Goal: Task Accomplishment & Management: Manage account settings

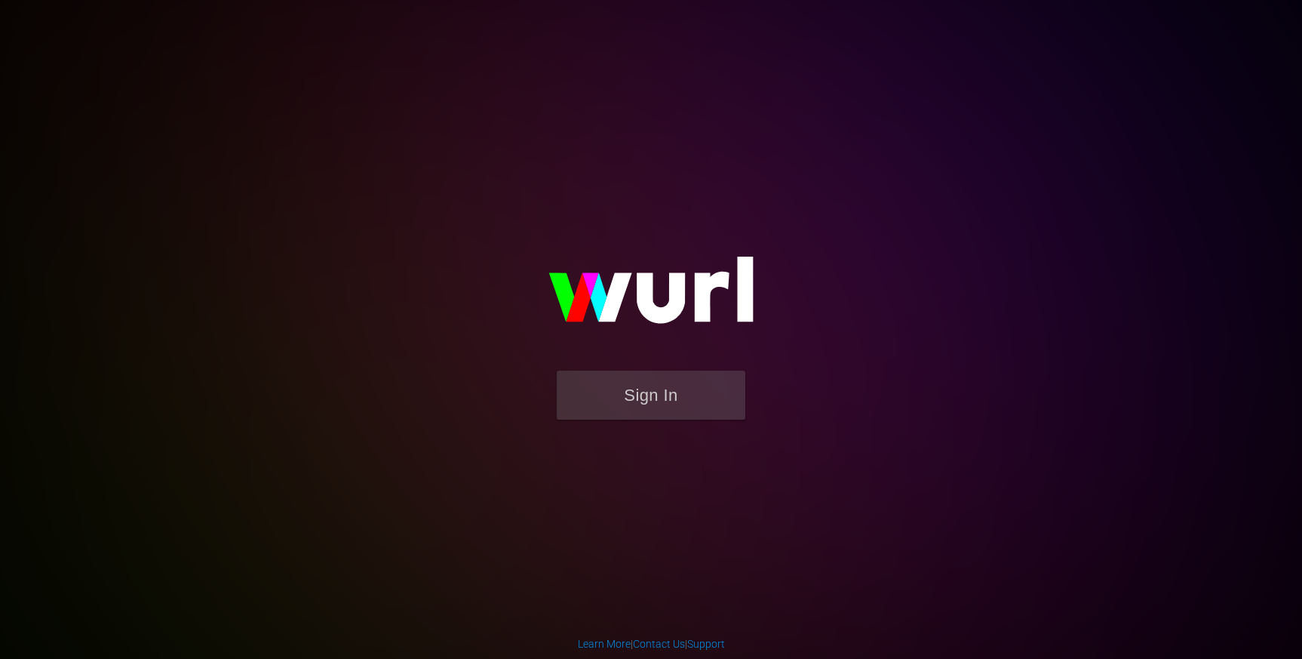
click at [668, 451] on div "Sign In" at bounding box center [651, 329] width 350 height 244
click at [671, 398] on button "Sign In" at bounding box center [651, 394] width 189 height 49
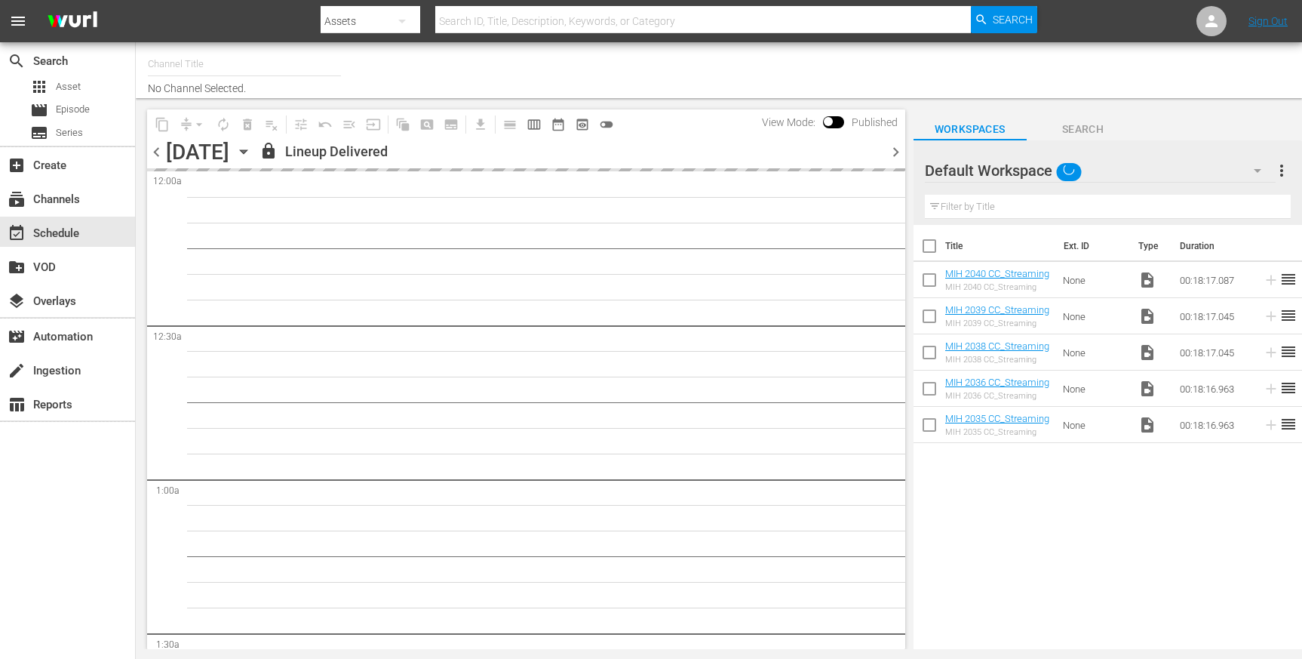
type input "Made in [GEOGRAPHIC_DATA] Powered by Moviefone (276)"
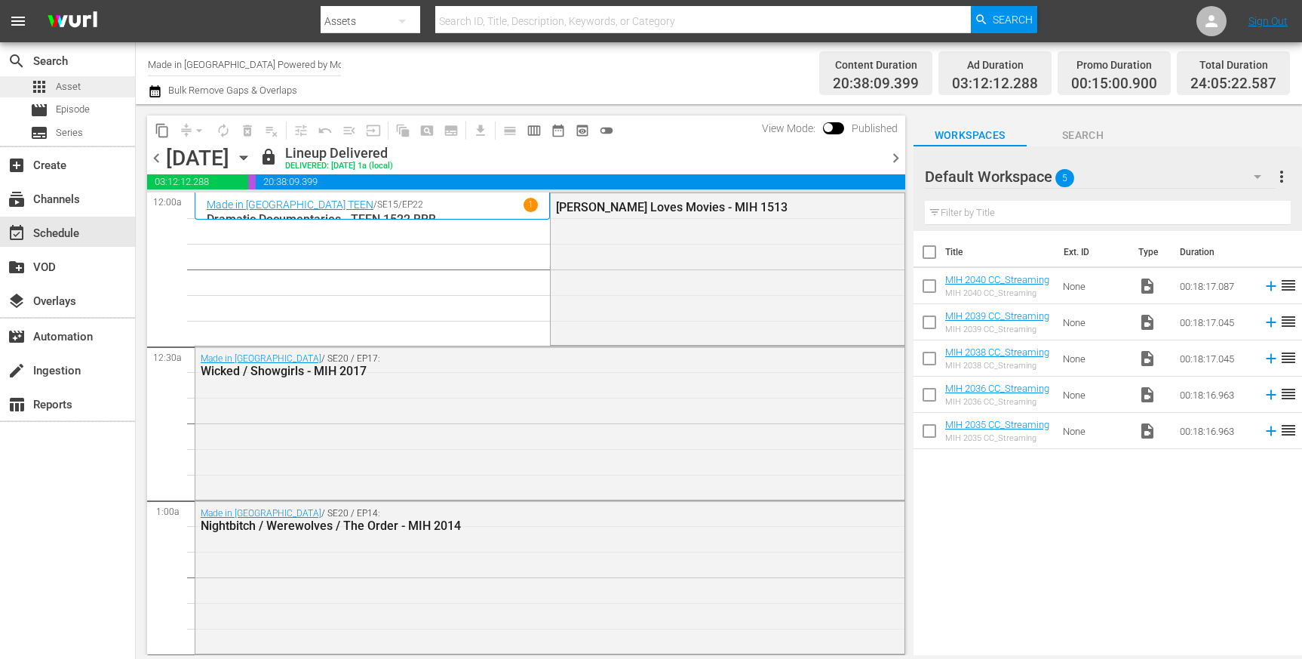
click at [55, 86] on div "apps Asset" at bounding box center [55, 86] width 51 height 21
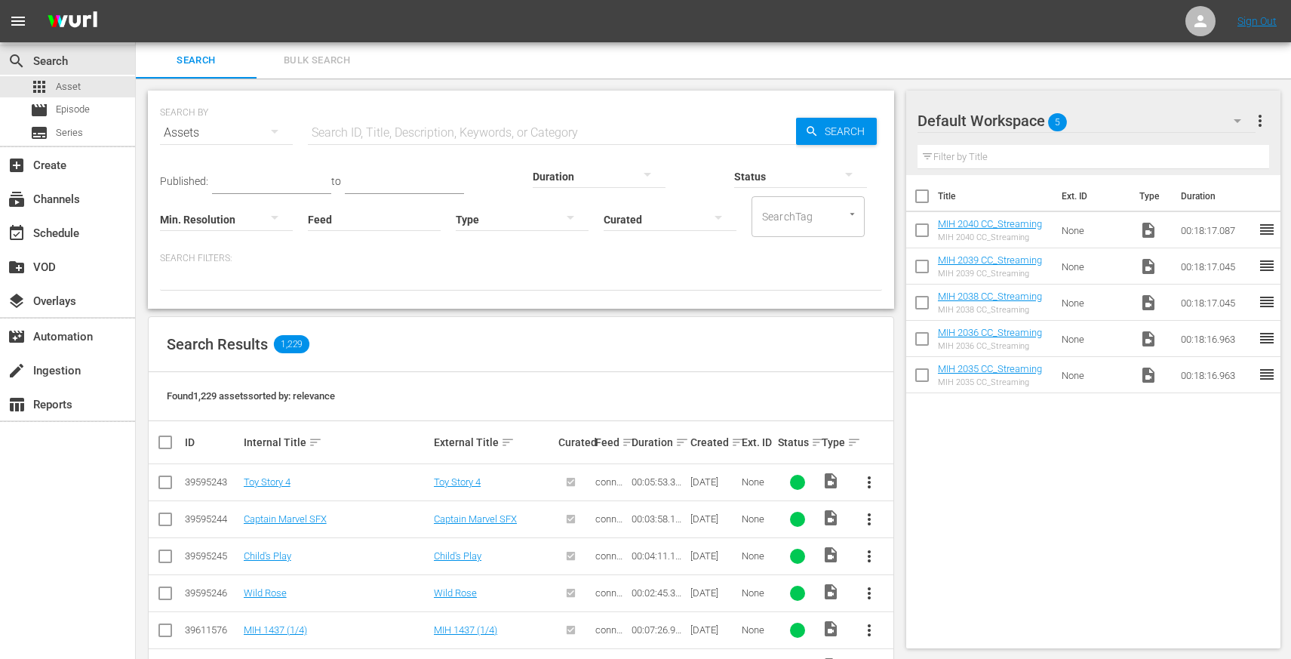
click at [341, 128] on input "text" at bounding box center [552, 133] width 488 height 36
type input "2035"
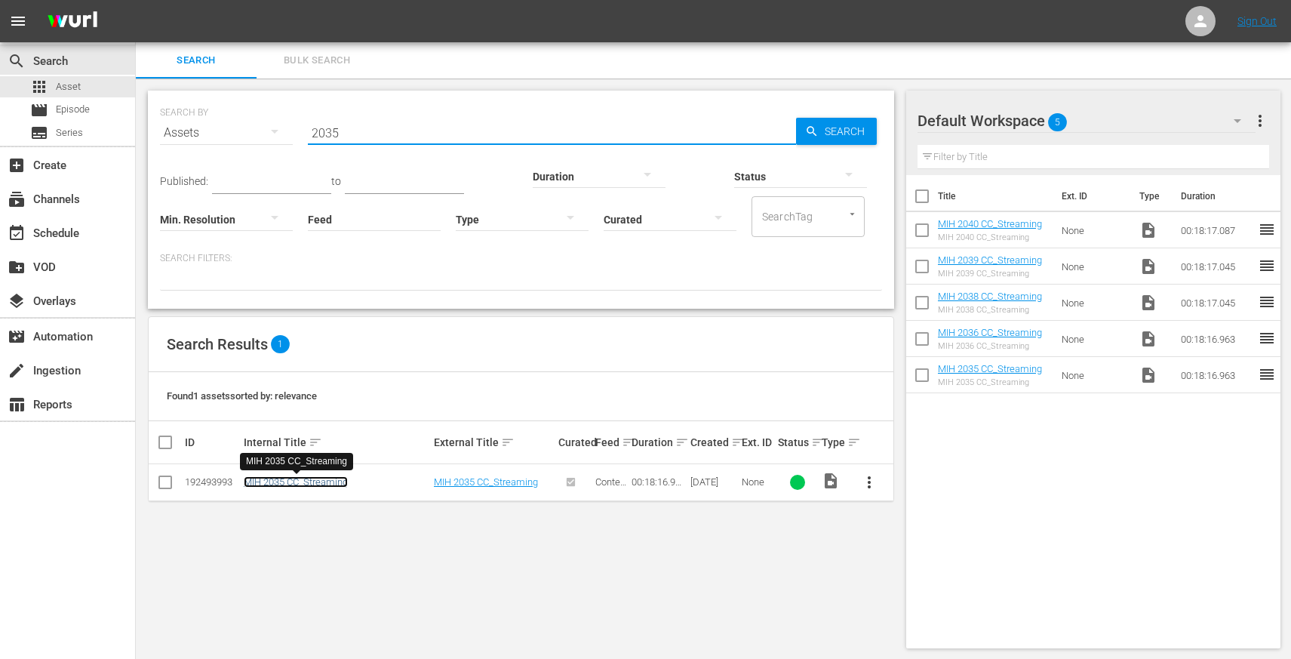
click at [312, 478] on link "MIH 2035 CC_Streaming" at bounding box center [296, 481] width 104 height 11
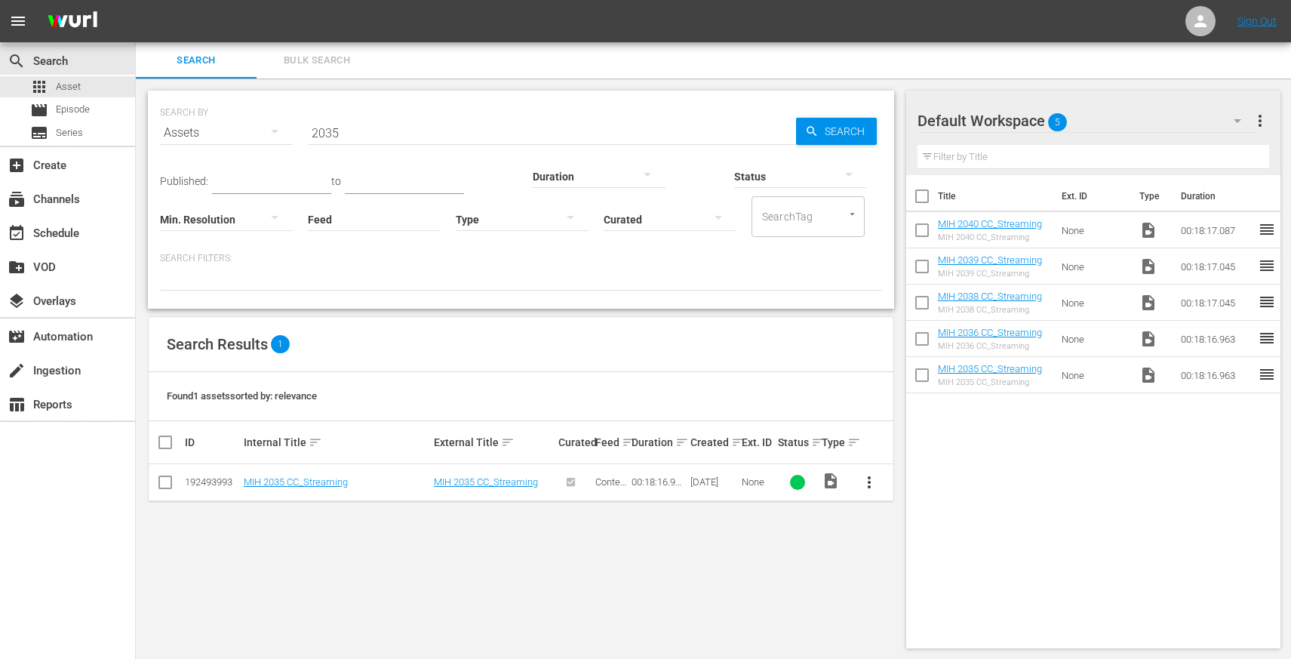
click at [867, 483] on span "more_vert" at bounding box center [869, 482] width 18 height 18
click at [909, 586] on div "Episode" at bounding box center [950, 597] width 103 height 36
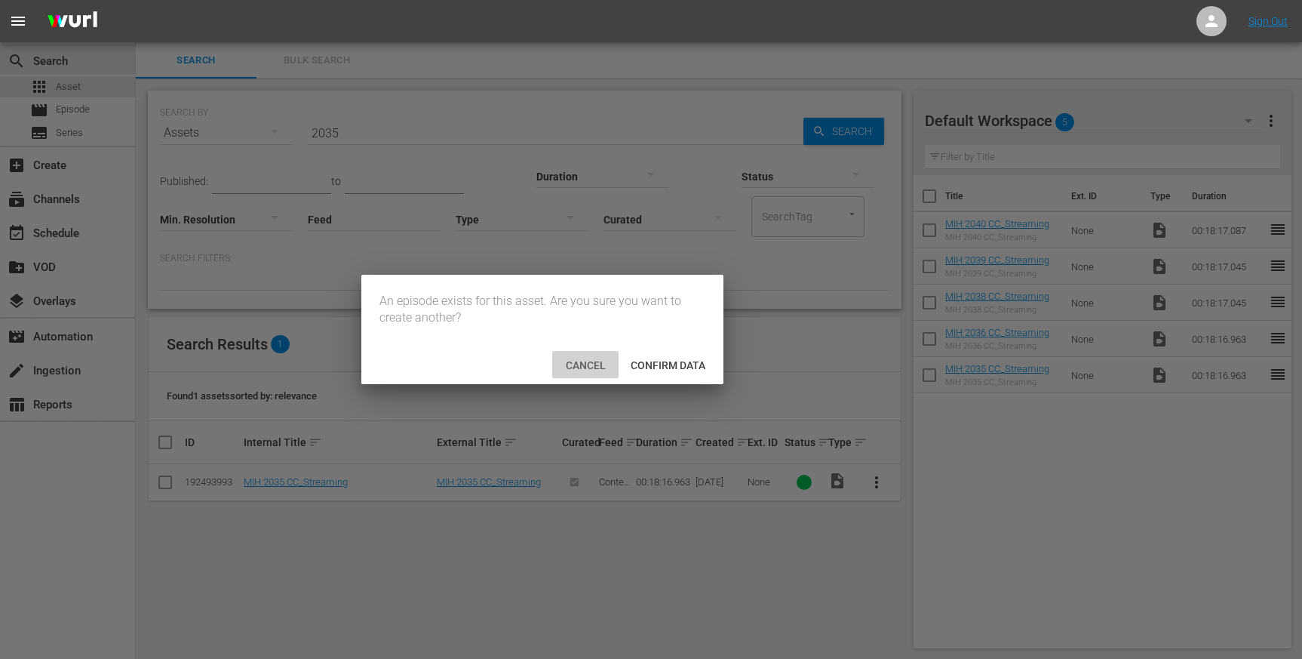
click at [576, 364] on span "Cancel" at bounding box center [586, 365] width 64 height 12
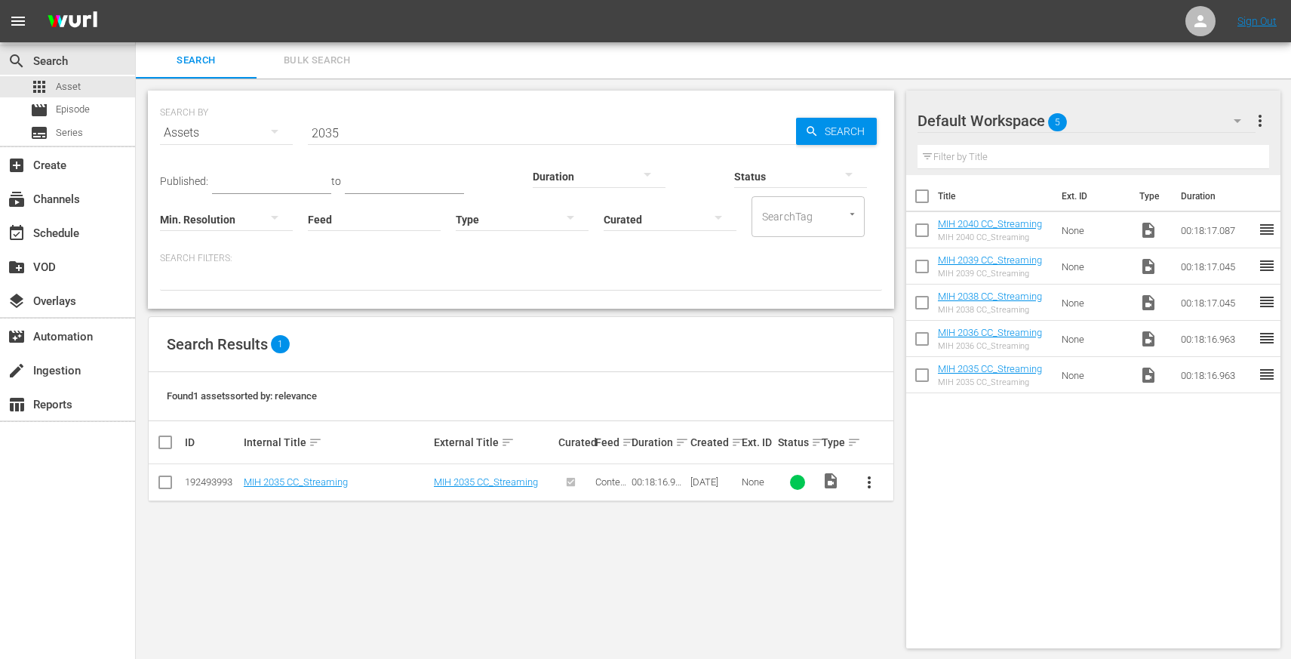
click at [251, 132] on div "Assets" at bounding box center [226, 133] width 133 height 42
click at [200, 233] on div "Episodes" at bounding box center [208, 234] width 60 height 24
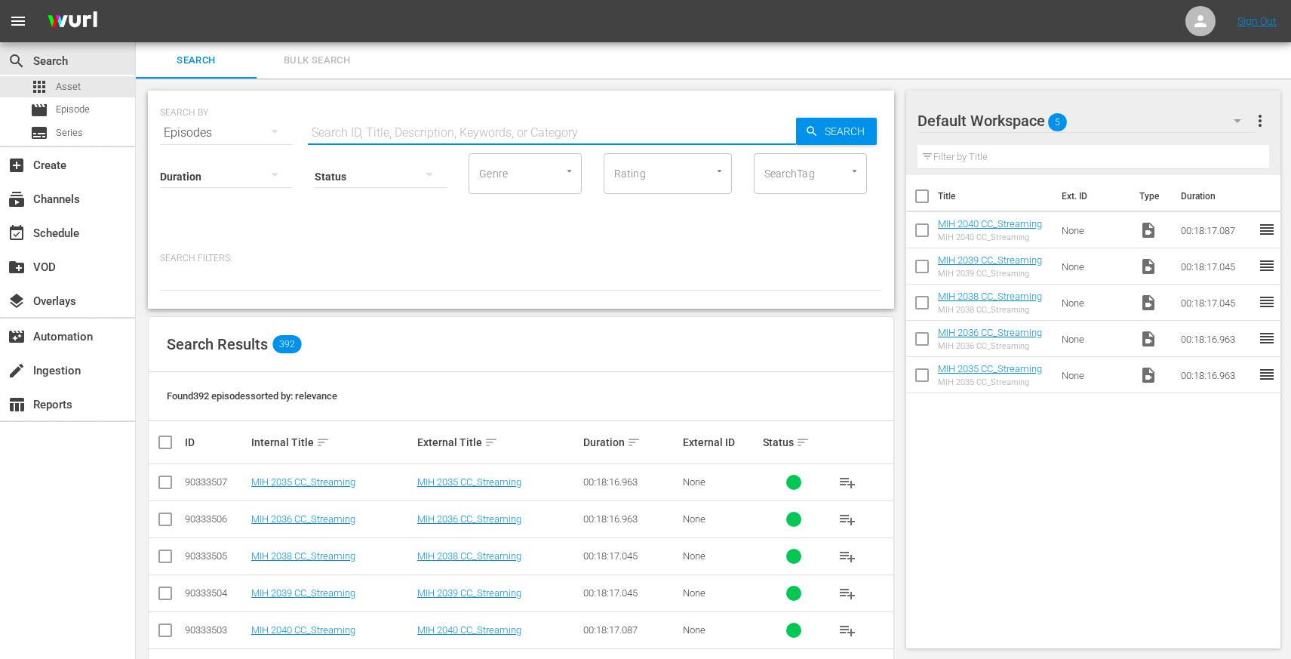
click at [347, 134] on input "text" at bounding box center [552, 133] width 488 height 36
type input "2035"
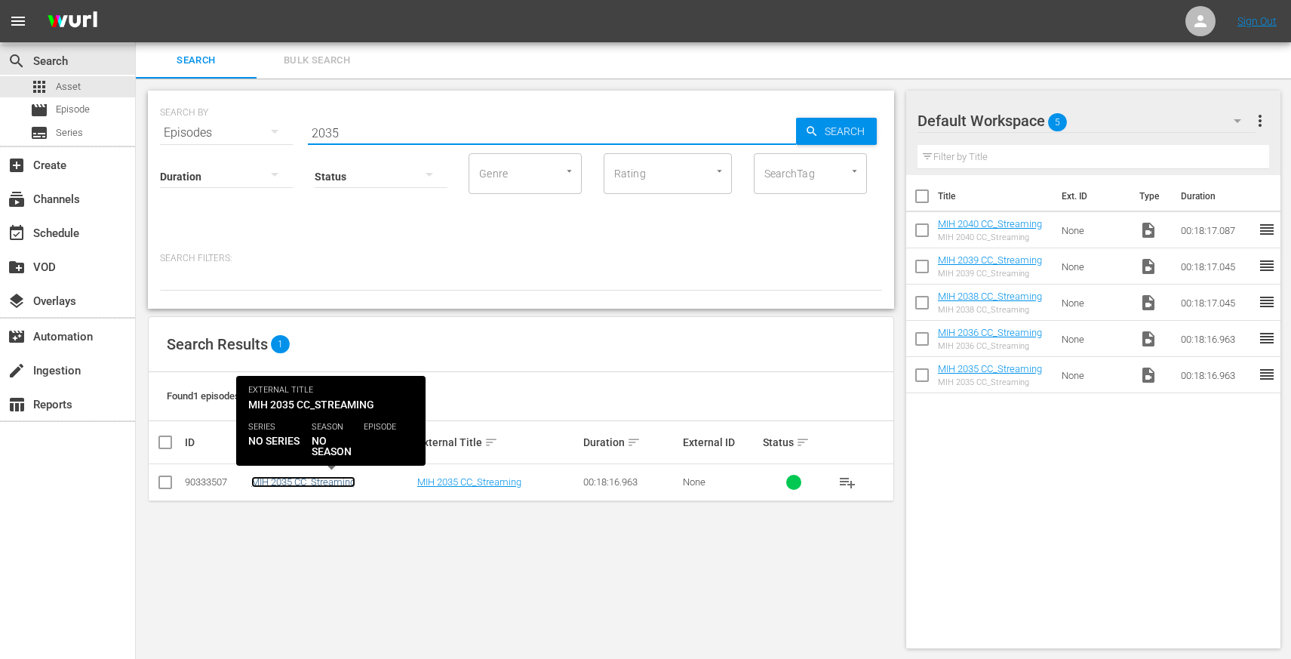
click at [331, 487] on link "MIH 2035 CC_Streaming" at bounding box center [303, 481] width 104 height 11
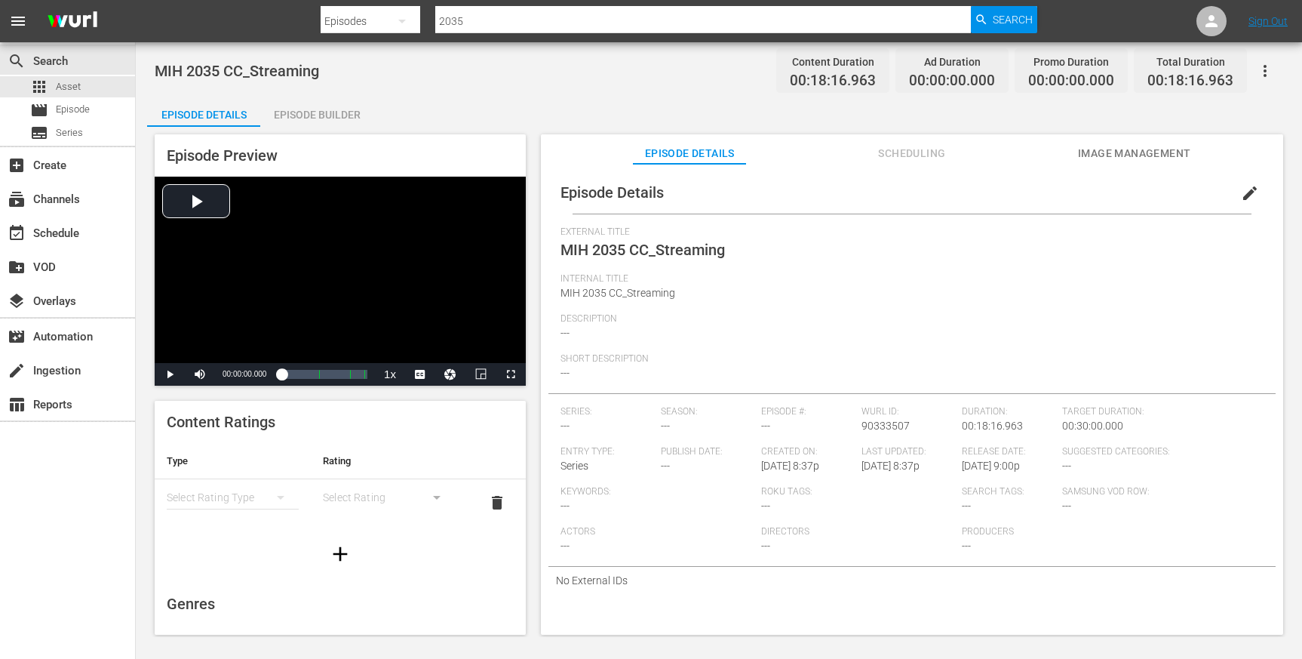
click at [1241, 198] on span "edit" at bounding box center [1250, 193] width 18 height 18
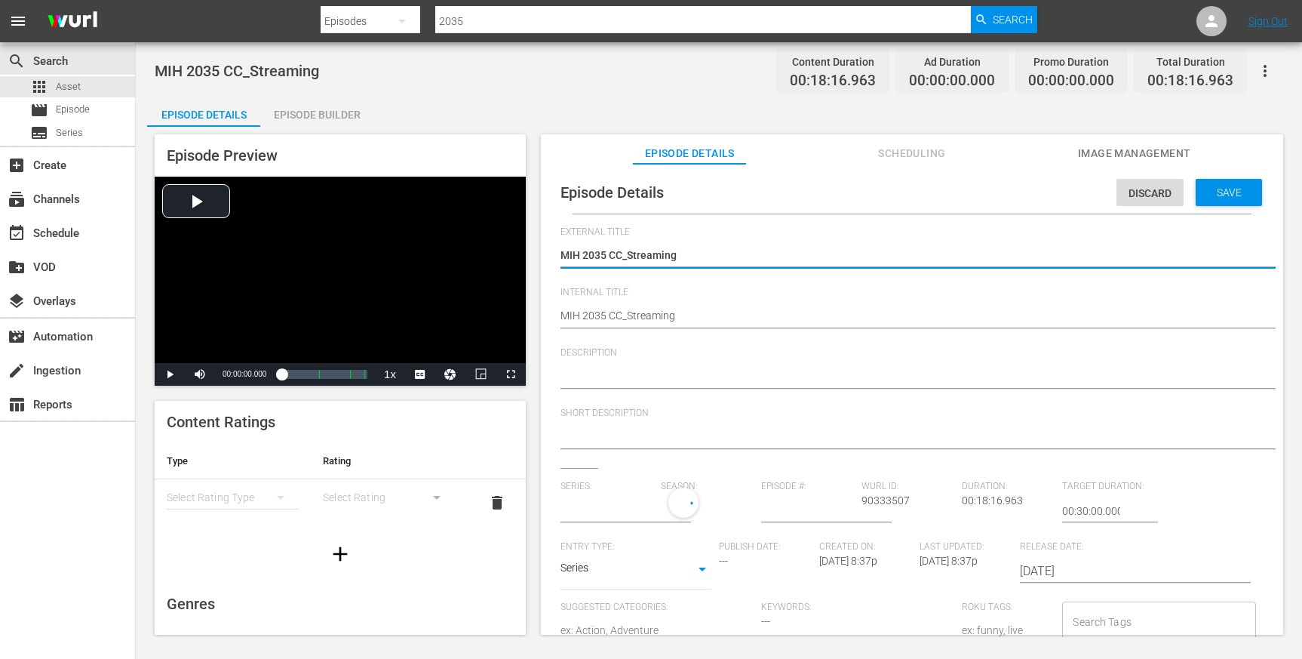
type input "No Series"
click at [66, 106] on span "Episode" at bounding box center [73, 109] width 34 height 15
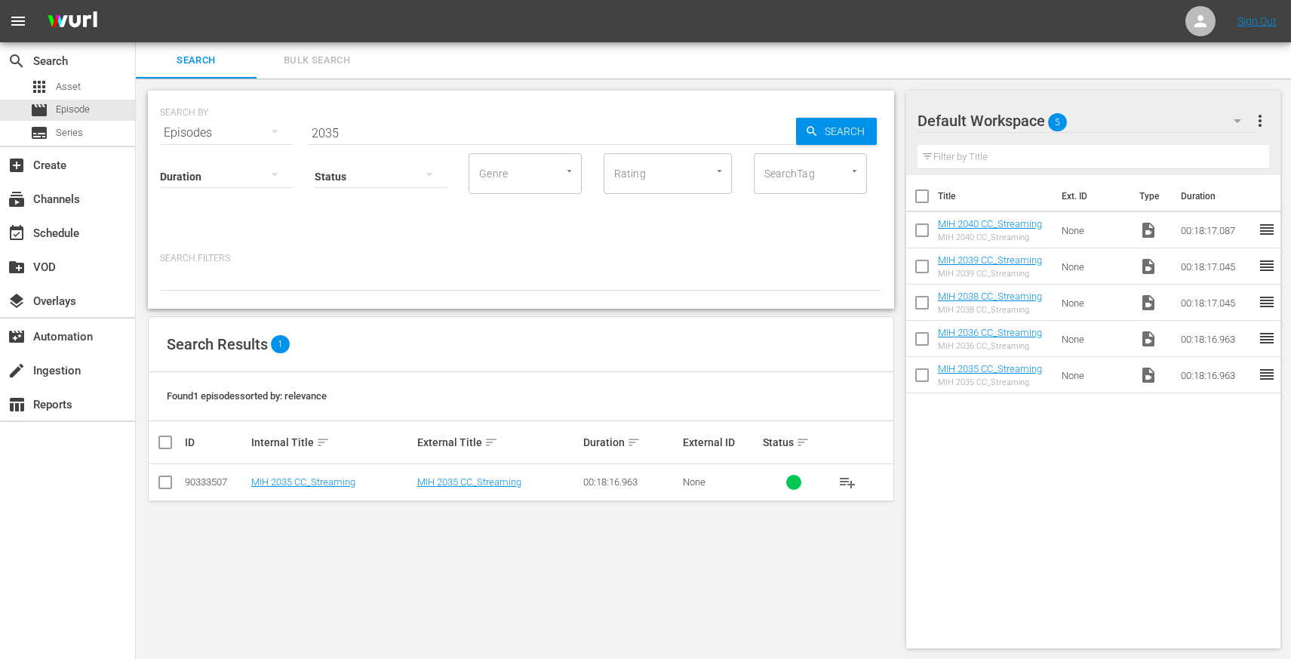
click at [343, 124] on input "2035" at bounding box center [552, 133] width 488 height 36
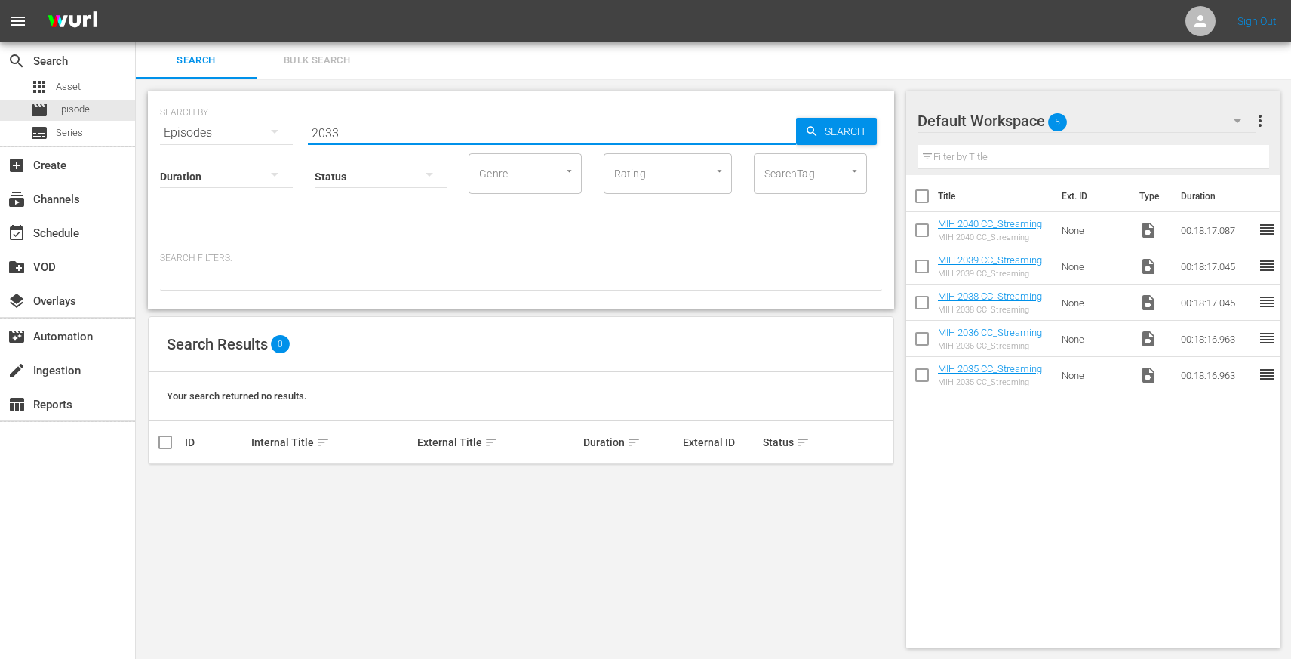
type input "2033"
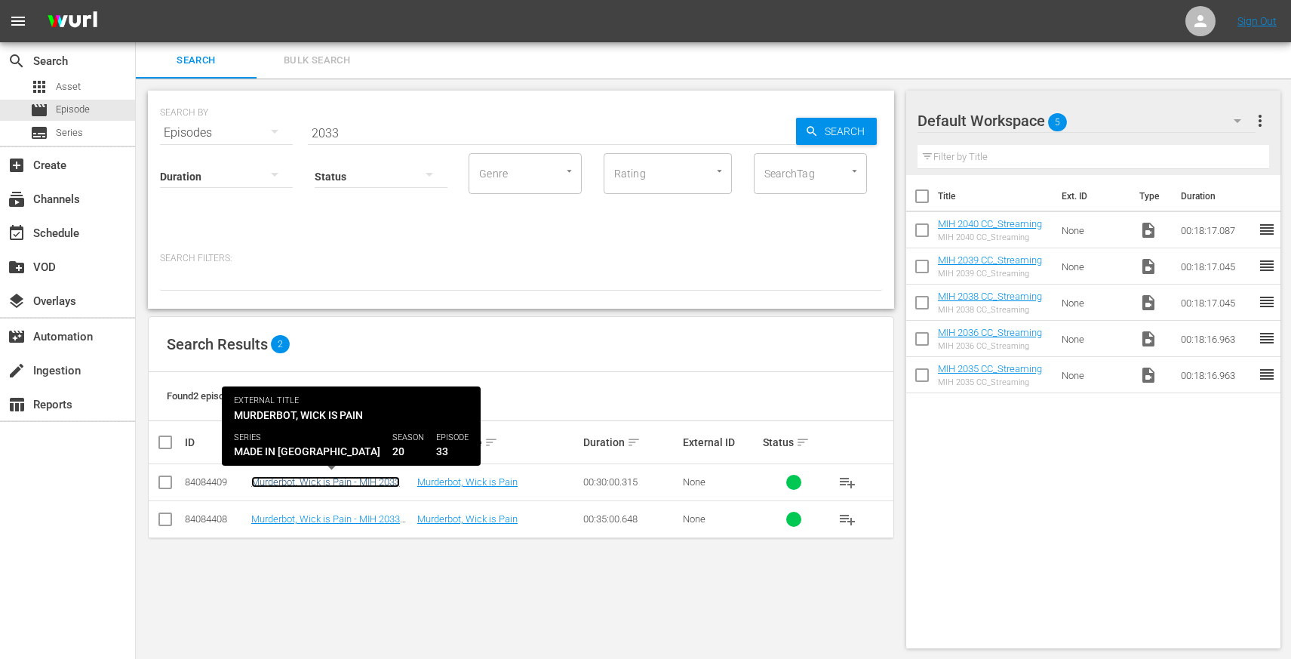
click at [322, 481] on link "Murderbot, Wick is Pain - MIH 2033" at bounding box center [325, 481] width 149 height 11
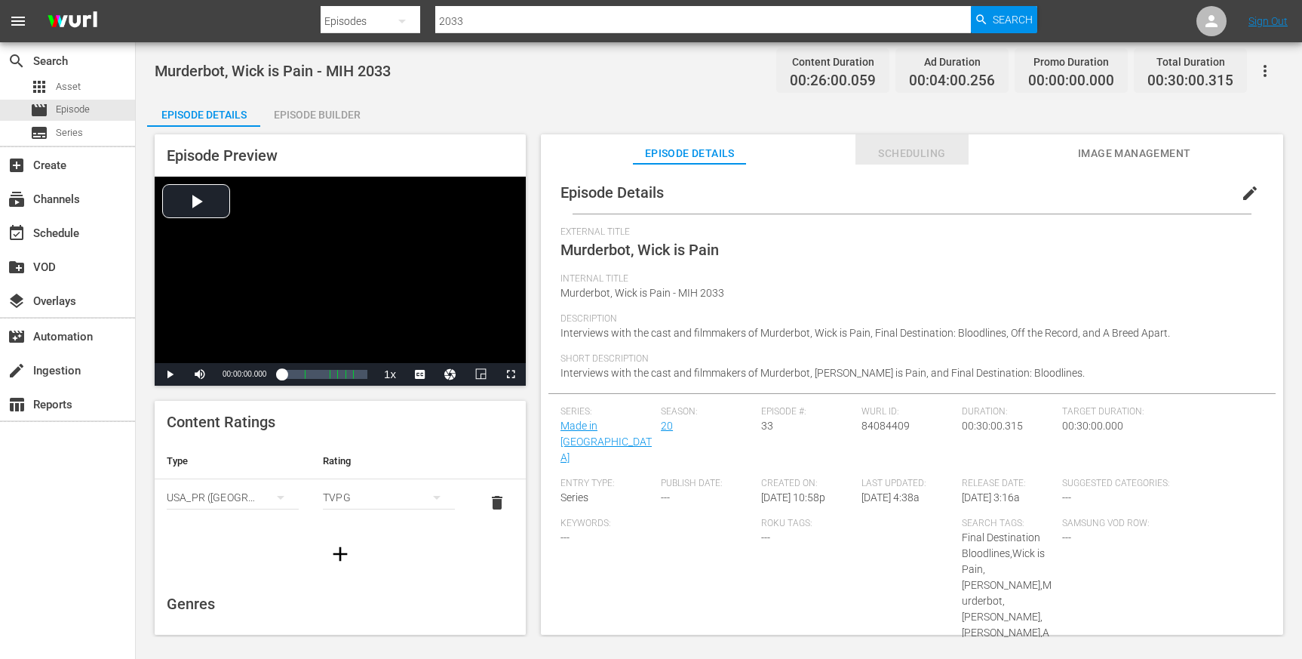
click at [914, 153] on span "Scheduling" at bounding box center [912, 153] width 113 height 19
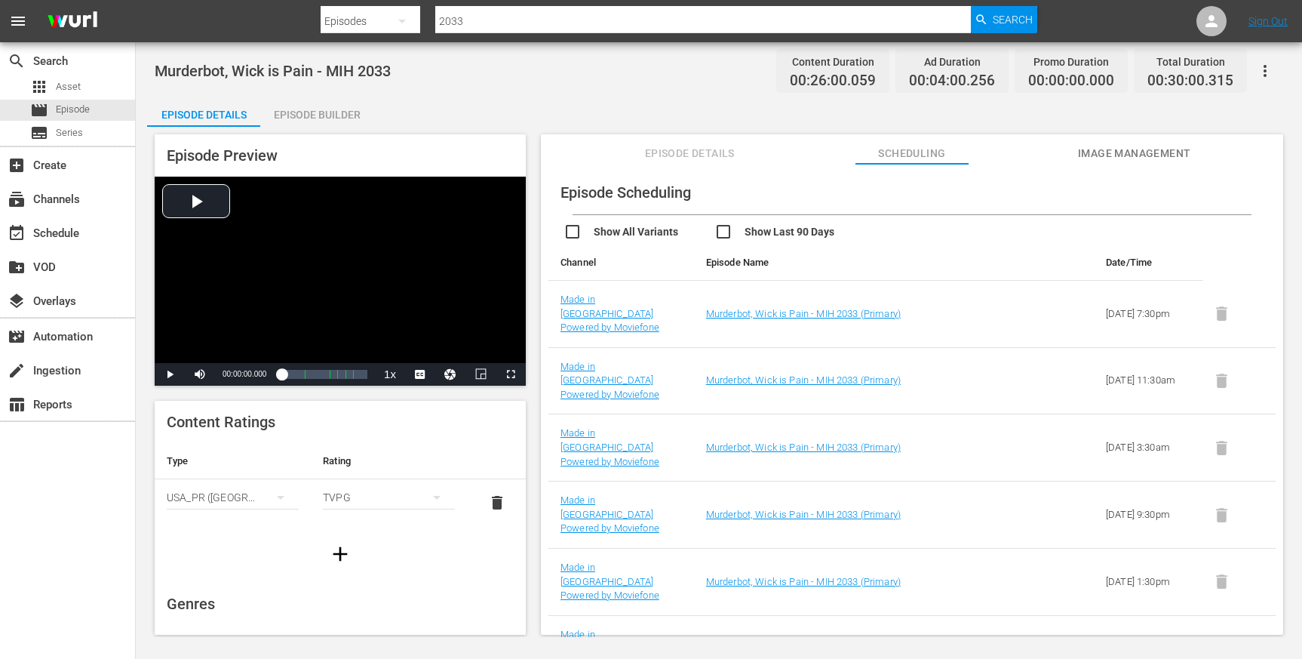
click at [1101, 147] on span "Image Management" at bounding box center [1134, 153] width 113 height 19
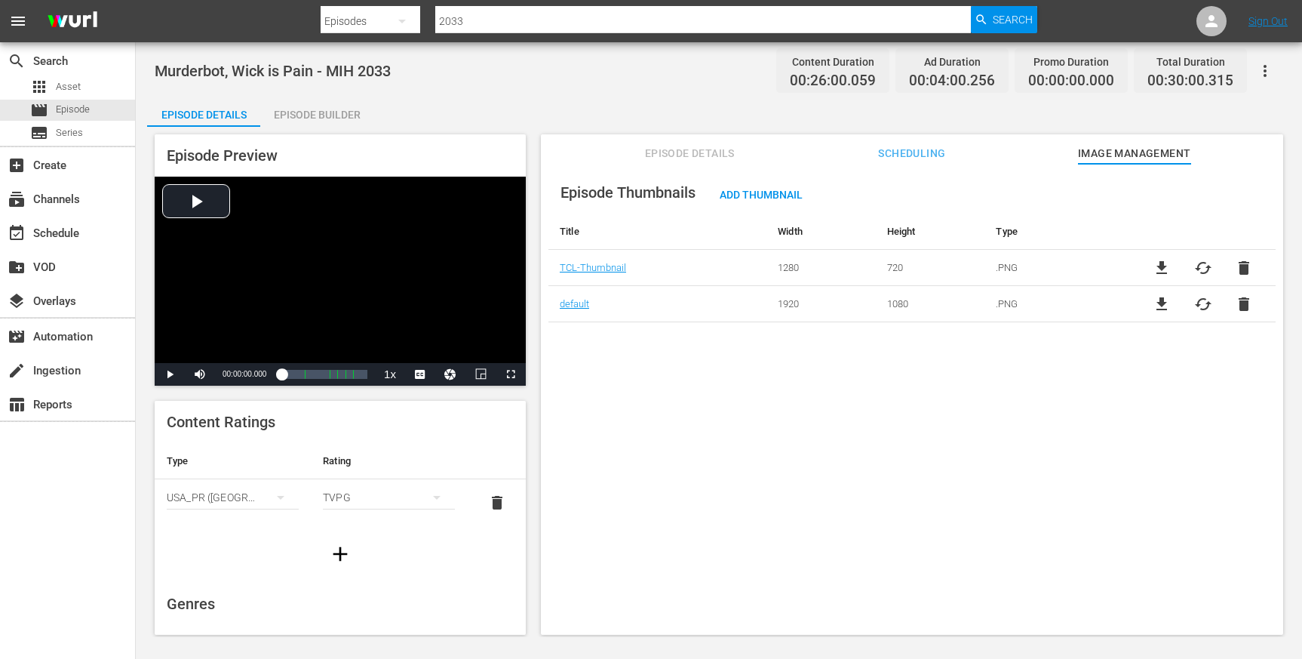
click at [903, 151] on span "Scheduling" at bounding box center [912, 153] width 113 height 19
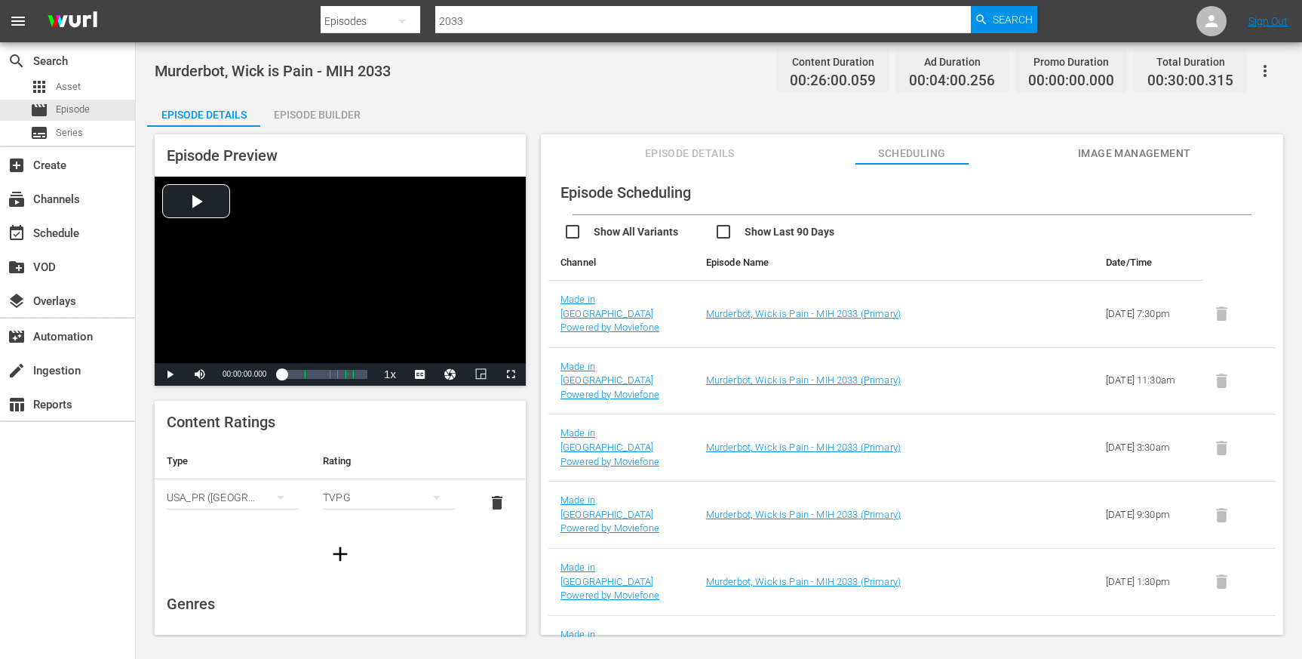
click at [702, 145] on span "Episode Details" at bounding box center [689, 153] width 113 height 19
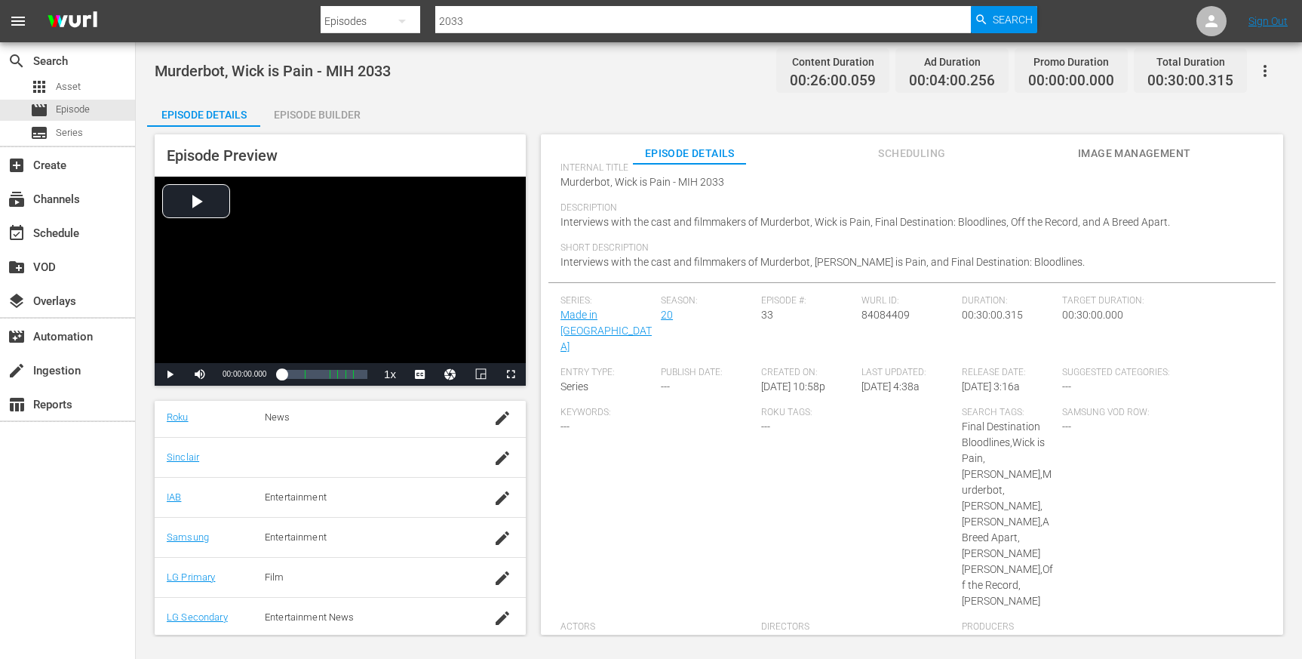
scroll to position [306, 0]
click at [484, 28] on input "2033" at bounding box center [703, 21] width 536 height 36
type input "2035"
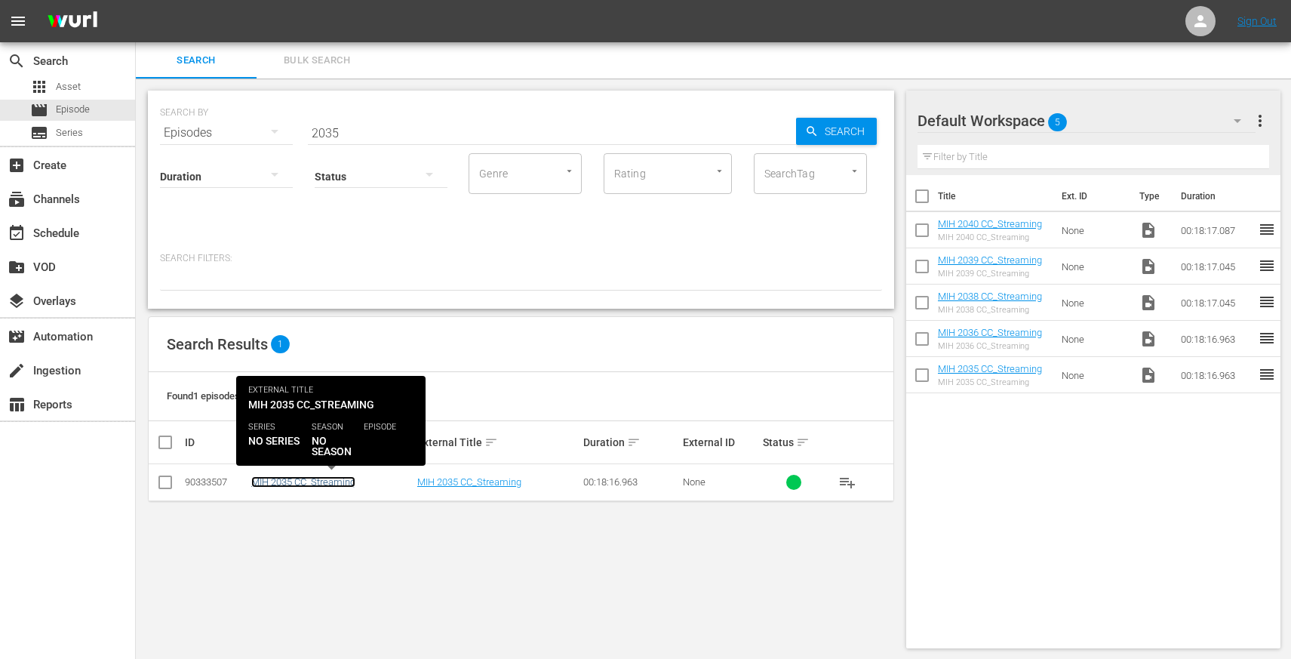
click at [335, 478] on link "MIH 2035 CC_Streaming" at bounding box center [303, 481] width 104 height 11
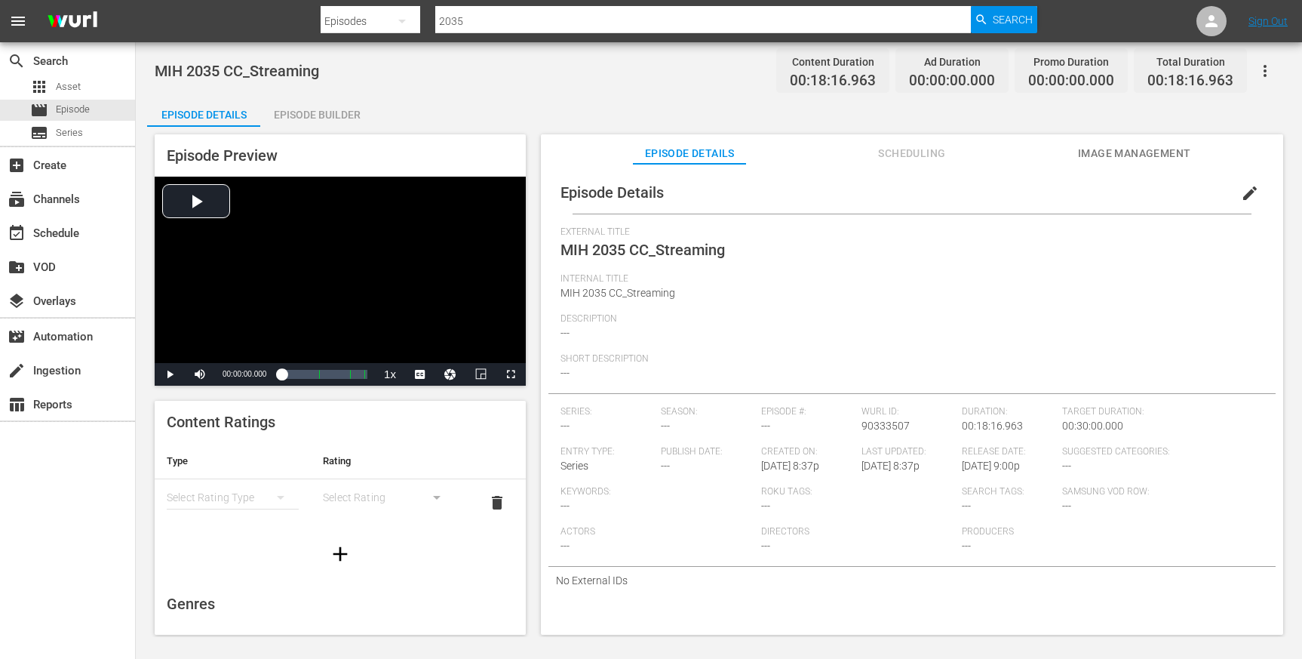
click at [1241, 192] on span "edit" at bounding box center [1250, 193] width 18 height 18
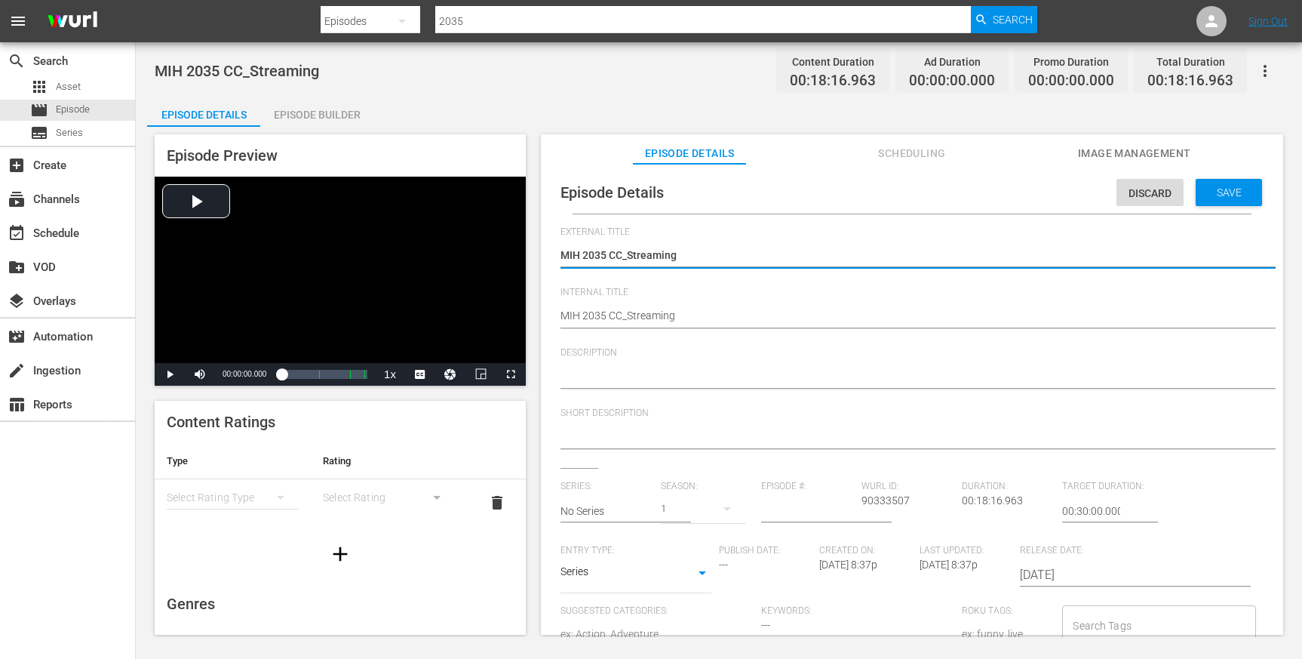
click at [736, 254] on textarea "MIH 2035 CC_Streaming" at bounding box center [909, 256] width 696 height 18
type textarea "B"
type textarea "Ba"
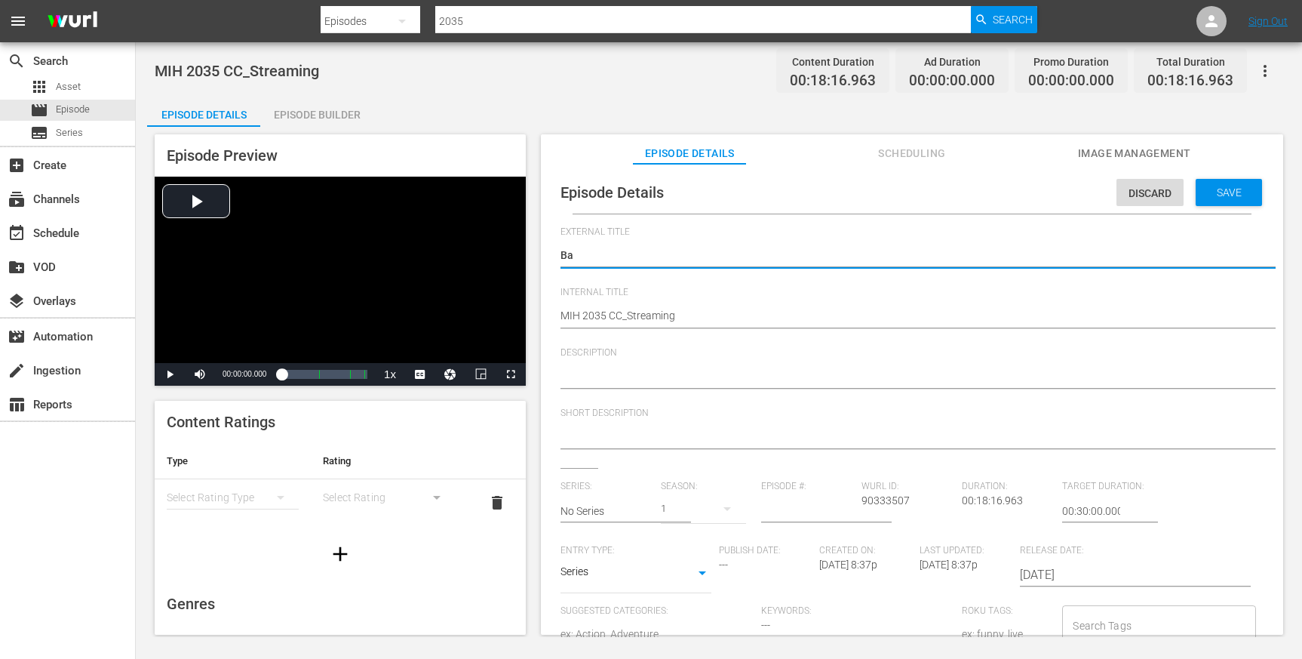
type textarea "[MEDICAL_DATA]"
type textarea "Ball"
type textarea "Balle"
type textarea "Baller"
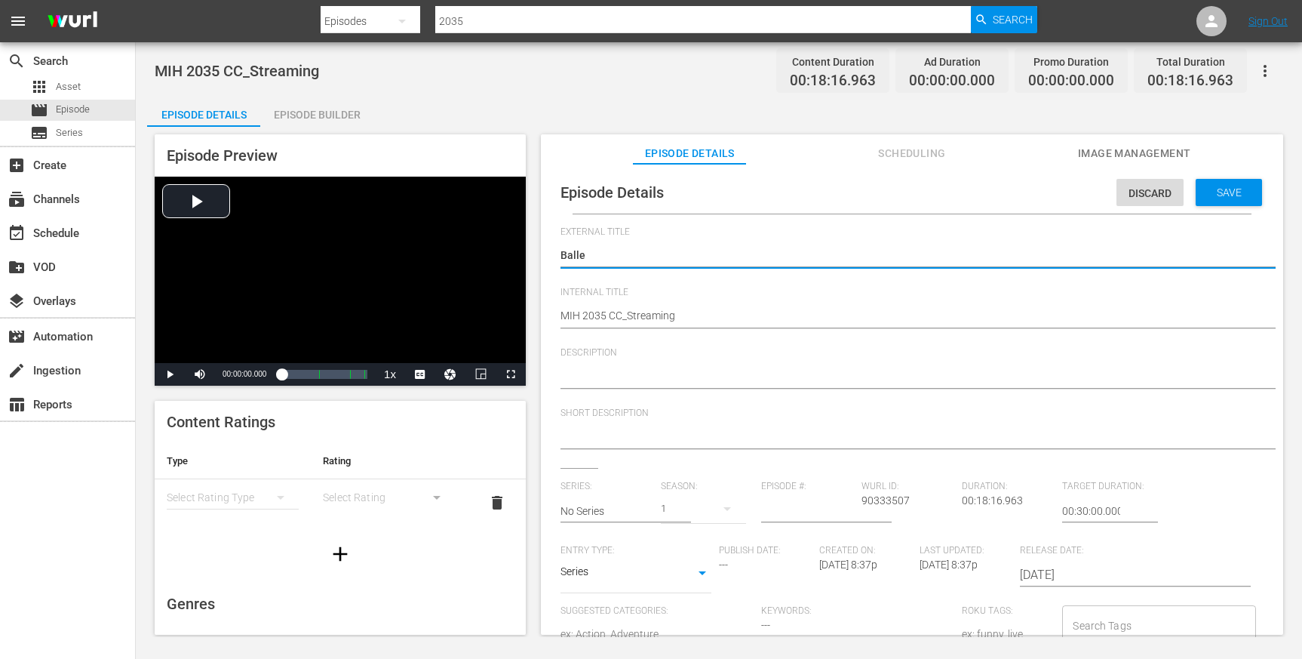
type textarea "Baller"
type textarea "Balleri"
type textarea "Ballerin"
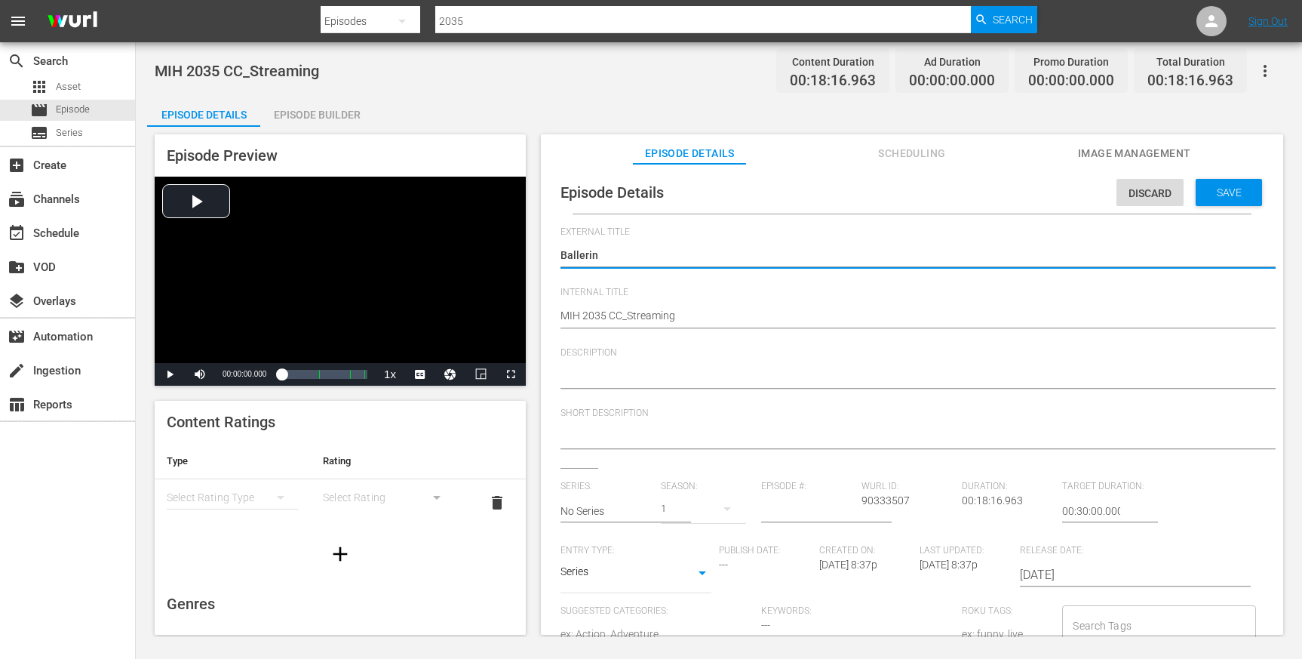
type textarea "Ballerina"
type textarea "Ballerina,"
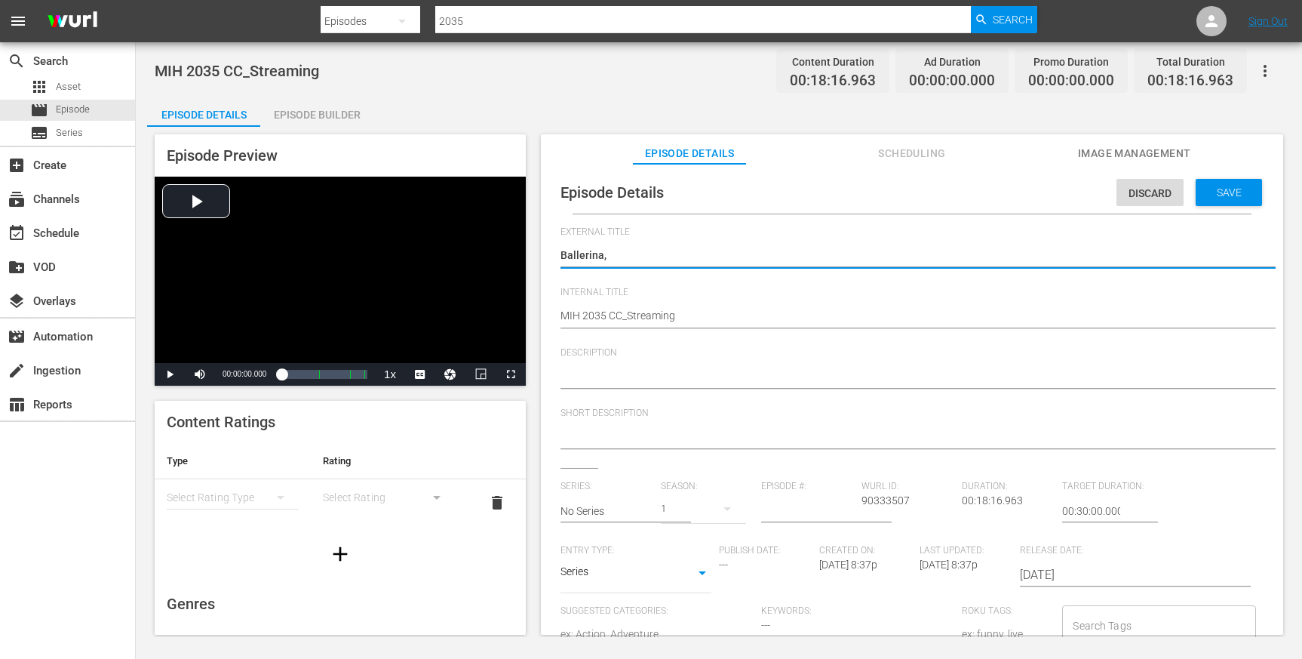
type textarea "Ballerina,"
type textarea "Ballerina, T"
type textarea "Ballerina, Th"
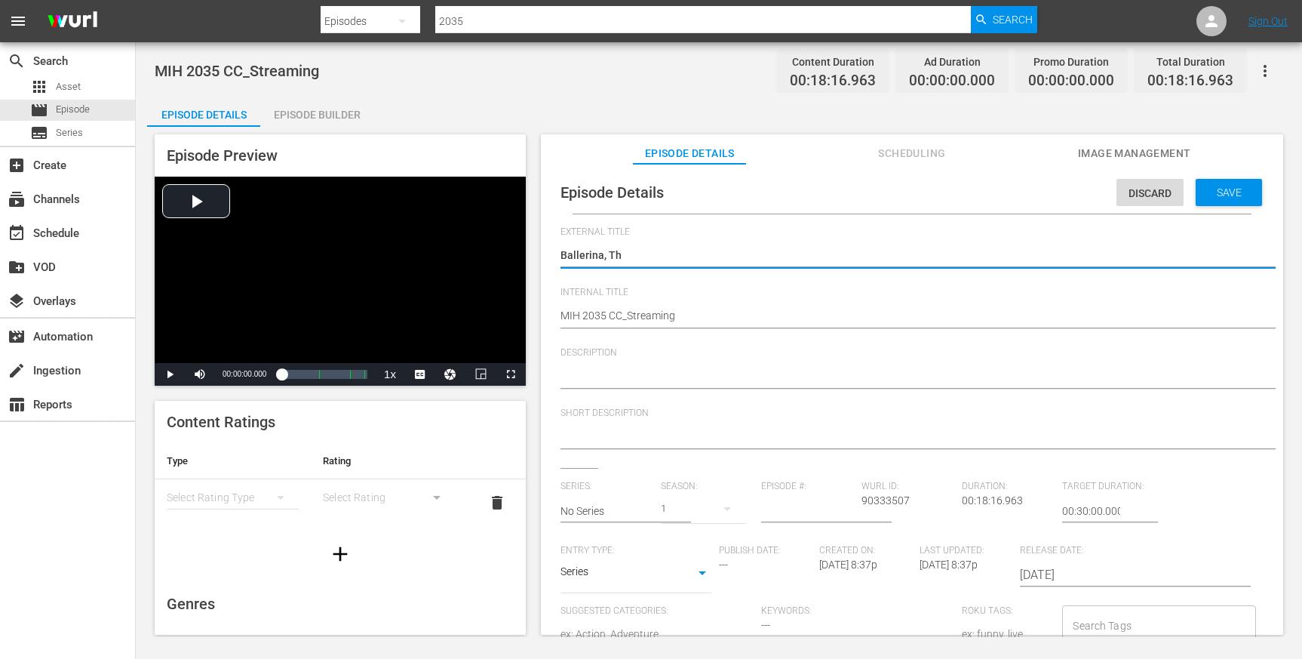
type textarea "Ballerina, The"
type textarea "Ballerina, The P"
type textarea "Ballerina, The Ph"
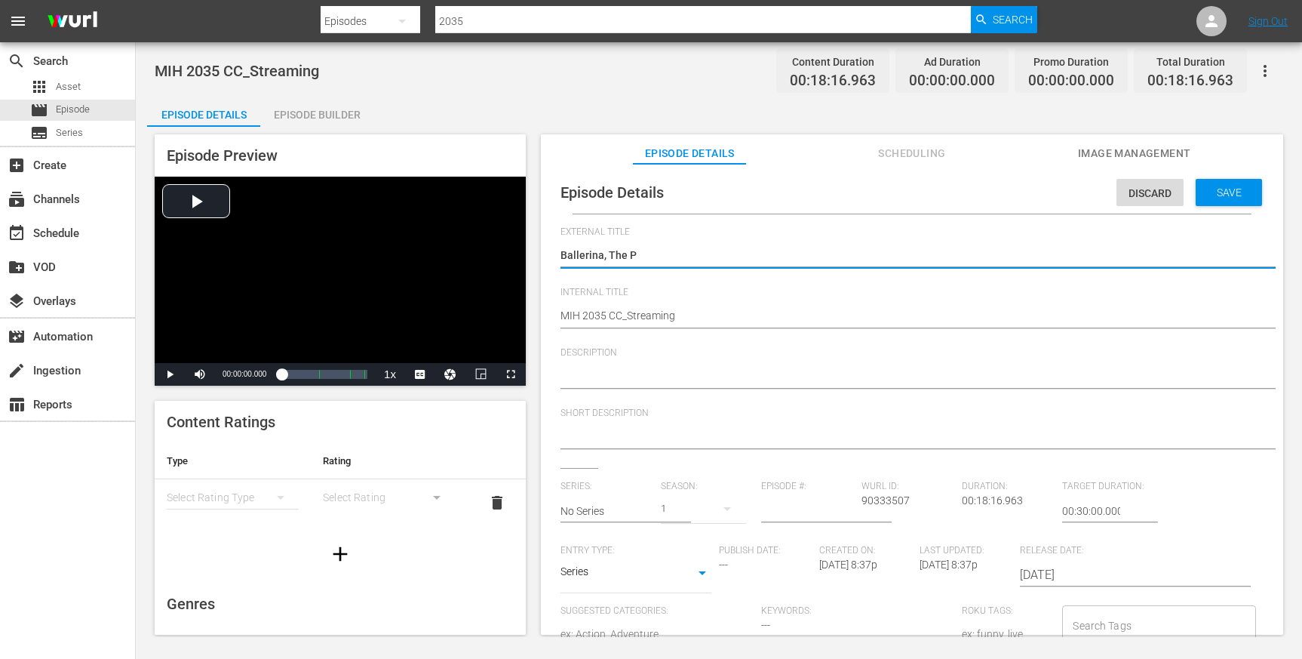
type textarea "Ballerina, The Ph"
type textarea "Ballerina, The Pho"
type textarea "Ballerina, The Phoe"
type textarea "Ballerina, The Phoen"
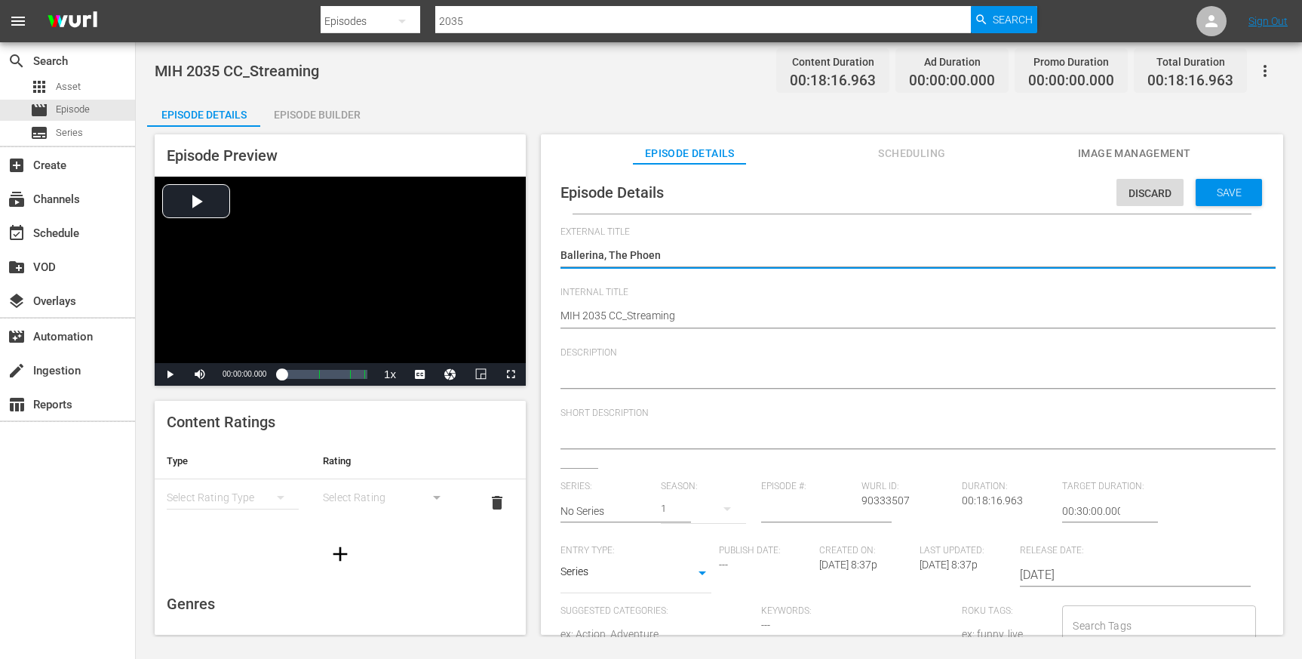
type textarea "Ballerina, The Phoeni"
type textarea "Ballerina, The Phoenic"
type textarea "Ballerina, The Phoenici"
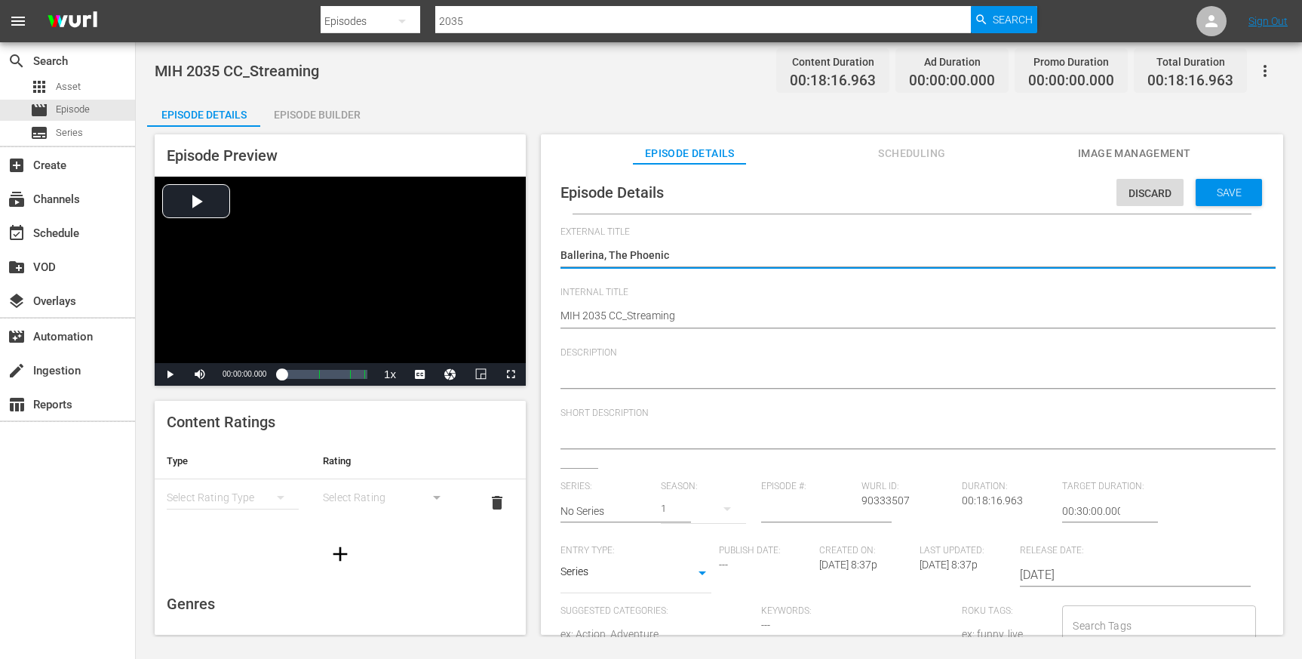
type textarea "Ballerina, The Phoenici"
type textarea "Ballerina, The Phoenicia"
type textarea "Ballerina, The Phoenician"
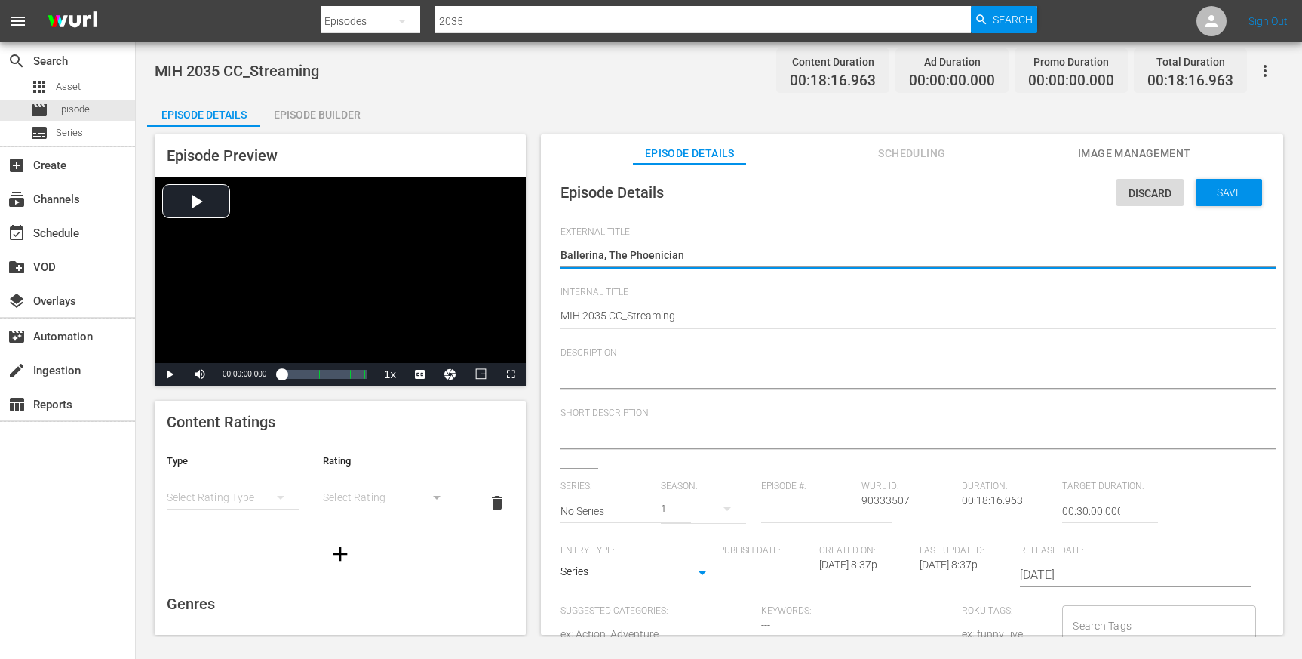
type textarea "Ballerina, The Phoenician"
type textarea "Ballerina, The Phoenician S"
type textarea "Ballerina, The Phoenician Sc"
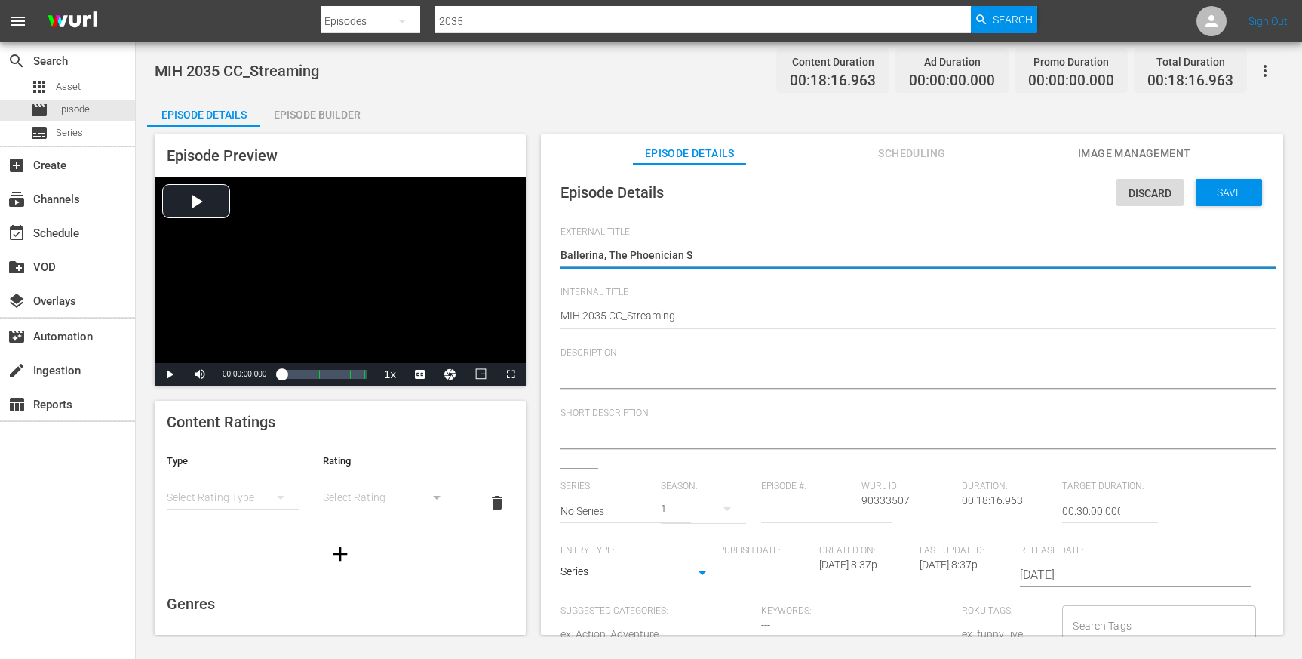
type textarea "Ballerina, The Phoenician Sc"
type textarea "Ballerina, The Phoenician Sch"
type textarea "Ballerina, The Phoenician Sche"
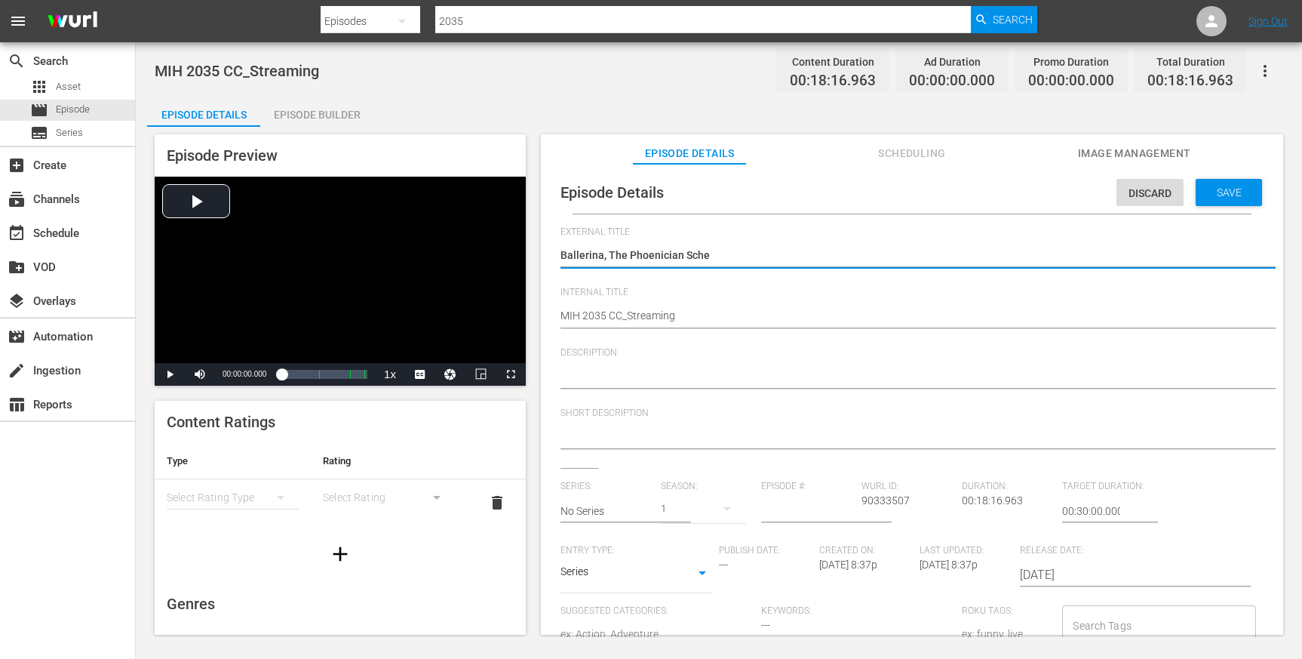
type textarea "Ballerina, The Phoenician Schem"
type textarea "Ballerina, The Phoenician Scheme"
type textarea "Ballerina, The Phoenician Scheme,"
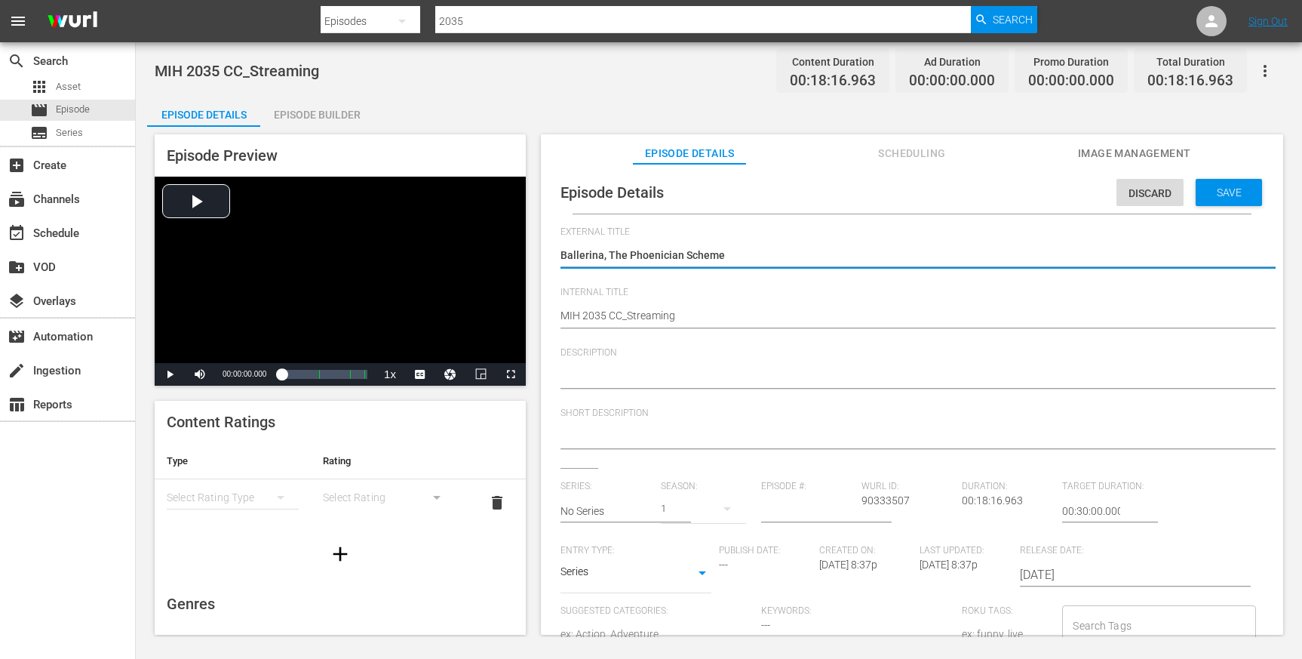
type textarea "Ballerina, The Phoenician Scheme,"
type textarea "Ballerina, The Phoenician Scheme, D"
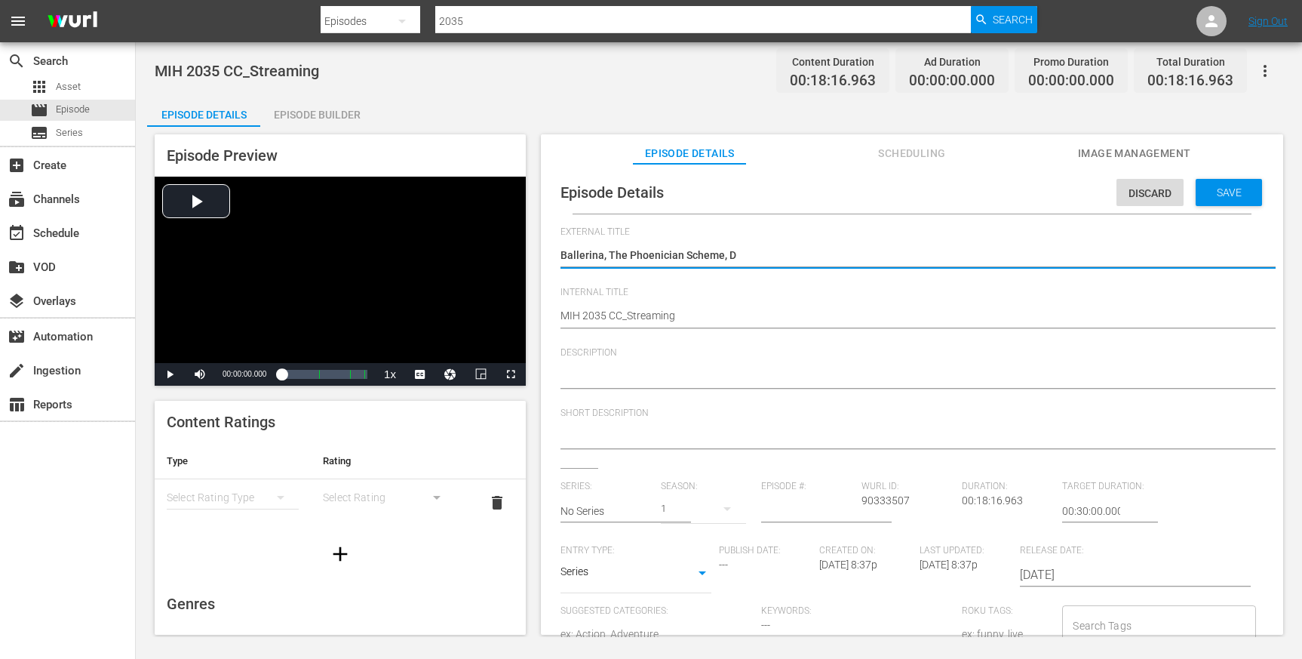
type textarea "Ballerina, The Phoenician Scheme, Do"
type textarea "Ballerina, The Phoenician Scheme, Dog"
type textarea "Ballerina, The Phoenician Scheme, Dogm"
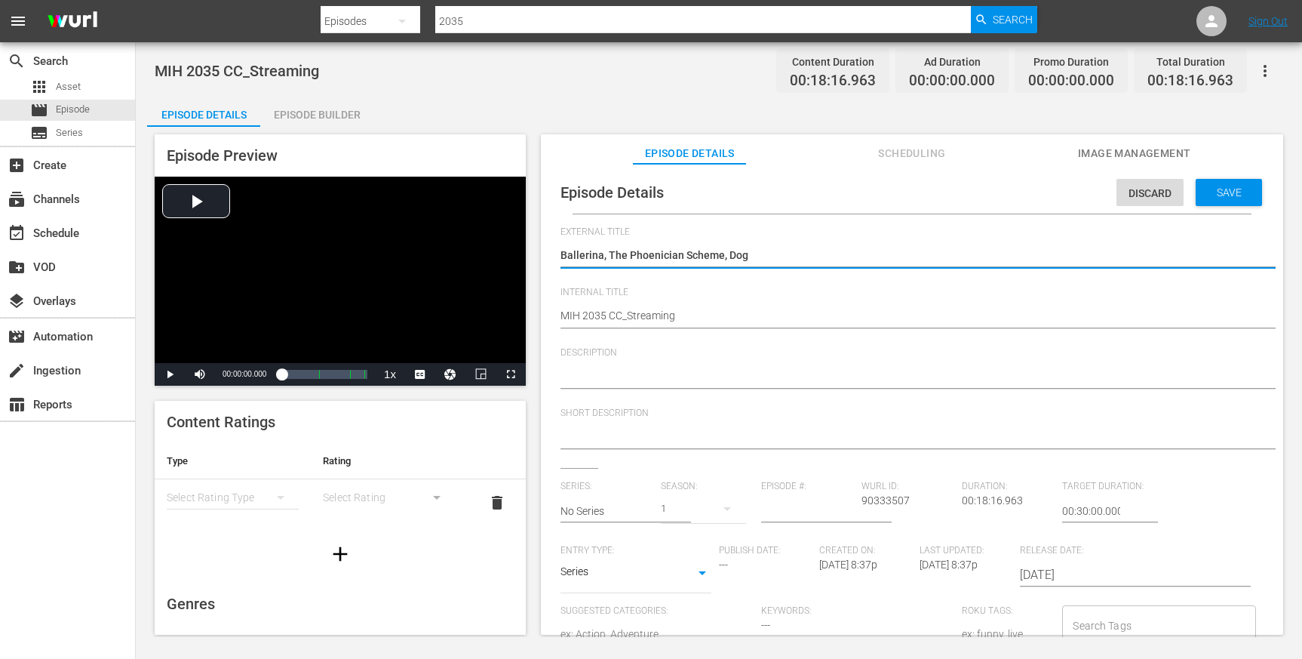
type textarea "Ballerina, The Phoenician Scheme, Dogm"
type textarea "Ballerina, The Phoenician Scheme, Dogma"
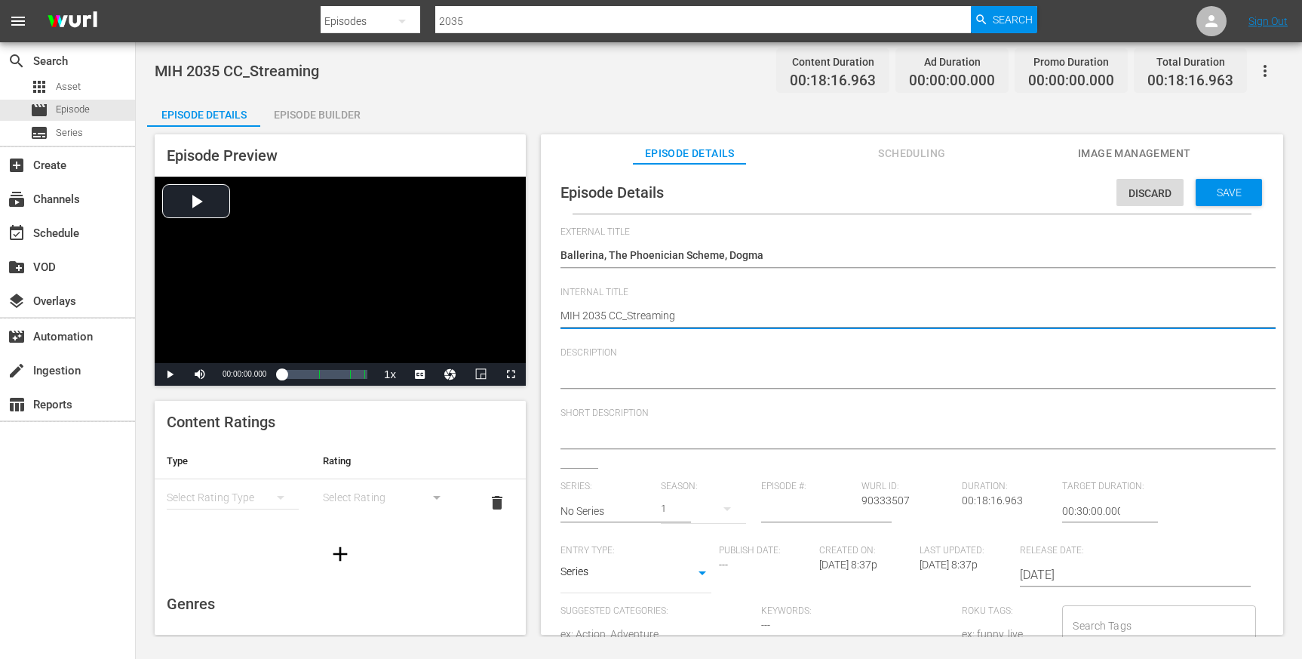
type textarea "MIH 2035 CC_Streamin"
type textarea "MIH 2035 CC_Streami"
type textarea "MIH 2035 CC_Stream"
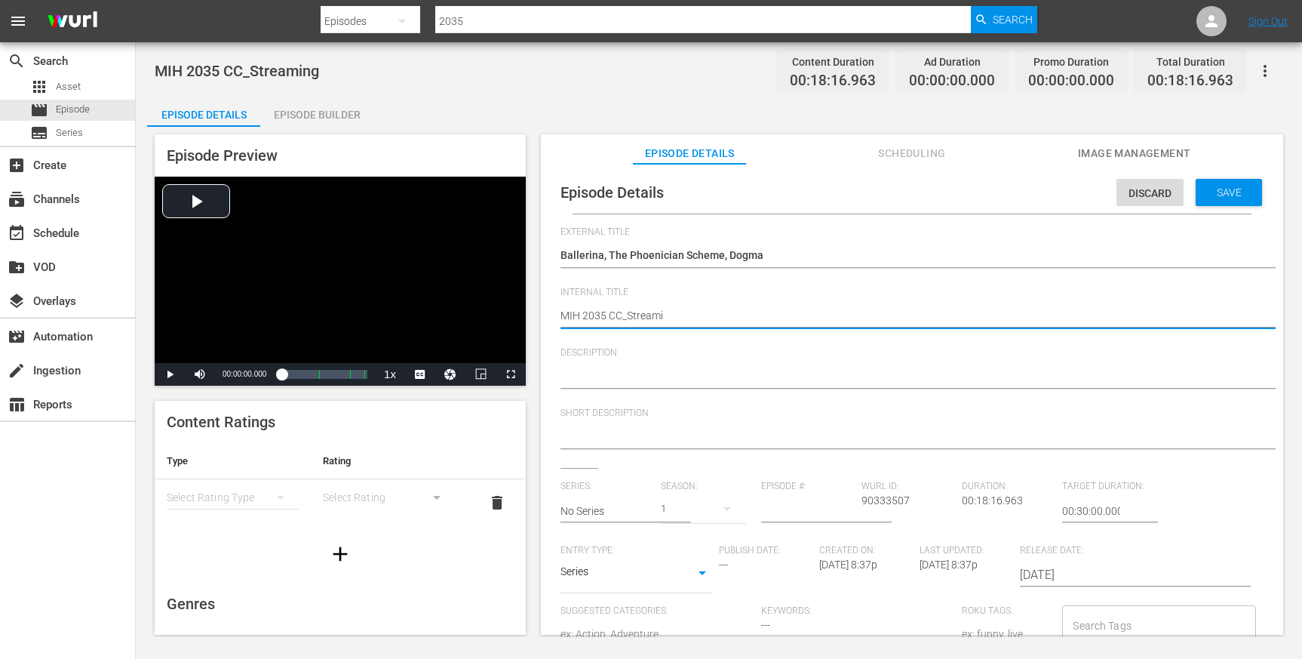
type textarea "MIH 2035 CC_Stream"
type textarea "MIH 2035 CC_Strea"
type textarea "MIH 2035 CC_Stre"
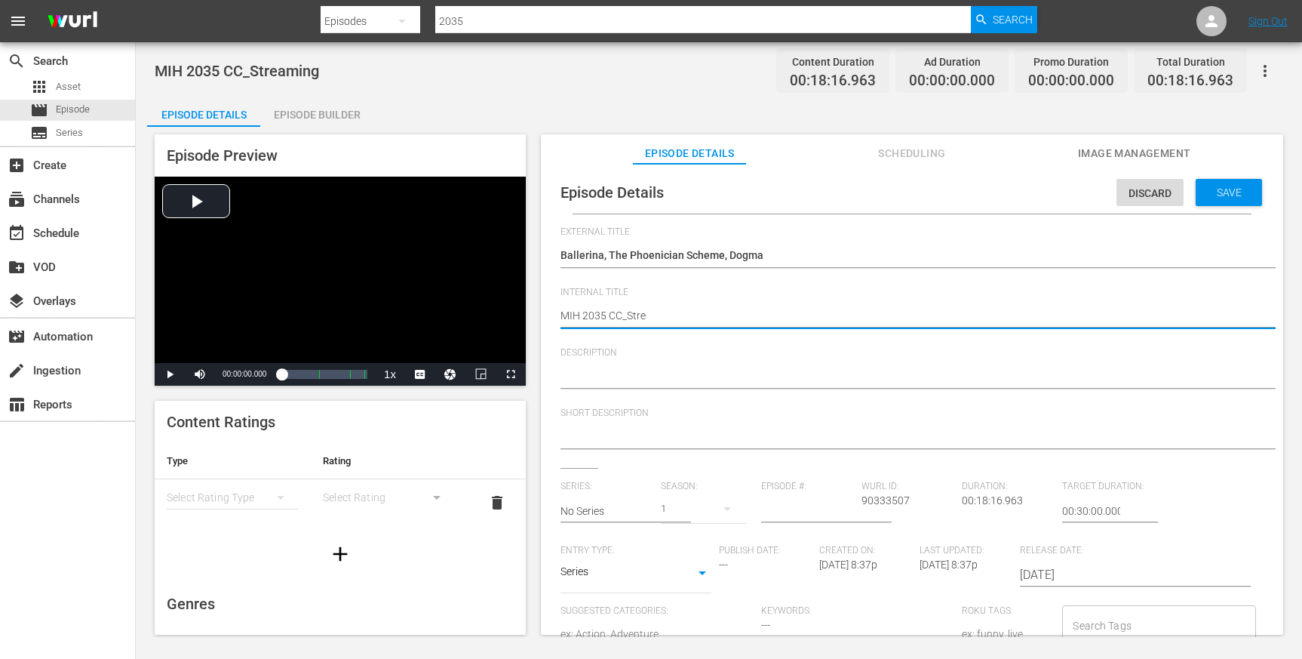
type textarea "MIH 2035 CC_Str"
type textarea "MIH 2035 CC_St"
type textarea "MIH 2035 CC_S"
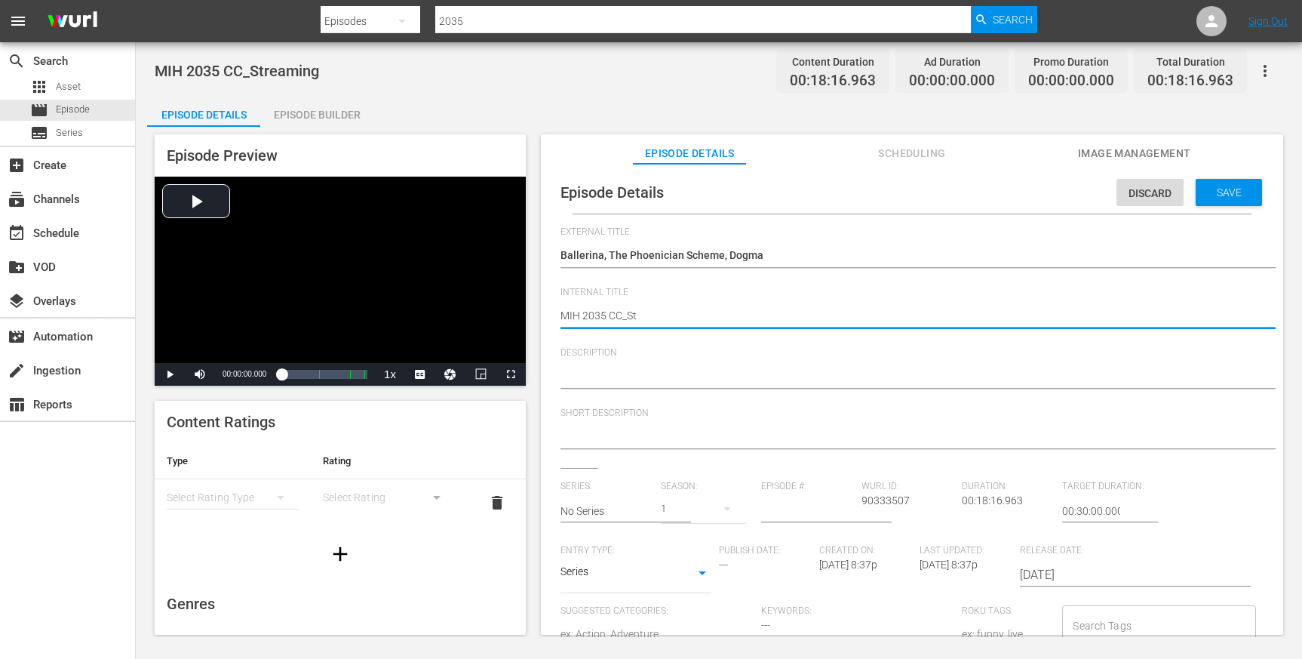
type textarea "MIH 2035 CC_S"
type textarea "MIH 2035 CC_"
type textarea "MIH 2035 CC"
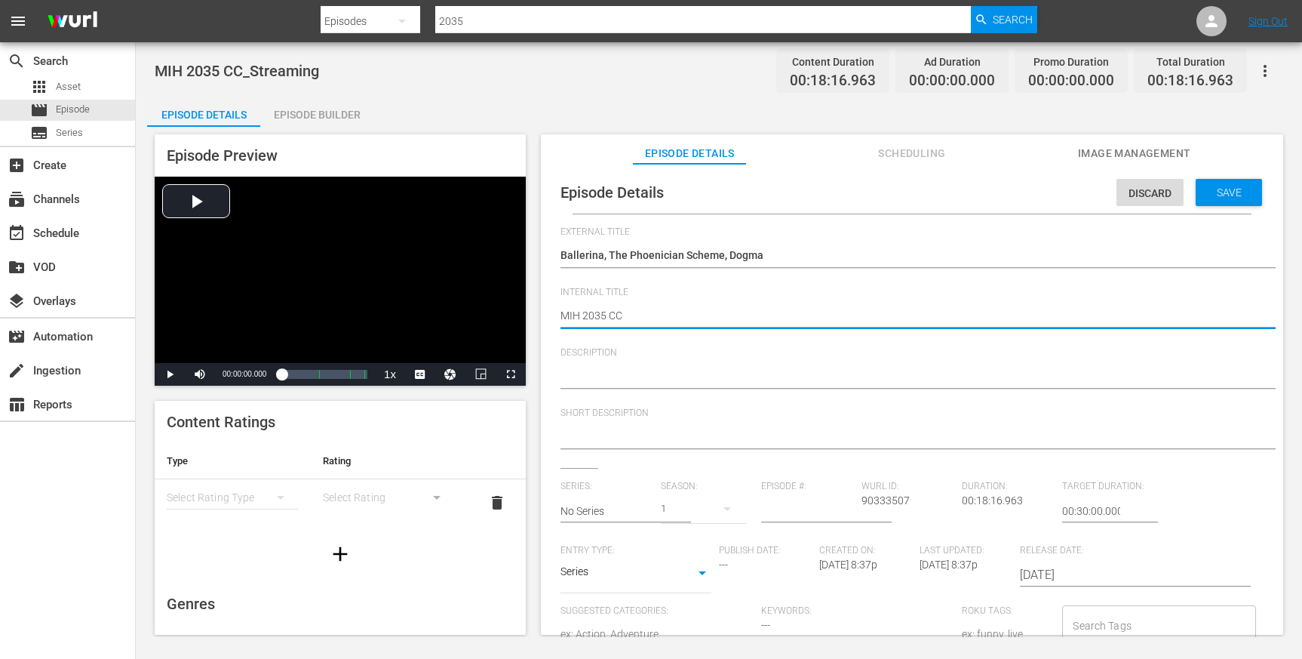
type textarea "MIH 2035 C"
type textarea "MIH 2035"
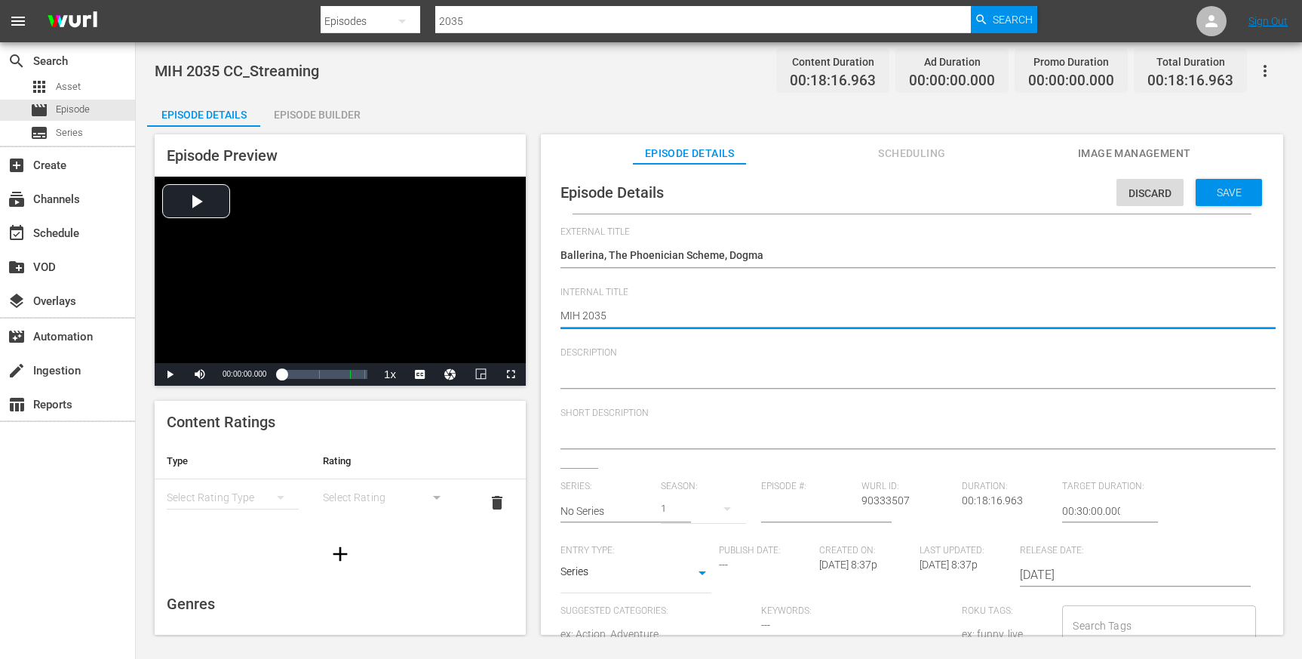
type textarea "MIH 2035"
paste textarea "Ballerina, The Phoenician Scheme, Dogma"
type textarea "Ballerina, The Phoenician Scheme, DogmaMIH 2035"
type textarea "Ballerina, The Phoenician Scheme, Dogma_MIH 2035"
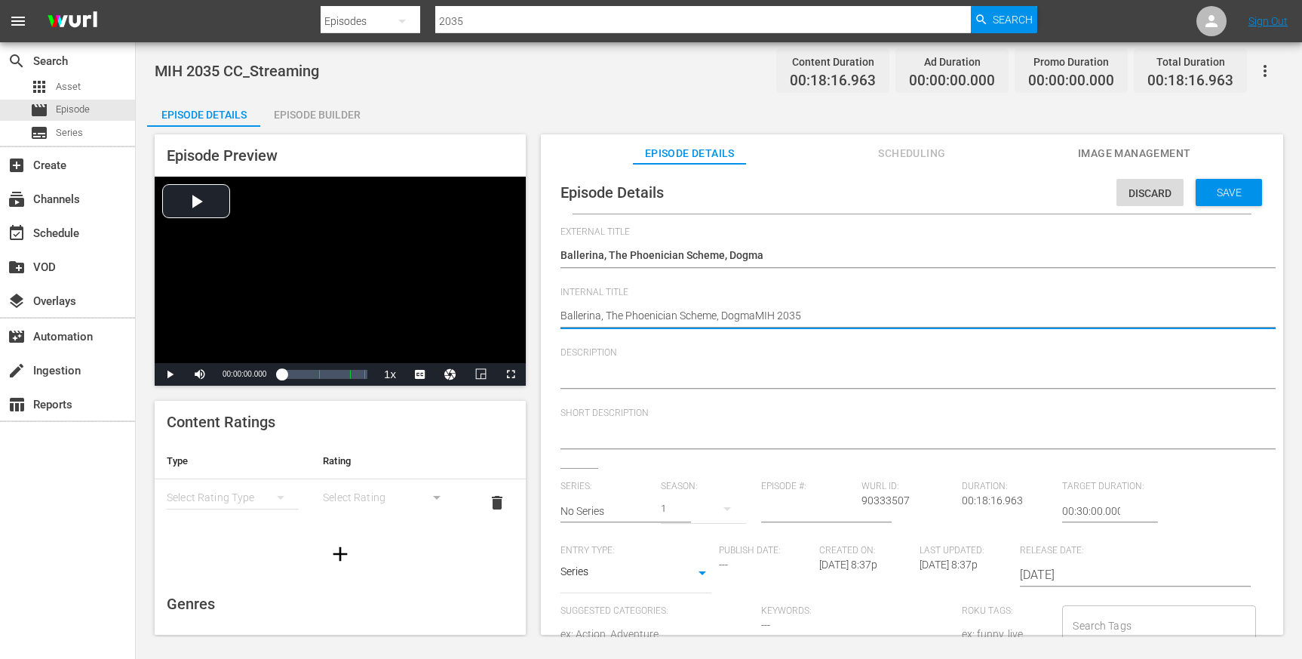
type textarea "Ballerina, The Phoenician Scheme, Dogma_MIH 2035"
type textarea "Ballerina, The Phoenician Scheme, DogmaMIH 2035"
type textarea "Ballerina, The Phoenician Scheme, Dogma MIH 2035"
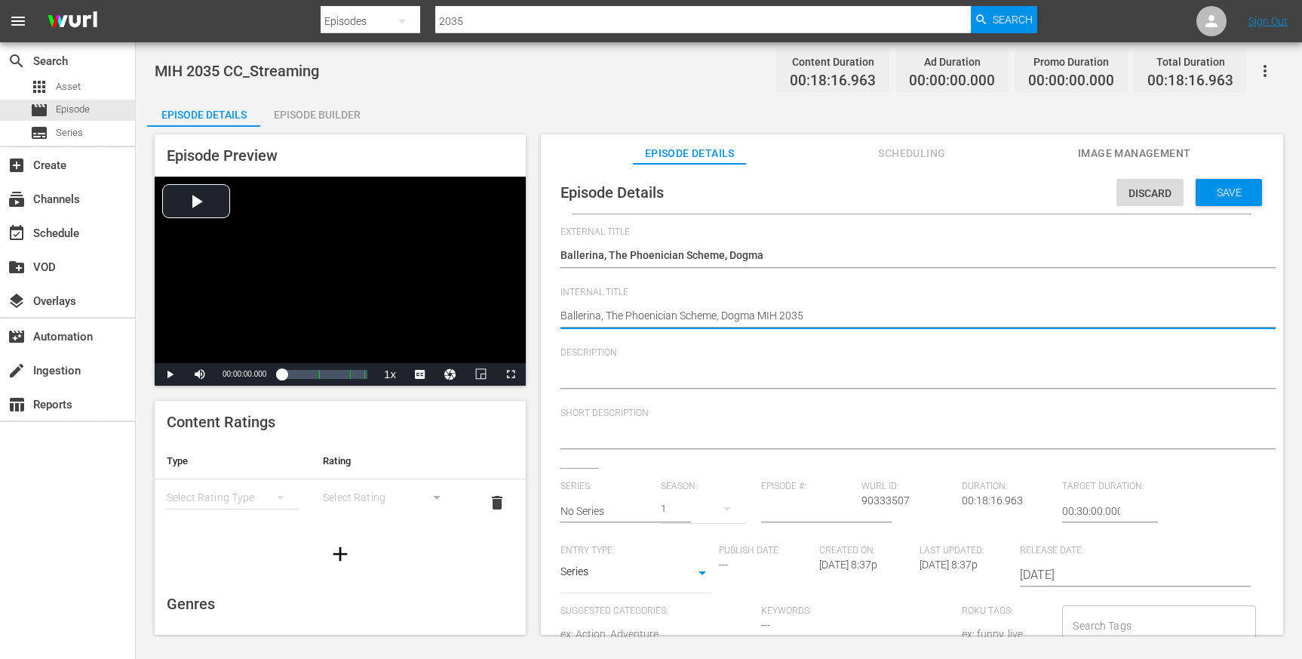
type textarea "Ballerina, The Phoenician Scheme, Dogma -MIH 2035"
type textarea "Ballerina, The Phoenician Scheme, Dogma - MIH 2035"
click at [696, 373] on textarea at bounding box center [909, 377] width 696 height 18
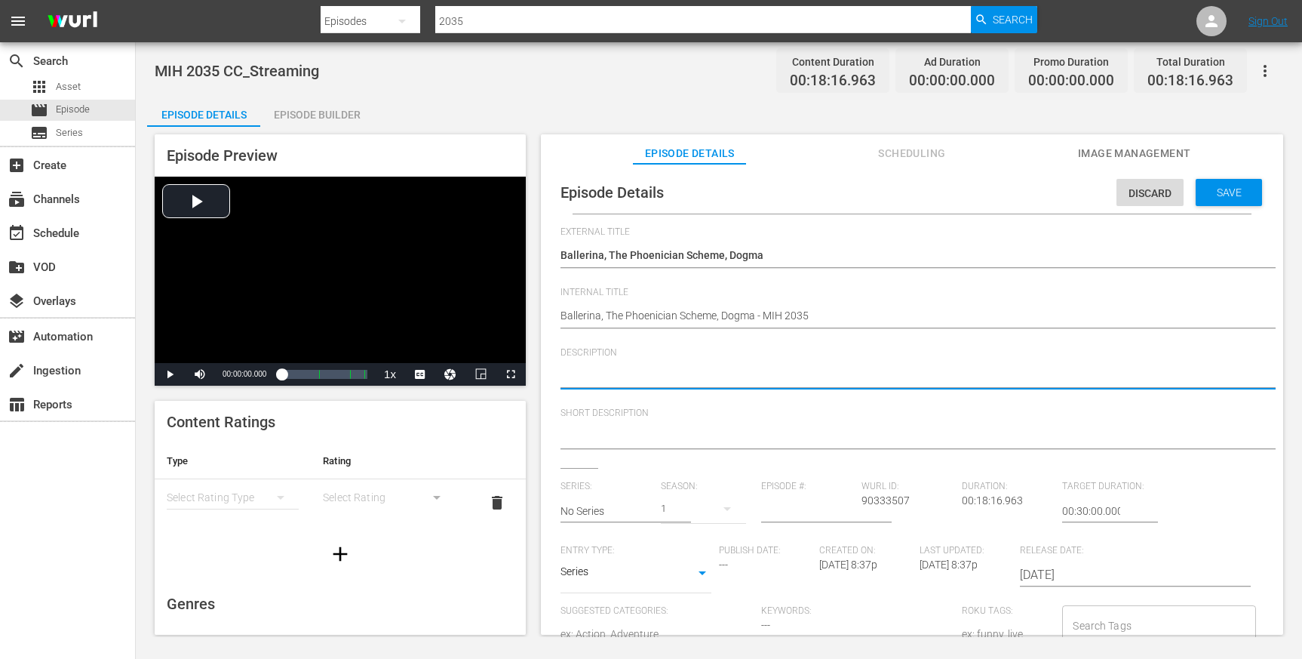
type textarea "I"
type textarea "In"
type textarea "Int"
type textarea "Inte"
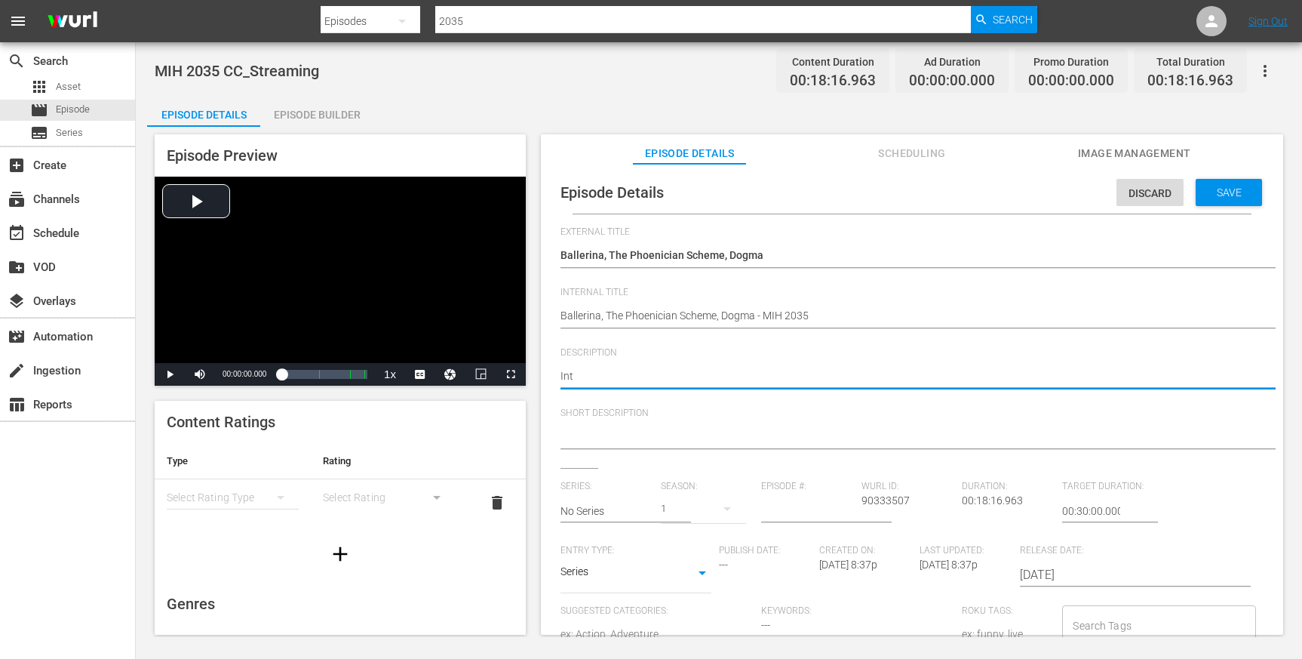
type textarea "Inte"
type textarea "Inter"
type textarea "Interv"
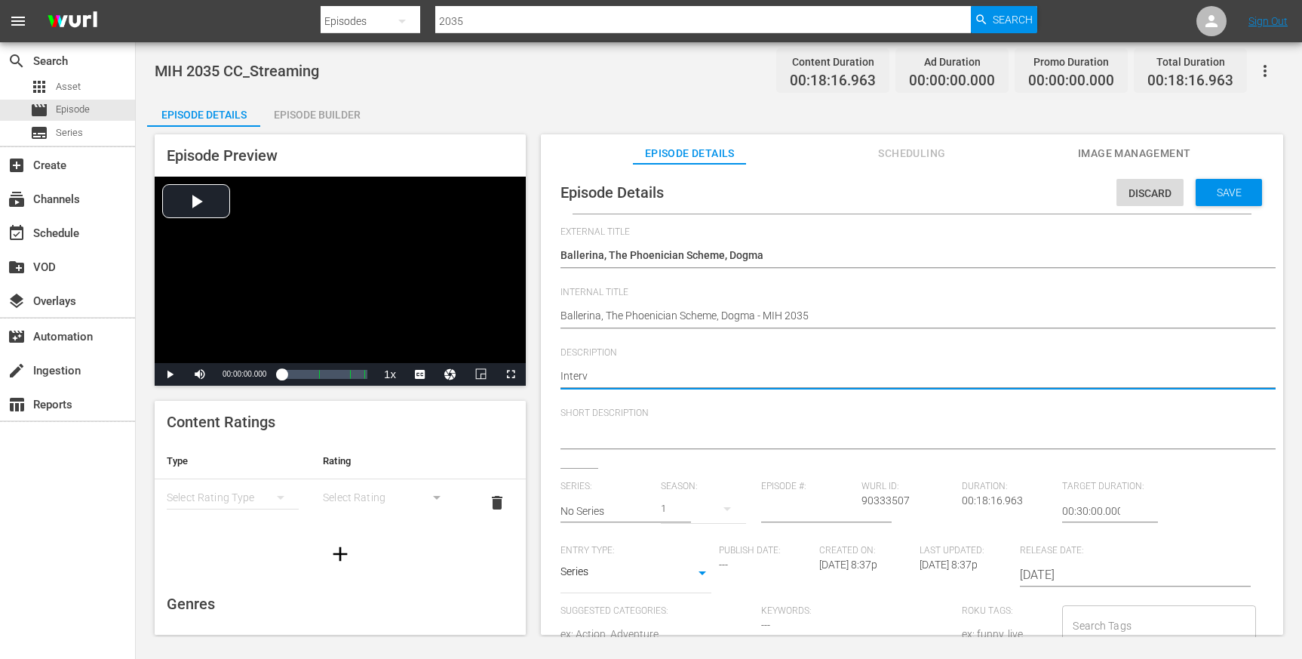
type textarea "Intervi"
type textarea "Intervie"
type textarea "Interview"
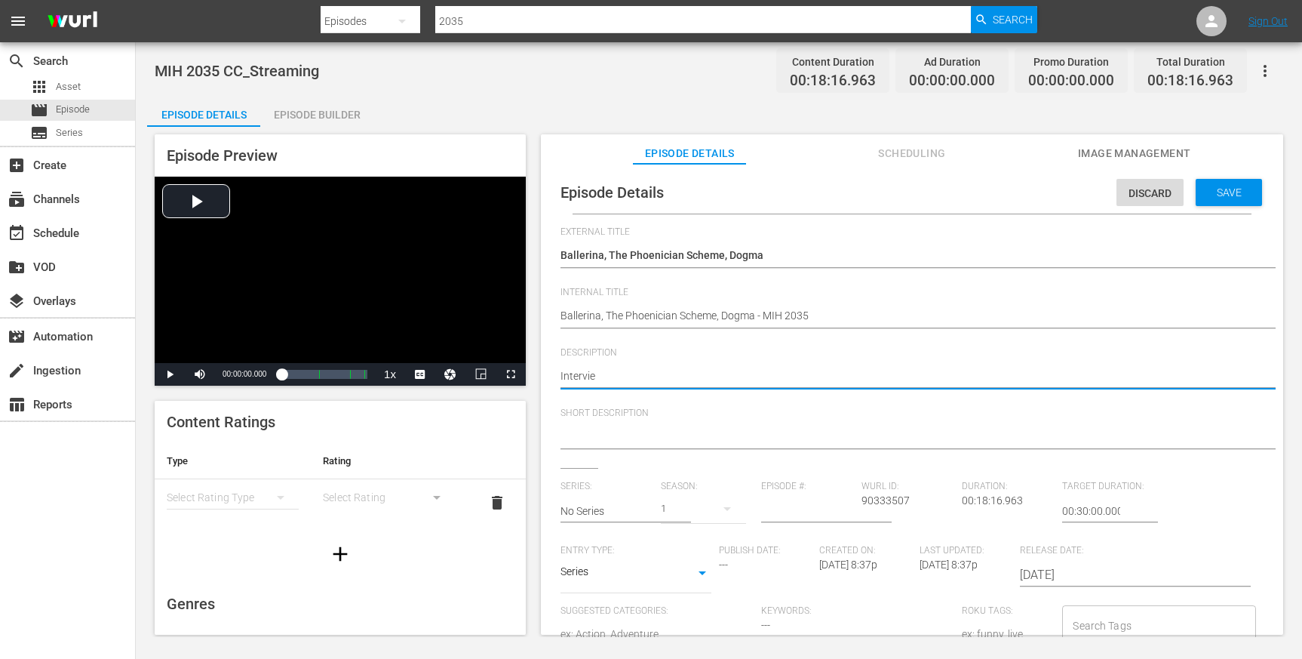
type textarea "Interview"
type textarea "Interviews"
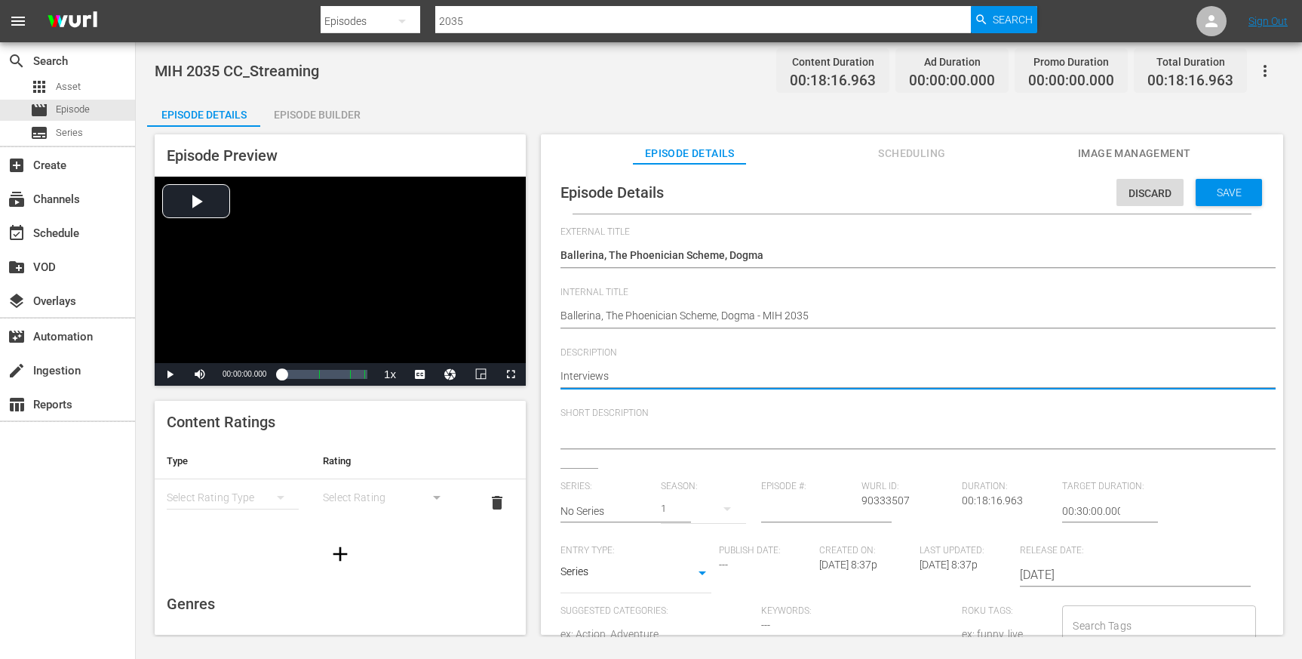
type textarea "Interviews w"
type textarea "Interviews wi"
type textarea "Interviews wit"
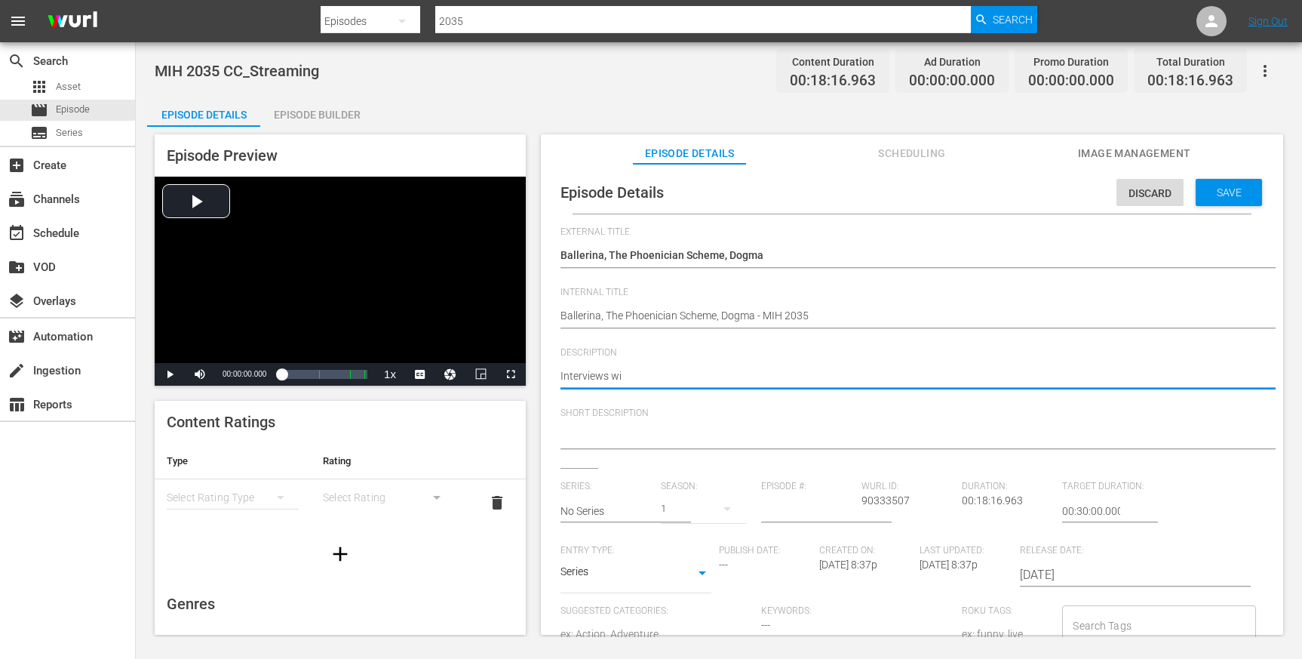
type textarea "Interviews wit"
type textarea "Interviews with"
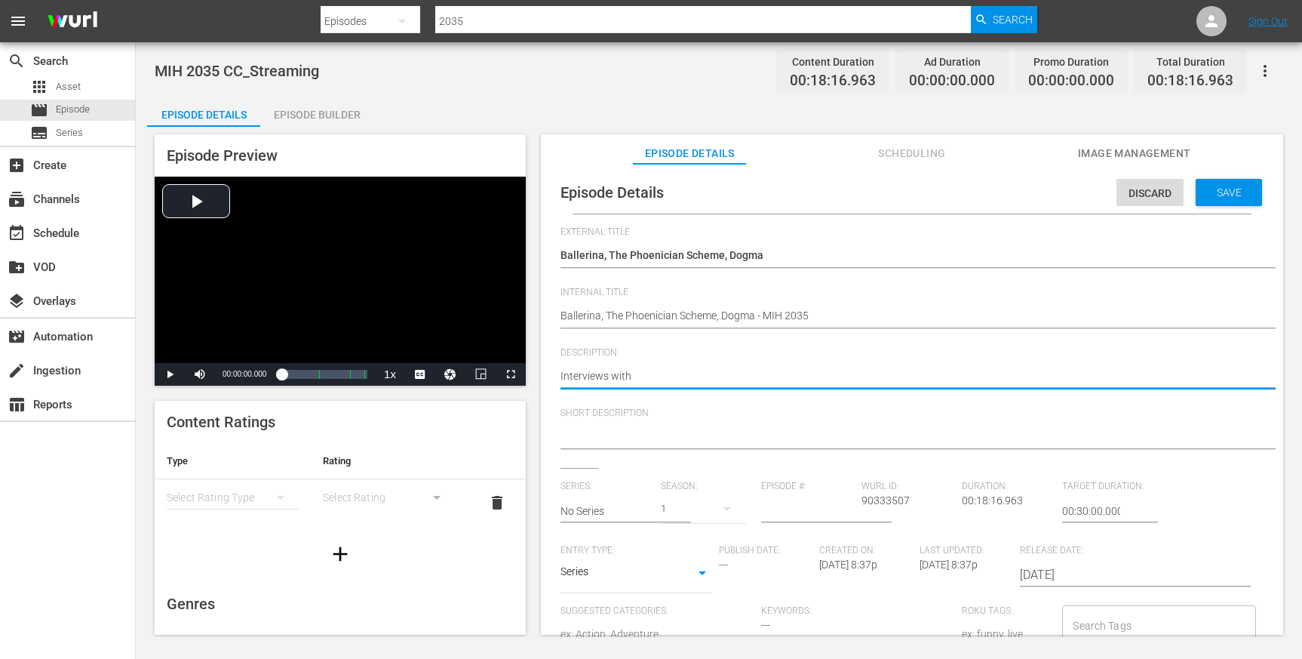
type textarea "Interviews with t"
type textarea "Interviews with th"
type textarea "Interviews with the"
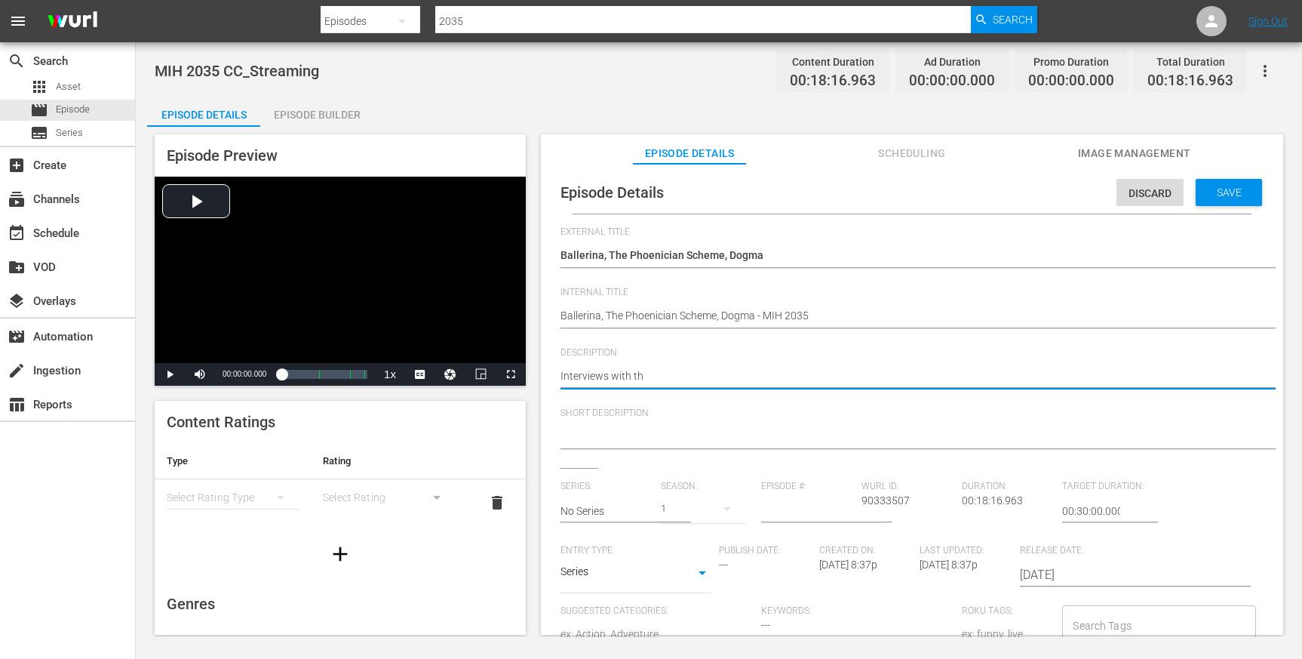
type textarea "Interviews with the"
type textarea "Interviews with the c"
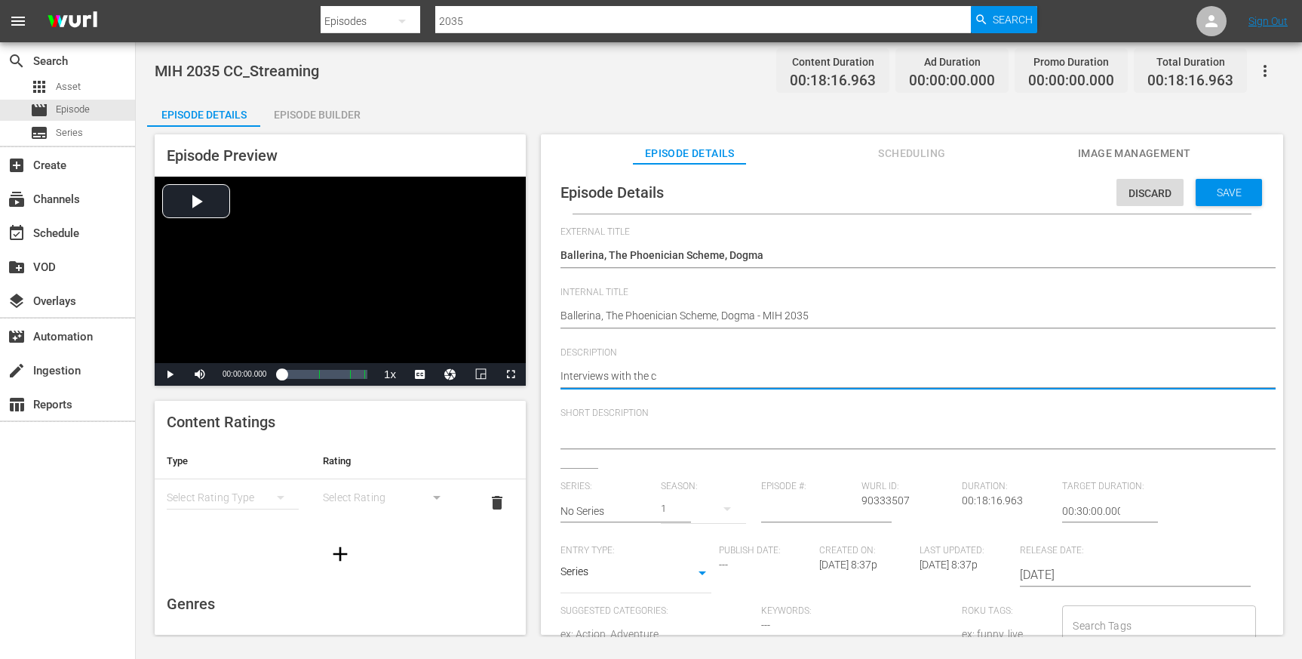
type textarea "Interviews with the ca"
type textarea "Interviews with the cas"
type textarea "Interviews with the cast"
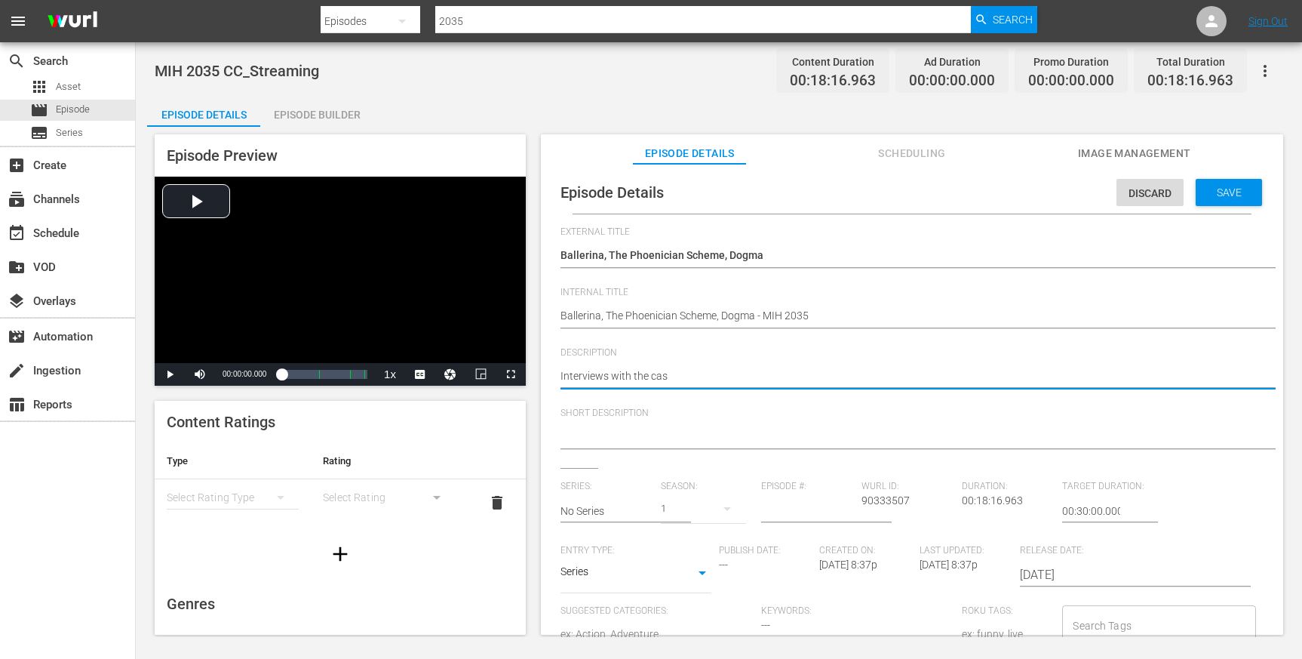
type textarea "Interviews with the cast"
type textarea "Interviews with the cast a"
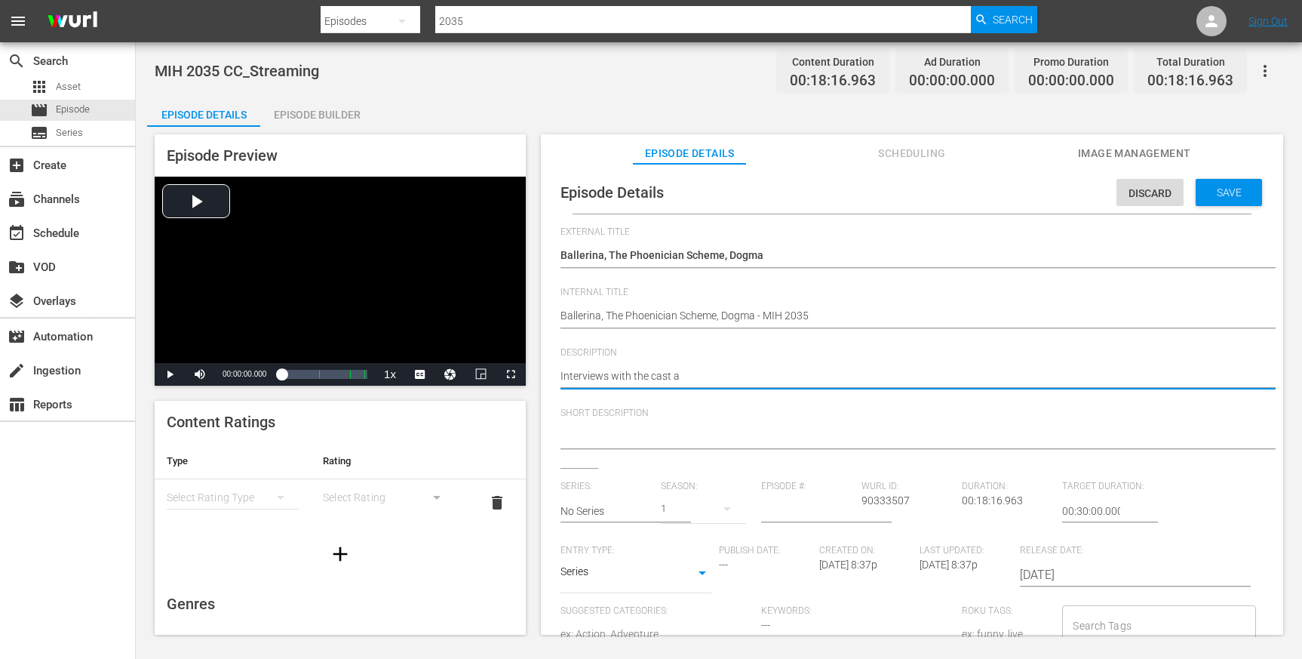
type textarea "Interviews with the cast an"
type textarea "Interviews with the cast and"
type textarea "Interviews with the cast and f"
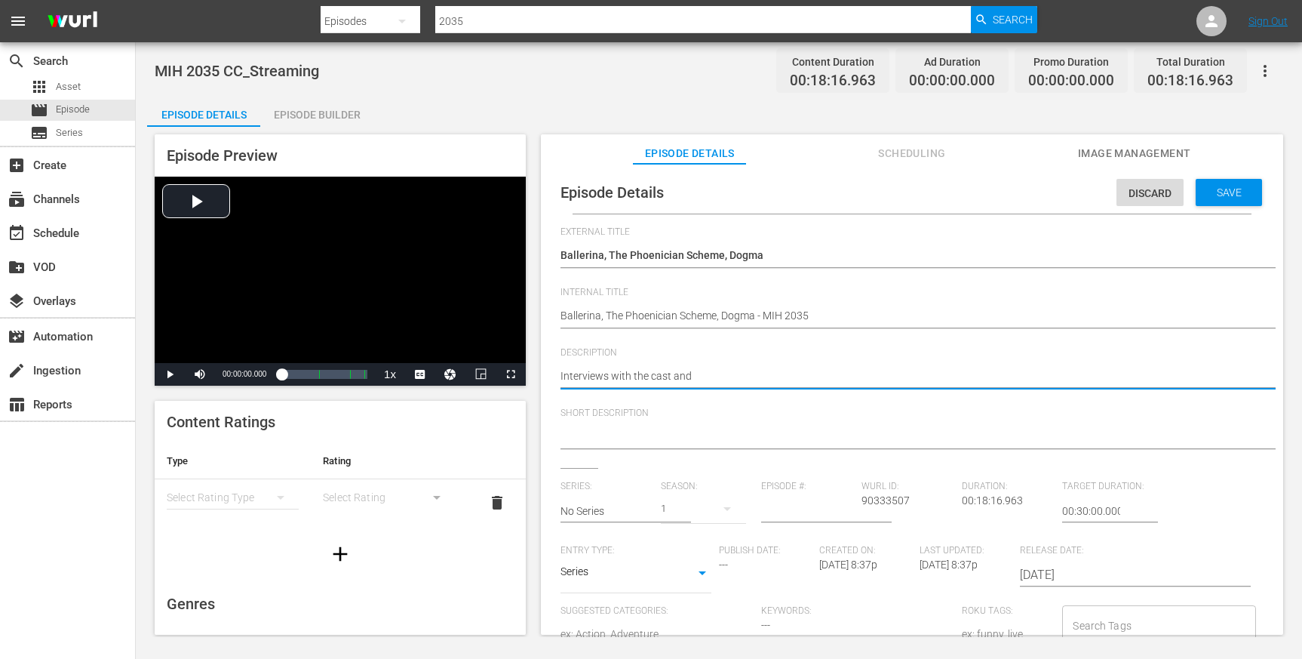
type textarea "Interviews with the cast and f"
type textarea "Interviews with the cast and fi"
type textarea "Interviews with the cast and fil"
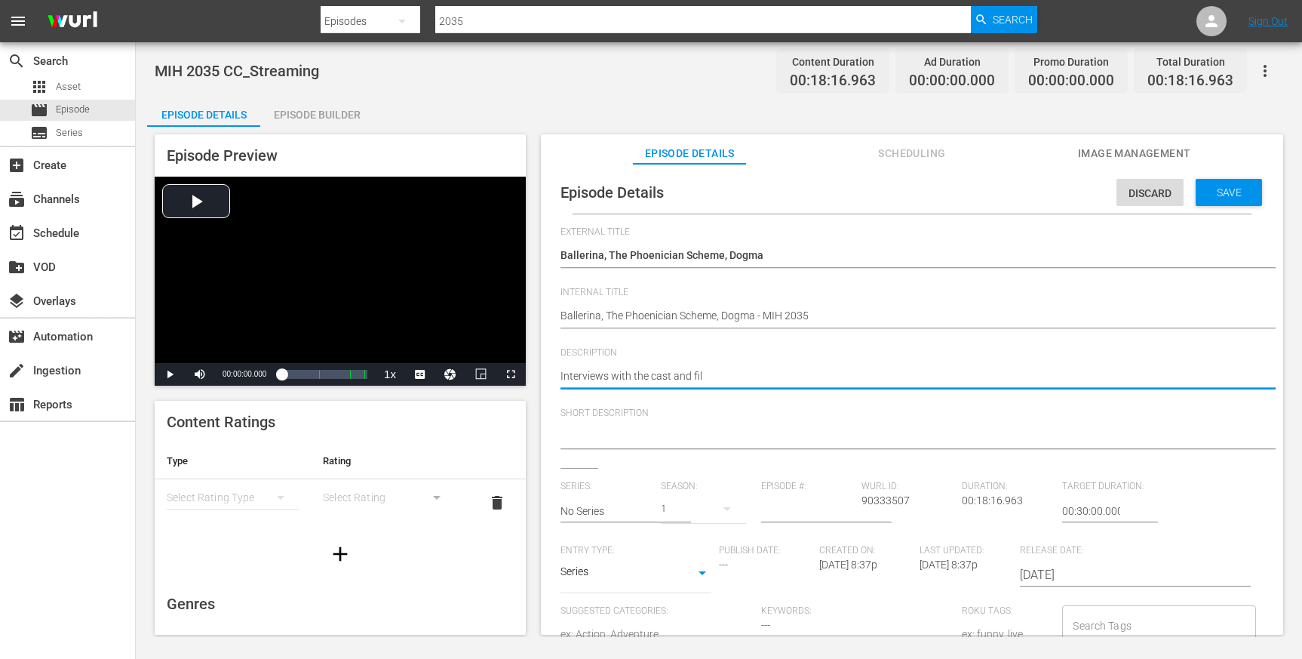
type textarea "Interviews with the cast and film"
type textarea "Interviews with the cast and filmm"
type textarea "Interviews with the cast and filmma"
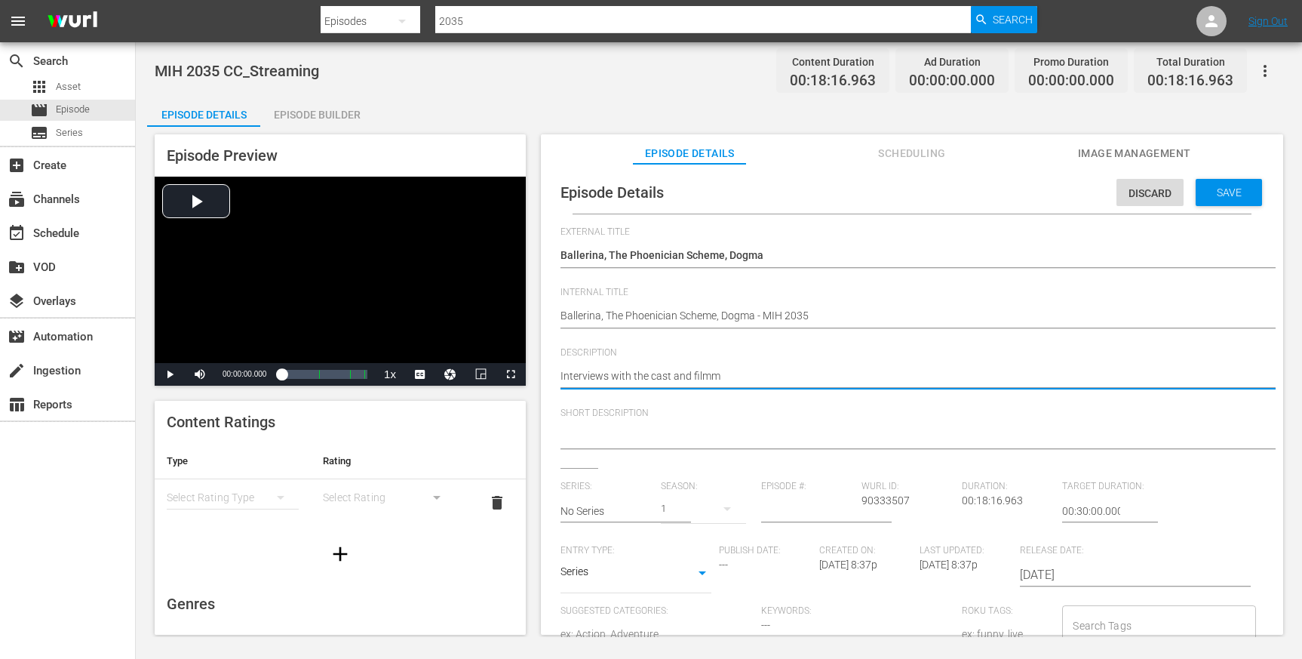
type textarea "Interviews with the cast and filmma"
type textarea "Interviews with the cast and filmmak"
type textarea "Interviews with the cast and filmmake"
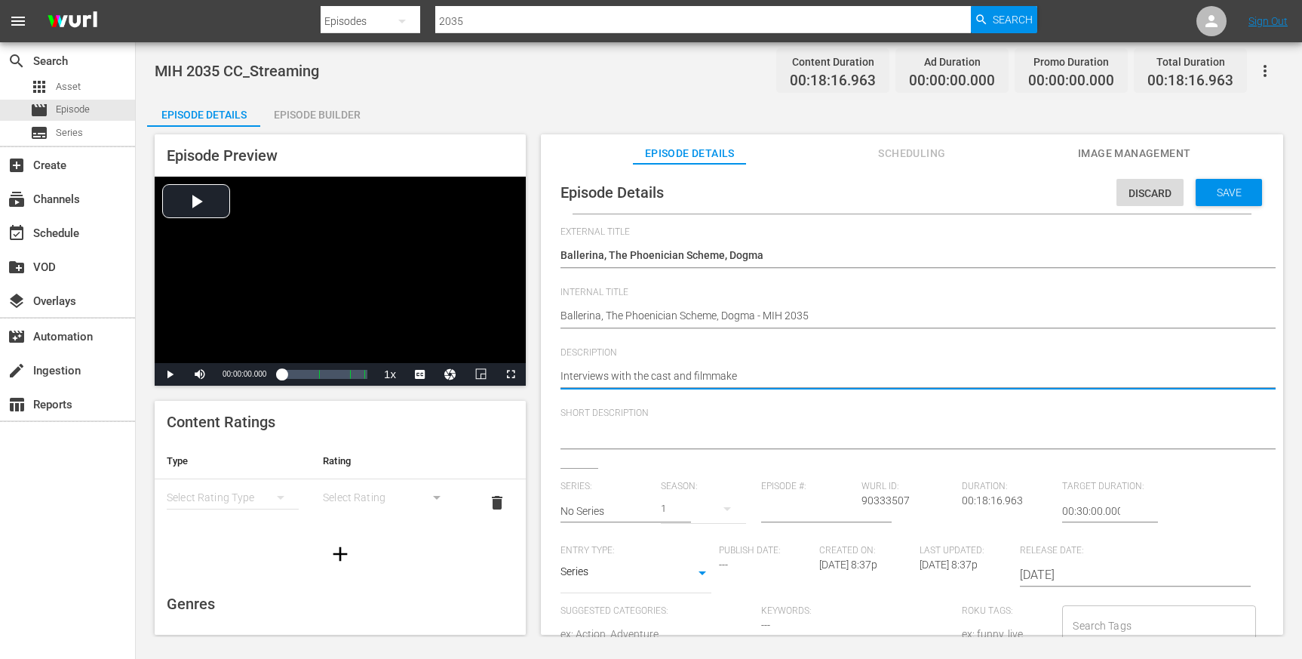
type textarea "Interviews with the cast and filmmaker"
type textarea "Interviews with the cast and filmmakers"
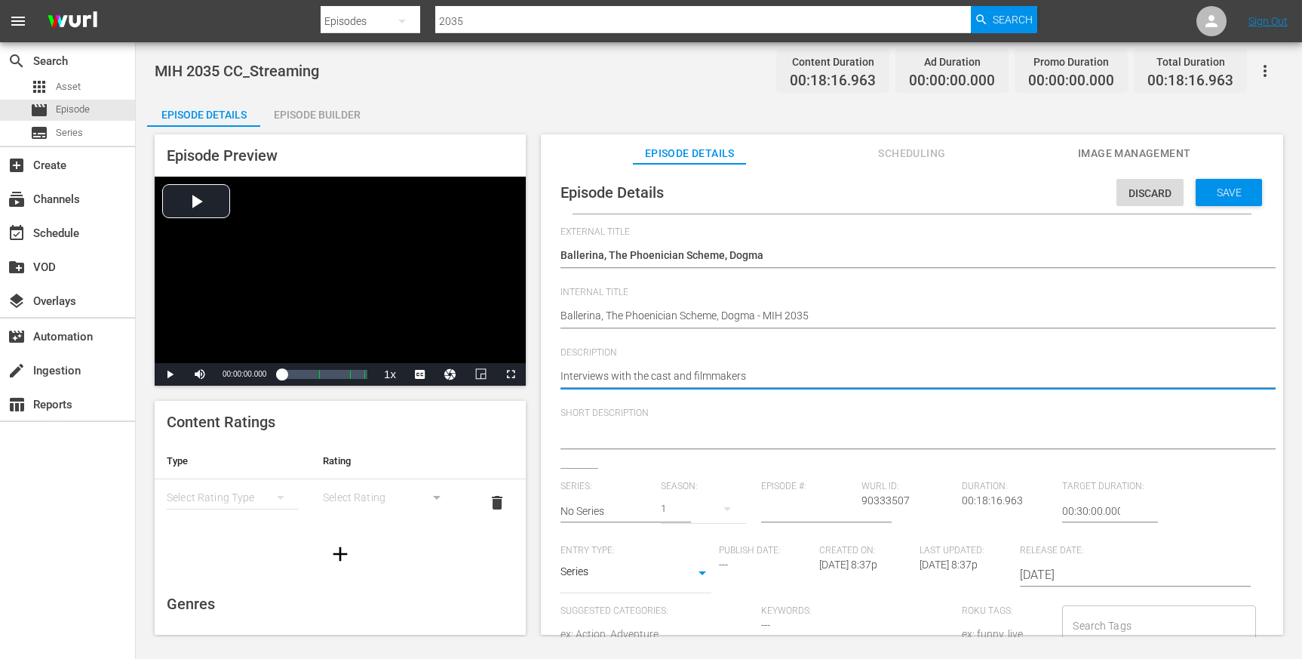
type textarea "Interviews with the cast and filmmakers o"
type textarea "Interviews with the cast and filmmakers of"
type textarea "Interviews with the cast and filmmakers of F"
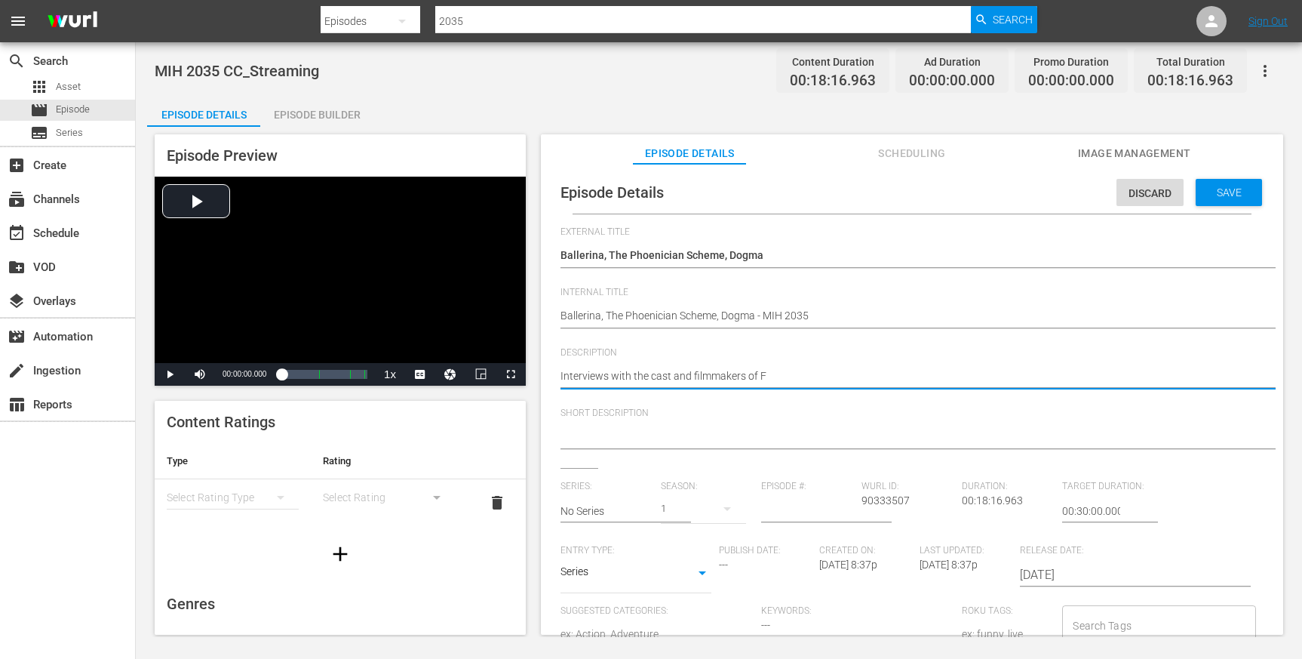
type textarea "Interviews with the cast and filmmakers of Fr"
type textarea "Interviews with the cast and filmmakers of Fro"
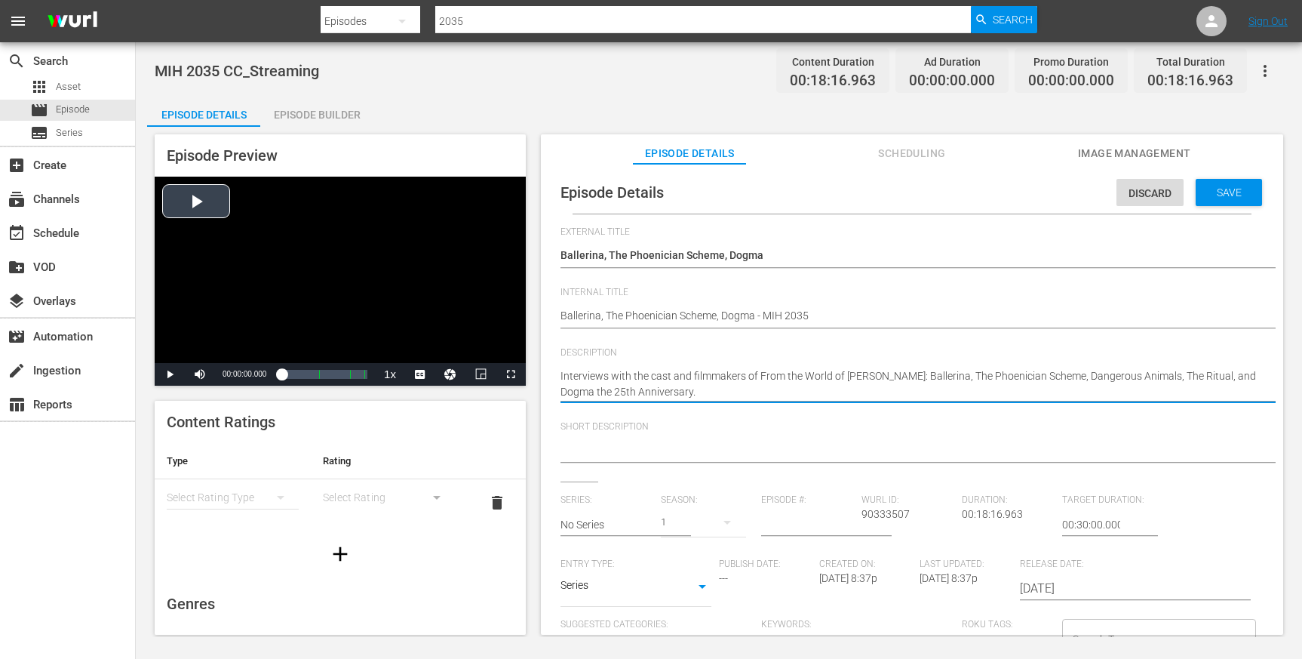
drag, startPoint x: 698, startPoint y: 389, endPoint x: 513, endPoint y: 378, distance: 185.2
click at [513, 378] on div "Episode Preview Video Player is loading. Play Video Play Mute Current Time 00:0…" at bounding box center [719, 387] width 1144 height 520
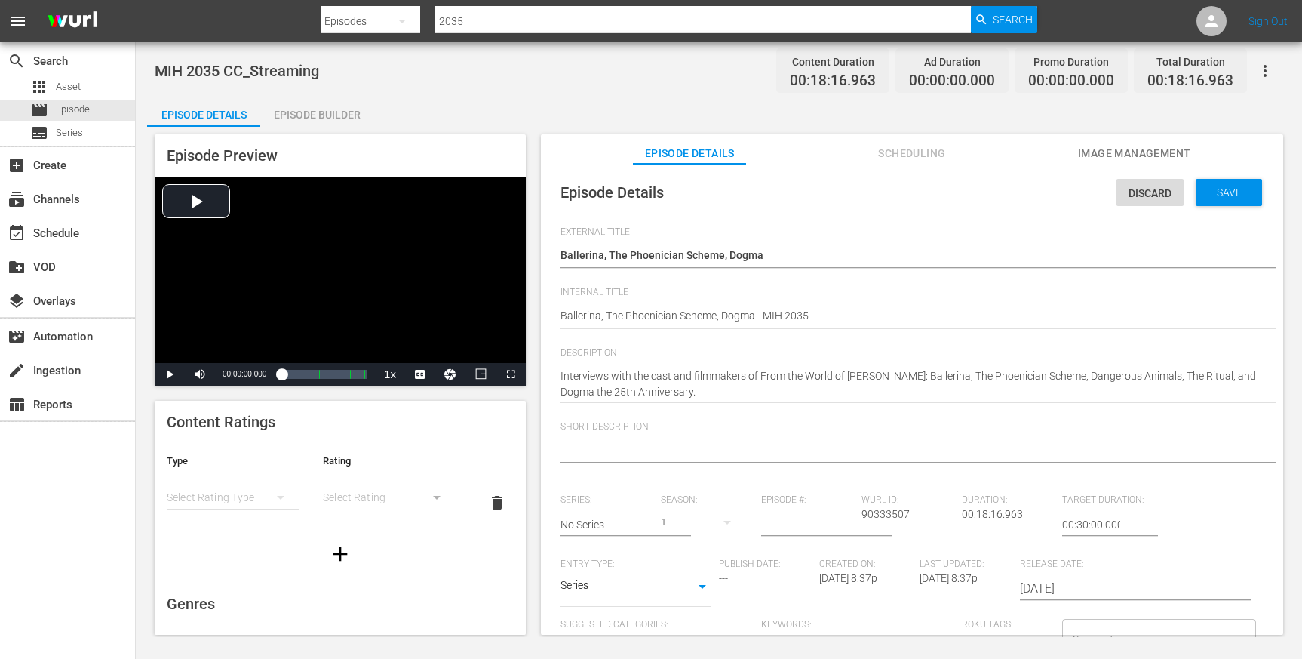
click at [579, 437] on div at bounding box center [909, 451] width 696 height 36
click at [592, 447] on textarea at bounding box center [909, 451] width 696 height 18
paste textarea "Interviews with the cast and filmmakers of From the World of [PERSON_NAME]: Bal…"
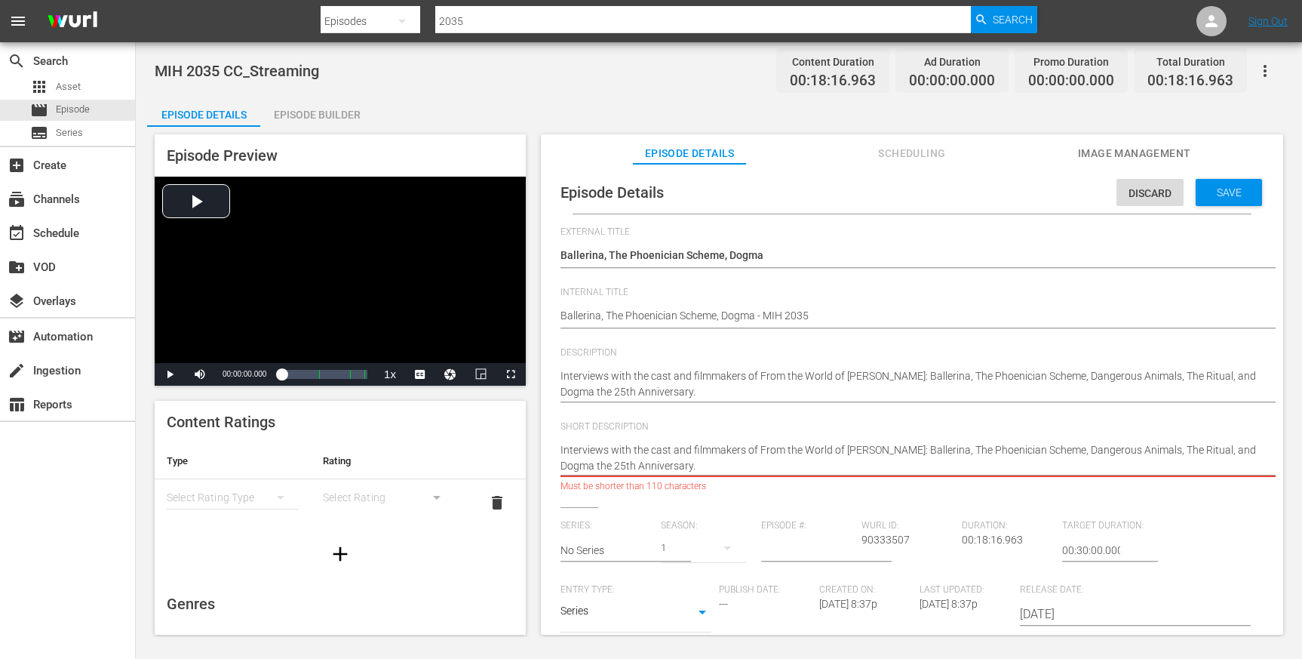
scroll to position [15, 0]
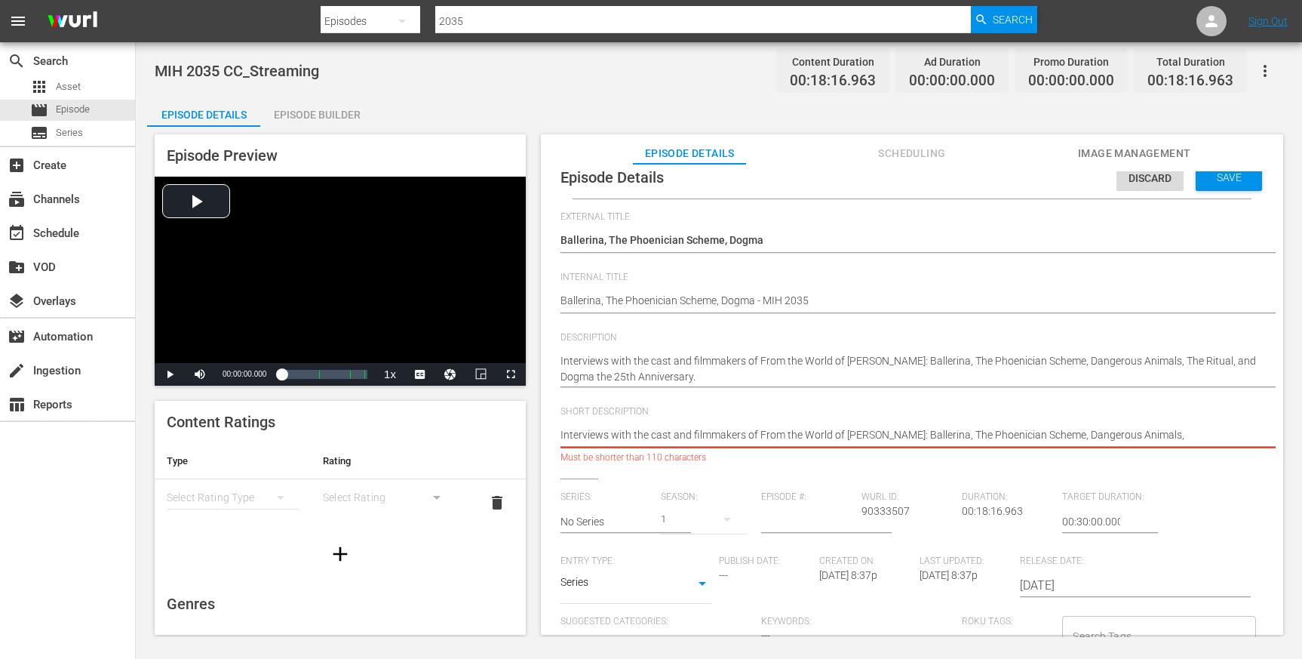
click at [902, 433] on textarea "Interviews with the cast and filmmakers of From the World of [PERSON_NAME]: Bal…" at bounding box center [909, 436] width 696 height 18
click at [1188, 436] on textarea "Interviews with the cast and filmmakers of From the World of [PERSON_NAME]: Bal…" at bounding box center [909, 436] width 696 height 18
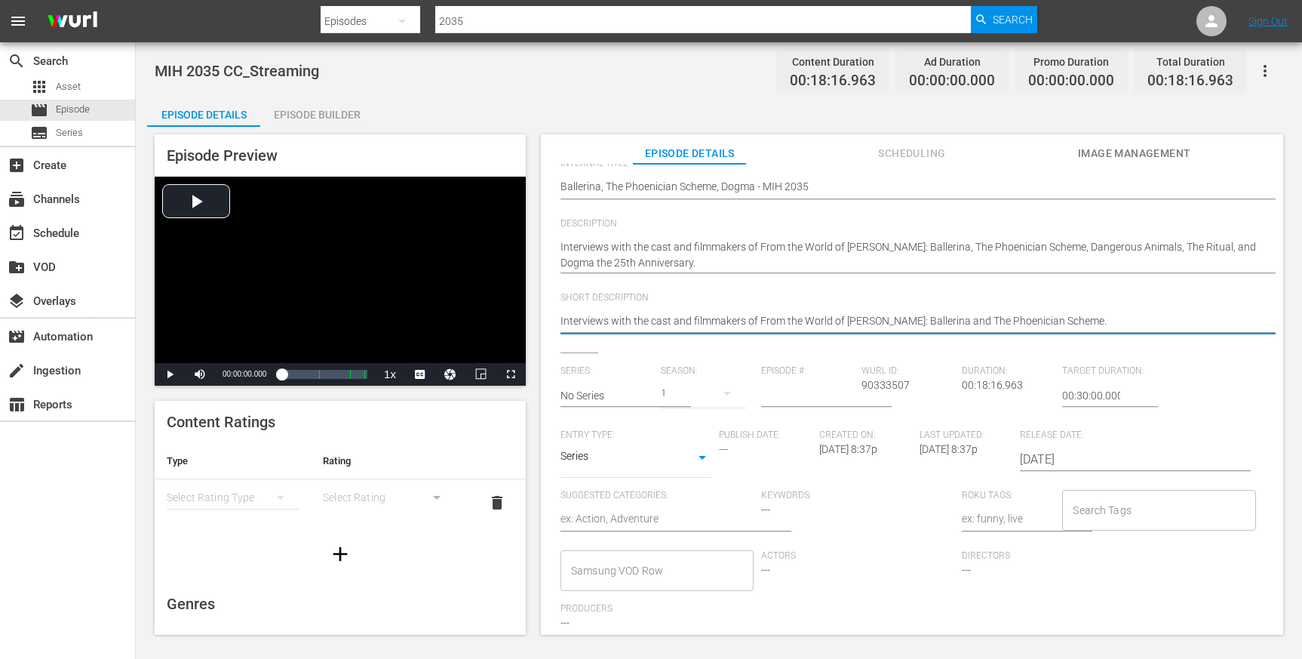
scroll to position [118, 0]
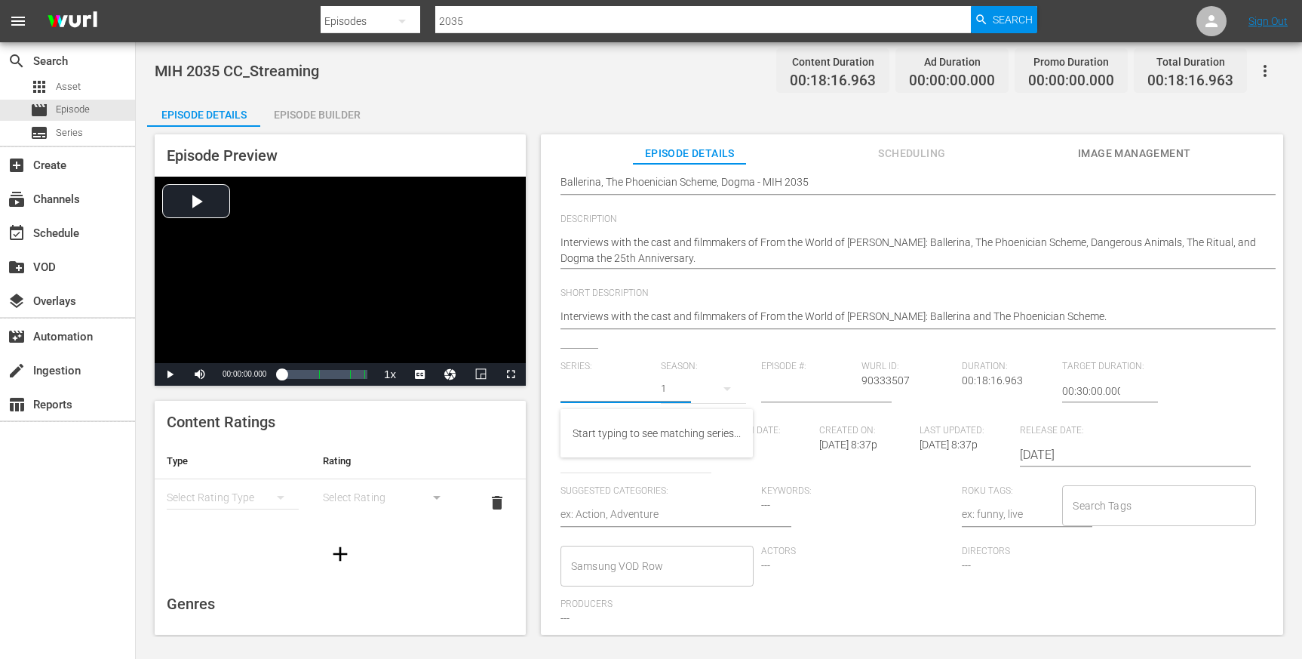
click at [635, 391] on input "text" at bounding box center [607, 391] width 93 height 36
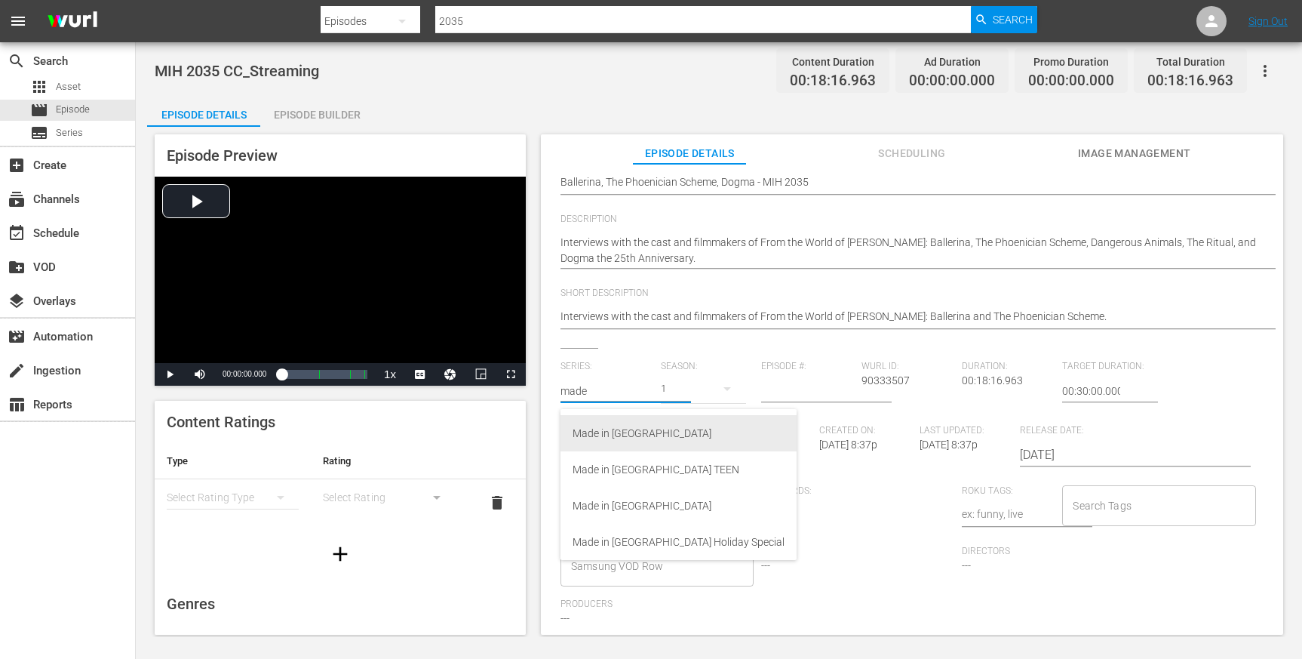
click at [662, 425] on div "Made in [GEOGRAPHIC_DATA]" at bounding box center [679, 433] width 212 height 36
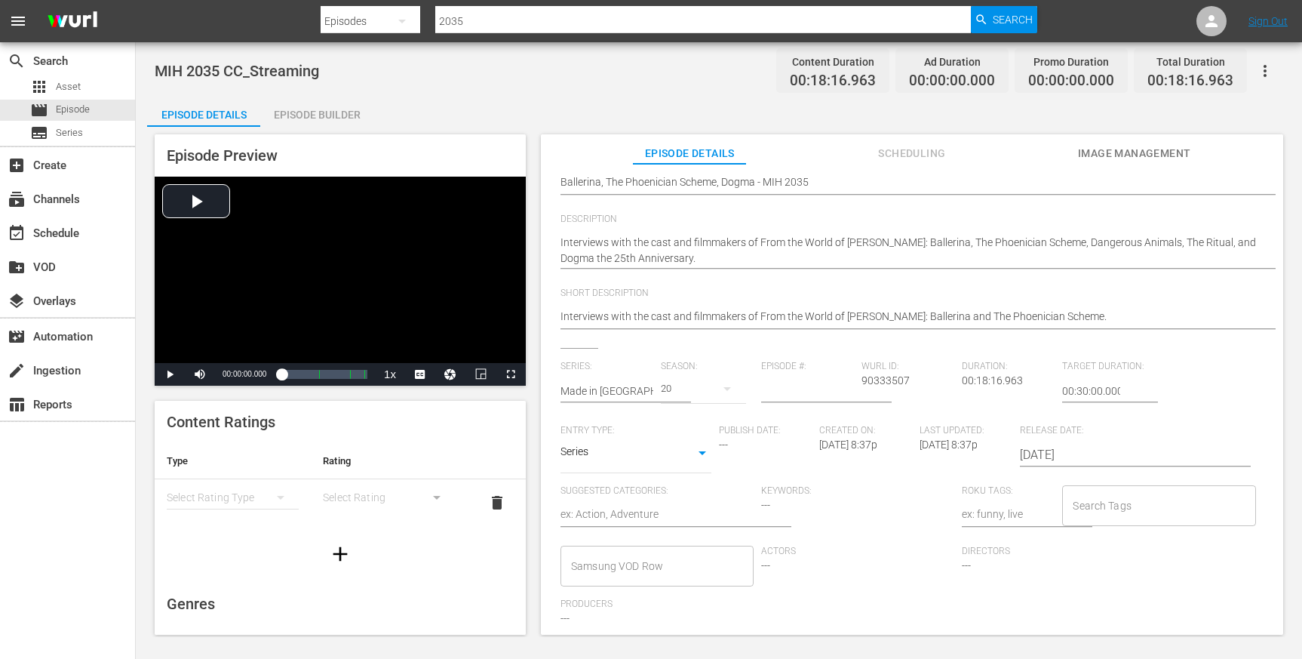
click at [770, 386] on input "number" at bounding box center [807, 391] width 93 height 36
click at [801, 469] on div "Publish Date: ---" at bounding box center [769, 455] width 100 height 60
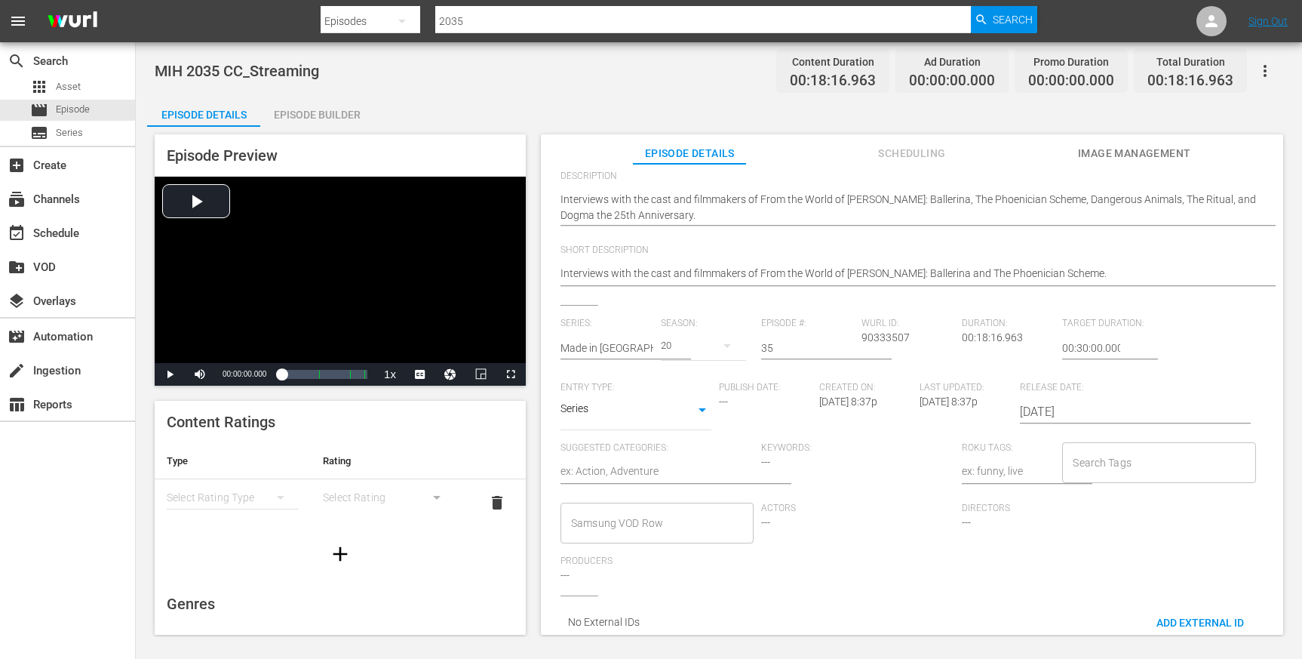
scroll to position [170, 0]
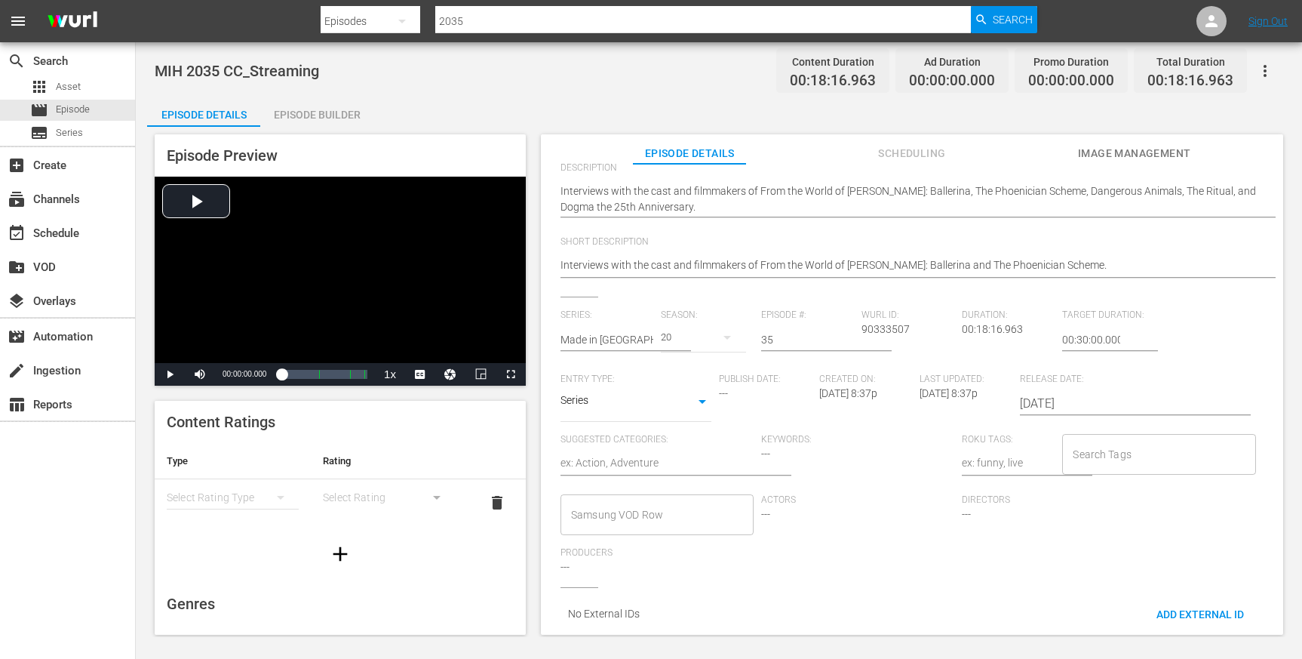
click at [783, 456] on div "Keywords: ---" at bounding box center [861, 464] width 201 height 60
click at [764, 451] on span "---" at bounding box center [765, 453] width 9 height 12
click at [719, 457] on textarea at bounding box center [657, 464] width 193 height 18
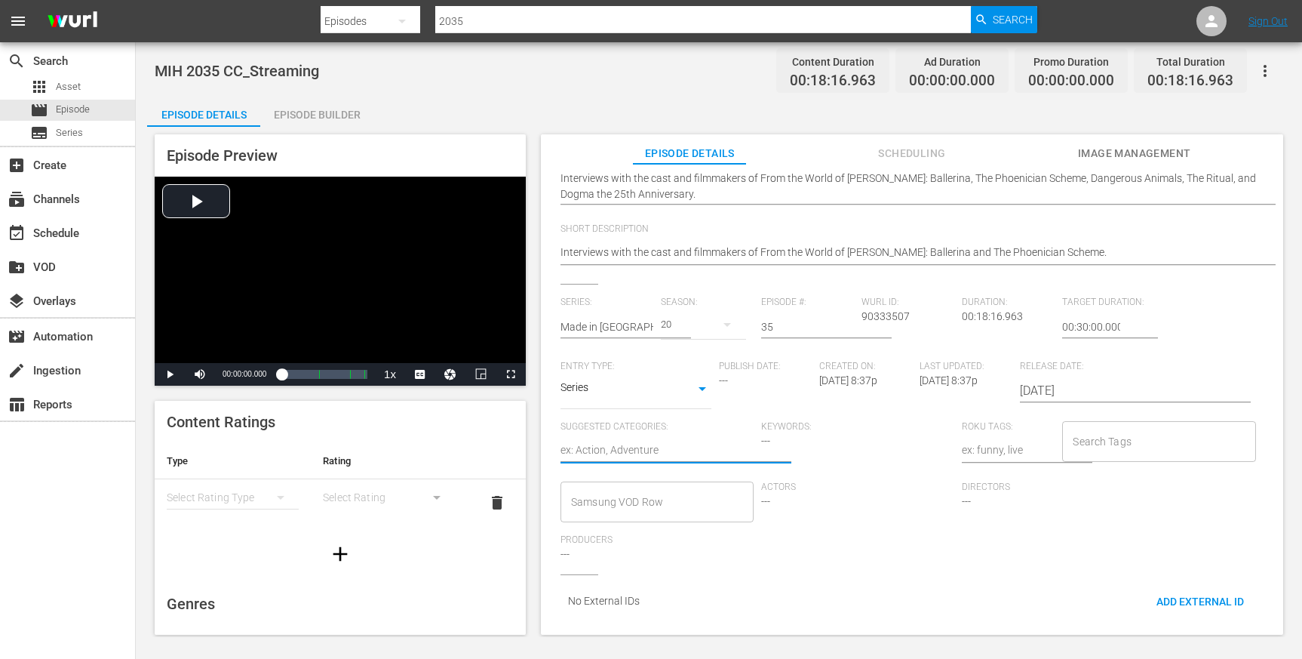
scroll to position [194, 0]
click at [1126, 432] on input "Search Tags" at bounding box center [1147, 441] width 157 height 27
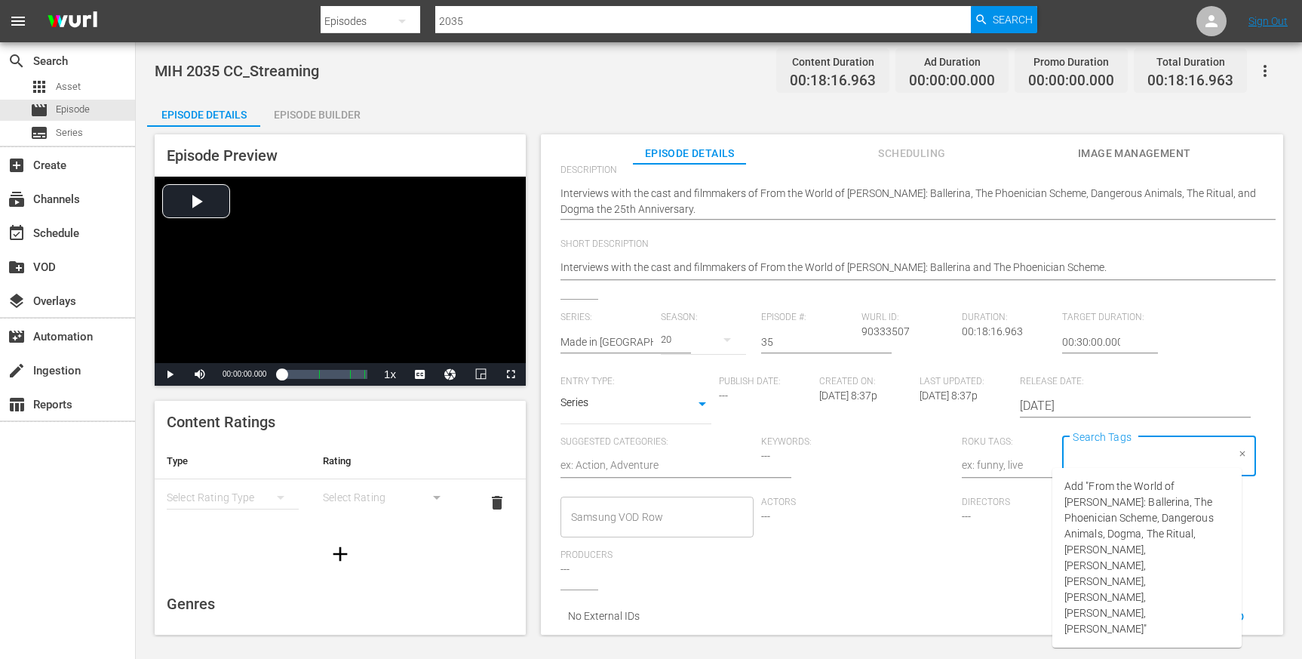
scroll to position [15, 0]
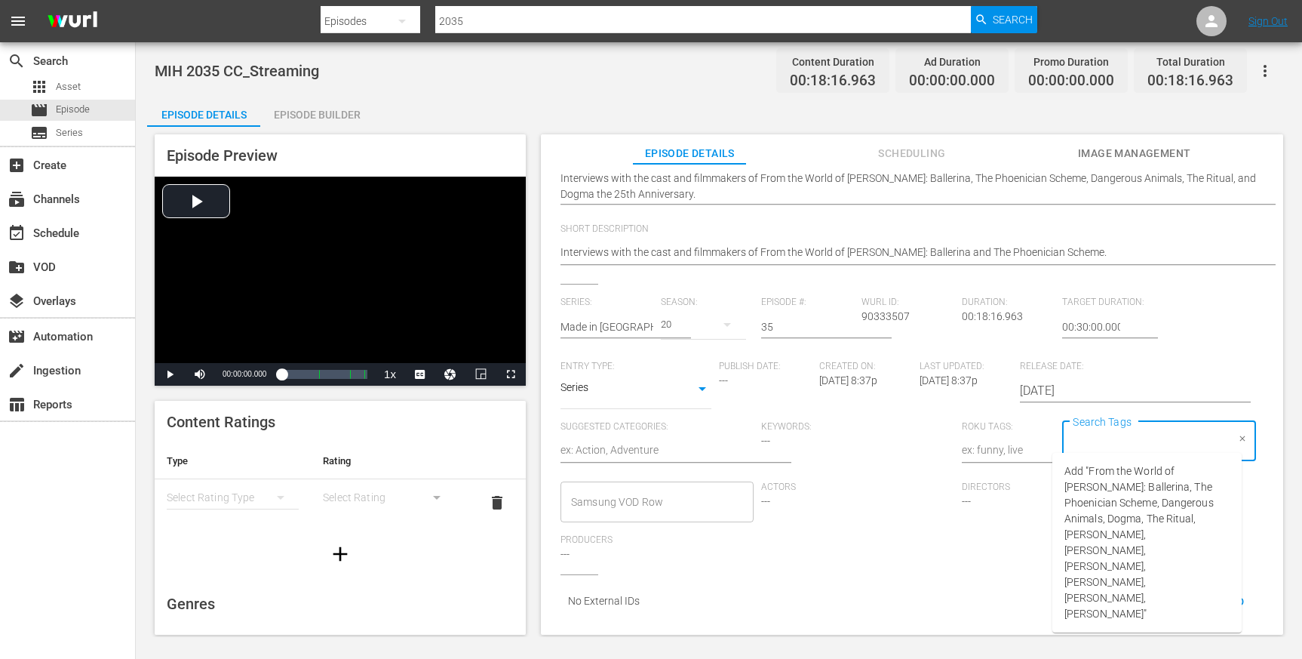
click at [918, 587] on div "No External IDs" at bounding box center [909, 600] width 696 height 27
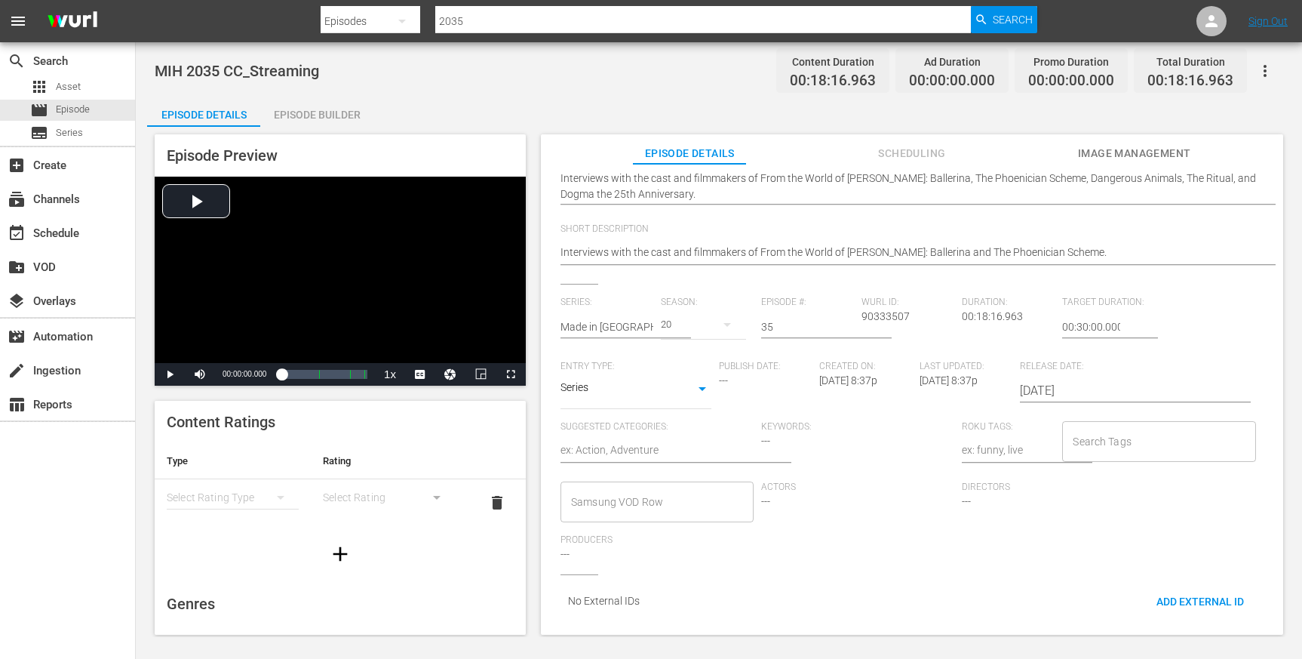
click at [1190, 407] on div "Release Date: [DATE]" at bounding box center [1120, 391] width 201 height 60
click at [1188, 429] on input "Search Tags" at bounding box center [1147, 441] width 157 height 27
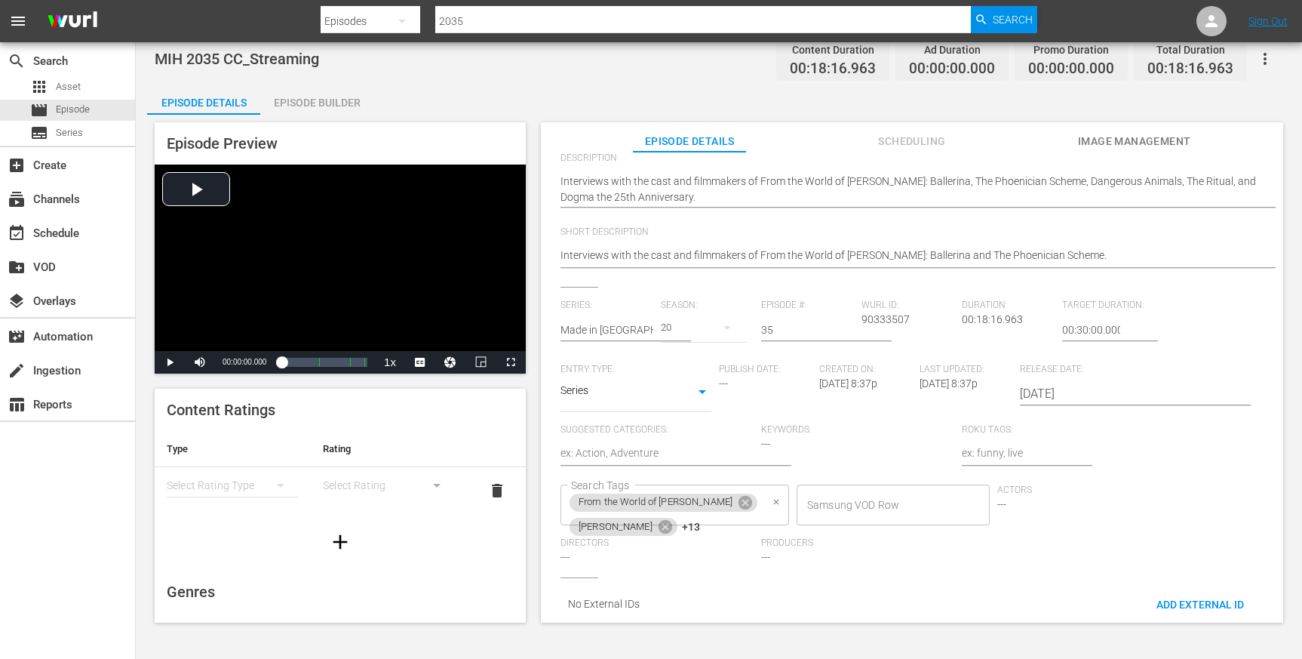
scroll to position [374, 0]
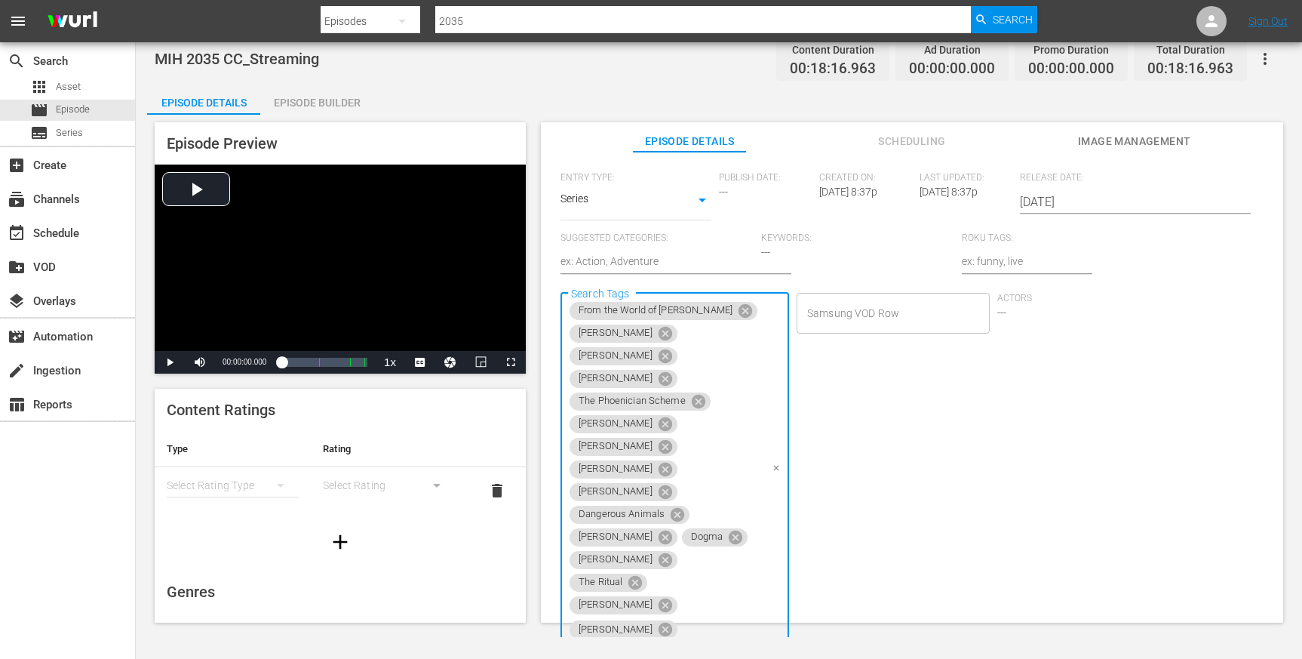
click at [1027, 493] on div "Actors ---" at bounding box center [1097, 478] width 201 height 370
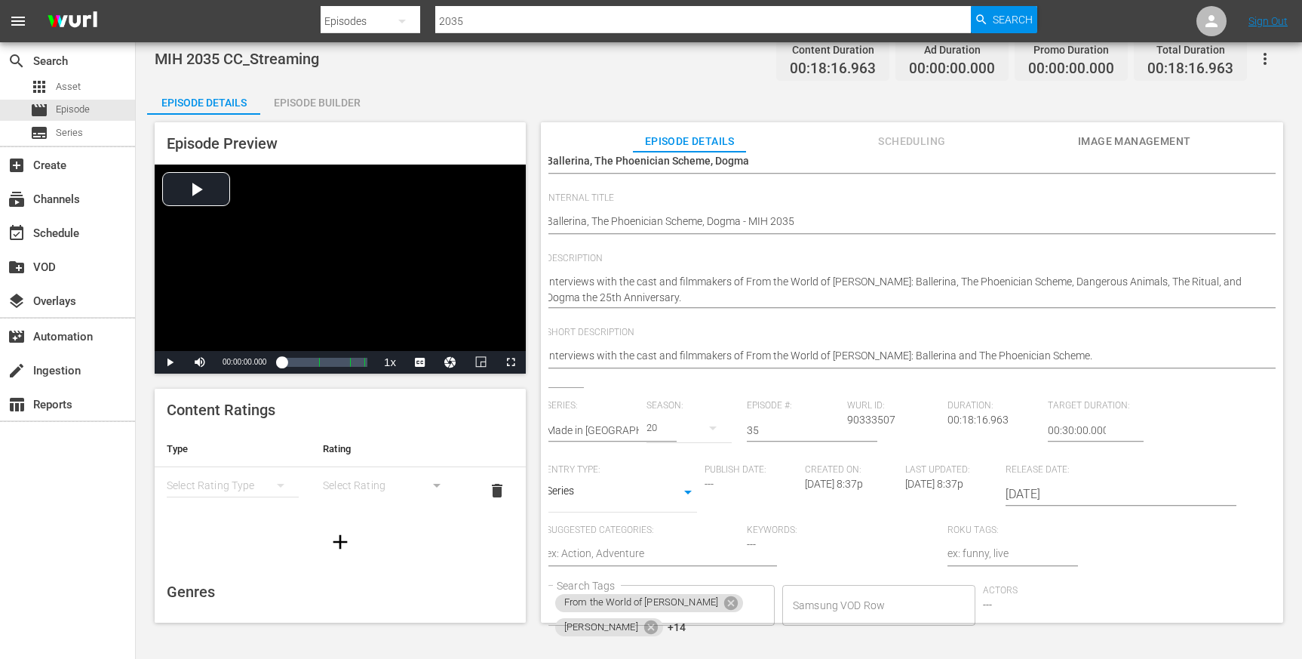
scroll to position [0, 0]
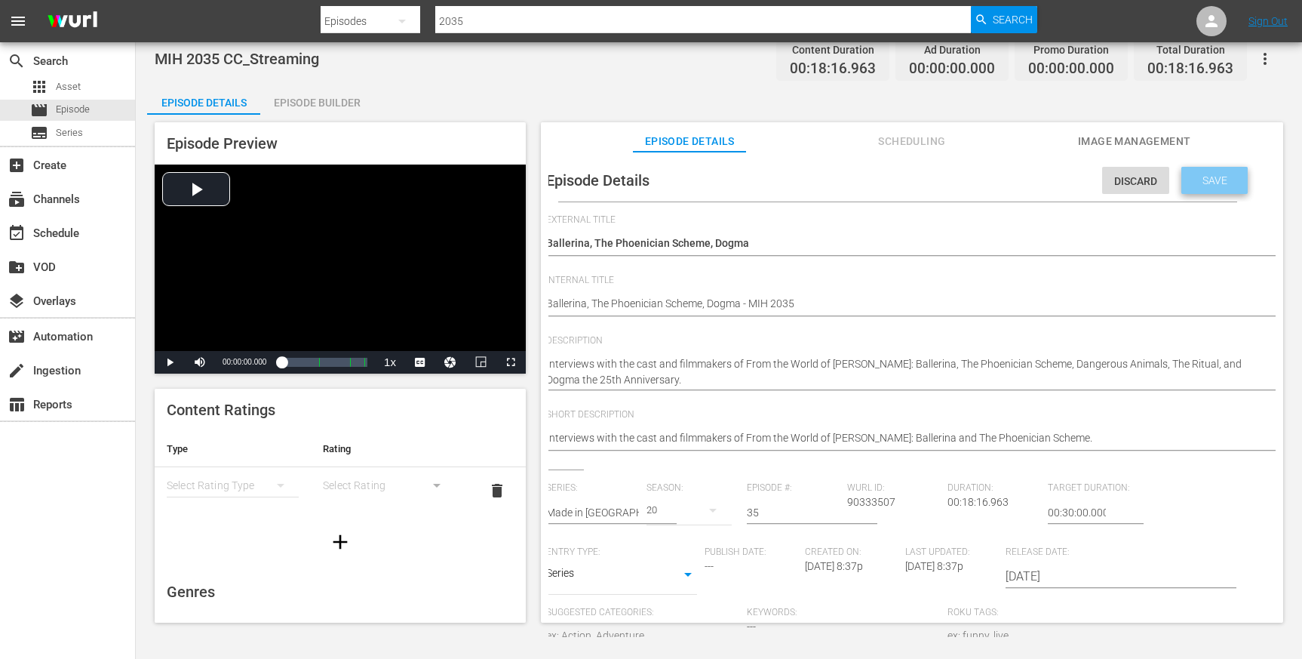
click at [1196, 177] on span "Save" at bounding box center [1215, 180] width 49 height 12
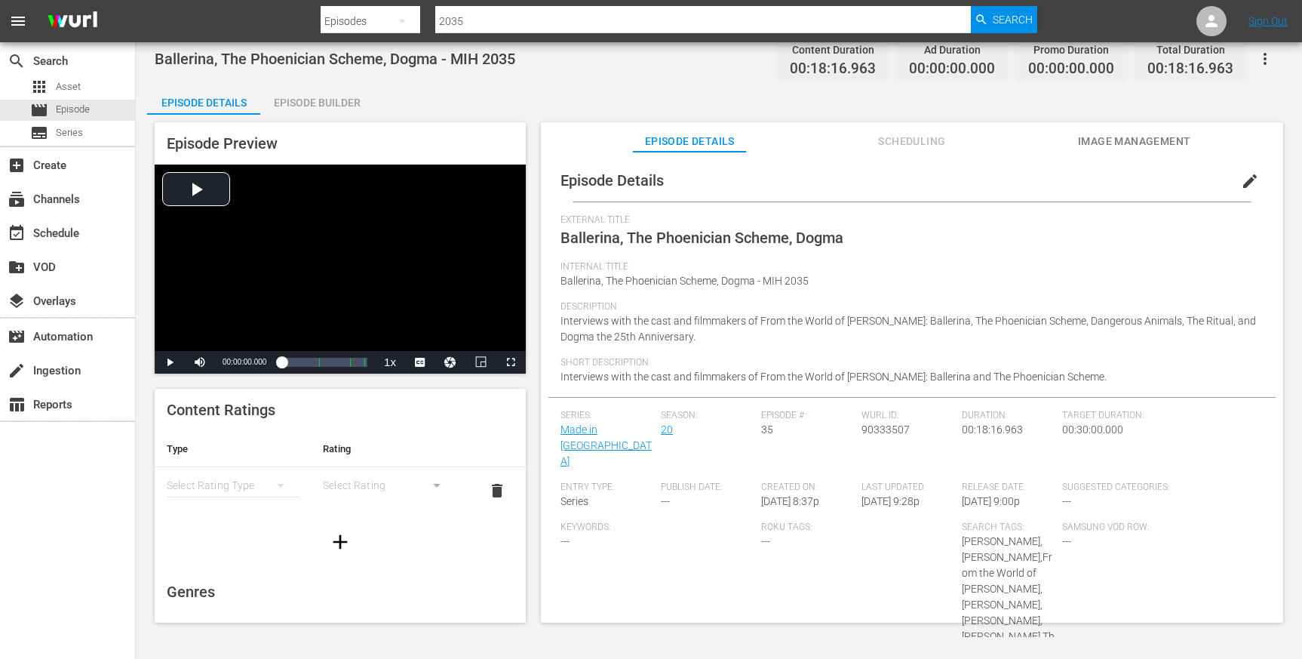
click at [245, 477] on div "simple table" at bounding box center [233, 485] width 132 height 42
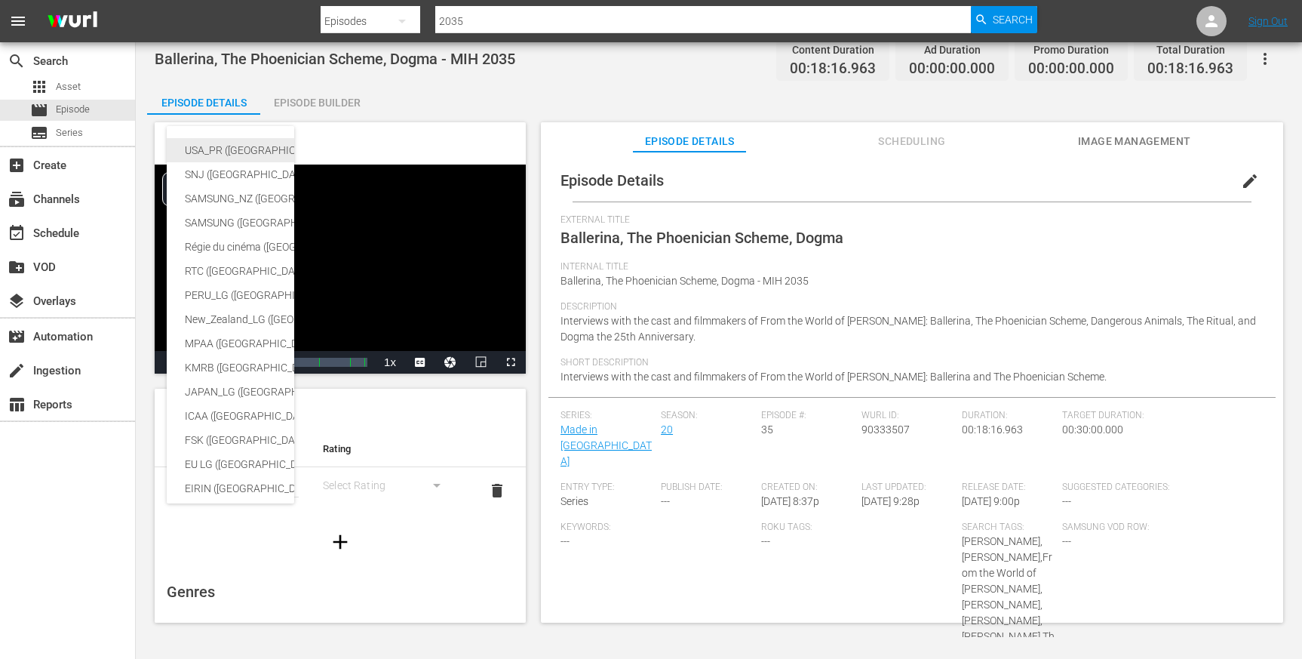
click at [228, 150] on div "USA_PR ([GEOGRAPHIC_DATA])" at bounding box center [358, 150] width 346 height 24
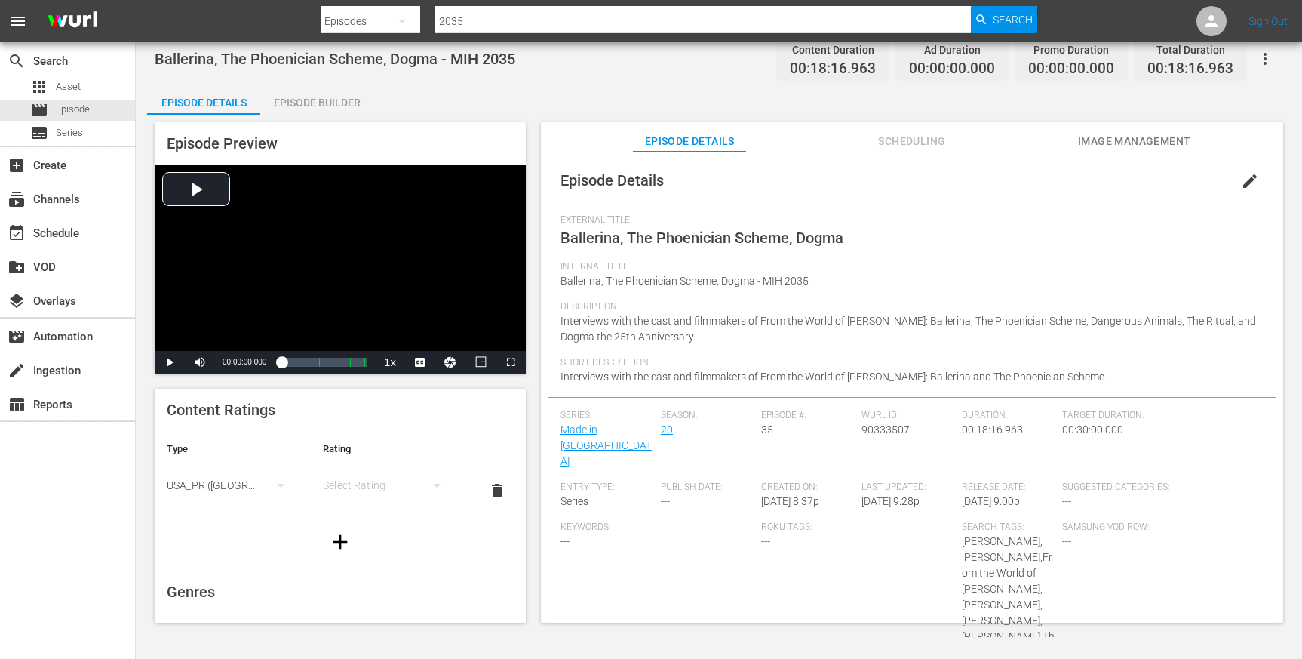
click at [208, 483] on div "USA_PR ([GEOGRAPHIC_DATA])" at bounding box center [233, 485] width 132 height 42
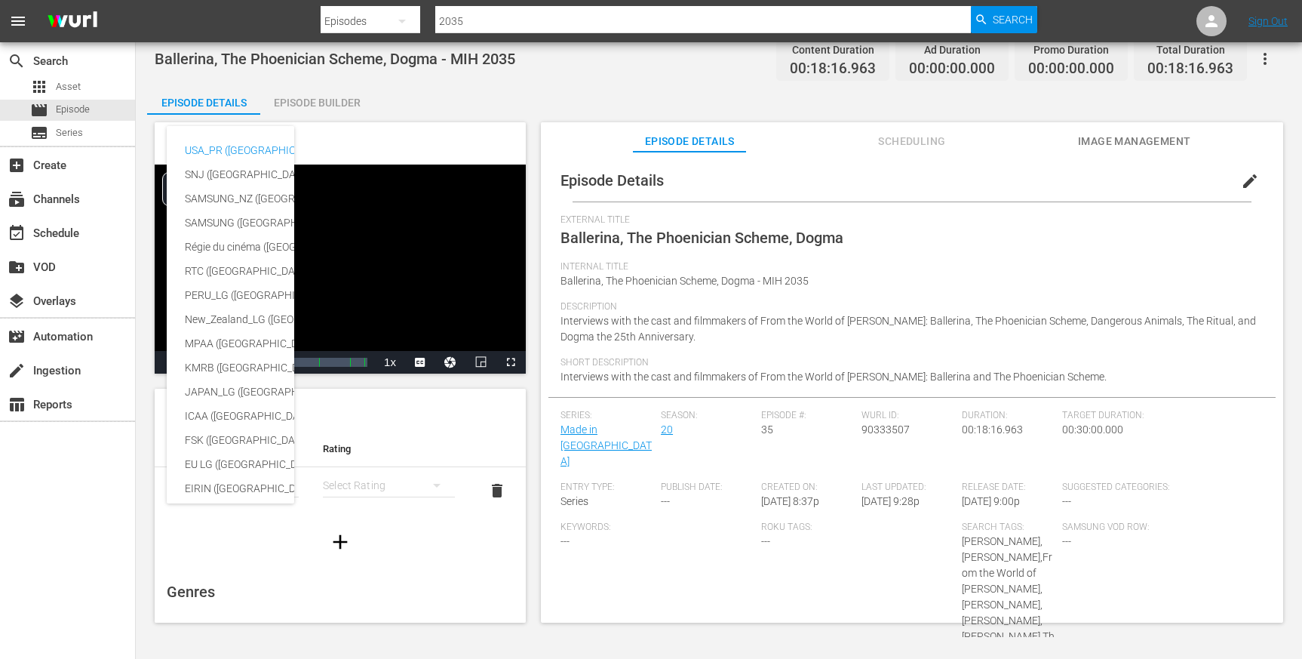
click at [306, 595] on div "USA_PR ([GEOGRAPHIC_DATA]) SNJ ([GEOGRAPHIC_DATA]) SAMSUNG_NZ ([GEOGRAPHIC_DATA…" at bounding box center [651, 329] width 1302 height 659
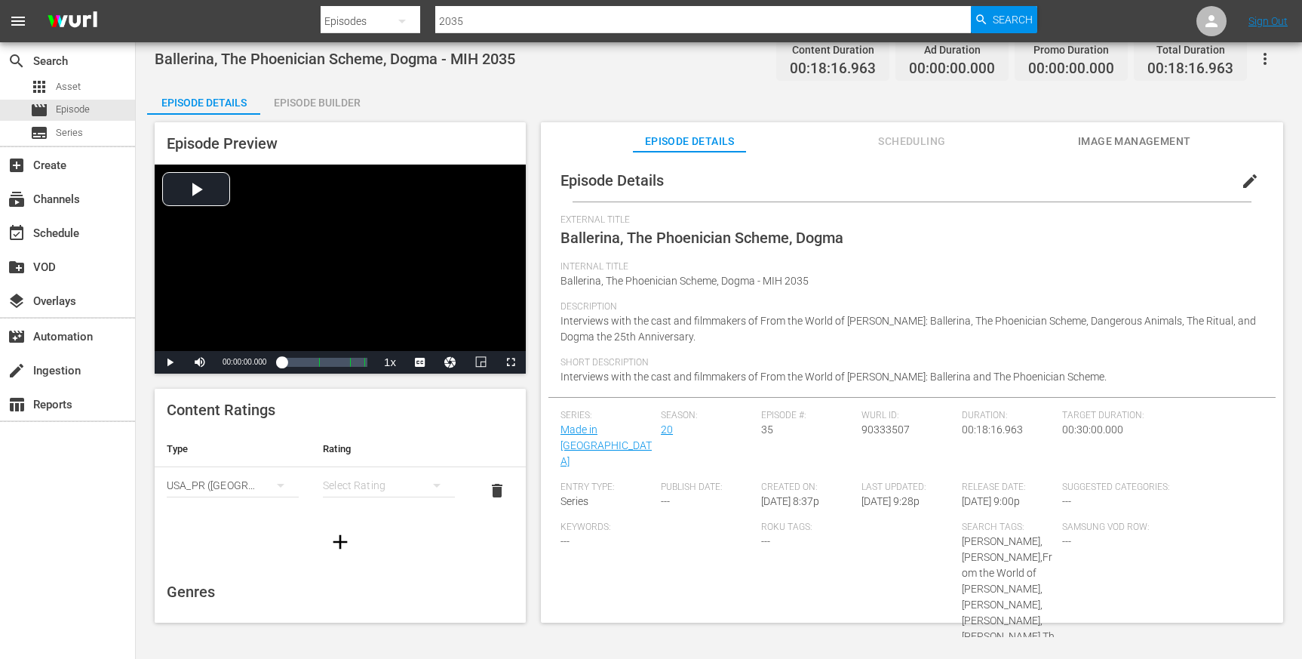
click at [384, 478] on div "simple table" at bounding box center [389, 485] width 132 height 42
click at [372, 555] on div "TVPG" at bounding box center [382, 564] width 91 height 24
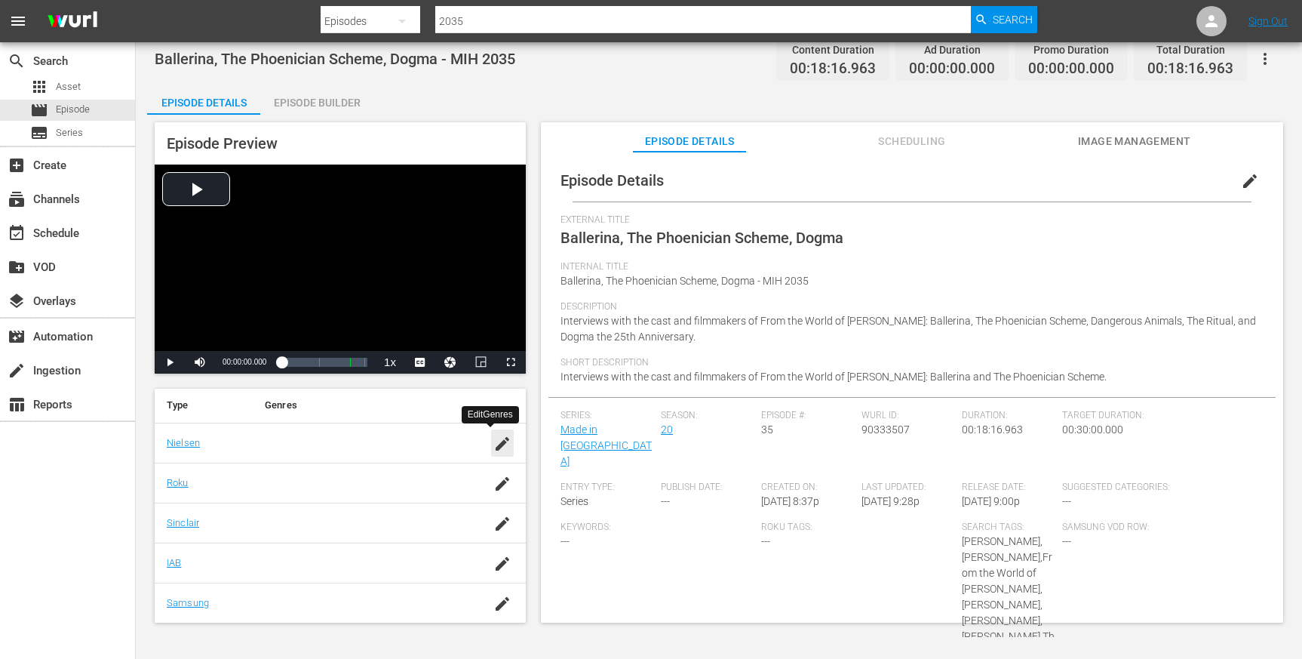
click at [493, 439] on icon "button" at bounding box center [502, 444] width 18 height 18
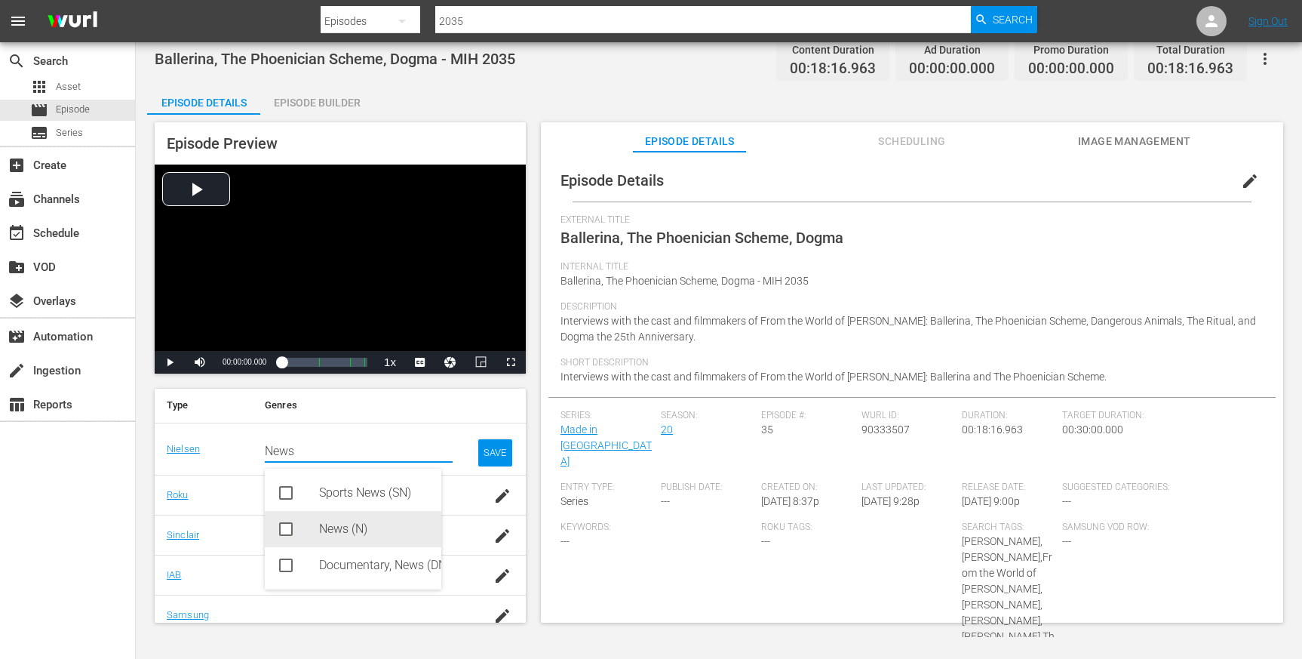
click at [278, 520] on icon at bounding box center [286, 529] width 18 height 18
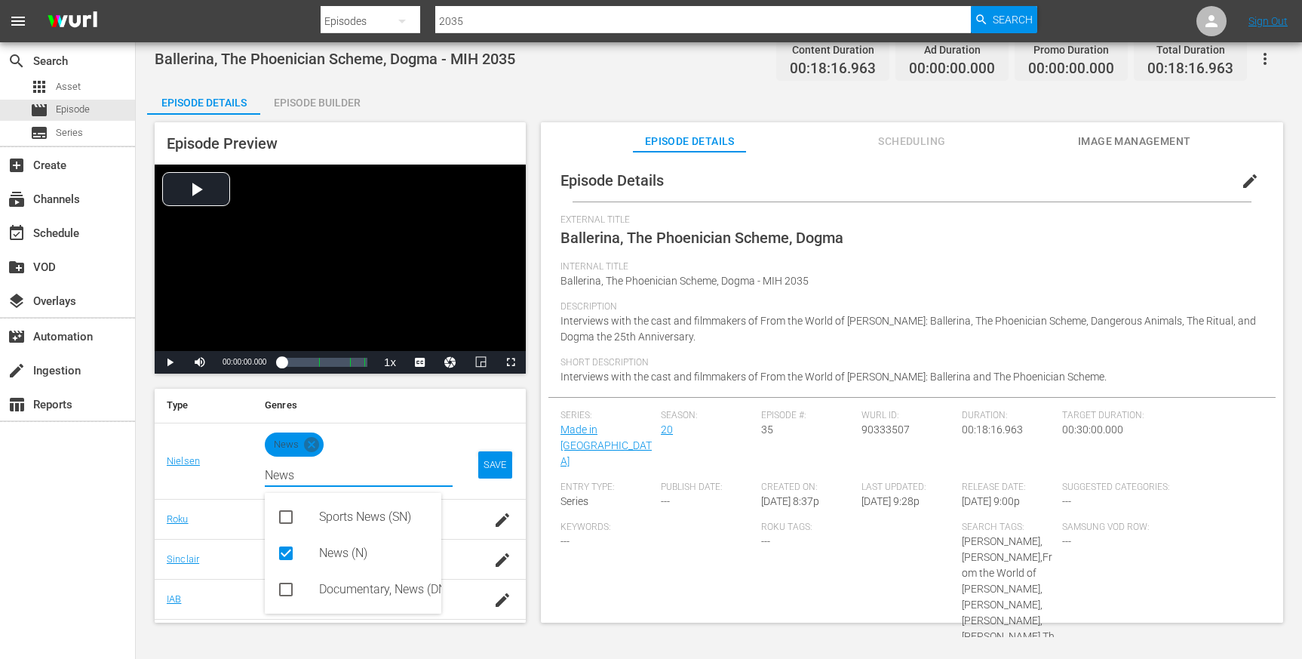
click at [351, 444] on div "News" at bounding box center [359, 442] width 188 height 27
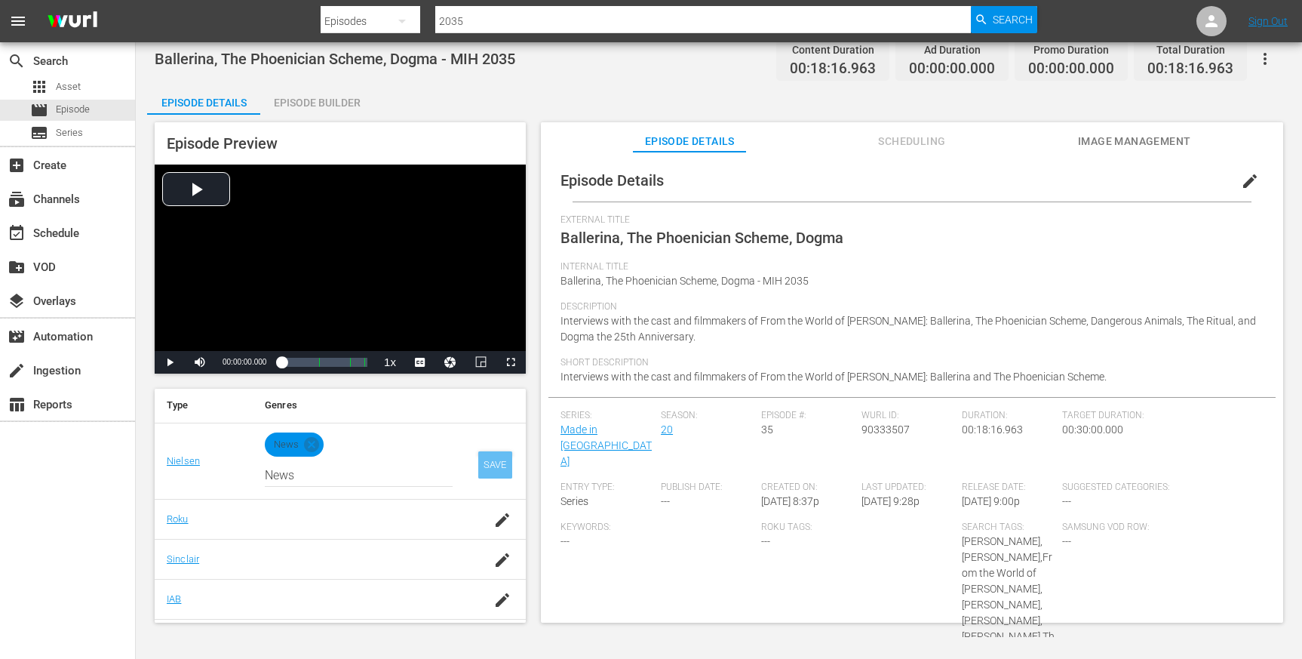
click at [488, 468] on div "SAVE" at bounding box center [495, 464] width 35 height 27
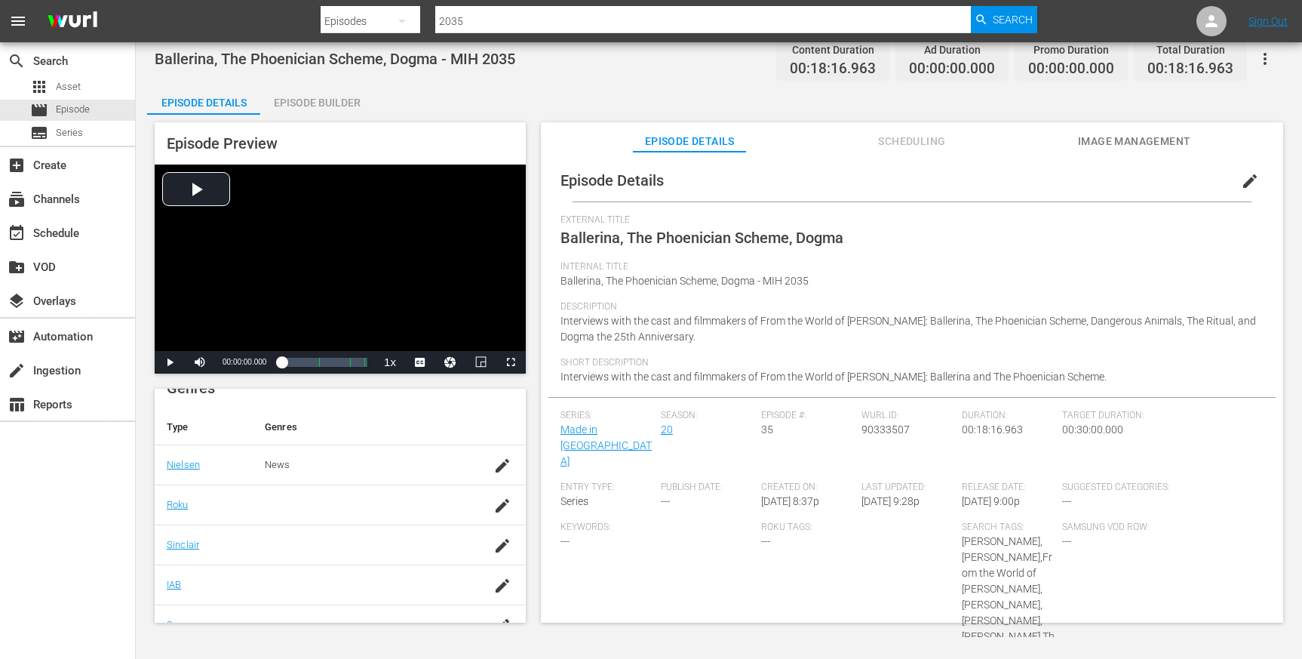
click at [292, 506] on div at bounding box center [366, 505] width 202 height 14
click at [278, 506] on div at bounding box center [366, 505] width 202 height 14
click at [493, 507] on icon "button" at bounding box center [502, 505] width 18 height 18
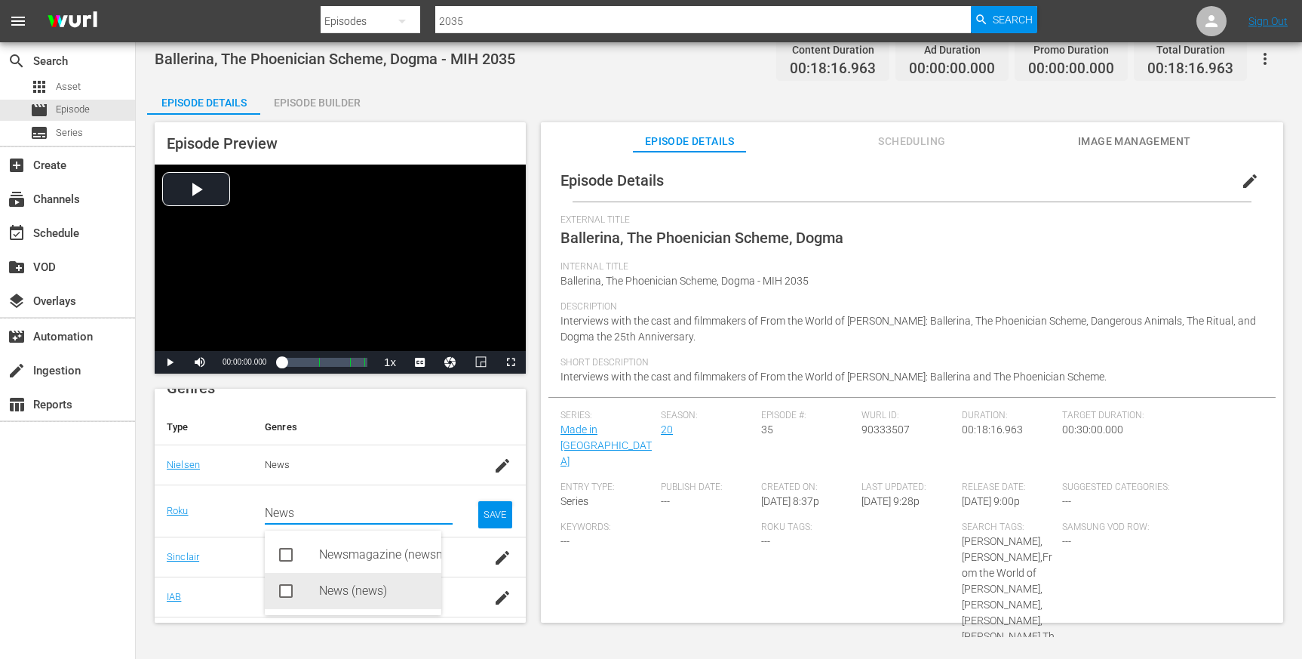
click at [278, 585] on icon at bounding box center [286, 591] width 18 height 18
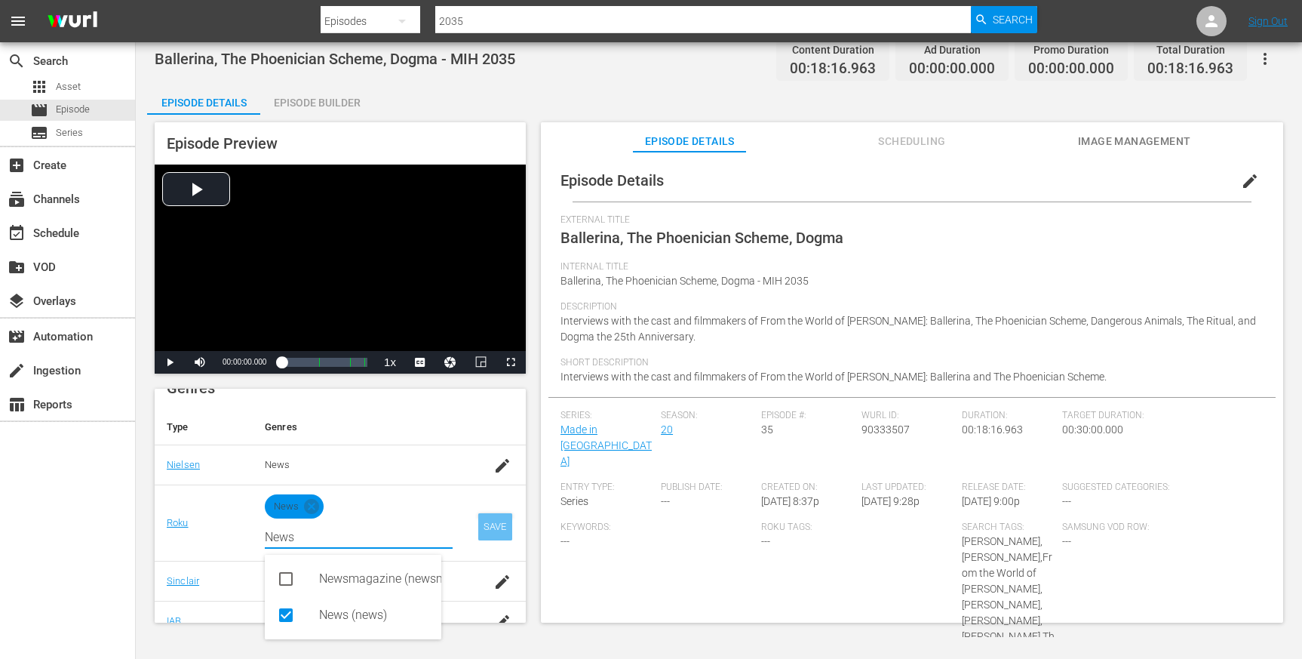
click at [480, 530] on div "SAVE" at bounding box center [495, 526] width 35 height 27
click at [478, 522] on div "SAVE" at bounding box center [495, 526] width 35 height 27
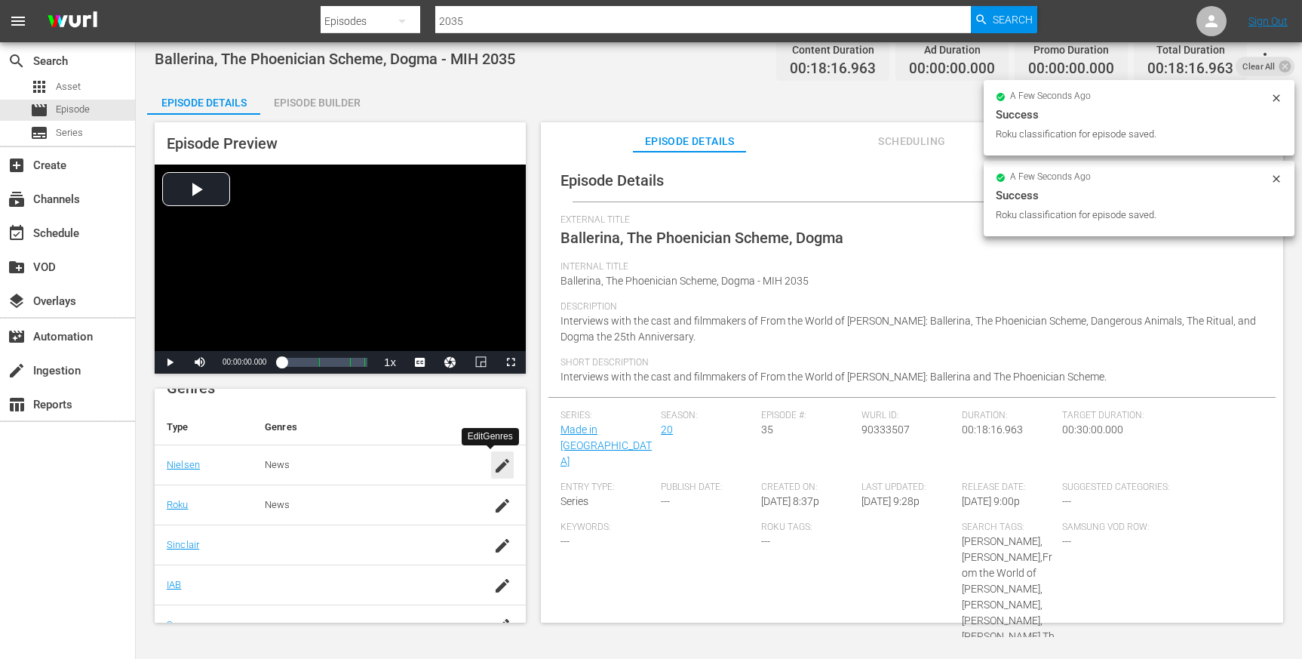
click at [493, 459] on icon "button" at bounding box center [502, 465] width 18 height 18
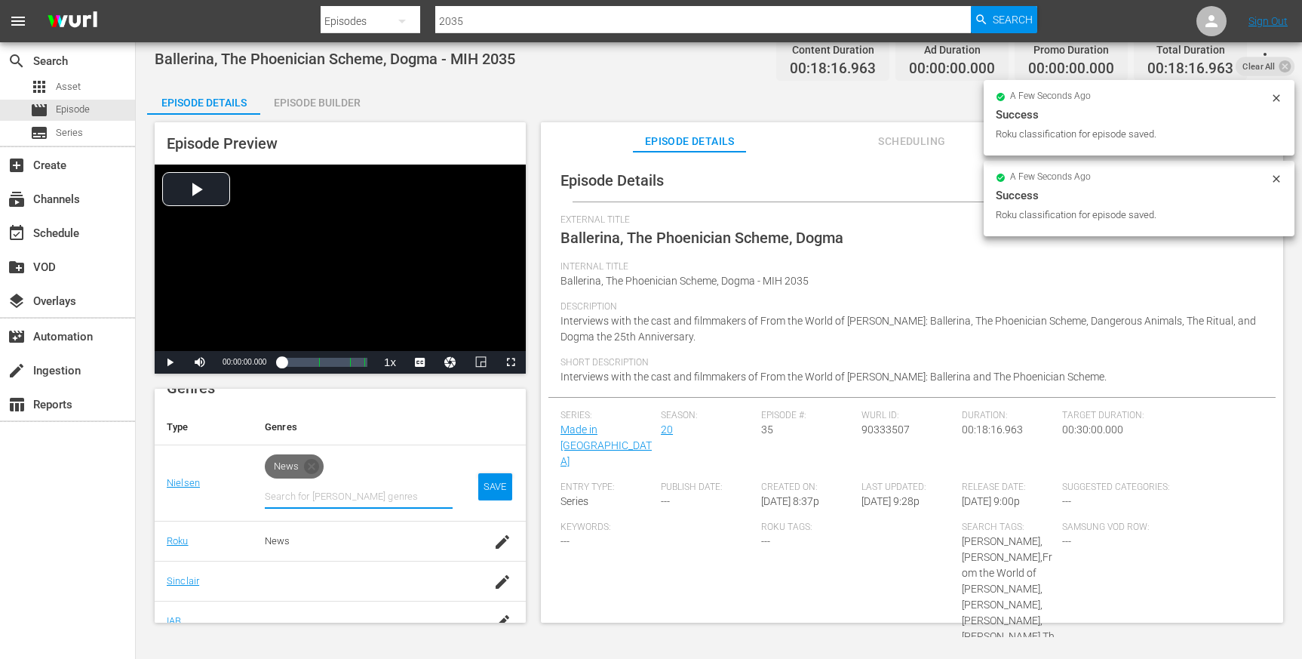
click at [308, 461] on icon at bounding box center [311, 466] width 15 height 15
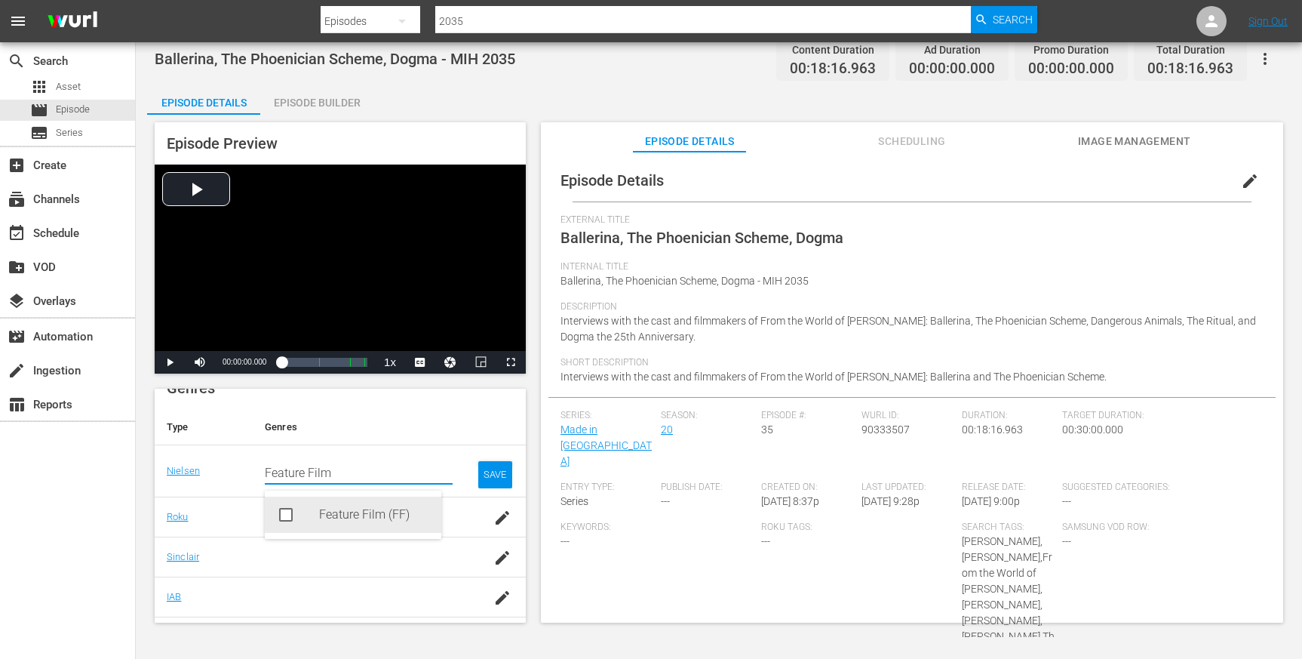
click at [284, 517] on rect at bounding box center [286, 514] width 11 height 11
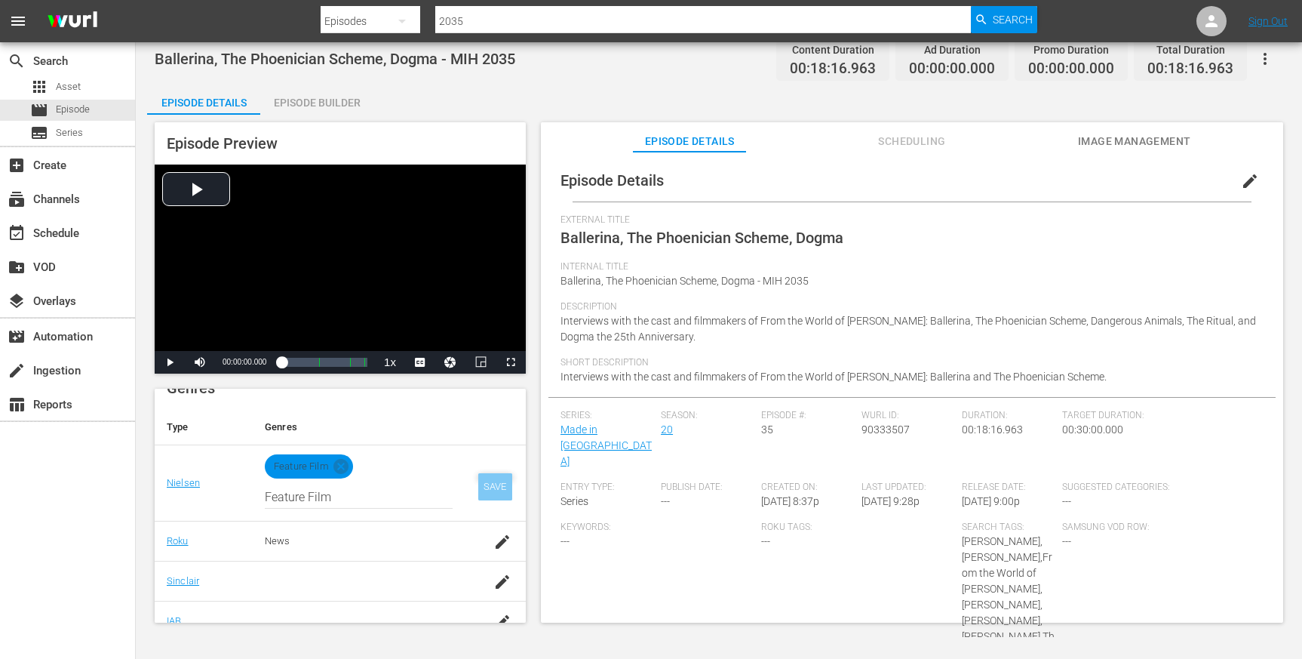
click at [481, 489] on div "SAVE" at bounding box center [495, 486] width 35 height 27
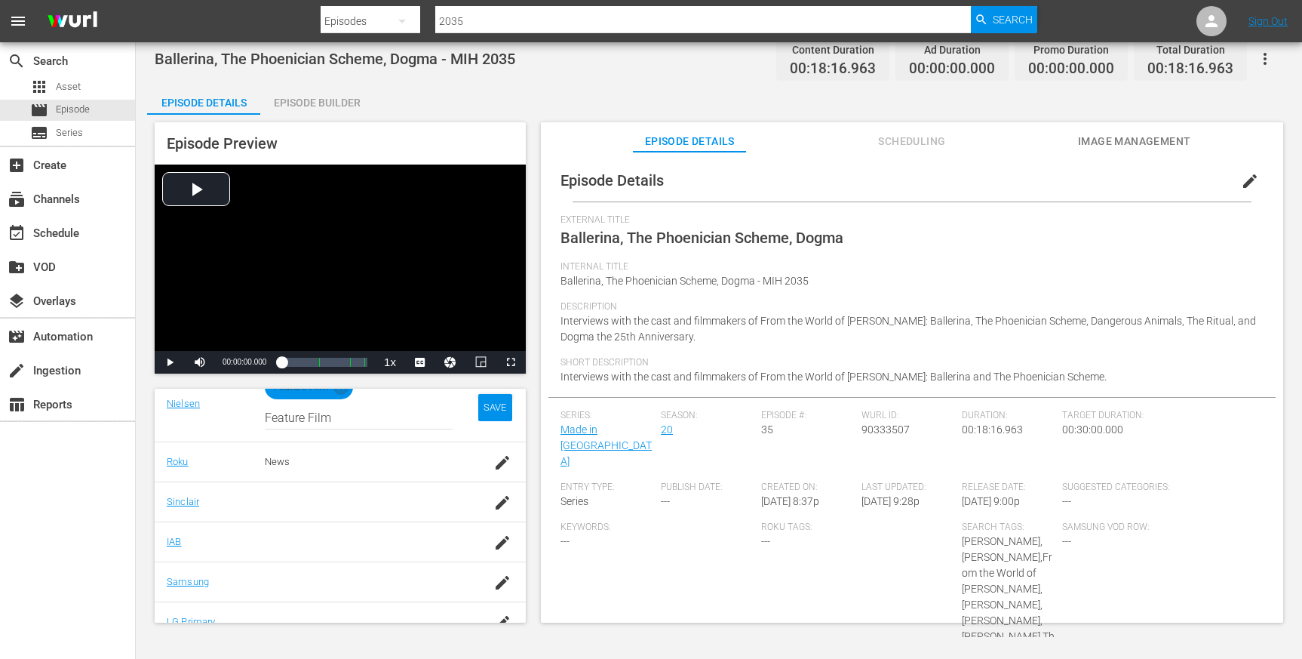
scroll to position [272, 0]
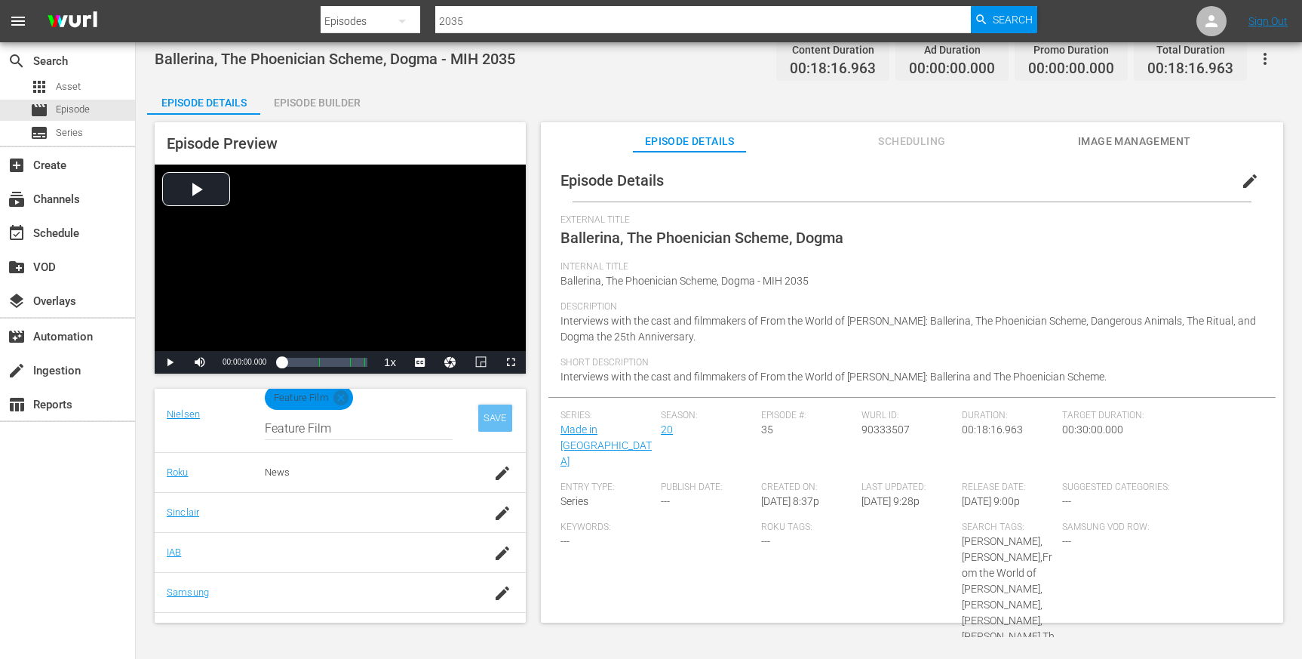
click at [478, 409] on div "SAVE" at bounding box center [495, 417] width 35 height 27
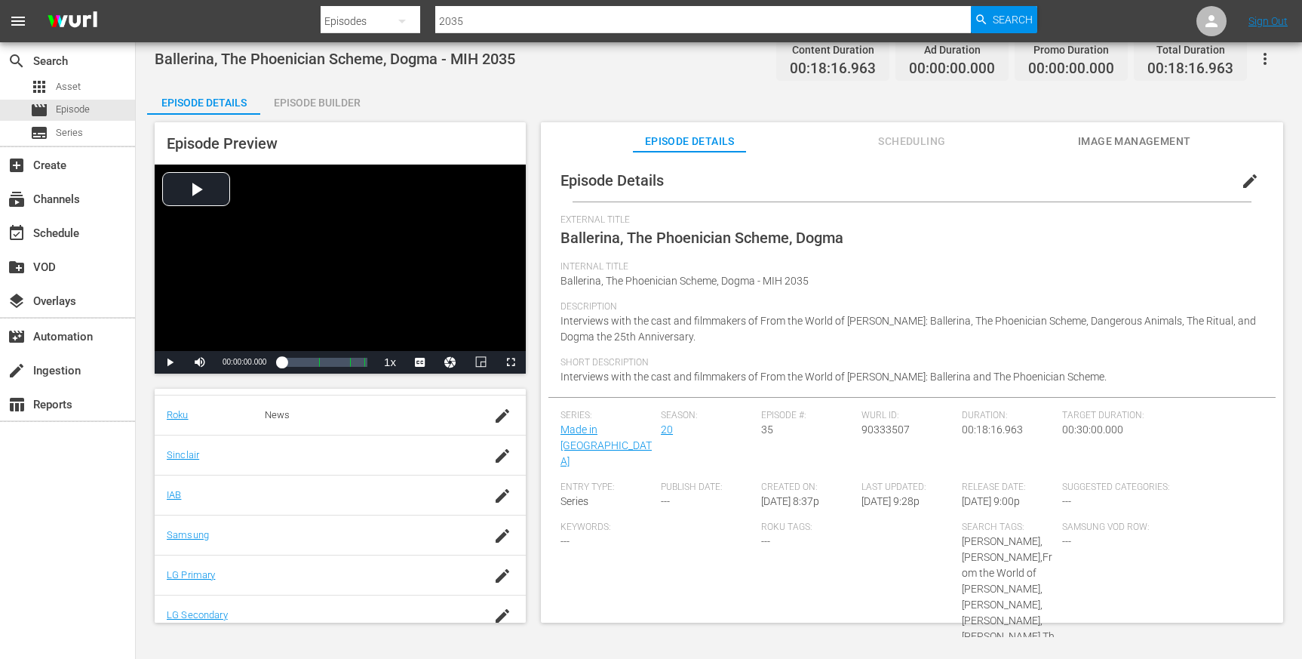
scroll to position [278, 0]
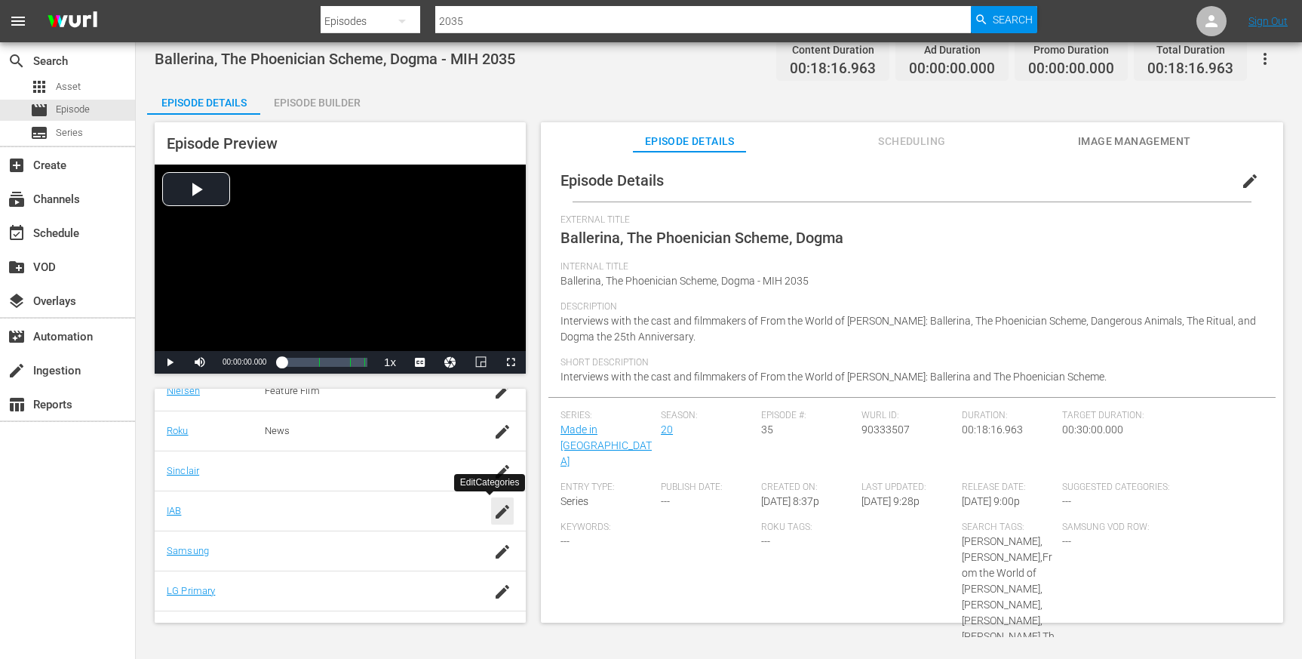
click at [496, 502] on icon "button" at bounding box center [502, 511] width 18 height 18
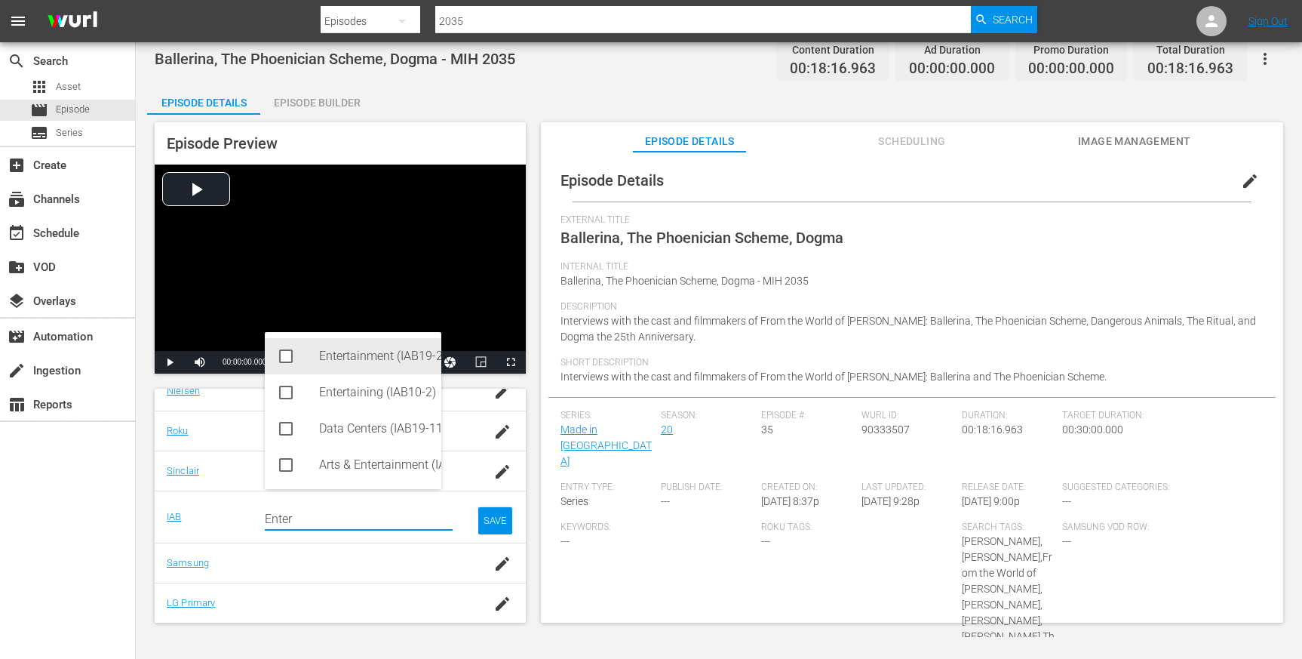
click at [275, 355] on div "Entertainment (IAB19-29)" at bounding box center [353, 356] width 177 height 36
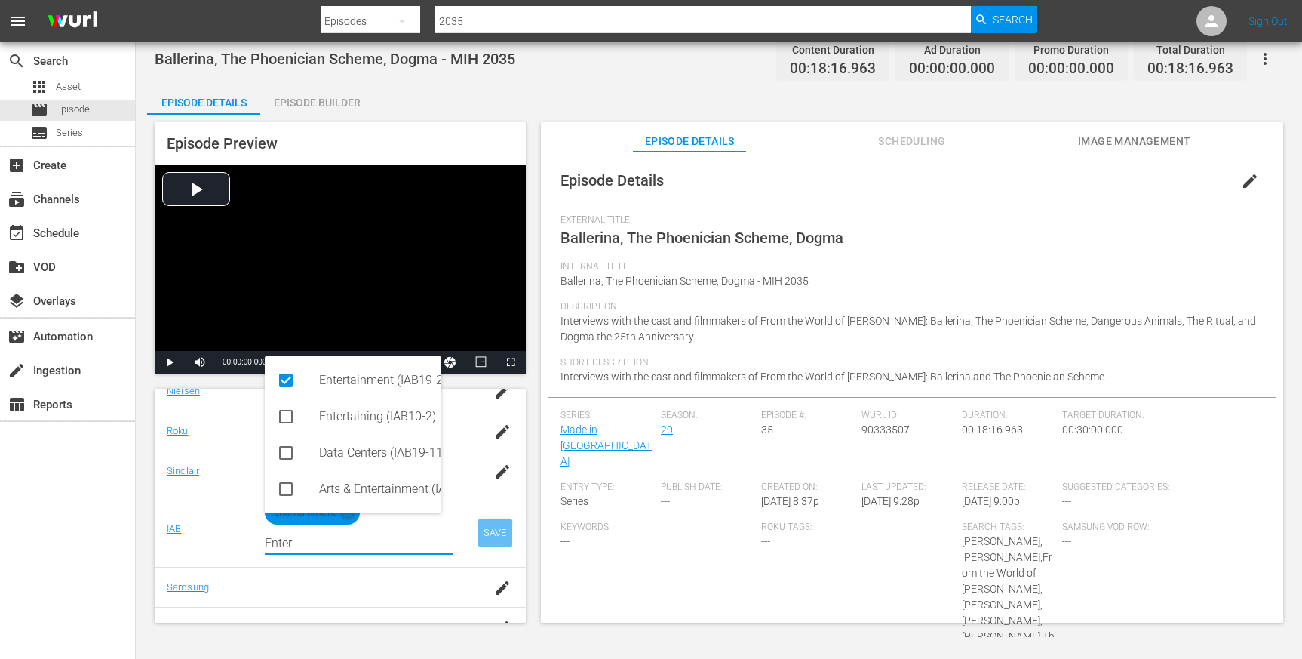
click at [478, 522] on div "SAVE" at bounding box center [495, 532] width 35 height 27
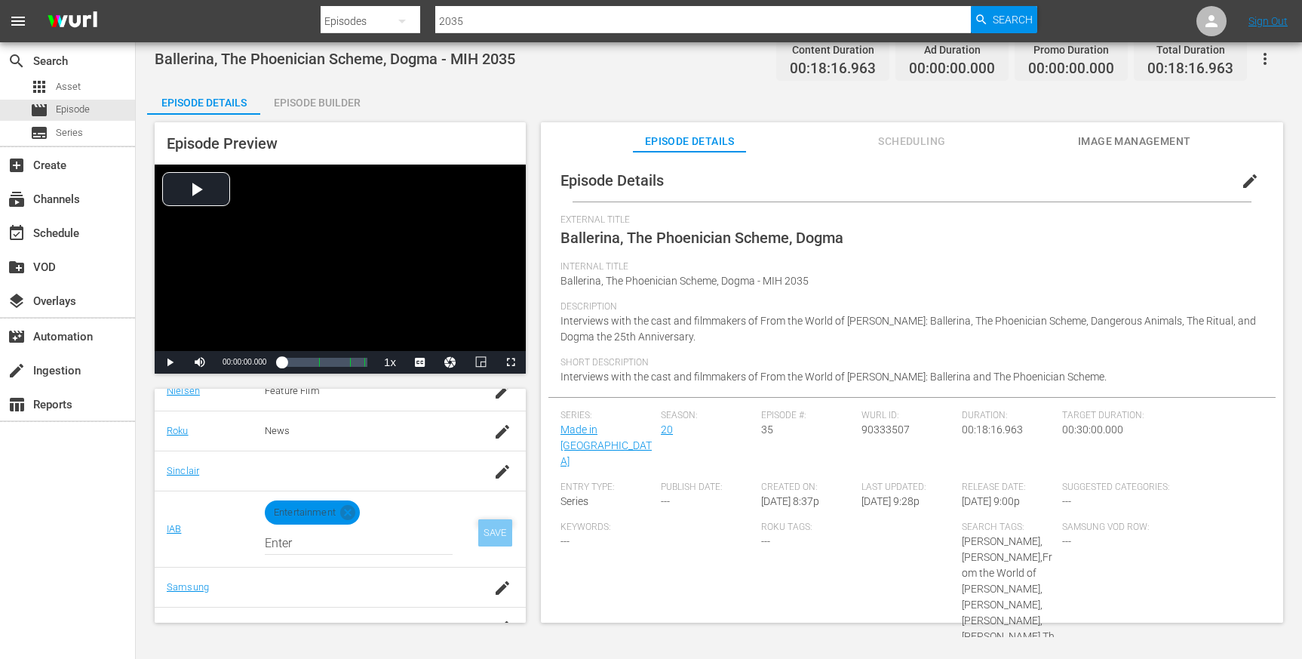
click at [478, 528] on div "SAVE" at bounding box center [495, 532] width 35 height 27
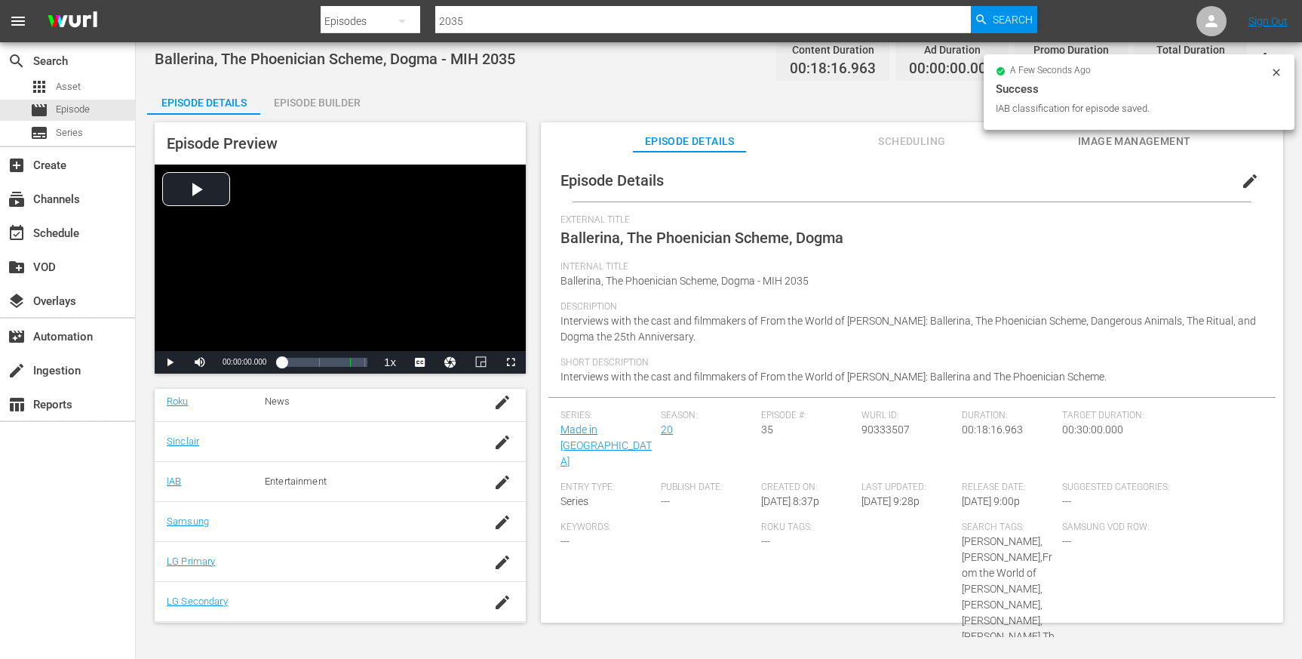
scroll to position [306, 0]
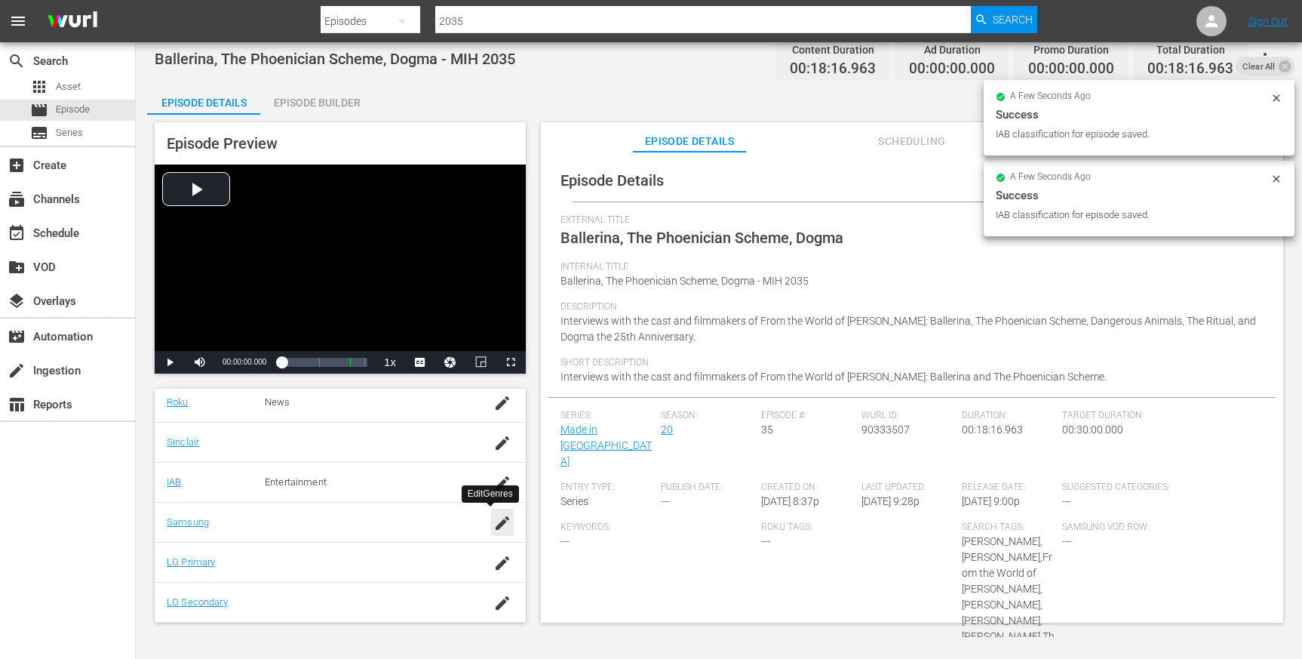
click at [491, 523] on div "button" at bounding box center [502, 522] width 23 height 27
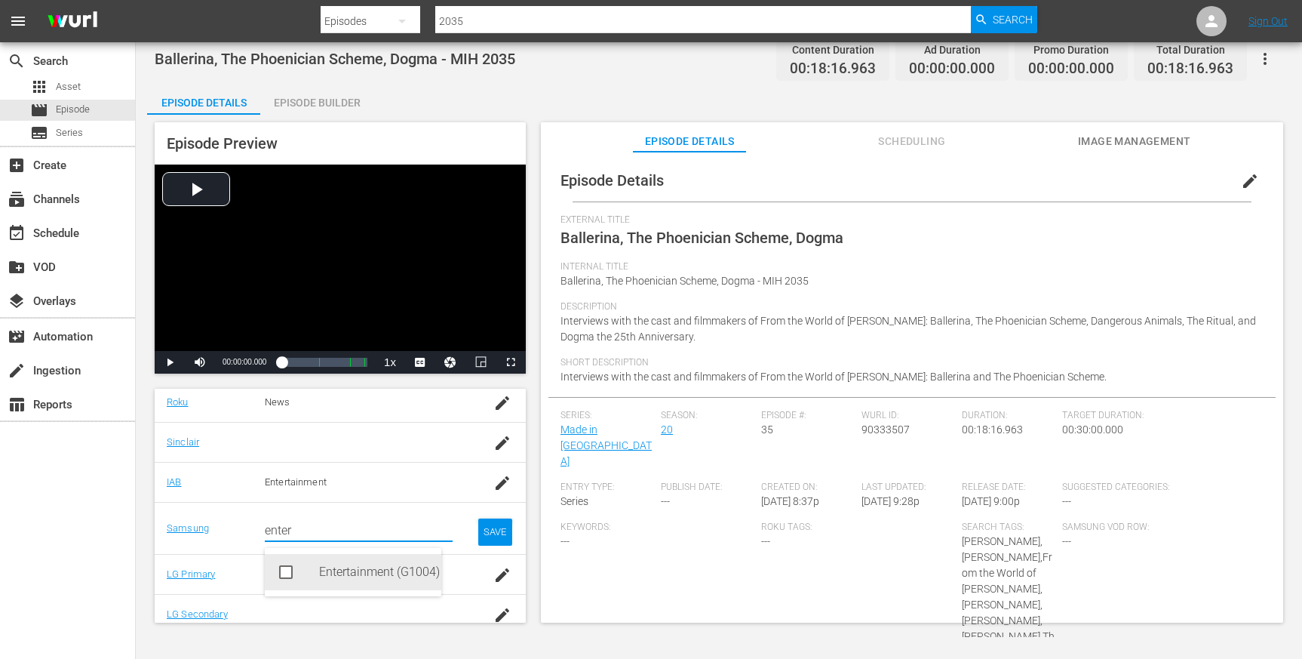
click at [276, 571] on div "Entertainment (G1004)" at bounding box center [353, 572] width 177 height 36
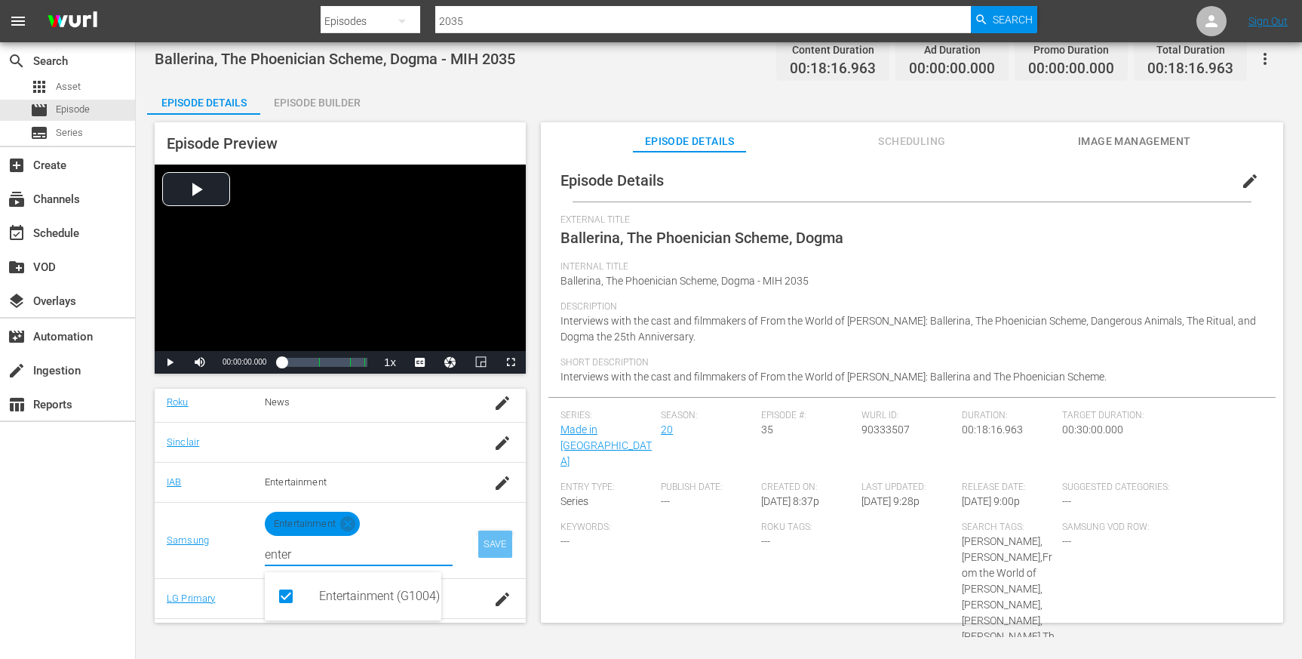
click at [478, 541] on div "SAVE" at bounding box center [495, 543] width 35 height 27
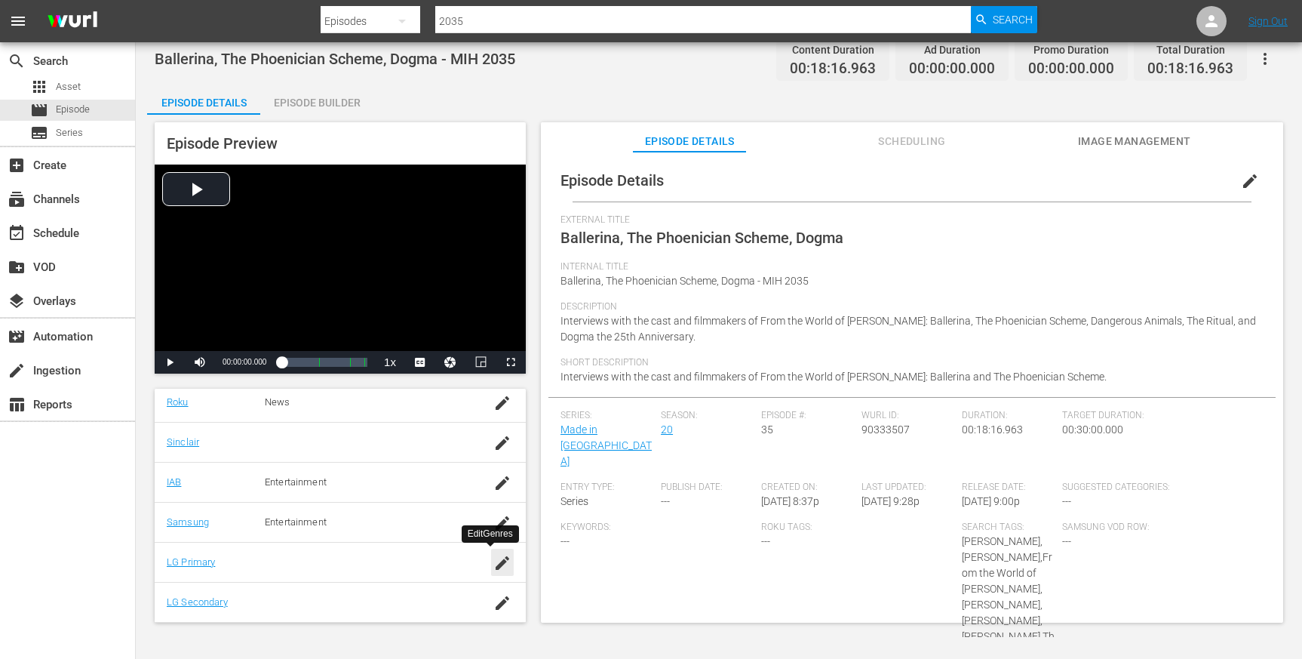
click at [493, 558] on icon "button" at bounding box center [502, 563] width 18 height 18
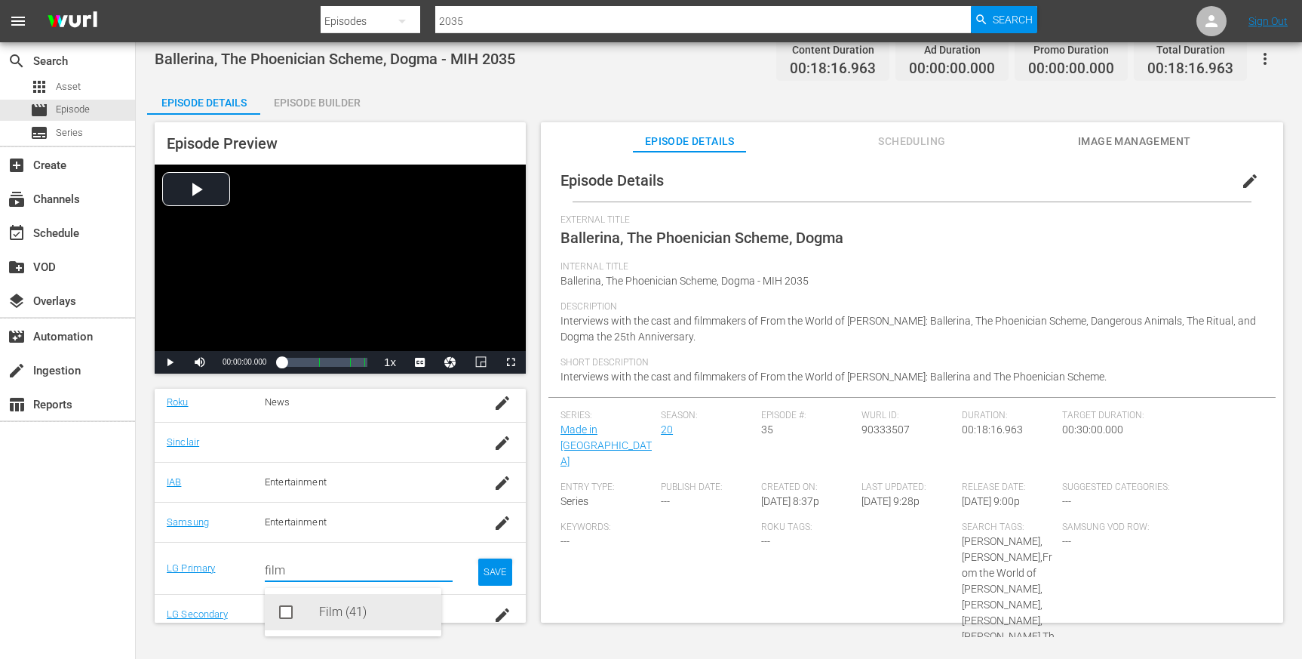
click at [275, 609] on div "Film (41)" at bounding box center [353, 612] width 177 height 36
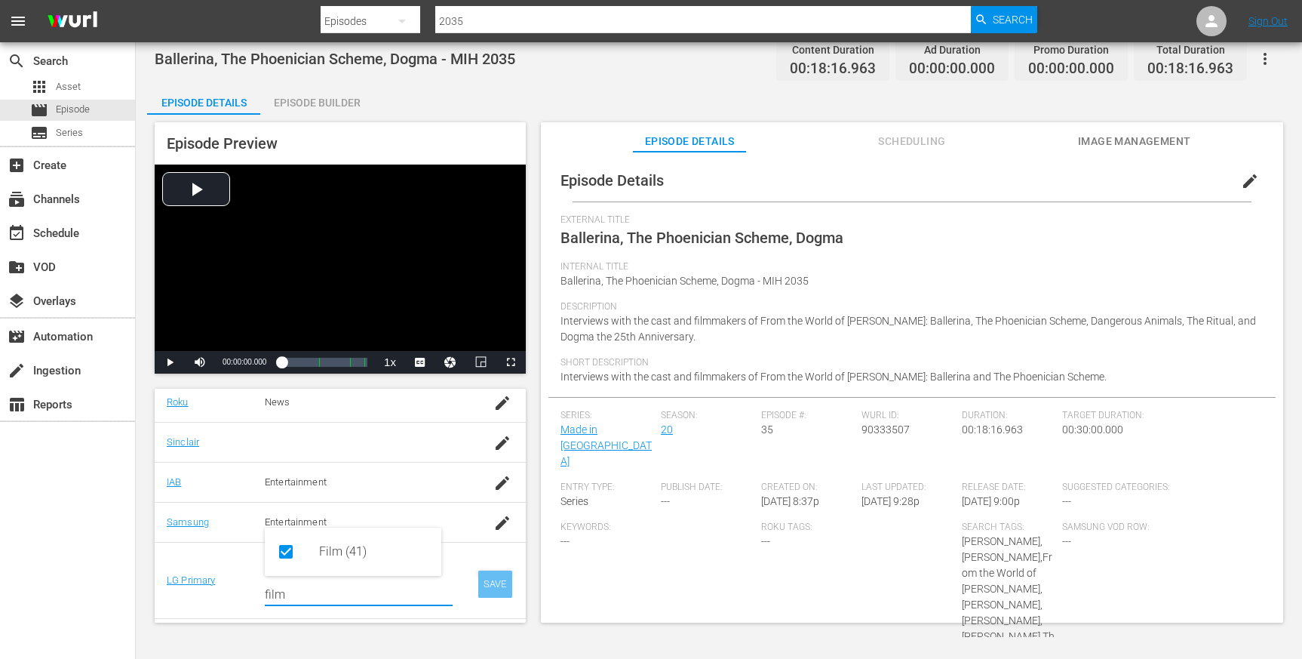
click at [478, 582] on div "SAVE" at bounding box center [495, 583] width 35 height 27
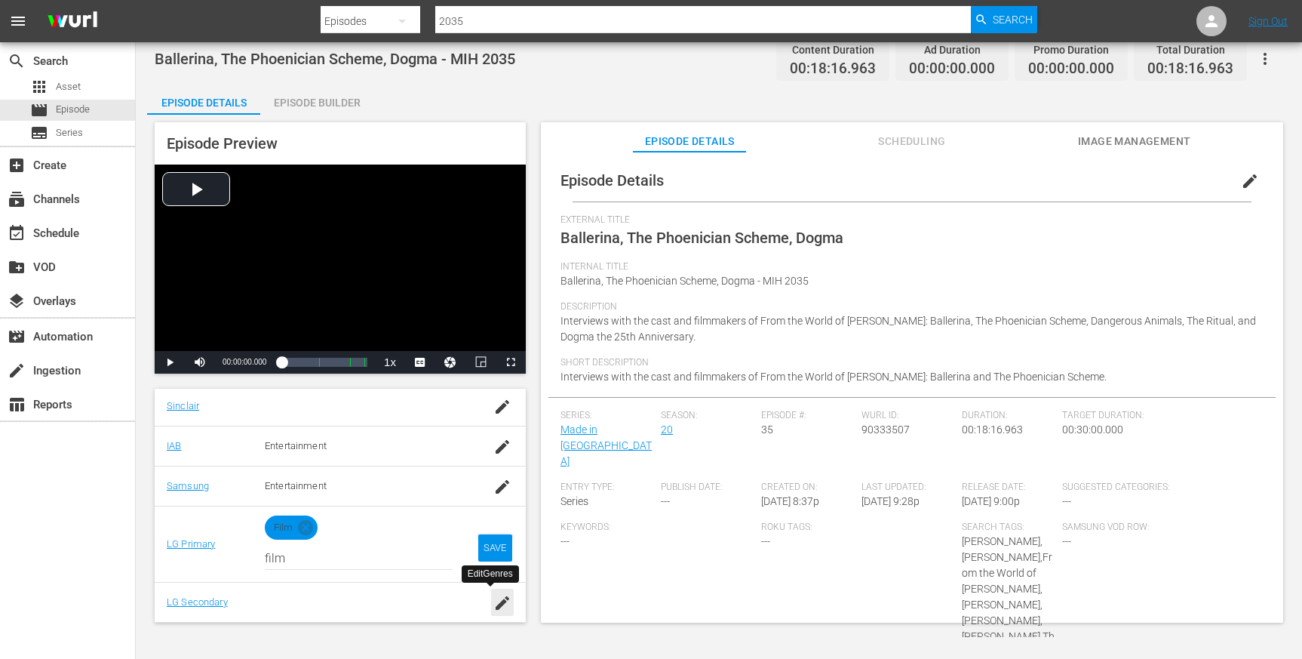
click at [491, 596] on div "button" at bounding box center [502, 601] width 23 height 27
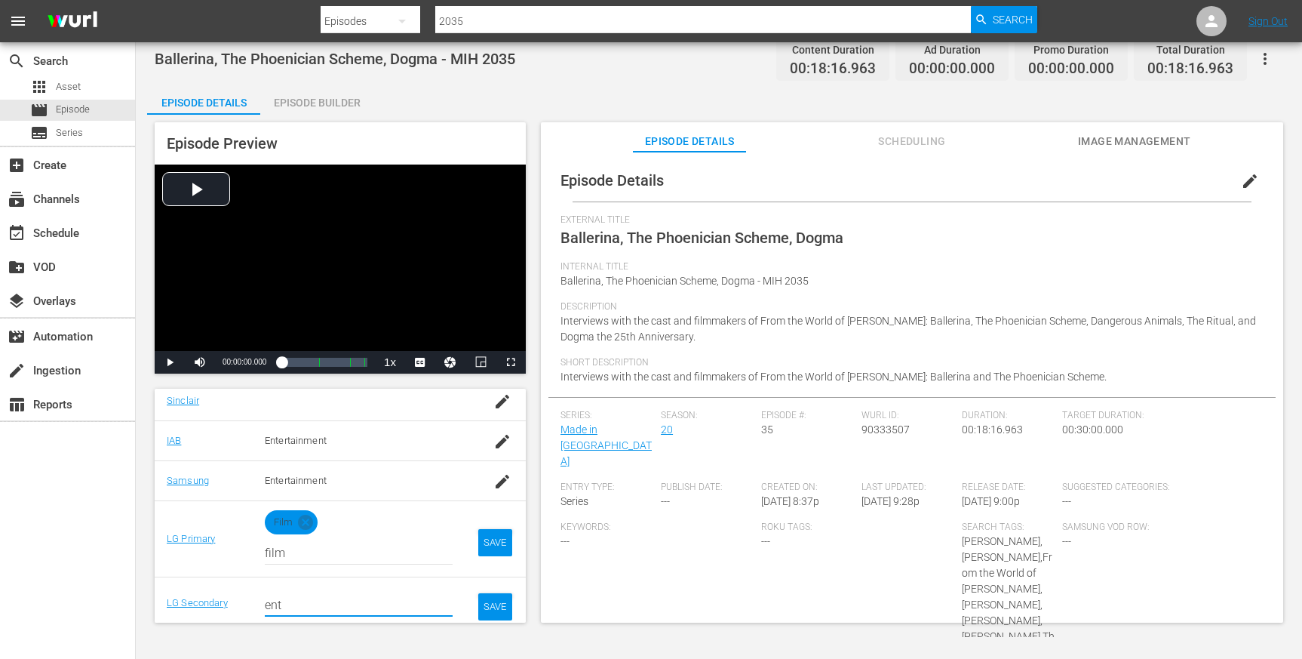
scroll to position [319, 0]
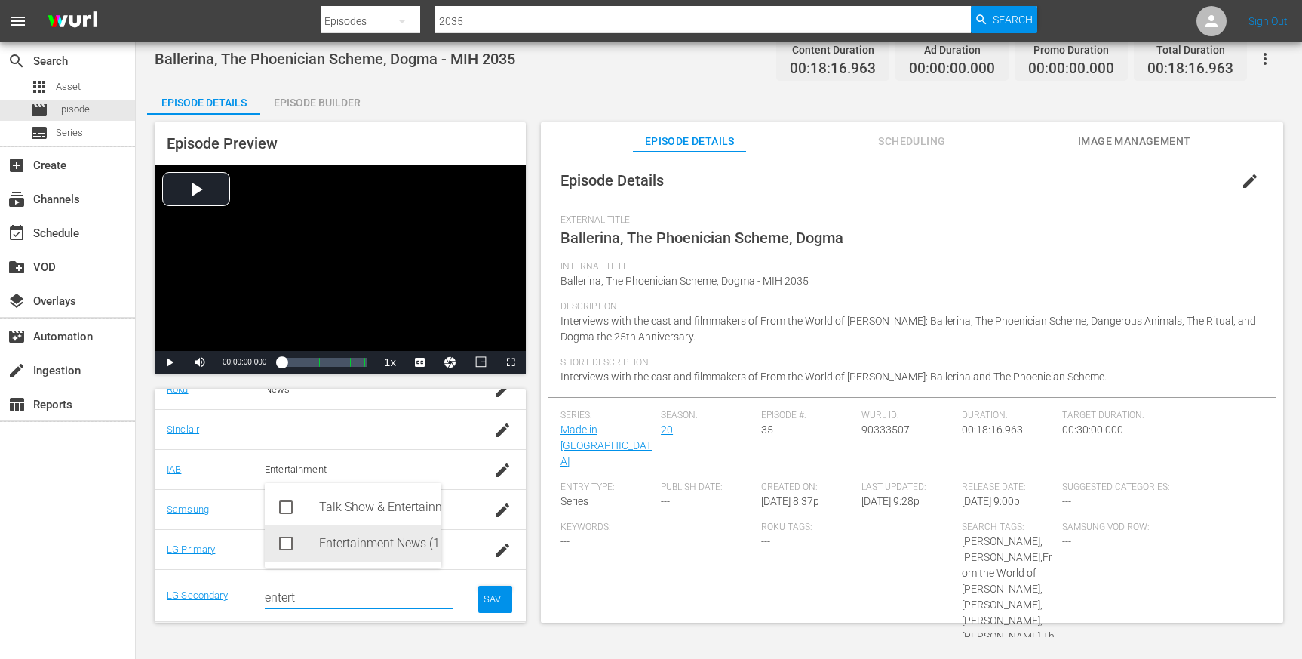
click at [280, 540] on icon at bounding box center [286, 543] width 14 height 14
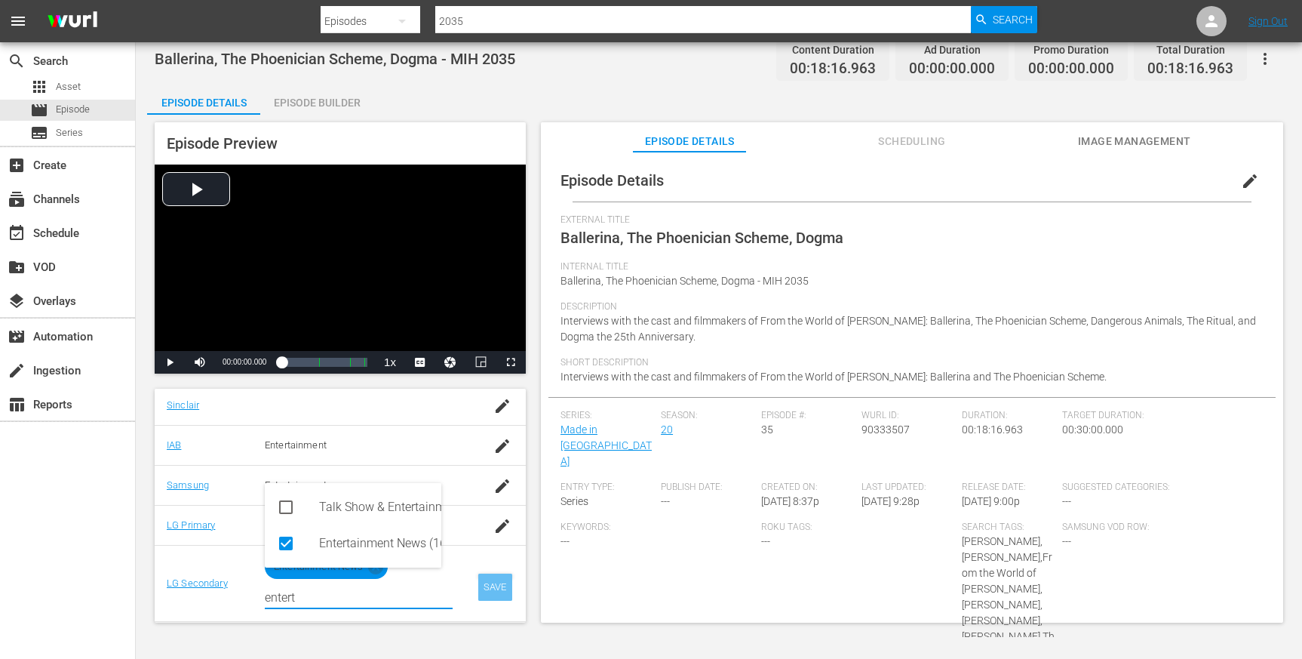
click at [478, 587] on div "SAVE" at bounding box center [495, 586] width 35 height 27
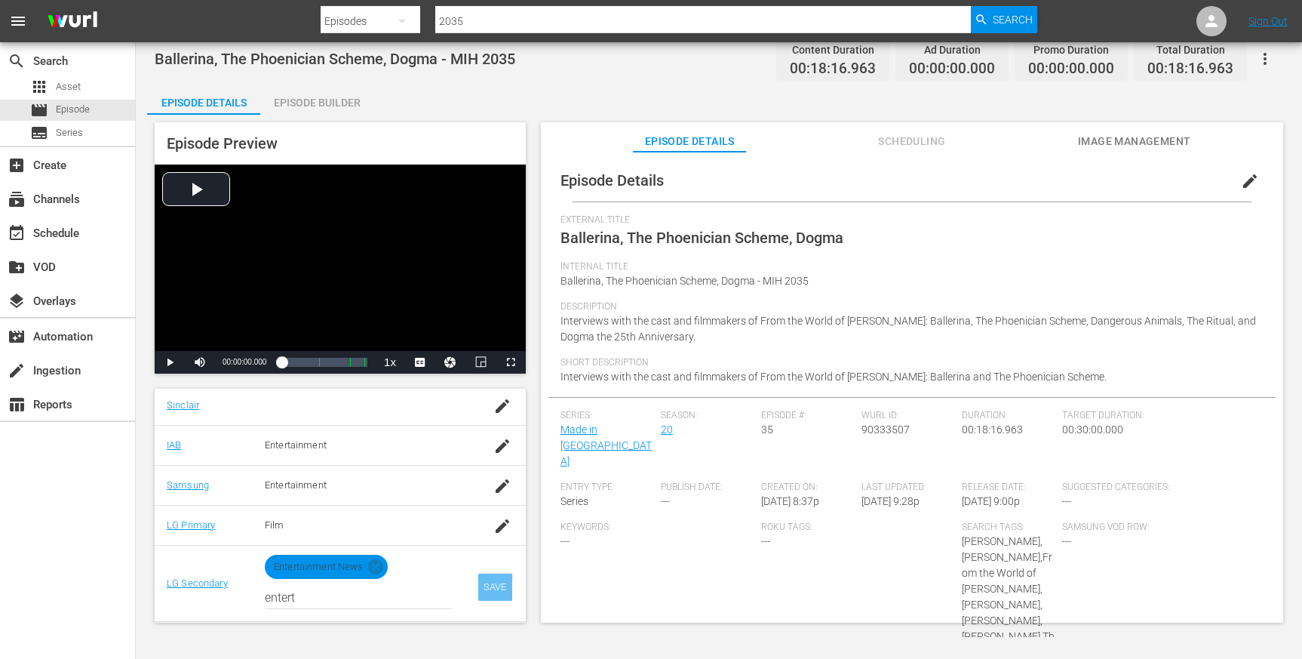
scroll to position [307, 0]
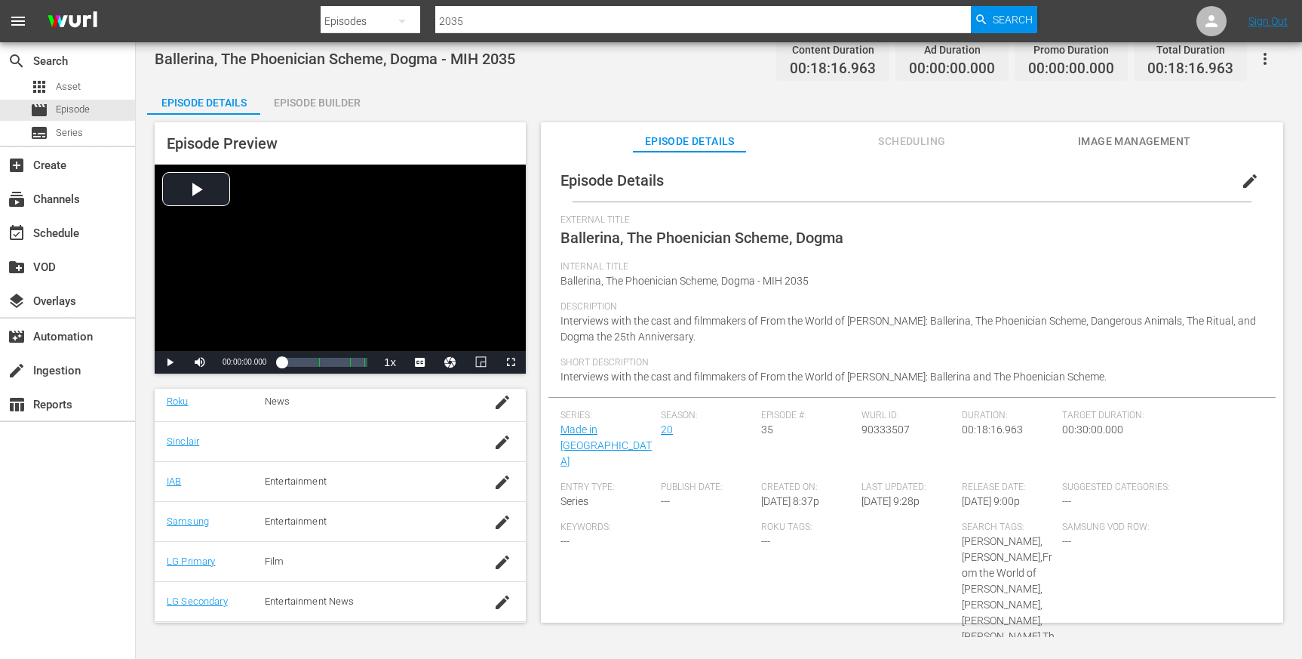
click at [1094, 144] on span "Image Management" at bounding box center [1134, 141] width 113 height 19
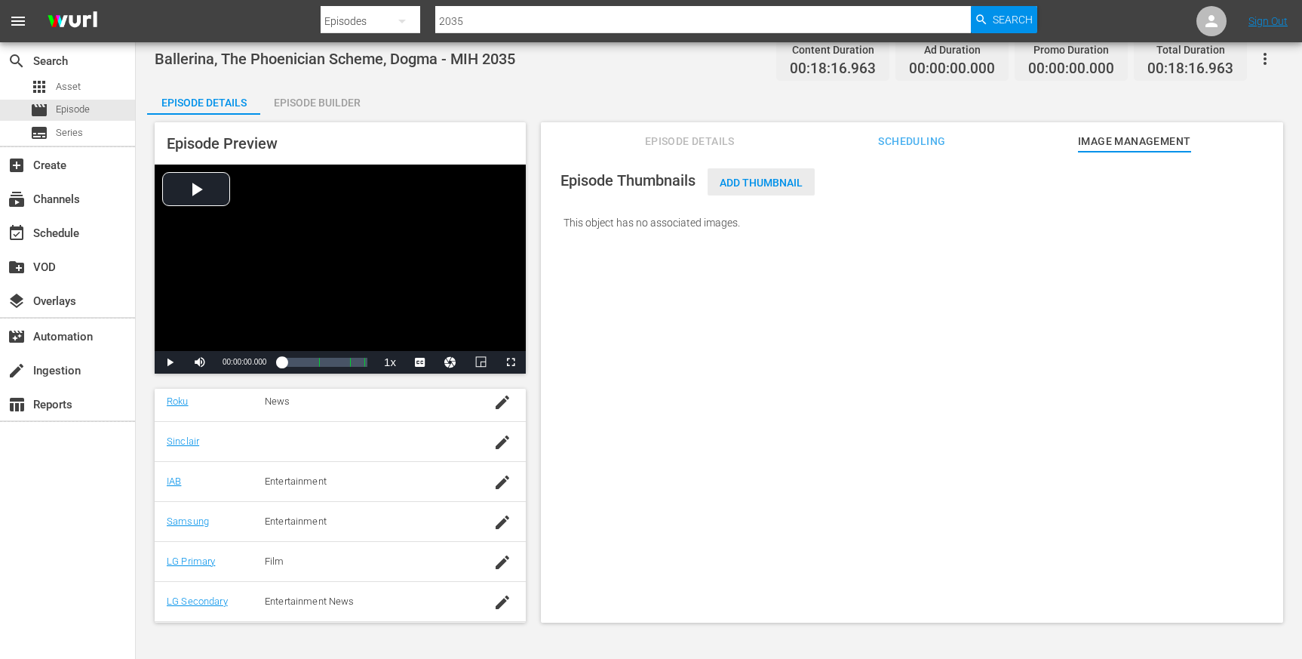
click at [779, 178] on span "Add Thumbnail" at bounding box center [761, 183] width 107 height 12
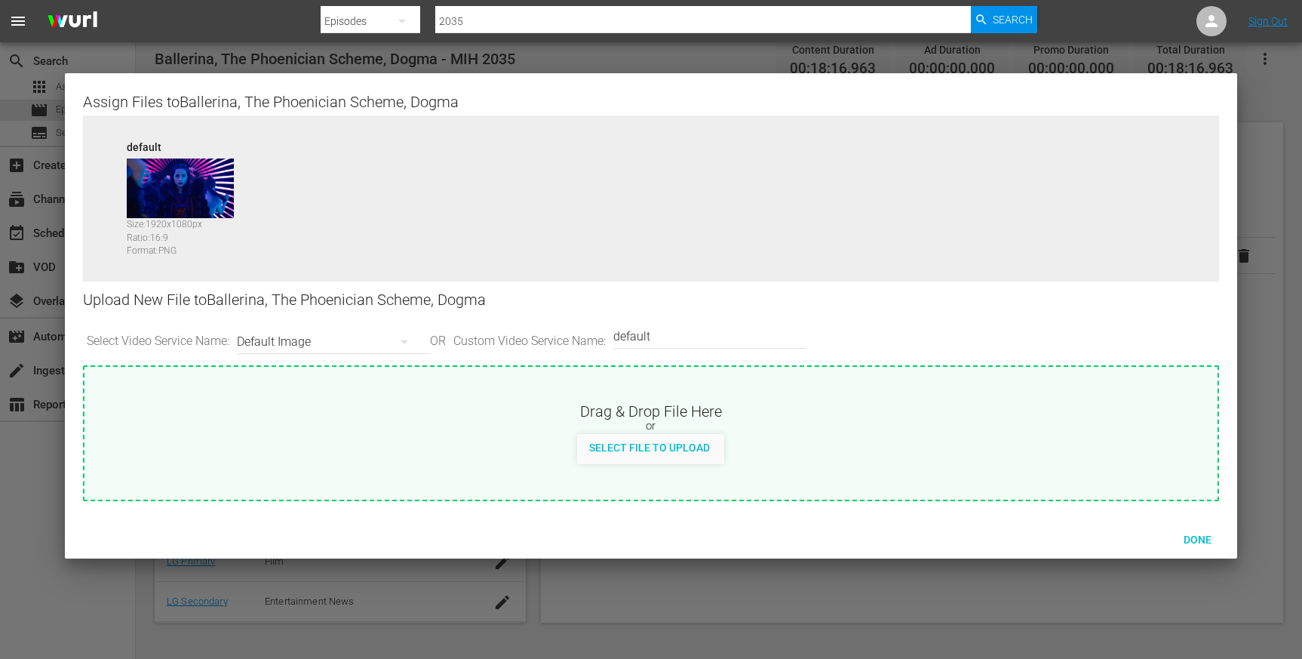
click at [347, 332] on div "Default Image" at bounding box center [330, 342] width 186 height 42
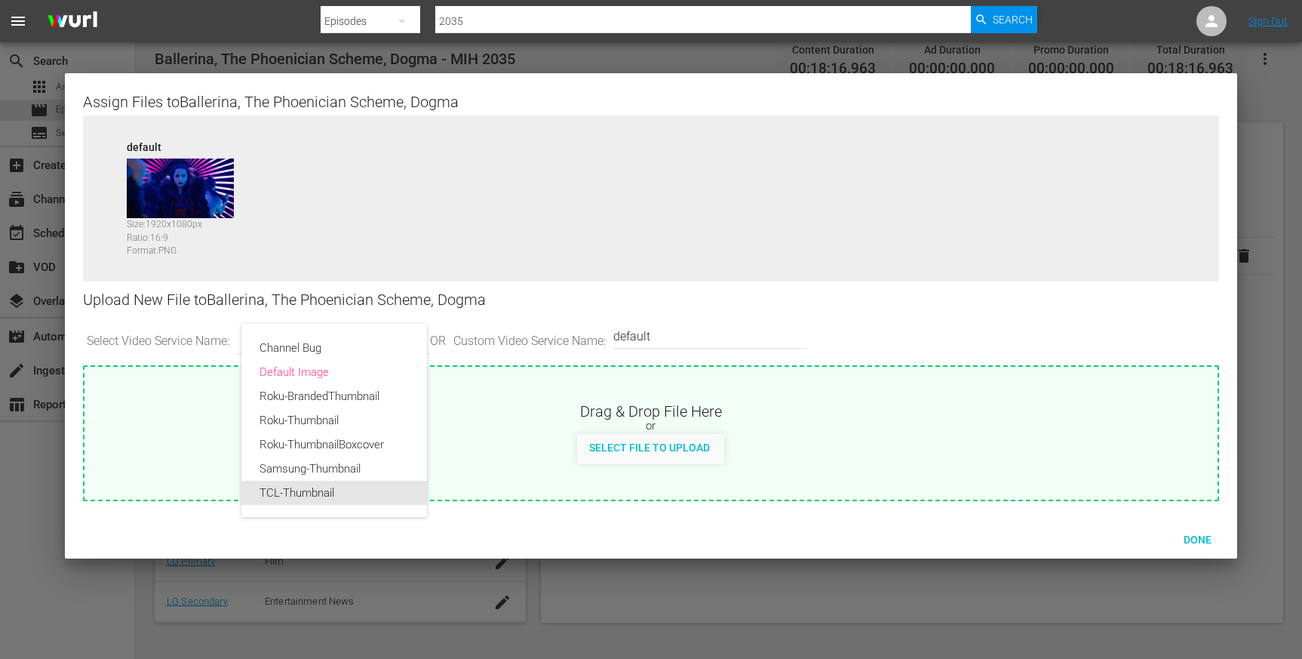
click at [321, 485] on div "TCL-Thumbnail" at bounding box center [334, 493] width 149 height 24
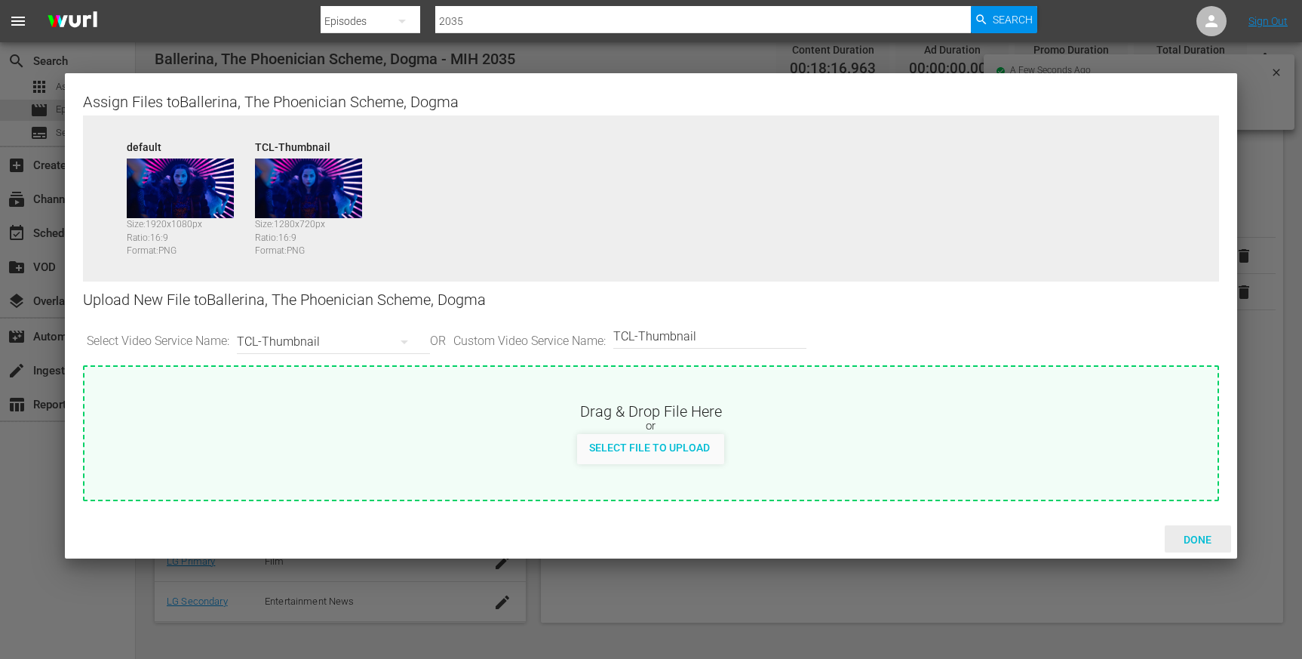
click at [1191, 533] on div "Done" at bounding box center [1198, 539] width 66 height 28
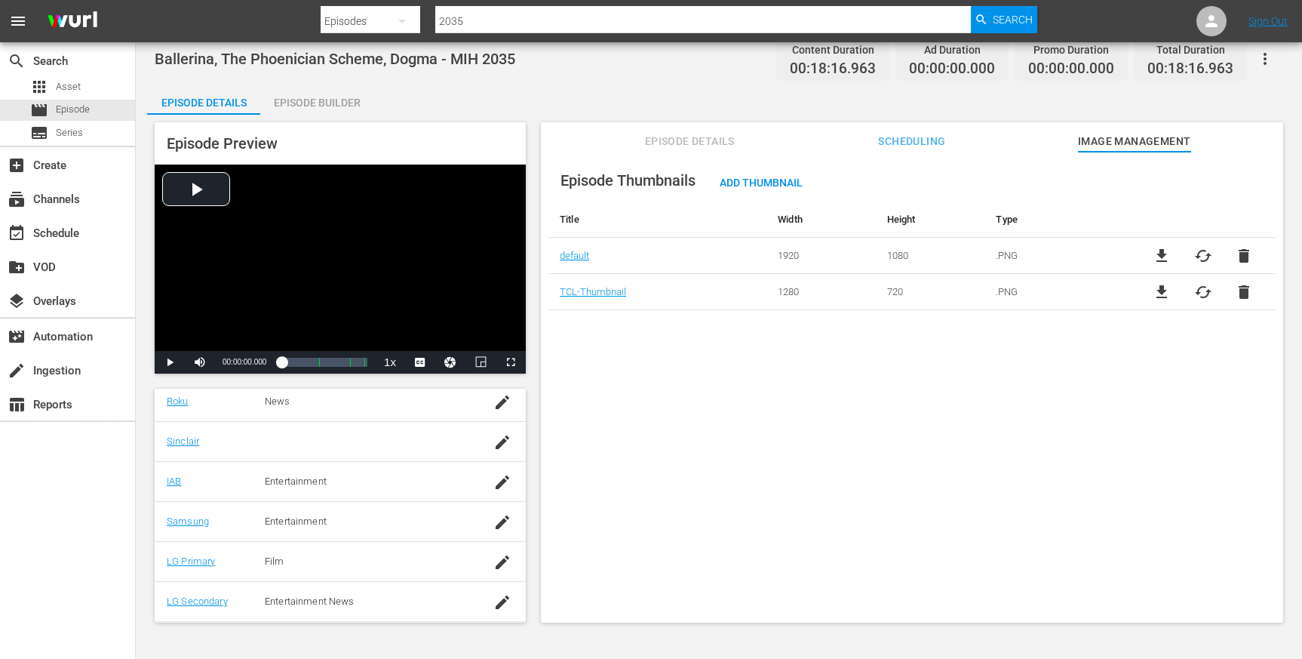
click at [904, 150] on span "Scheduling" at bounding box center [912, 141] width 113 height 19
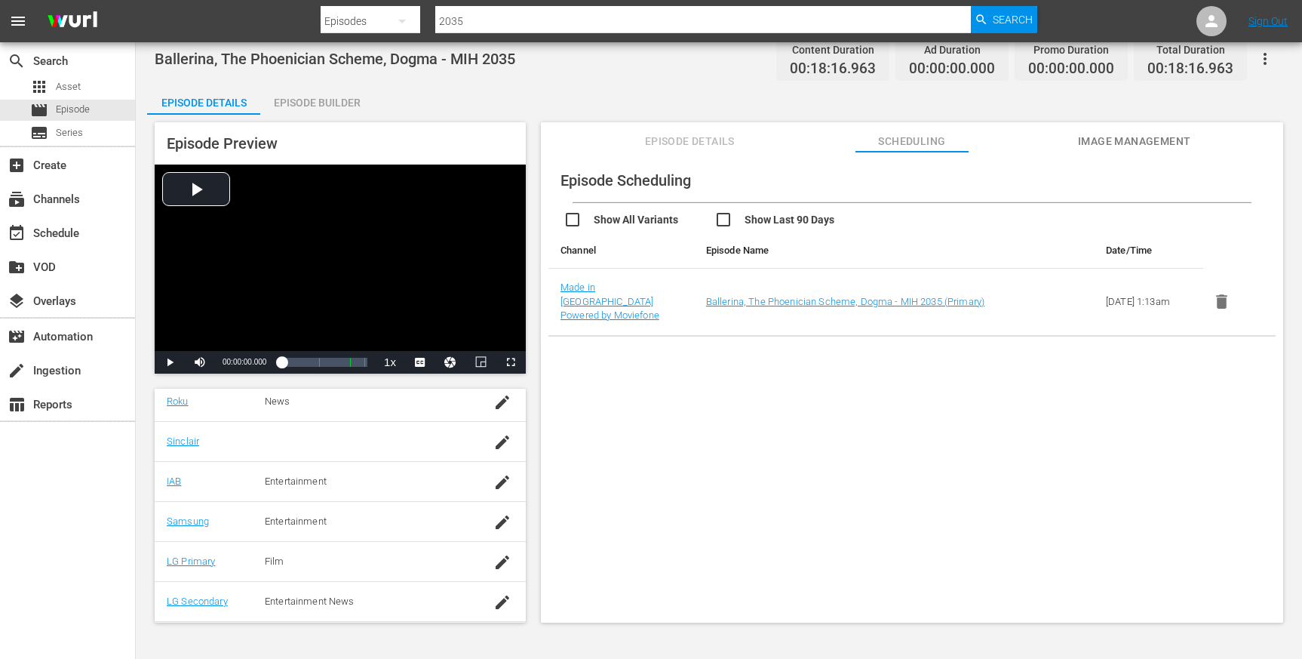
click at [711, 146] on span "Episode Details" at bounding box center [689, 141] width 113 height 19
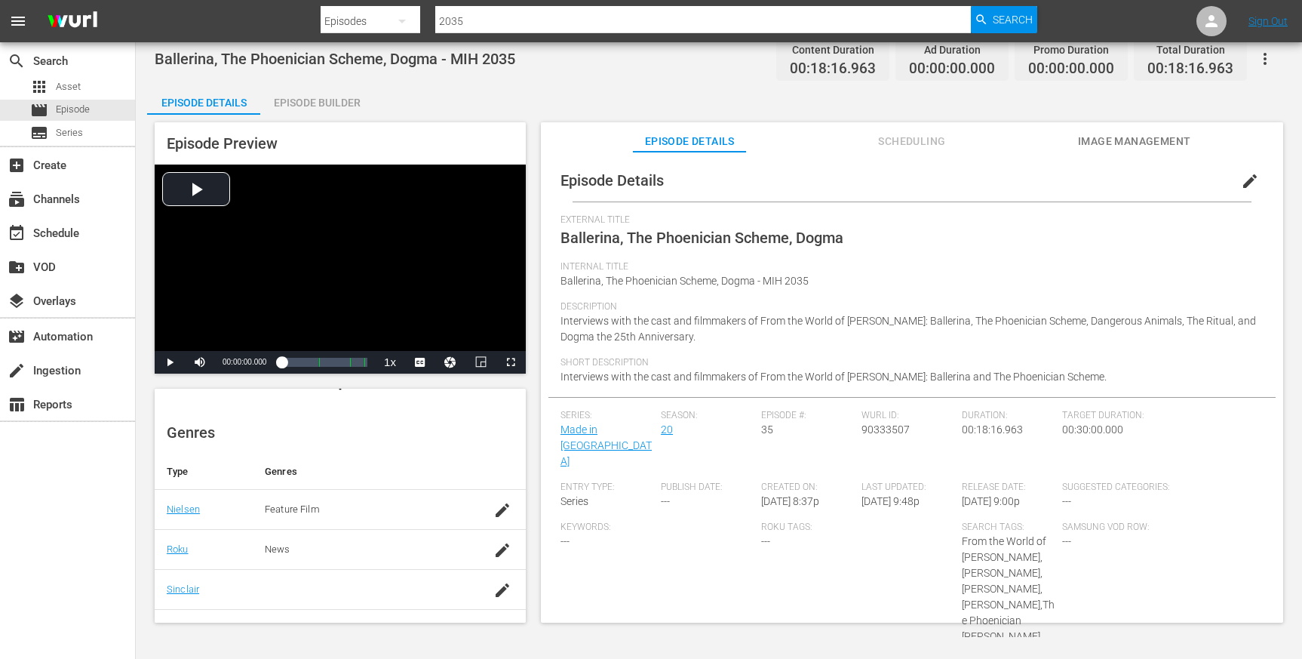
scroll to position [0, 0]
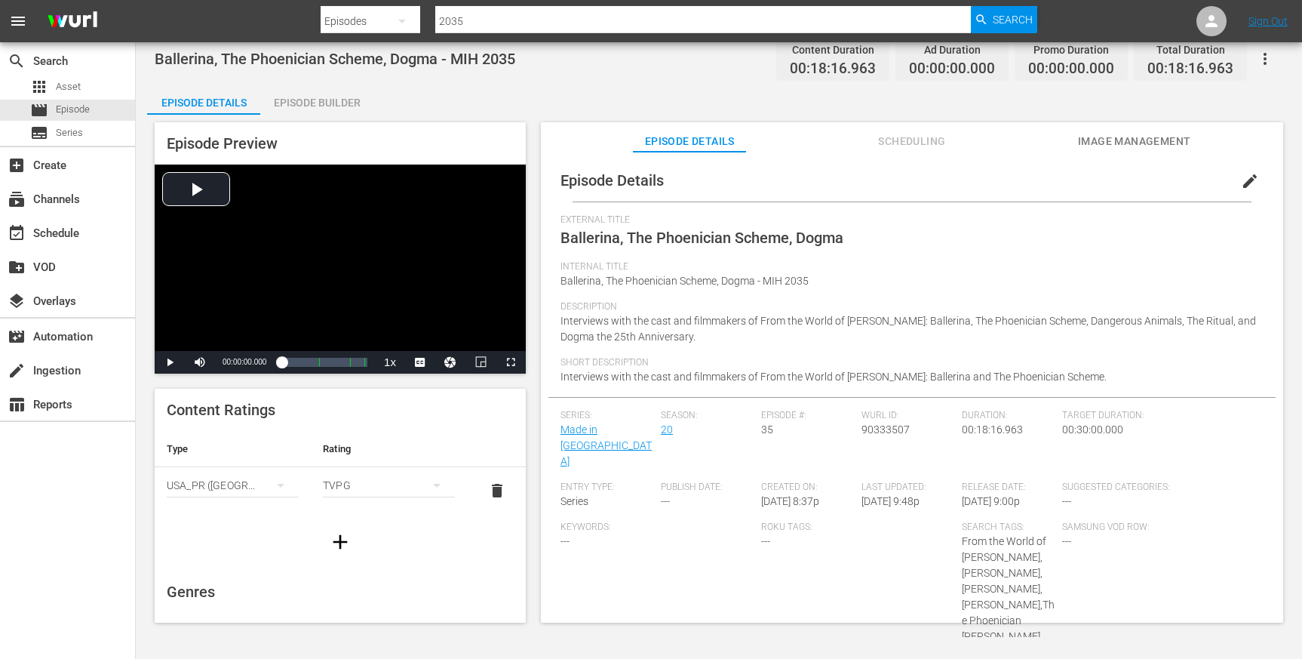
click at [516, 21] on input "2035" at bounding box center [703, 21] width 536 height 36
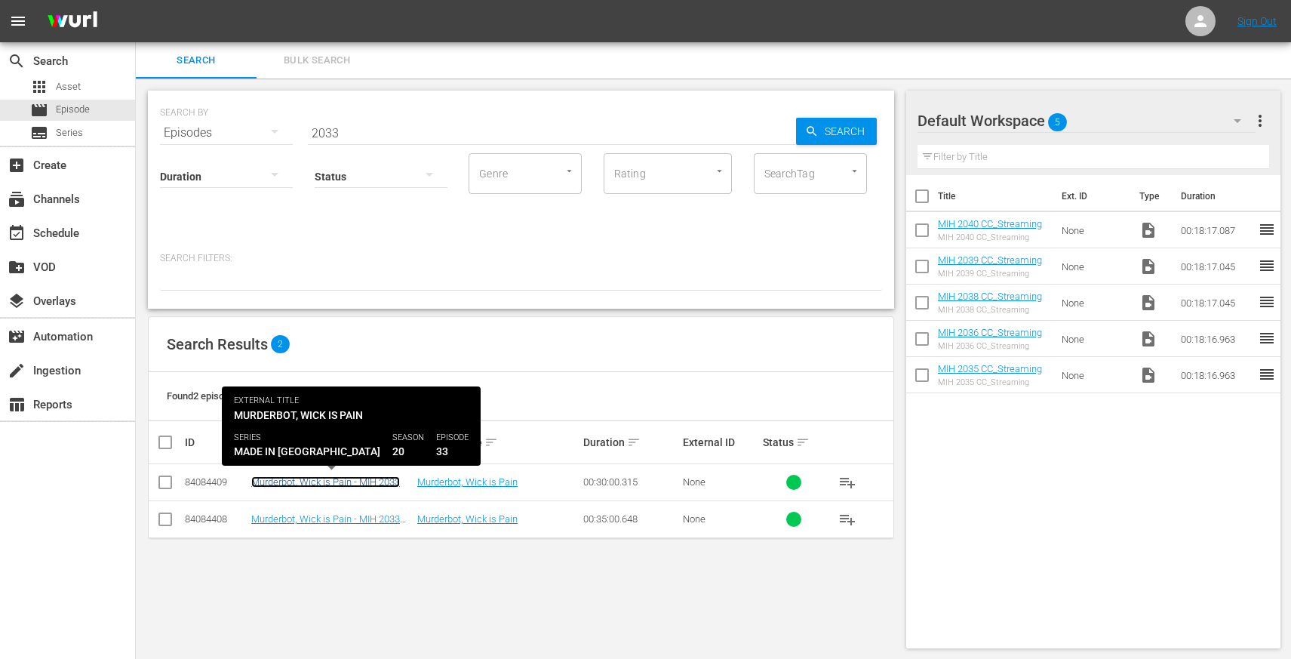
click at [344, 478] on link "Murderbot, Wick is Pain - MIH 2033" at bounding box center [325, 481] width 149 height 11
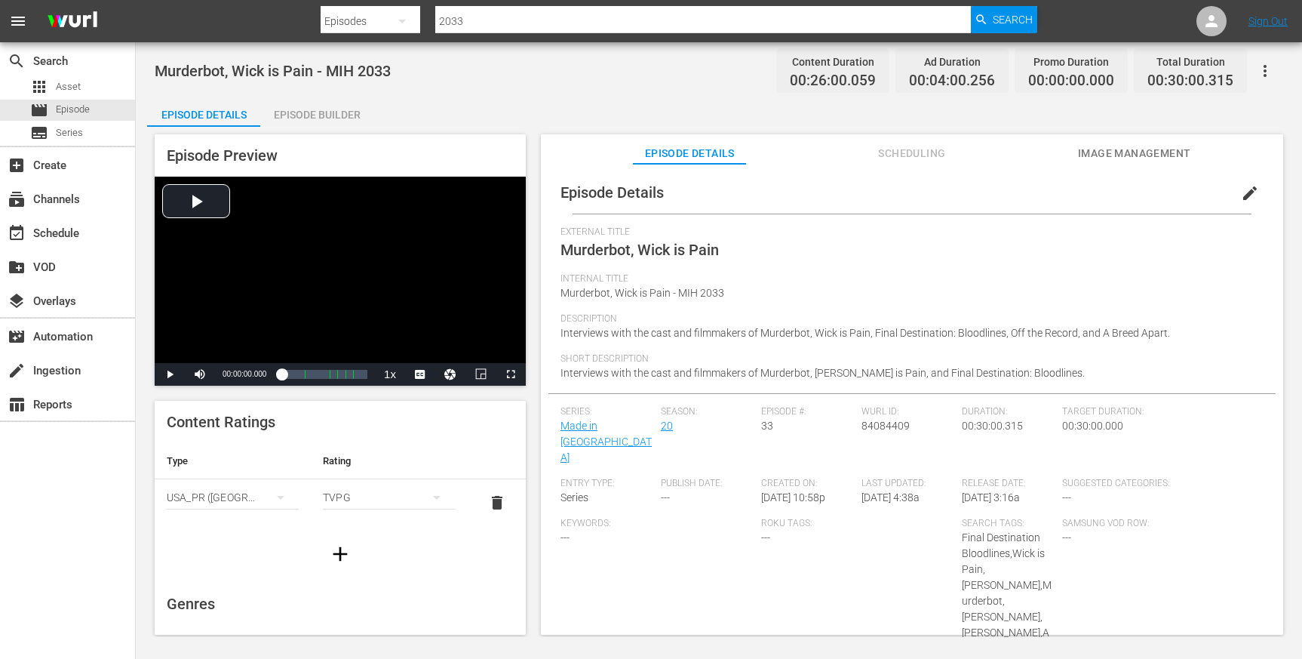
click at [471, 19] on input "2033" at bounding box center [703, 21] width 536 height 36
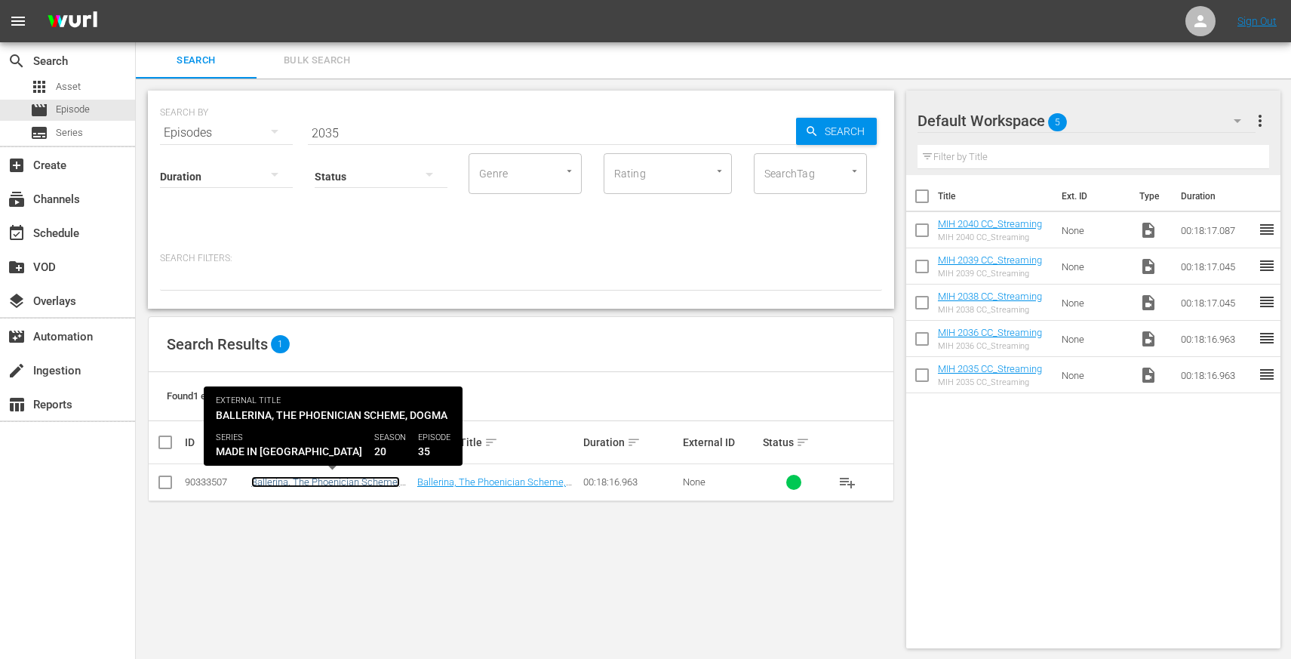
click at [365, 487] on link "Ballerina, The Phoenician Scheme, Dogma - MIH 2035" at bounding box center [325, 487] width 149 height 23
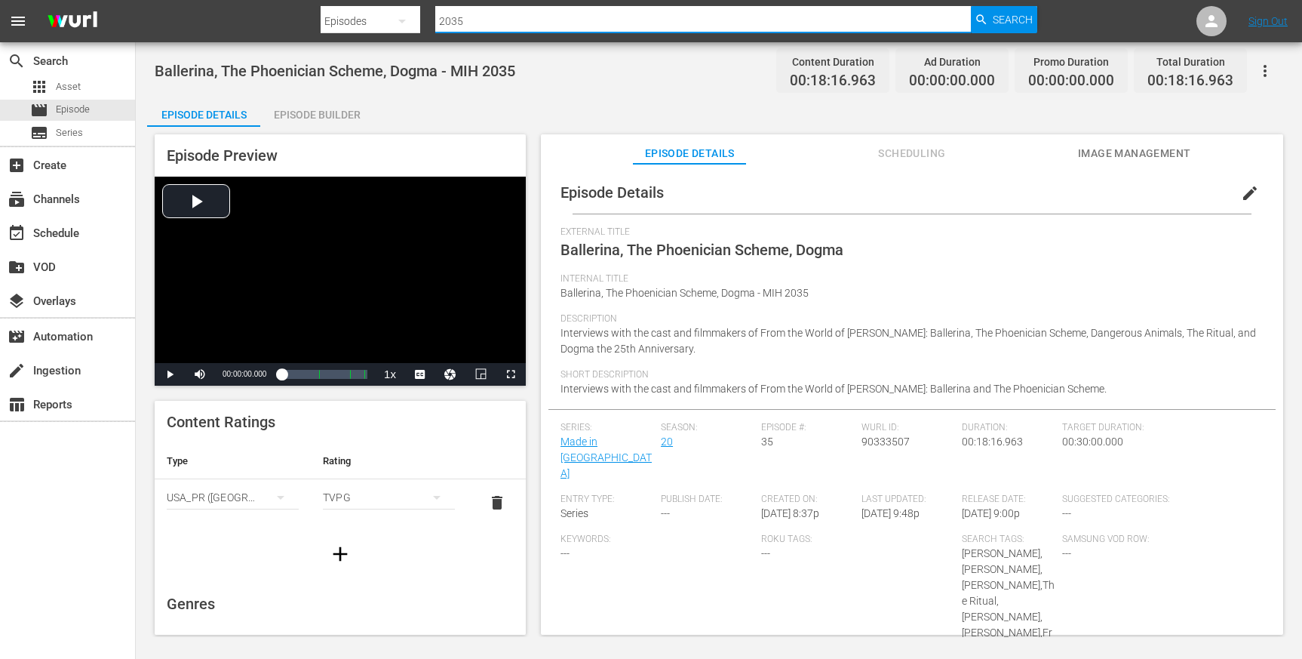
click at [488, 22] on input "2035" at bounding box center [703, 21] width 536 height 36
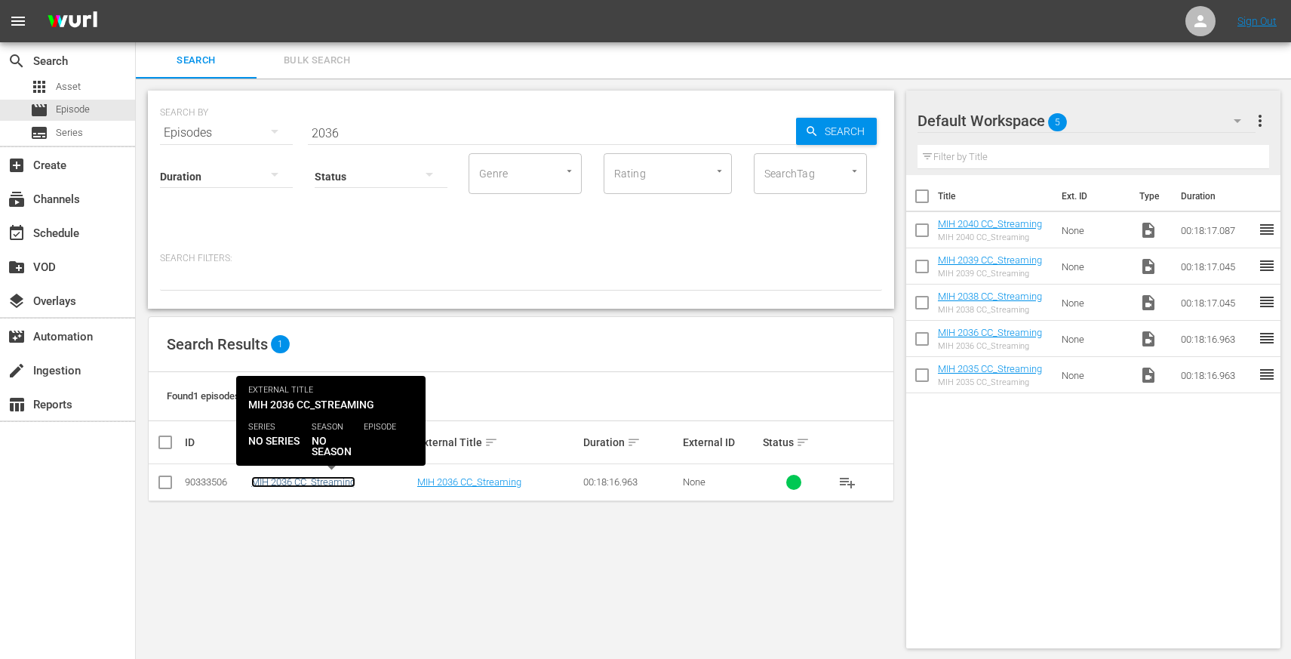
click at [306, 481] on link "MIH 2036 CC_Streaming" at bounding box center [303, 481] width 104 height 11
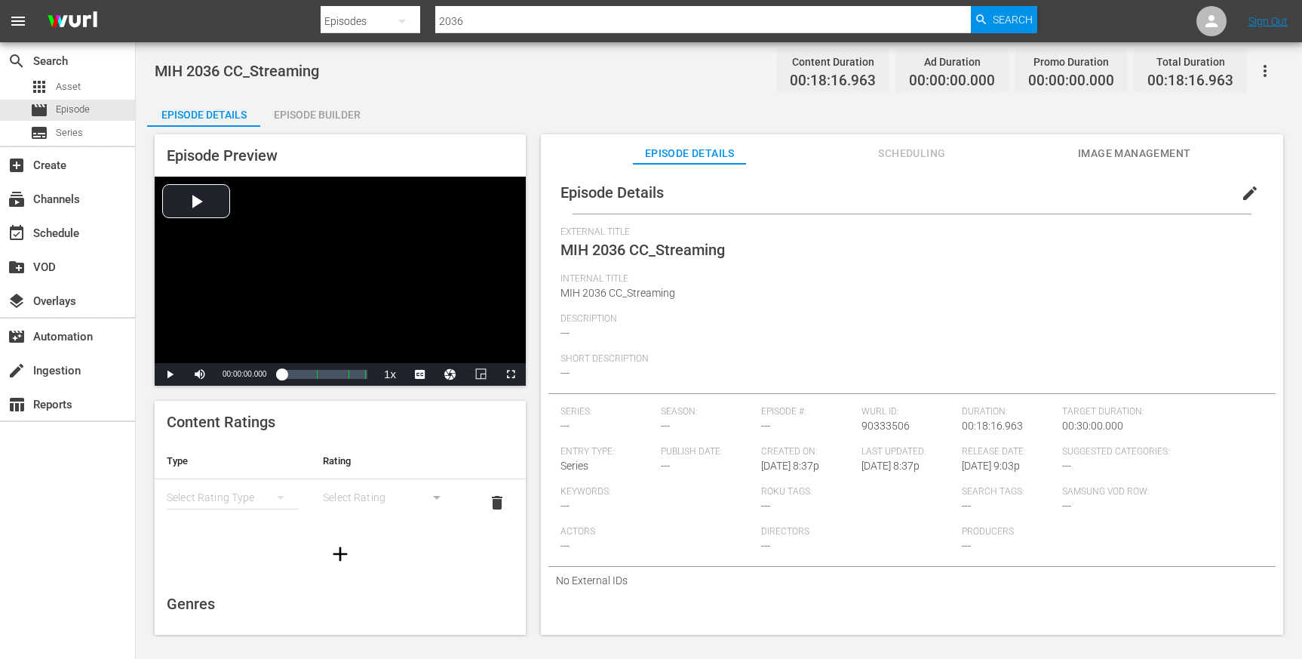
click at [1232, 192] on button "edit" at bounding box center [1250, 193] width 36 height 36
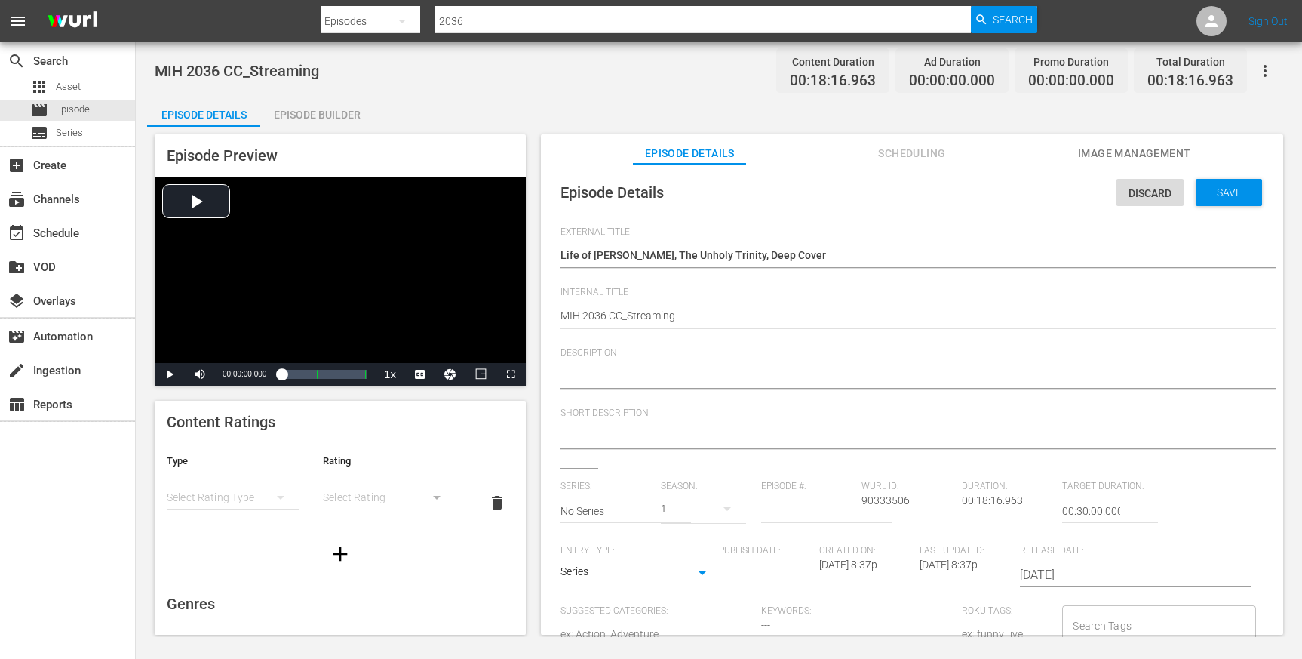
click at [836, 305] on div "MIH 2036 CC_Streaming MIH 2036 CC_Streaming" at bounding box center [909, 317] width 696 height 36
paste textarea "Life of [PERSON_NAME], The Unholy Trinity, Deep Cover"
click at [702, 373] on textarea at bounding box center [909, 377] width 696 height 18
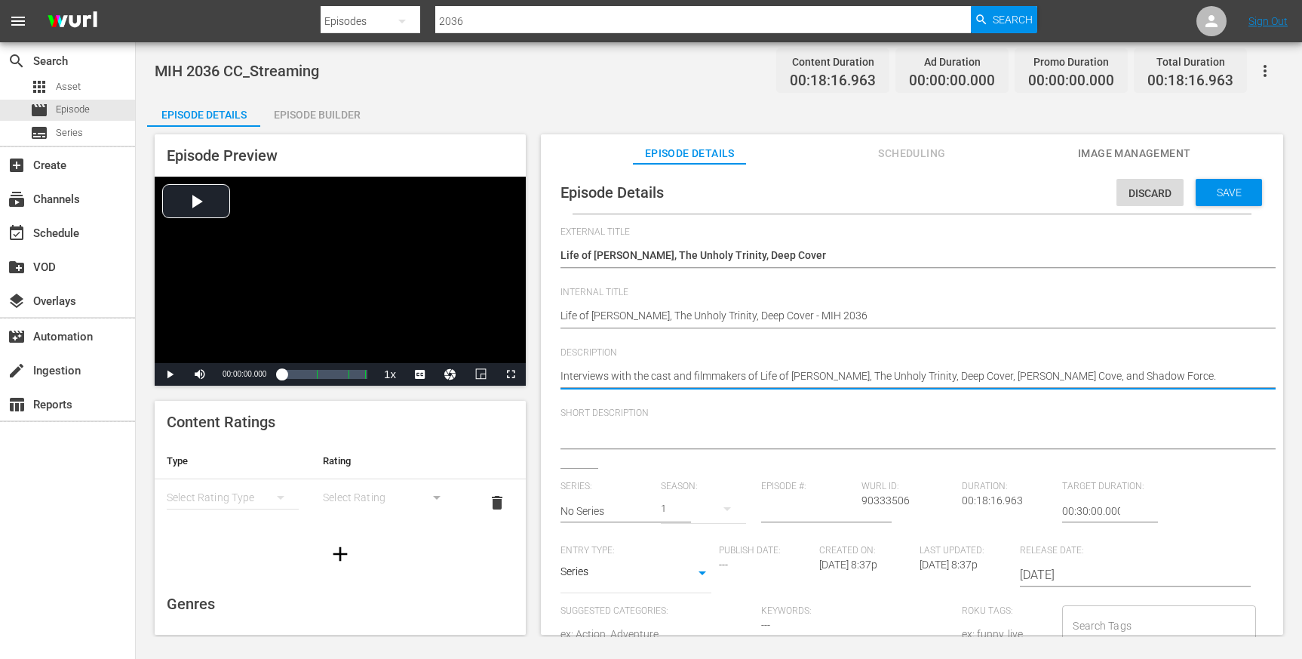
click at [702, 373] on textarea "Interviews with the cast and filmmakers of Life of [PERSON_NAME], The Unholy Tr…" at bounding box center [909, 377] width 696 height 18
click at [708, 437] on textarea at bounding box center [909, 438] width 696 height 18
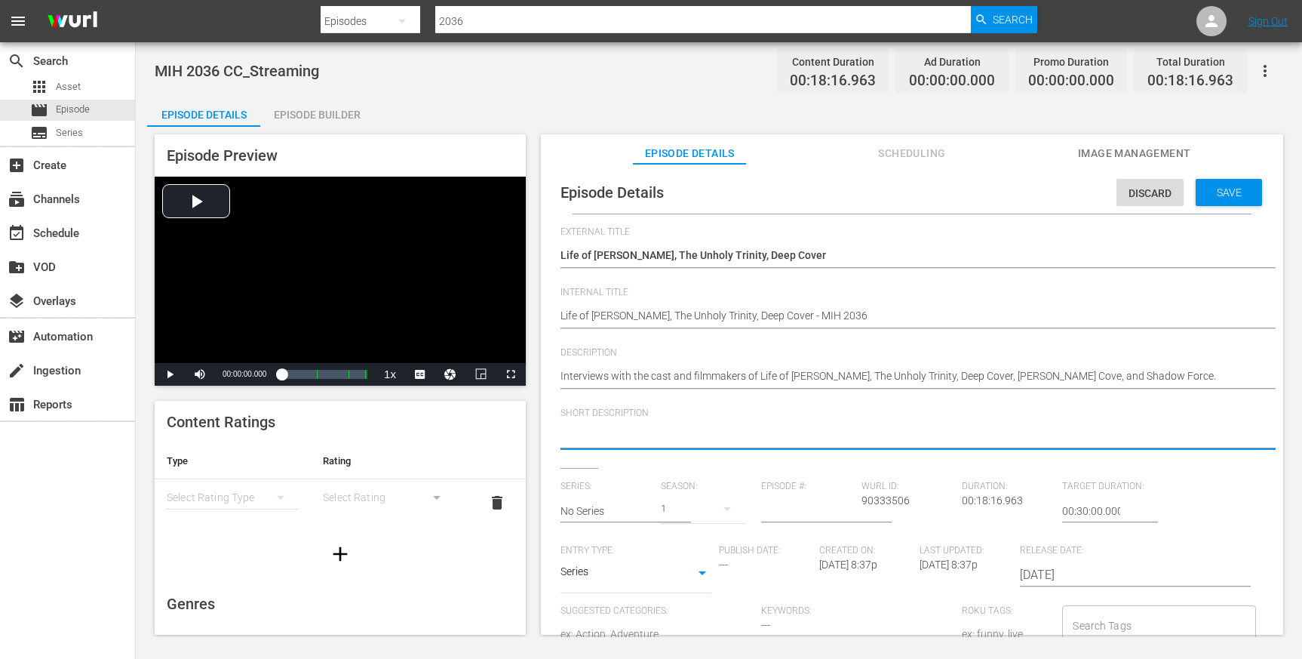
paste textarea "Interviews with the cast and filmmakers of Life of [PERSON_NAME], The Unholy Tr…"
click at [959, 432] on textarea "Interviews with the cast and filmmakers of Life of [PERSON_NAME], The Unholy Tr…" at bounding box center [909, 438] width 696 height 18
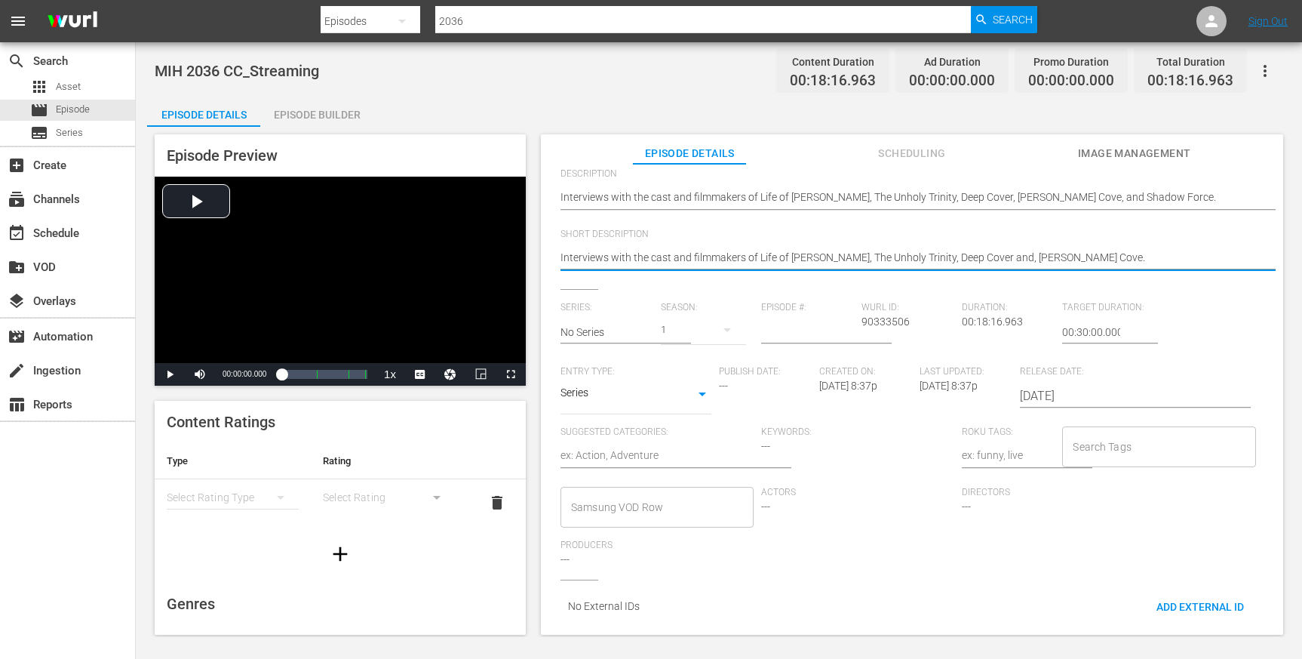
scroll to position [168, 0]
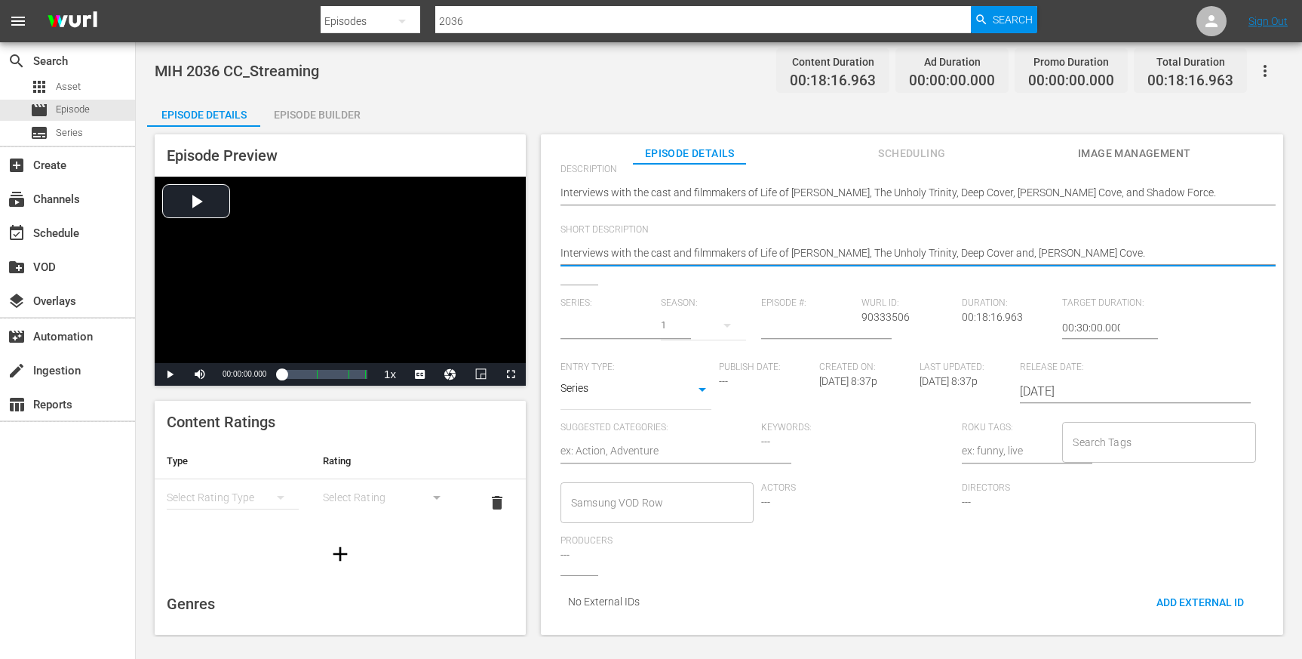
click at [610, 324] on input "text" at bounding box center [607, 327] width 93 height 36
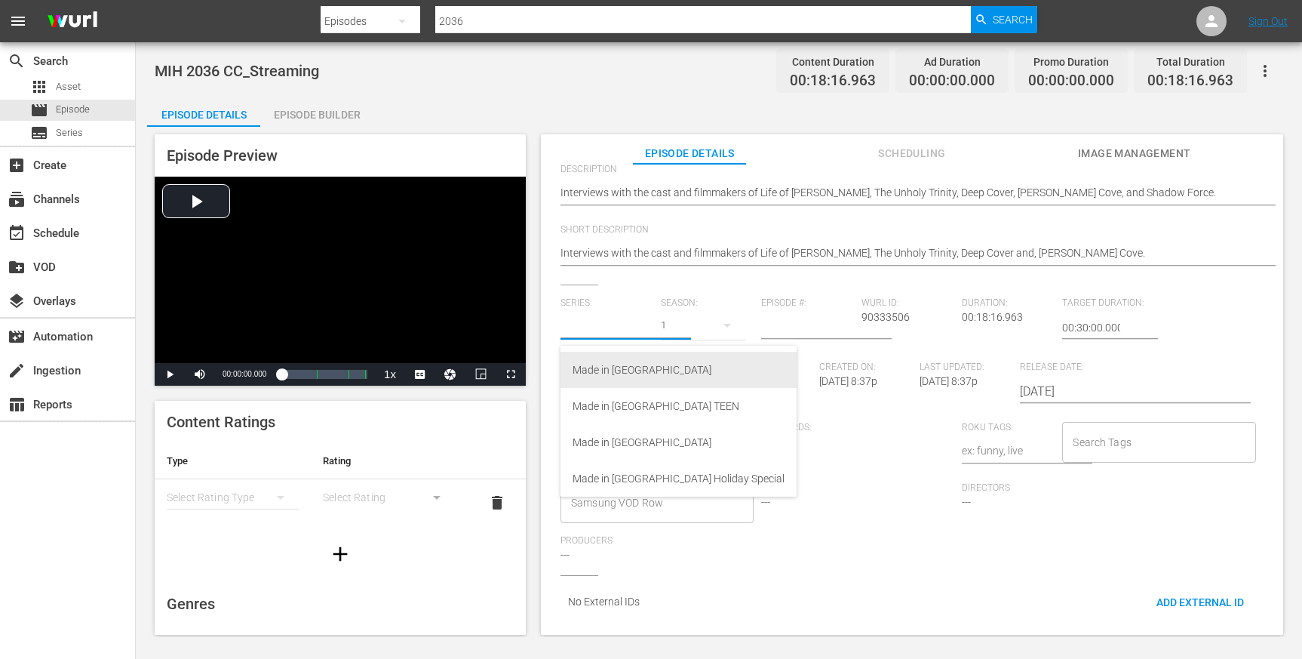
click at [628, 364] on div "Made in [GEOGRAPHIC_DATA]" at bounding box center [679, 370] width 212 height 36
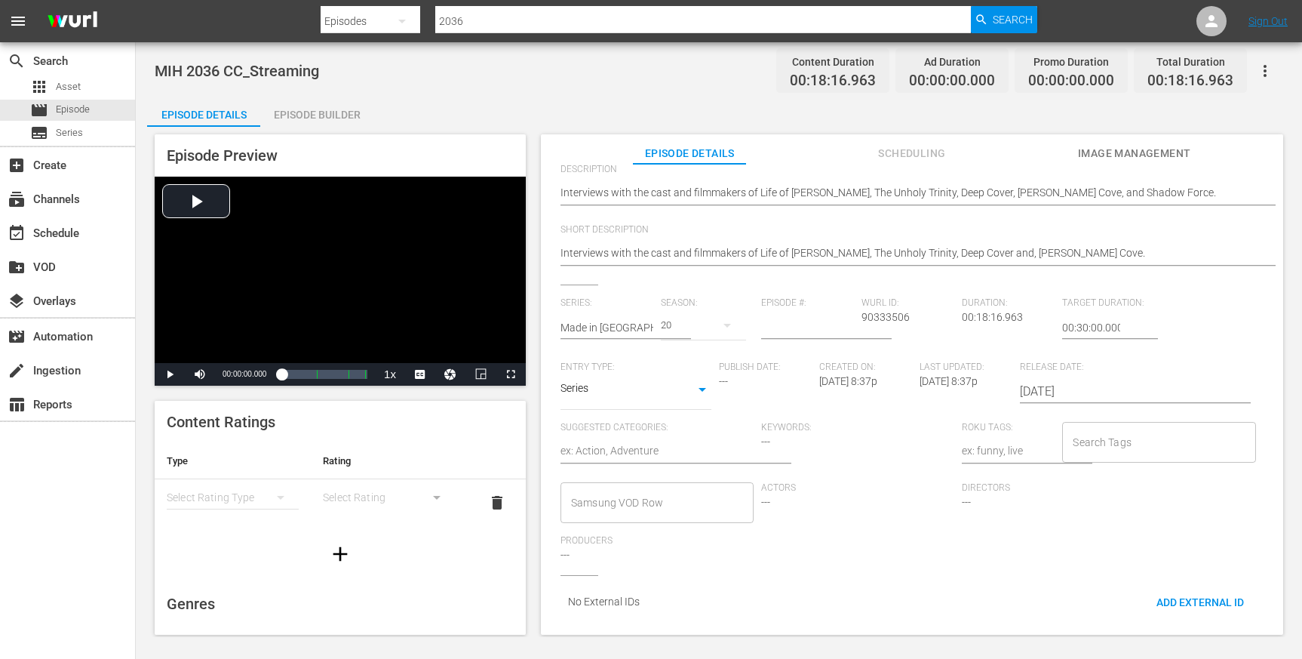
click at [788, 317] on input "number" at bounding box center [807, 327] width 93 height 36
click at [676, 388] on body "menu Search By Episodes Search ID, Title, Description, Keywords, or Category 20…" at bounding box center [651, 329] width 1302 height 659
click at [676, 388] on li "Series" at bounding box center [636, 391] width 151 height 25
click at [1108, 428] on input "Search Tags" at bounding box center [1147, 441] width 157 height 27
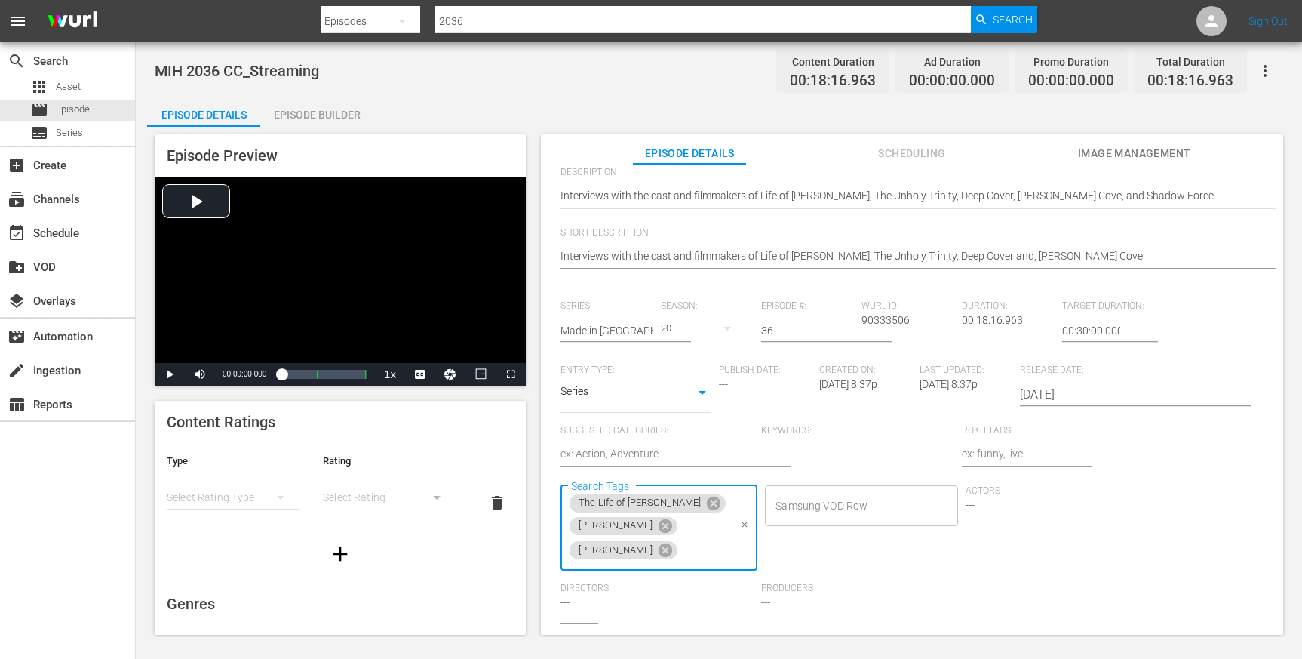
scroll to position [0, 0]
click at [674, 542] on icon at bounding box center [665, 550] width 17 height 17
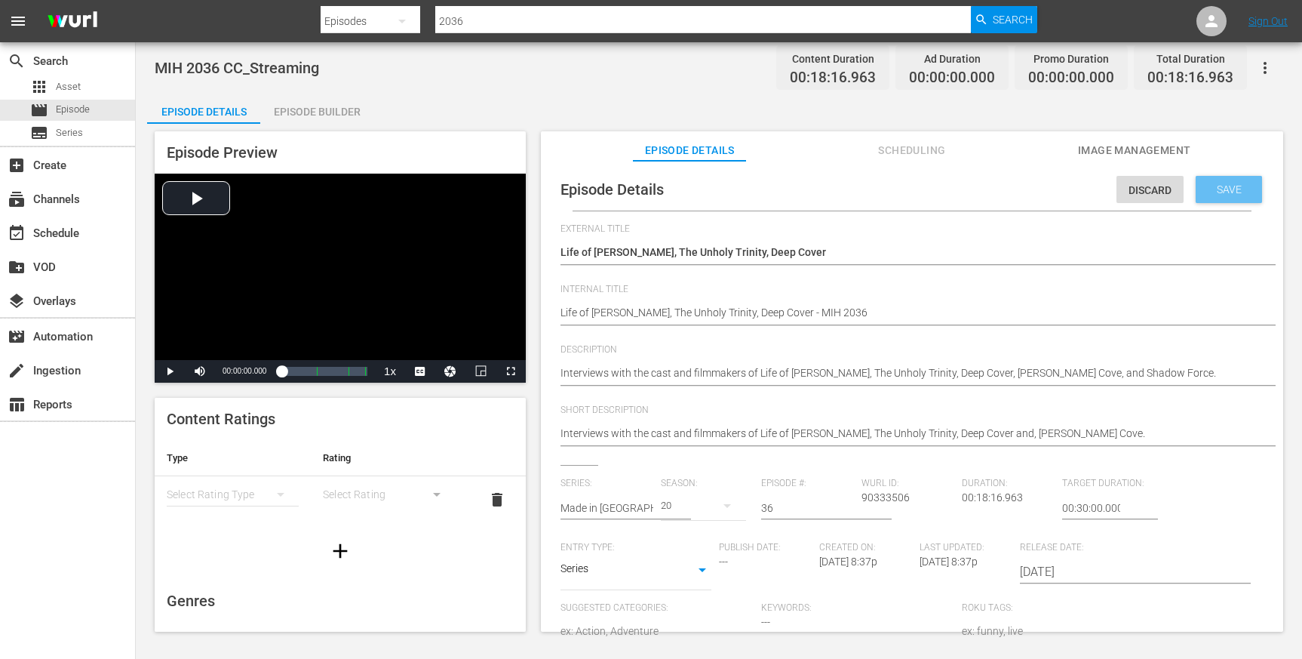
click at [1207, 188] on span "Save" at bounding box center [1229, 189] width 49 height 12
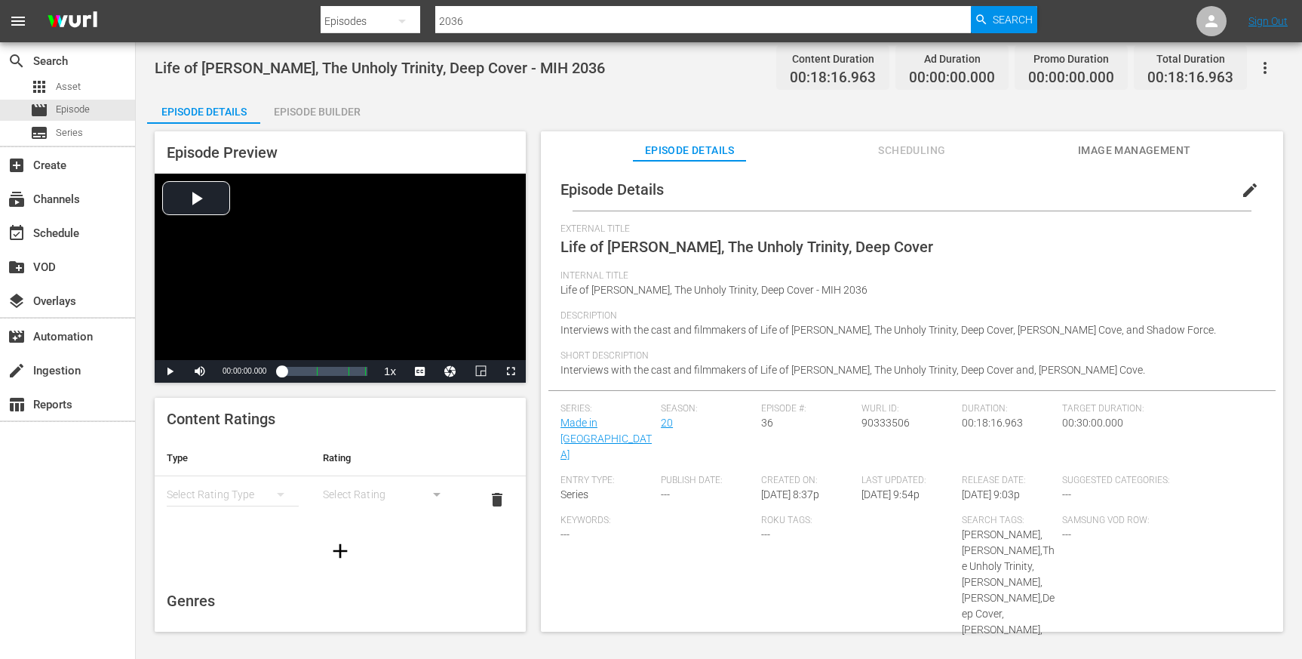
click at [204, 486] on div "simple table" at bounding box center [233, 494] width 132 height 42
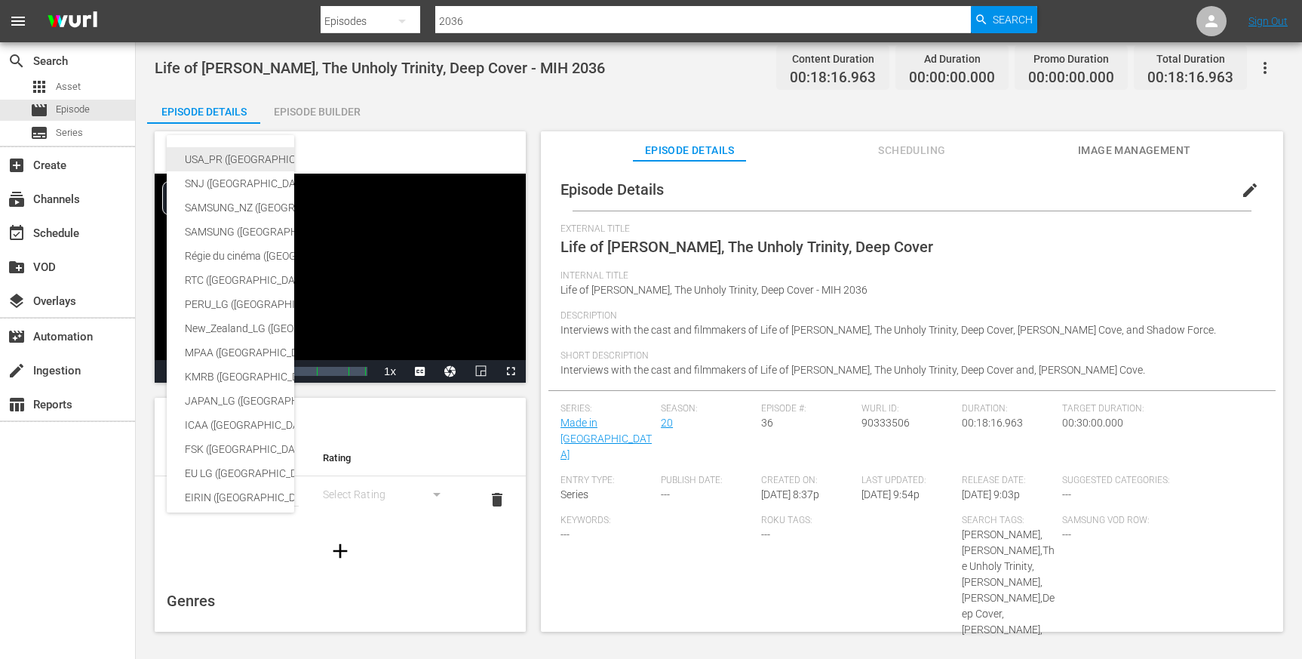
click at [227, 148] on div "USA_PR ([GEOGRAPHIC_DATA])" at bounding box center [358, 159] width 346 height 24
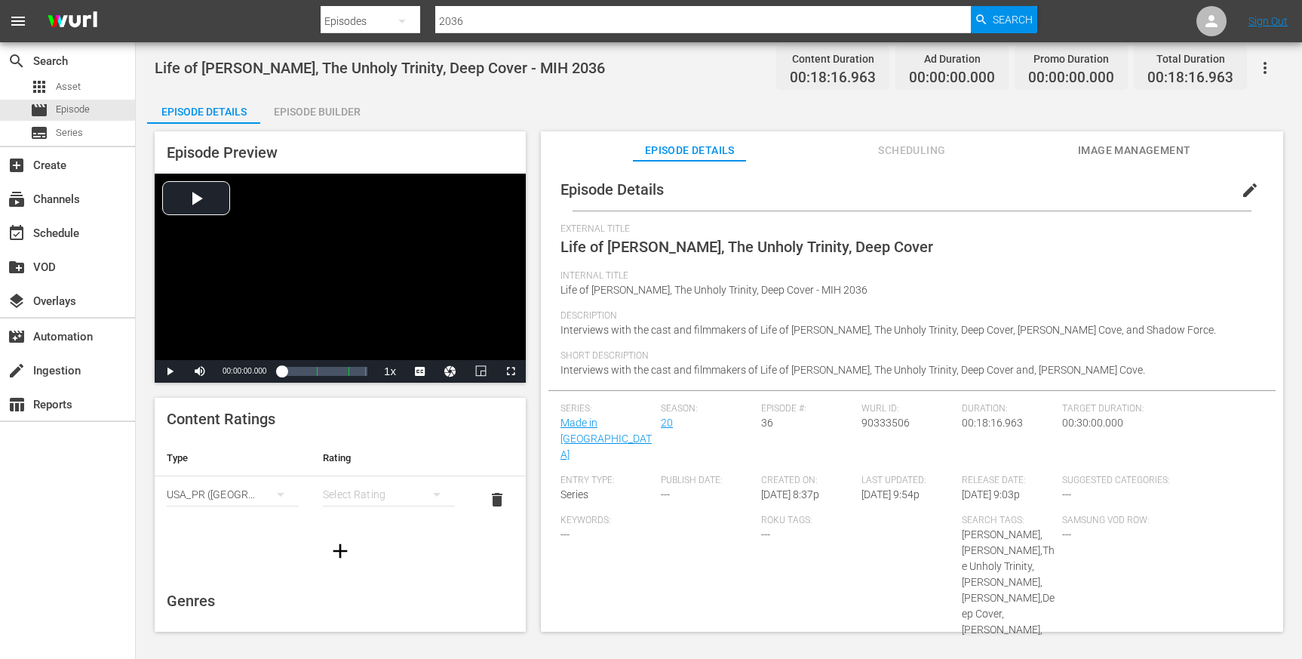
click at [376, 496] on div "simple table" at bounding box center [389, 494] width 132 height 42
click at [361, 573] on div "TVPG" at bounding box center [382, 573] width 91 height 24
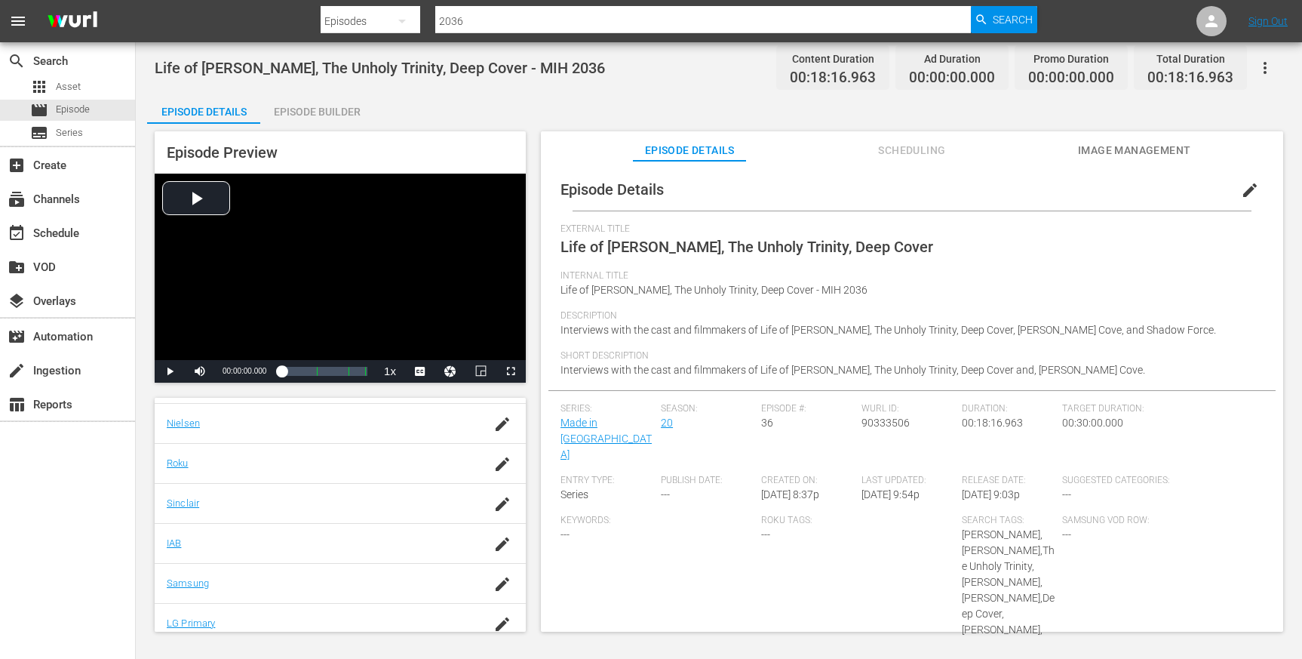
scroll to position [249, 0]
click at [493, 424] on icon "button" at bounding box center [502, 429] width 18 height 18
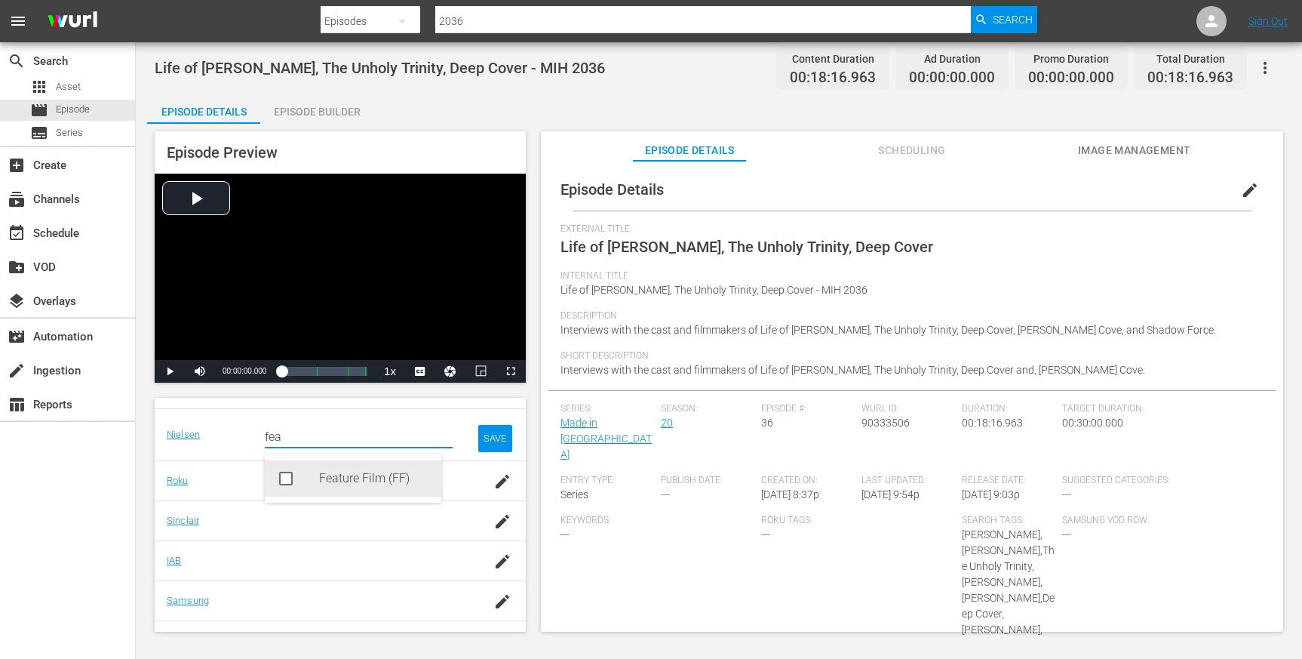
click at [364, 467] on div "Feature Film (FF)" at bounding box center [374, 478] width 110 height 36
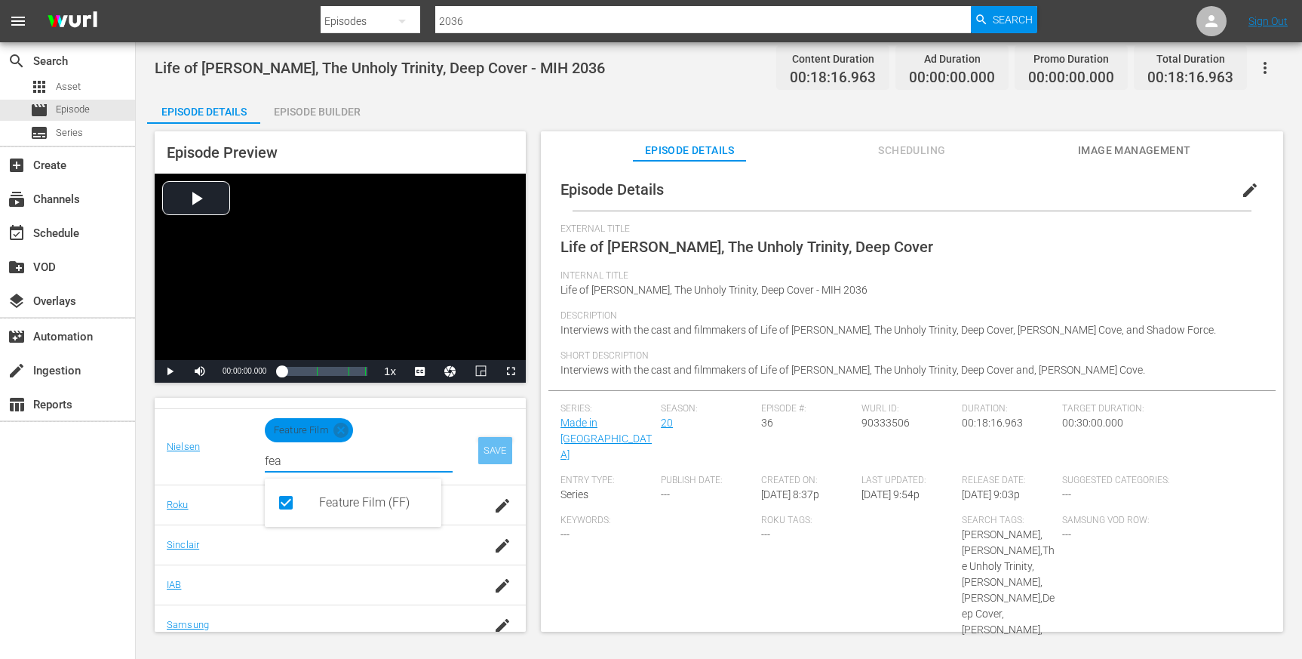
click at [478, 445] on div "SAVE" at bounding box center [495, 450] width 35 height 27
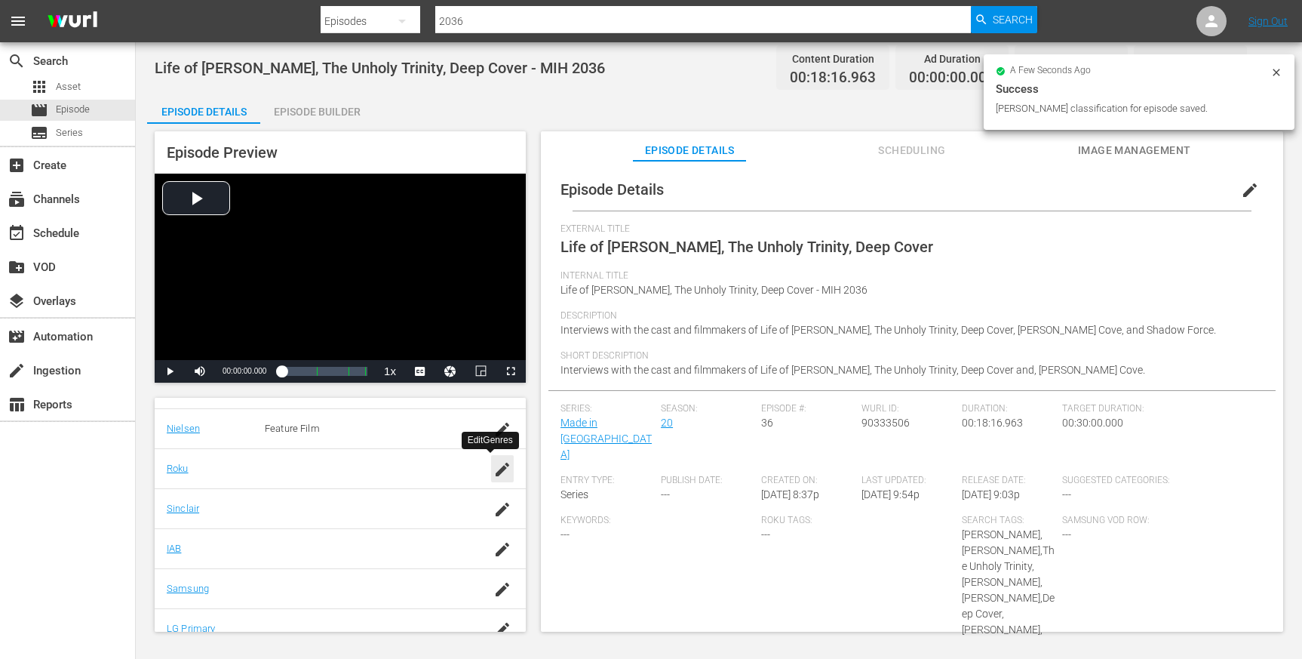
click at [493, 474] on icon "button" at bounding box center [502, 469] width 18 height 18
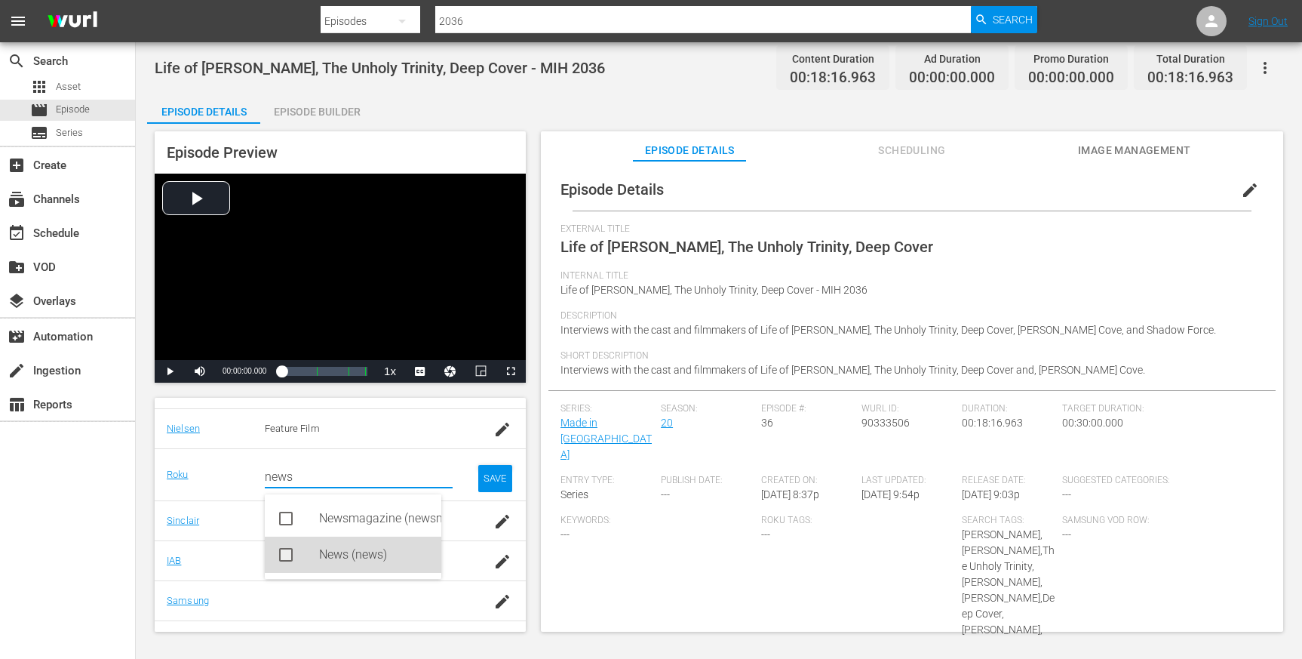
click at [370, 549] on div "News (news)" at bounding box center [374, 554] width 110 height 36
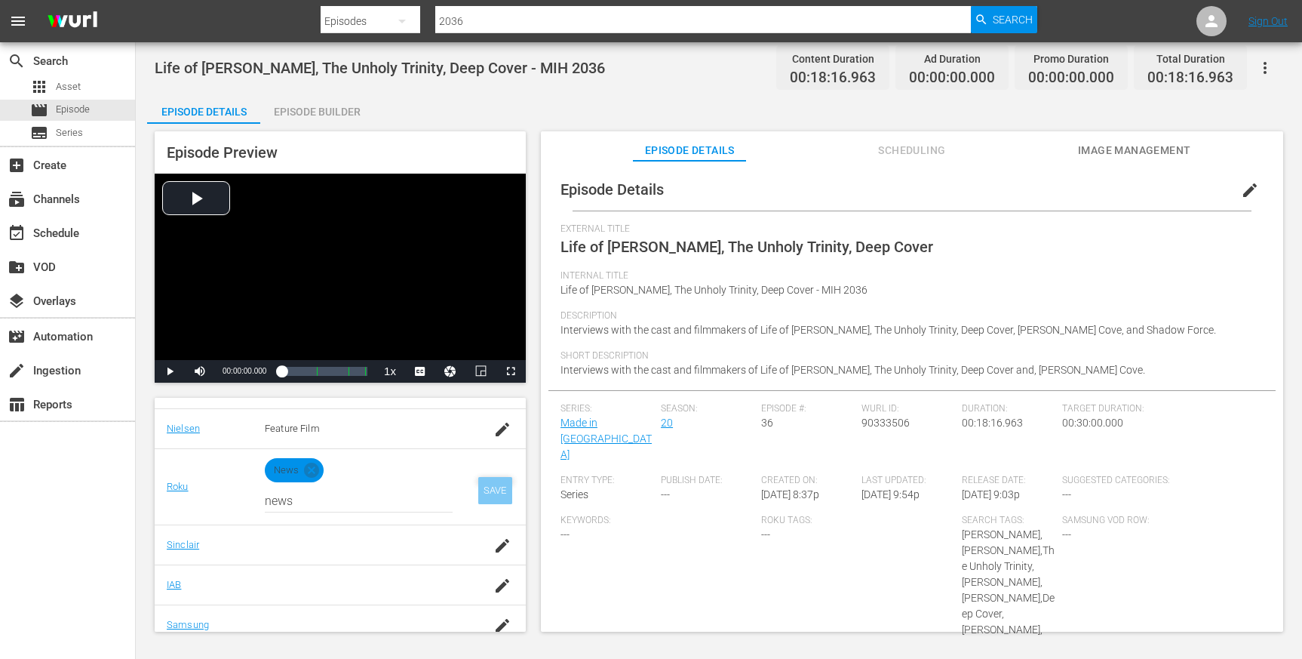
click at [478, 489] on div "SAVE" at bounding box center [495, 490] width 35 height 27
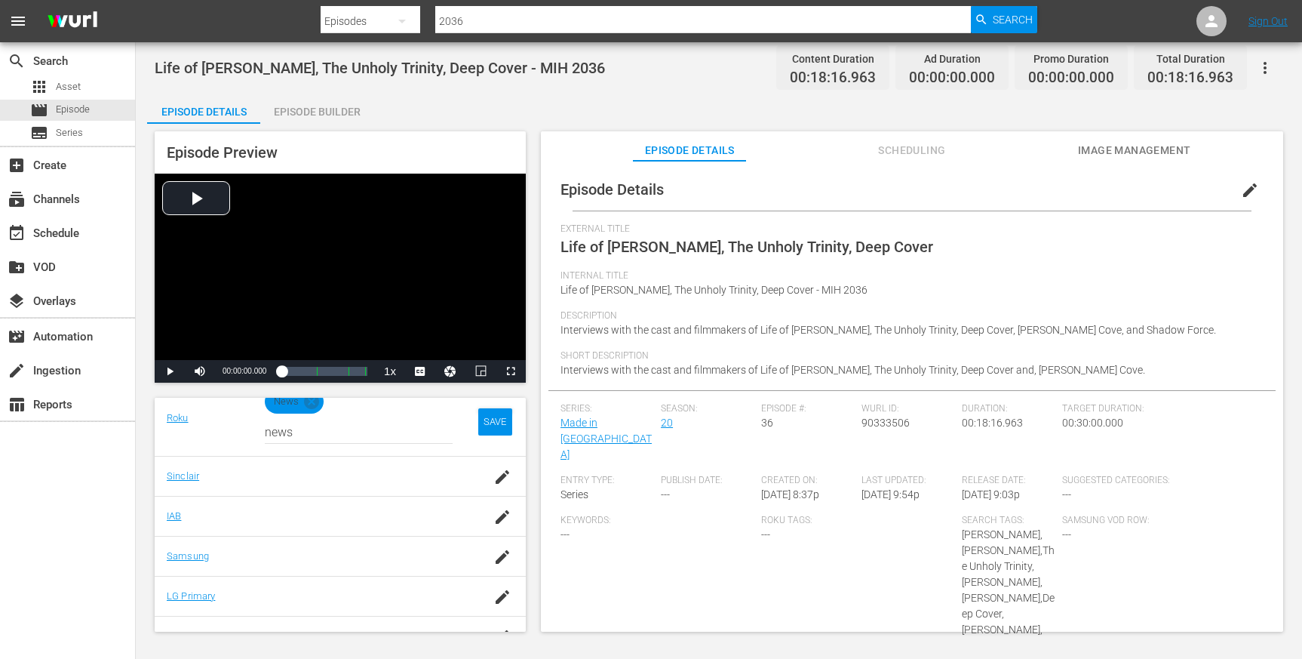
scroll to position [300, 0]
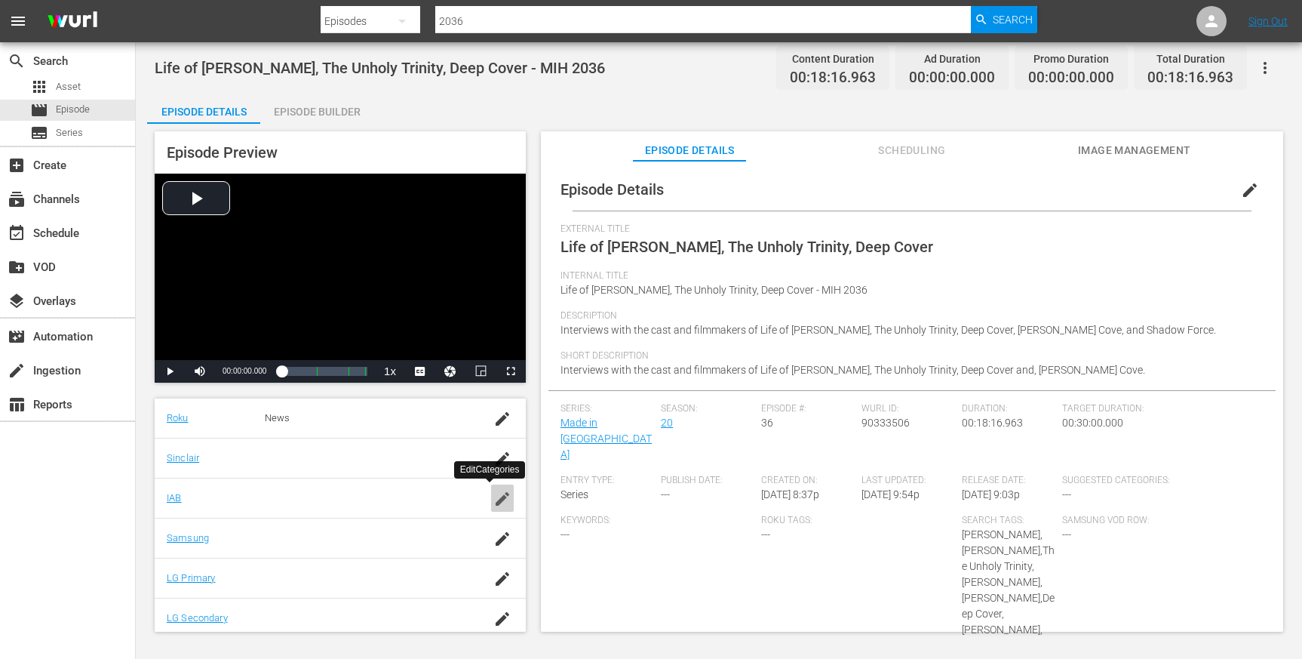
click at [493, 494] on icon "button" at bounding box center [502, 499] width 18 height 18
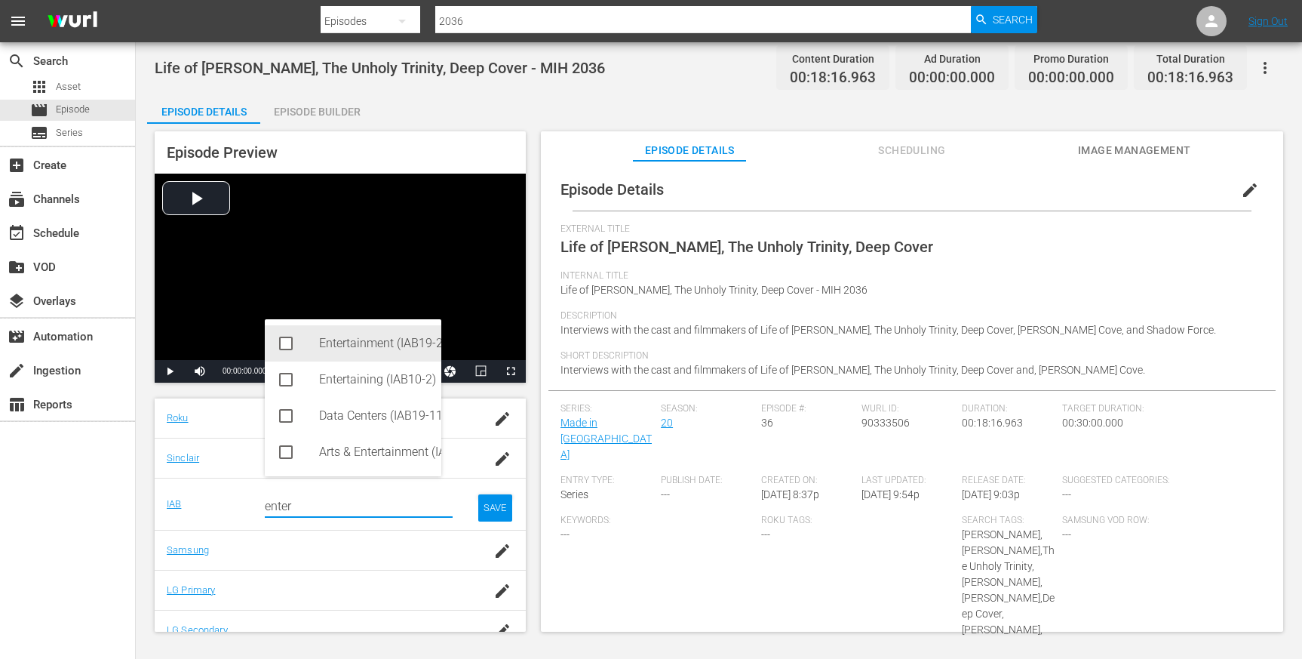
click at [361, 332] on div "Entertainment (IAB19-29)" at bounding box center [374, 343] width 110 height 36
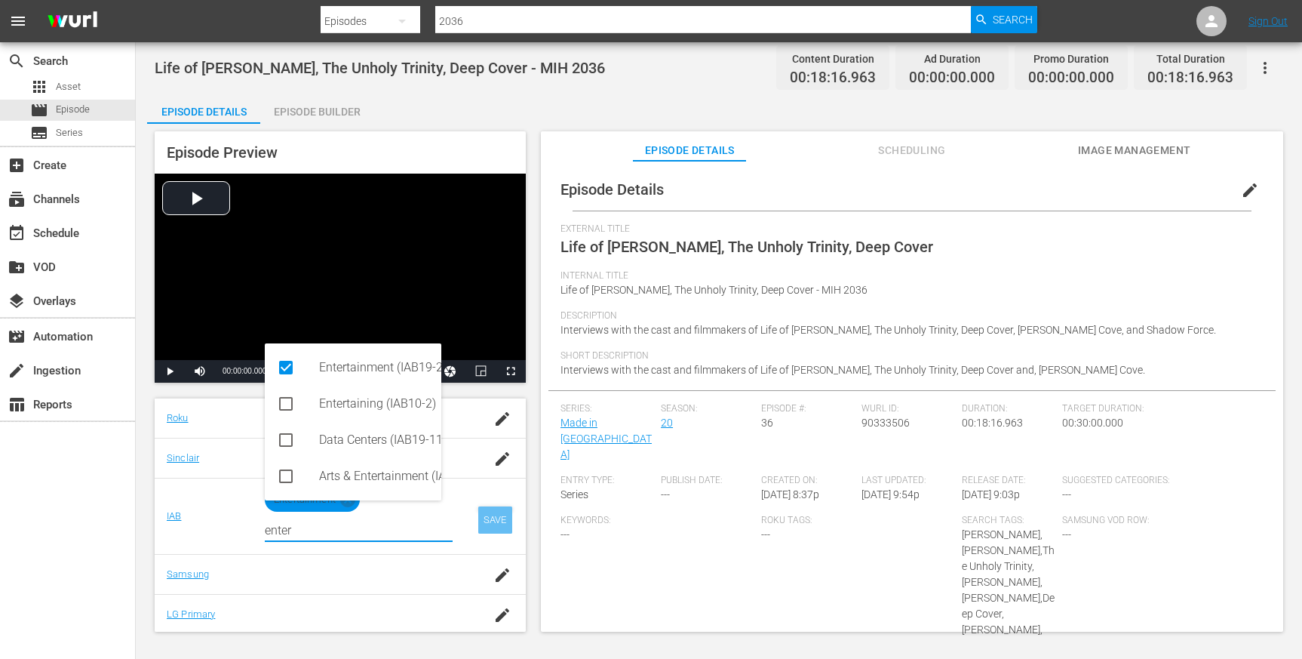
click at [481, 517] on div "SAVE" at bounding box center [495, 519] width 35 height 27
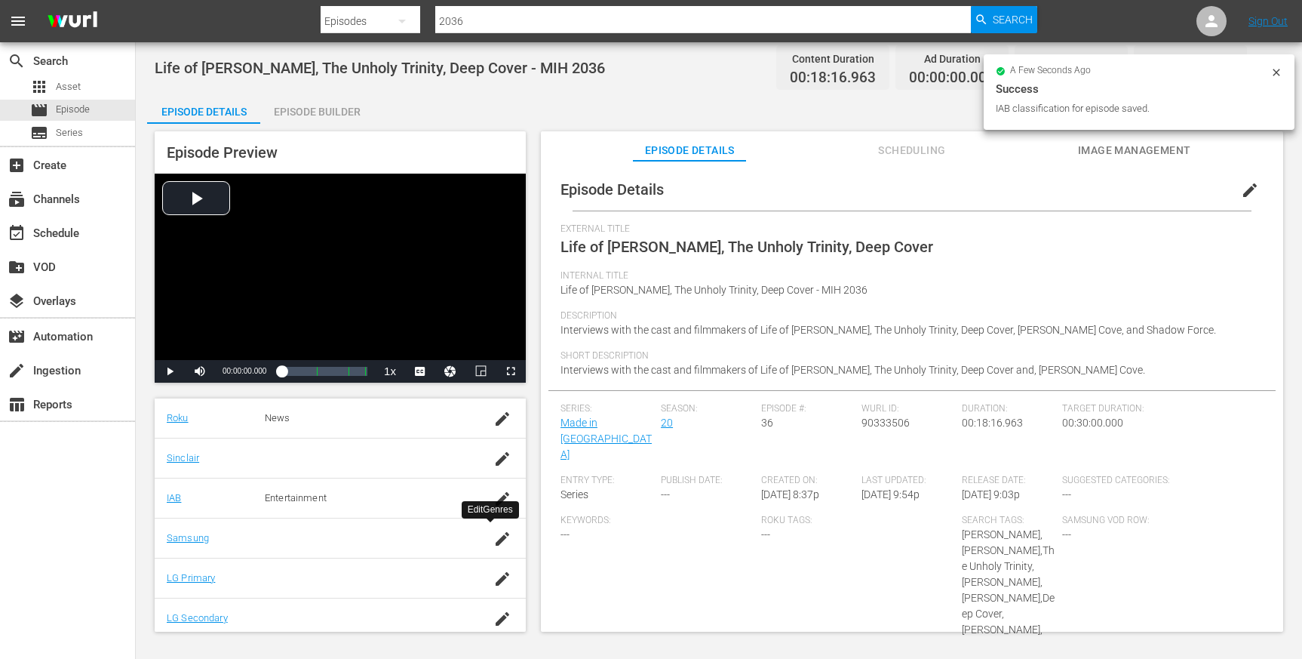
click at [493, 538] on icon "button" at bounding box center [502, 539] width 18 height 18
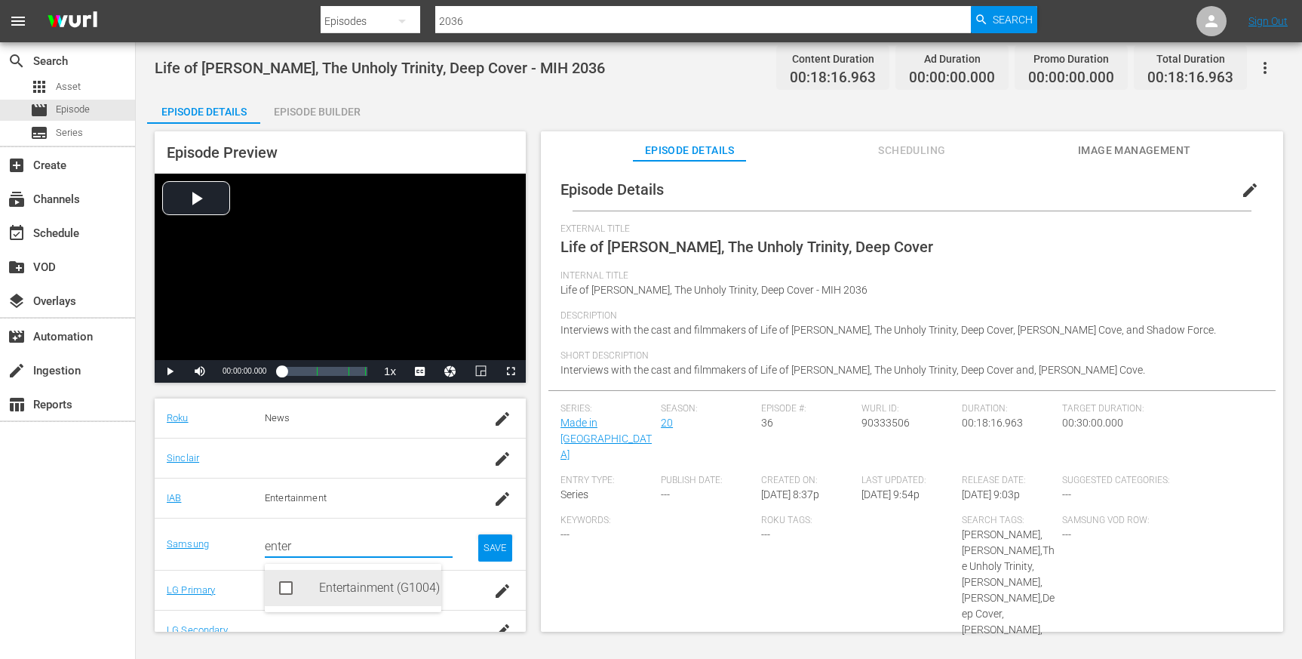
click at [381, 582] on div "Entertainment (G1004)" at bounding box center [374, 588] width 110 height 36
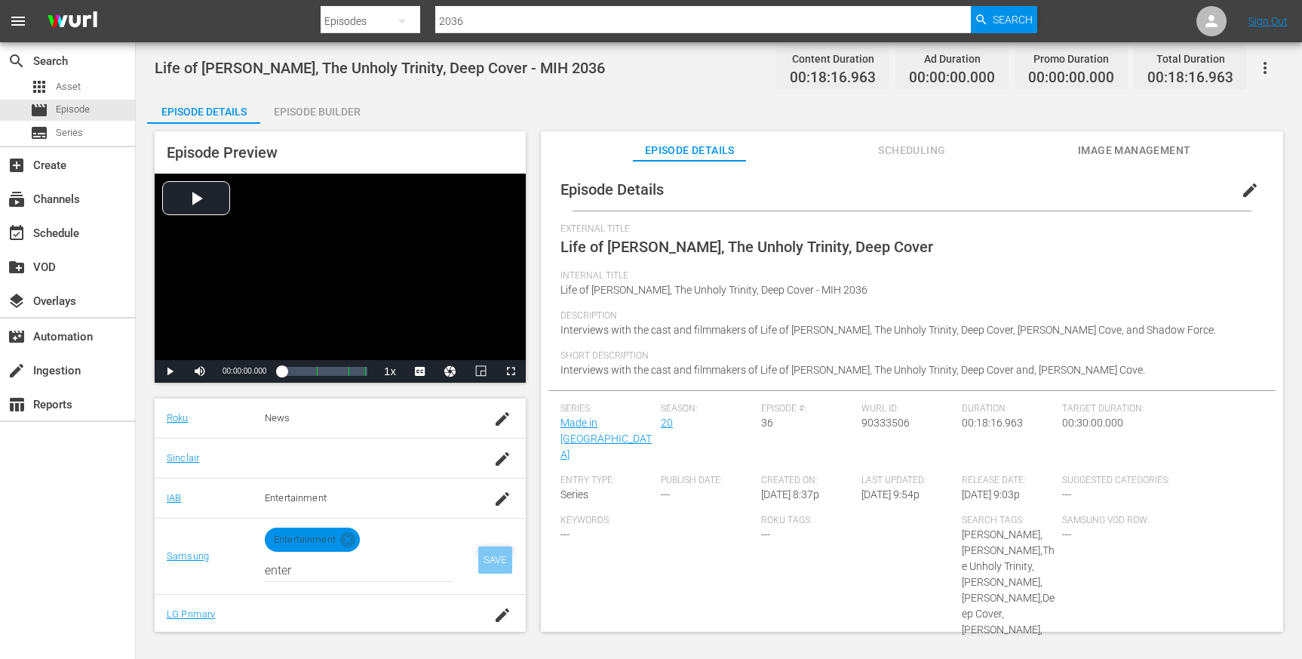
click at [479, 559] on div "SAVE" at bounding box center [495, 559] width 35 height 27
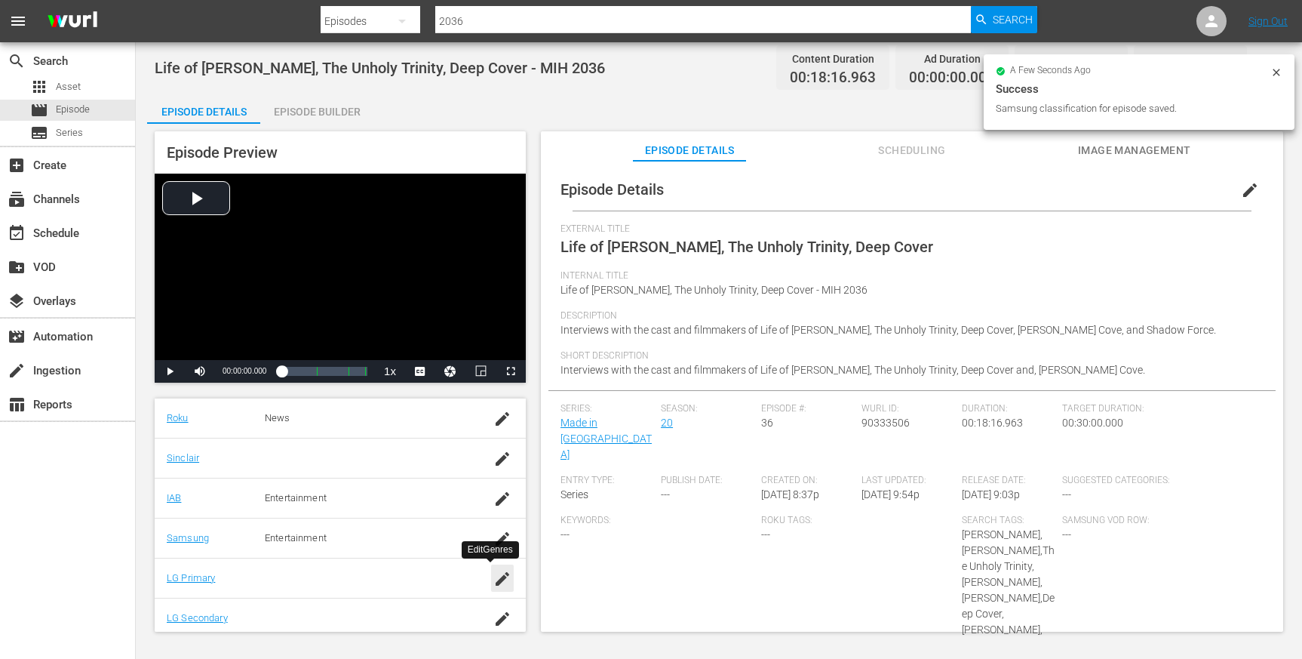
click at [493, 585] on icon "button" at bounding box center [502, 579] width 18 height 18
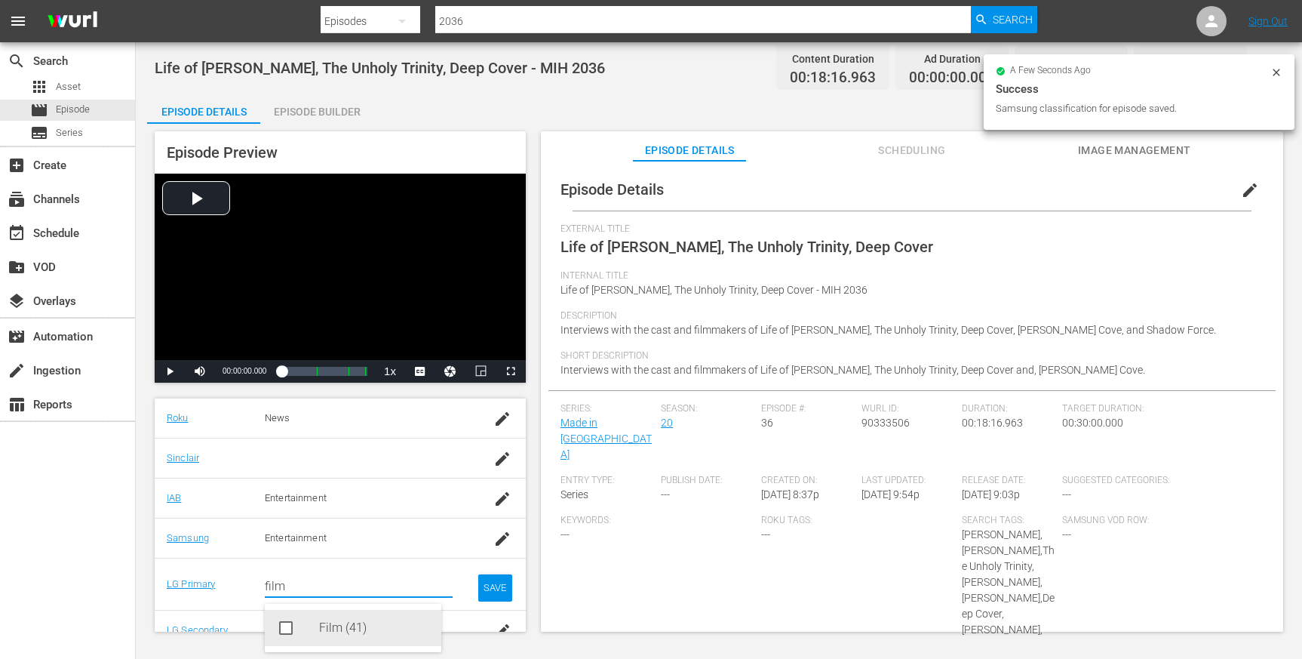
click at [354, 628] on div "Film (41)" at bounding box center [374, 628] width 110 height 36
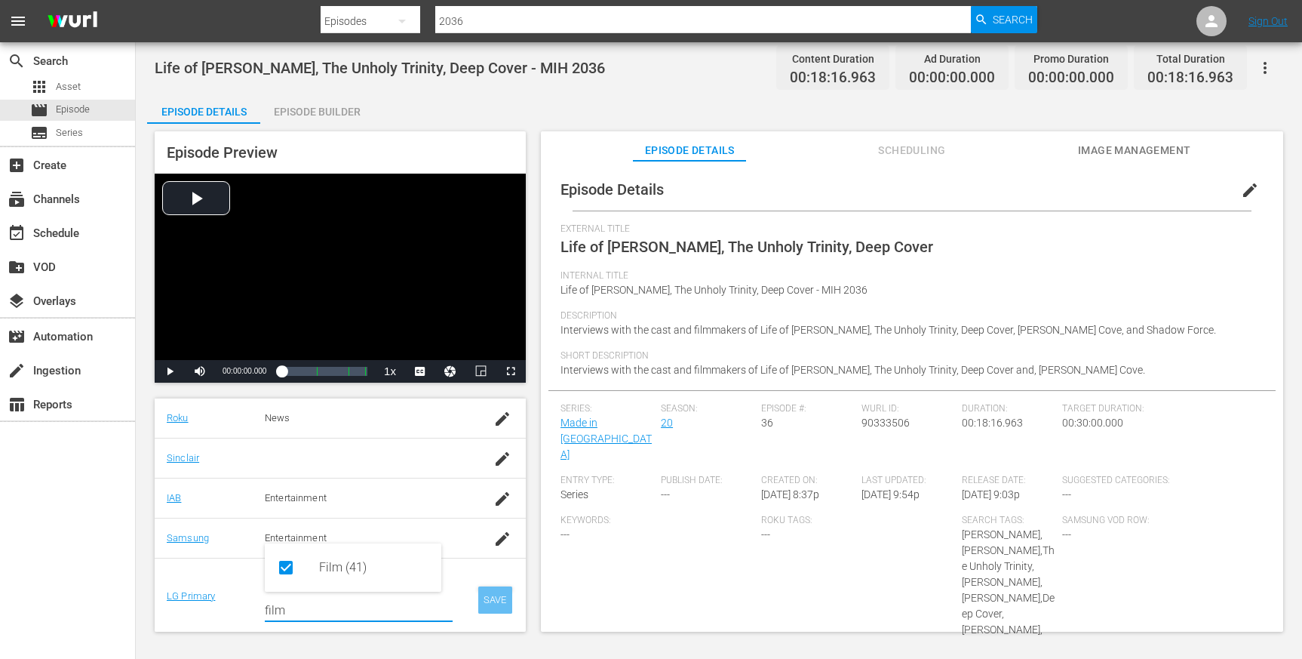
click at [480, 589] on div "SAVE" at bounding box center [495, 599] width 35 height 27
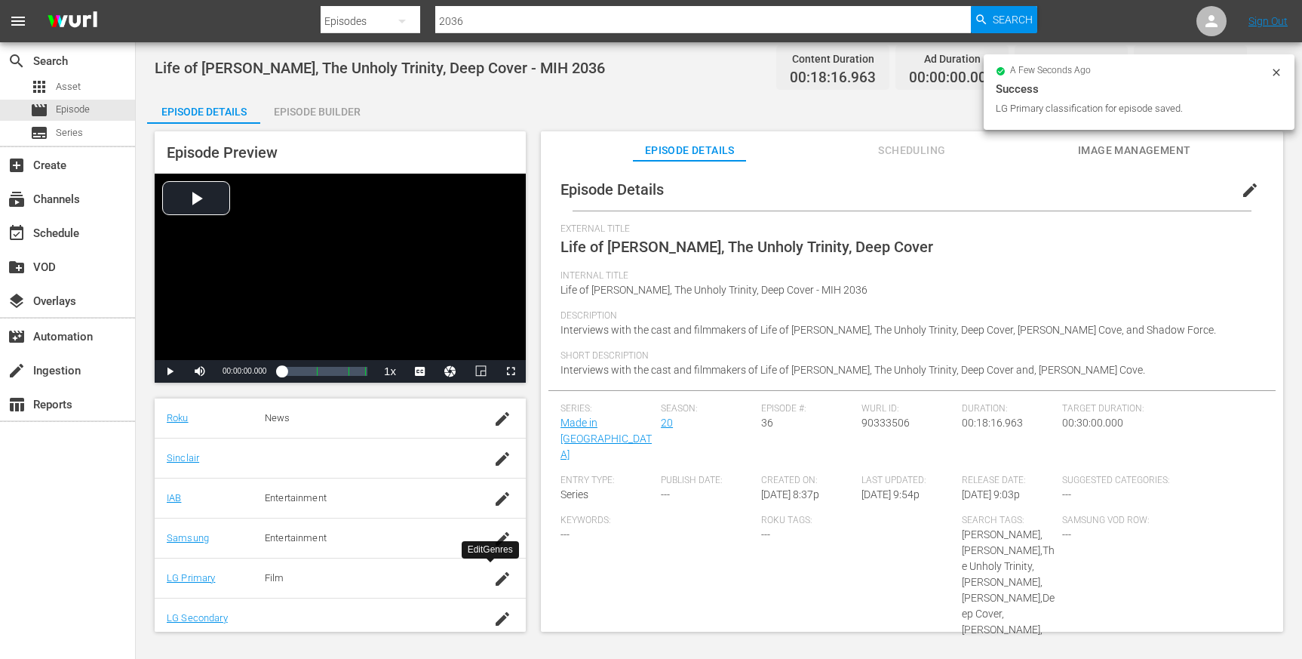
scroll to position [306, 0]
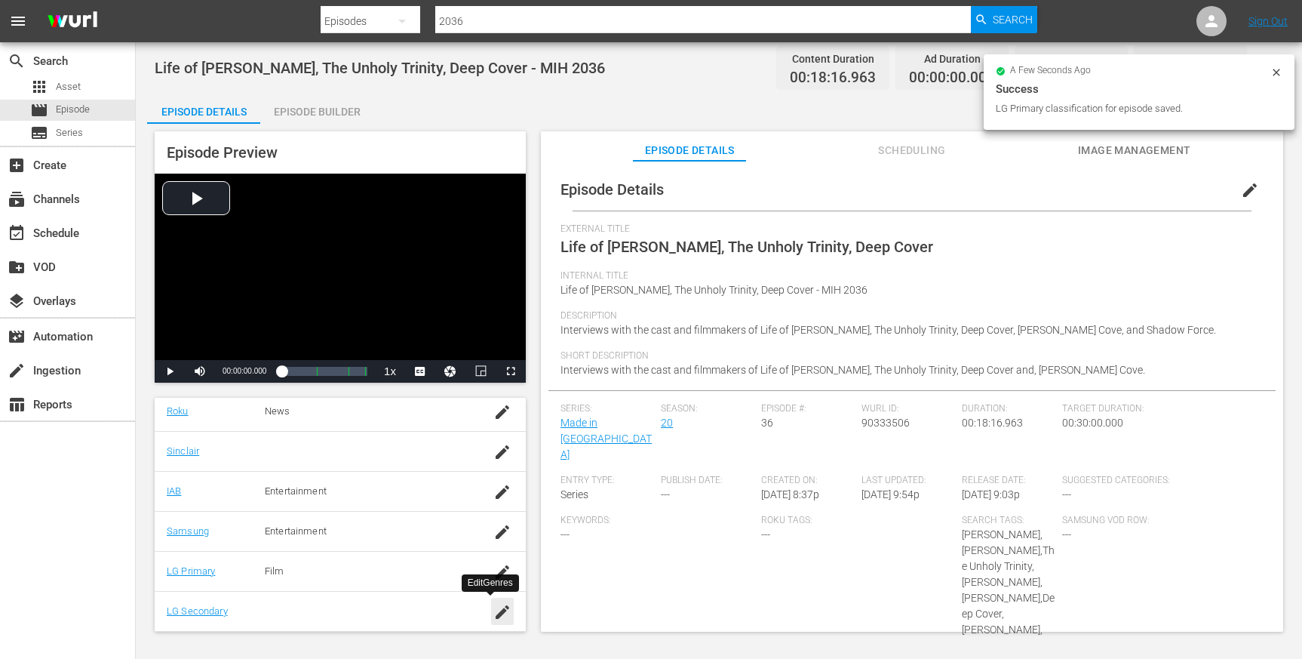
click at [493, 610] on icon "button" at bounding box center [502, 612] width 18 height 18
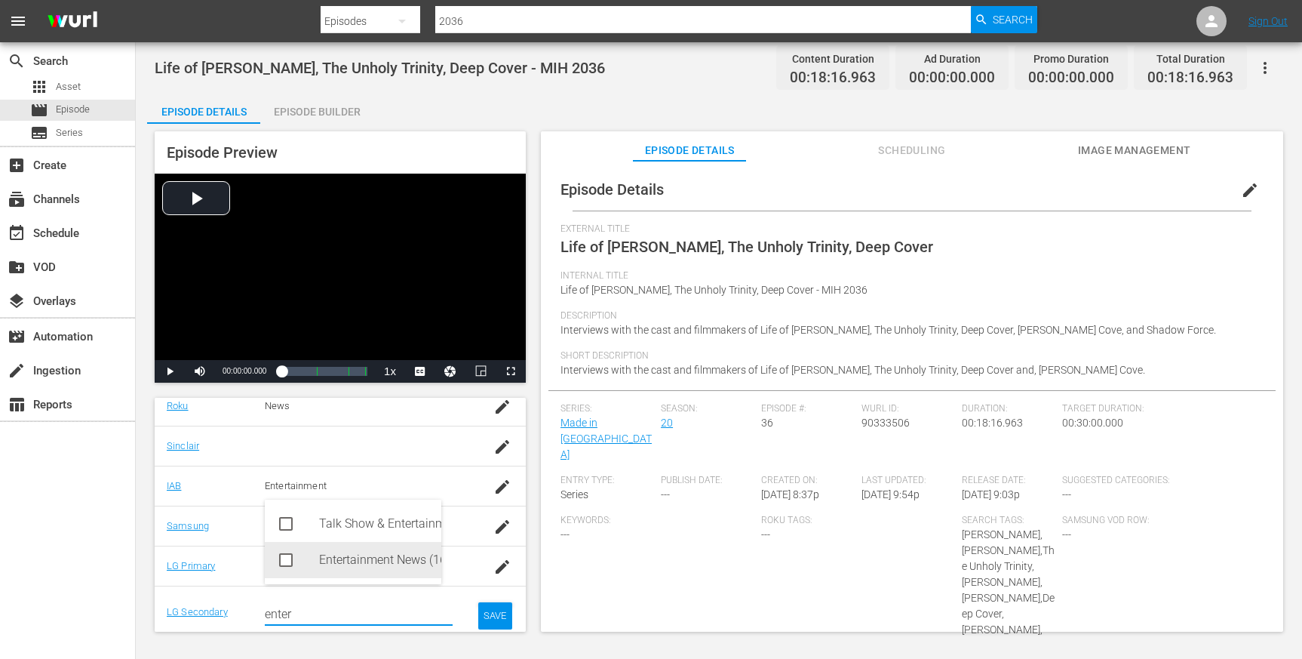
click at [399, 556] on div "Entertainment News (161)" at bounding box center [374, 560] width 110 height 36
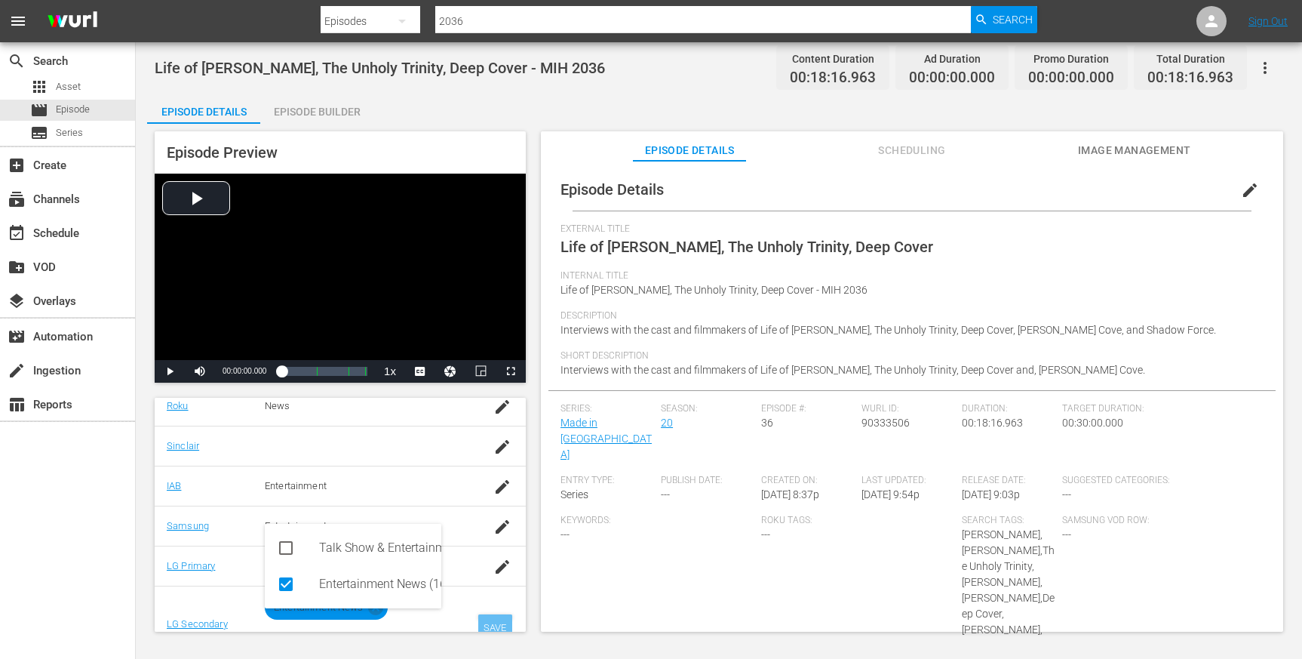
click at [480, 620] on div "SAVE" at bounding box center [495, 627] width 35 height 27
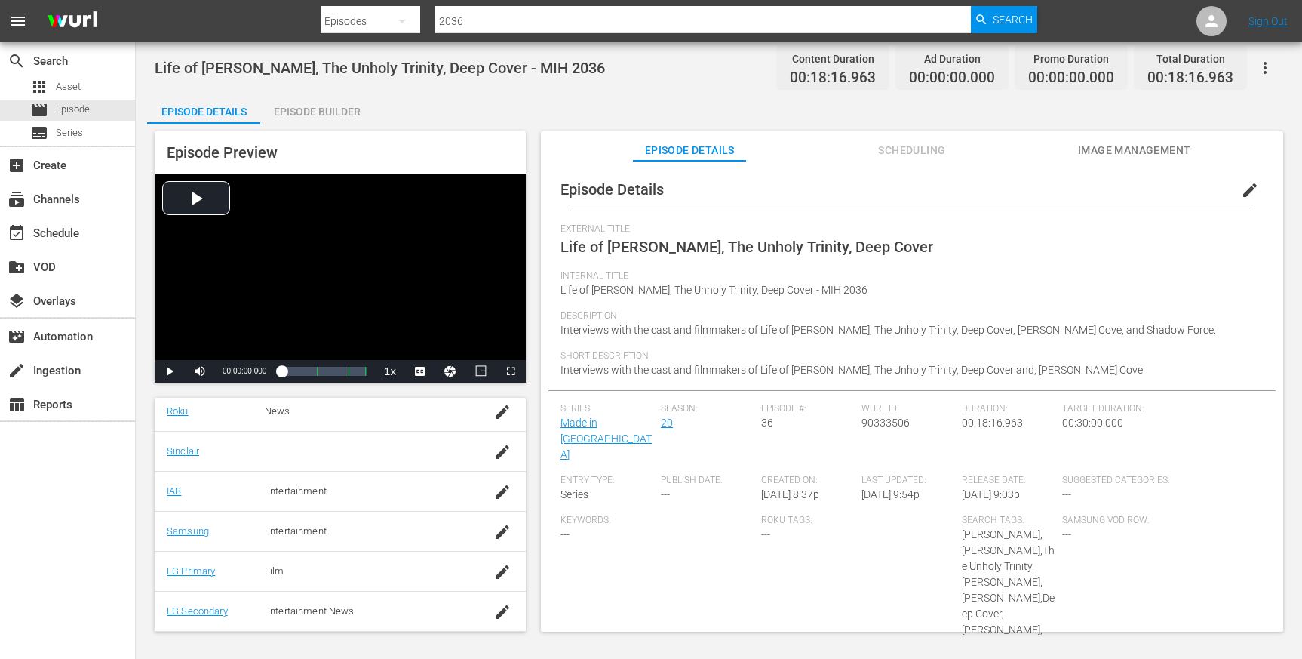
scroll to position [0, 0]
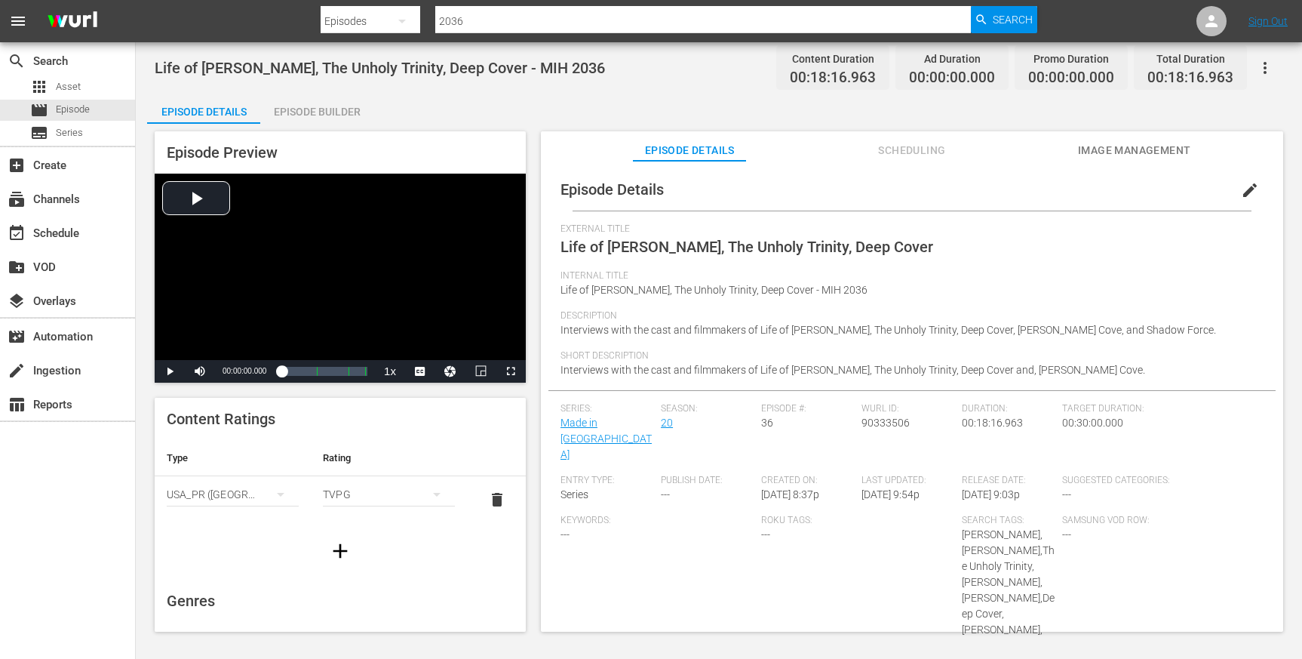
click at [1116, 146] on span "Image Management" at bounding box center [1134, 150] width 113 height 19
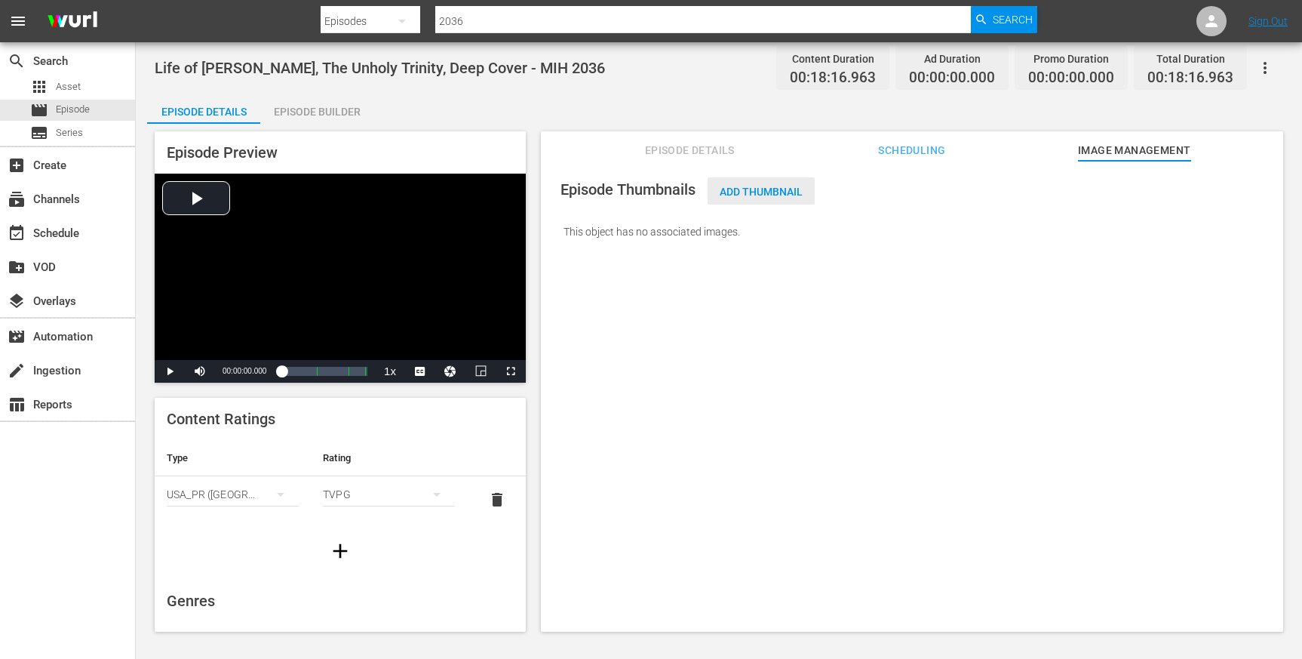
click at [766, 183] on div "Add Thumbnail" at bounding box center [761, 191] width 107 height 28
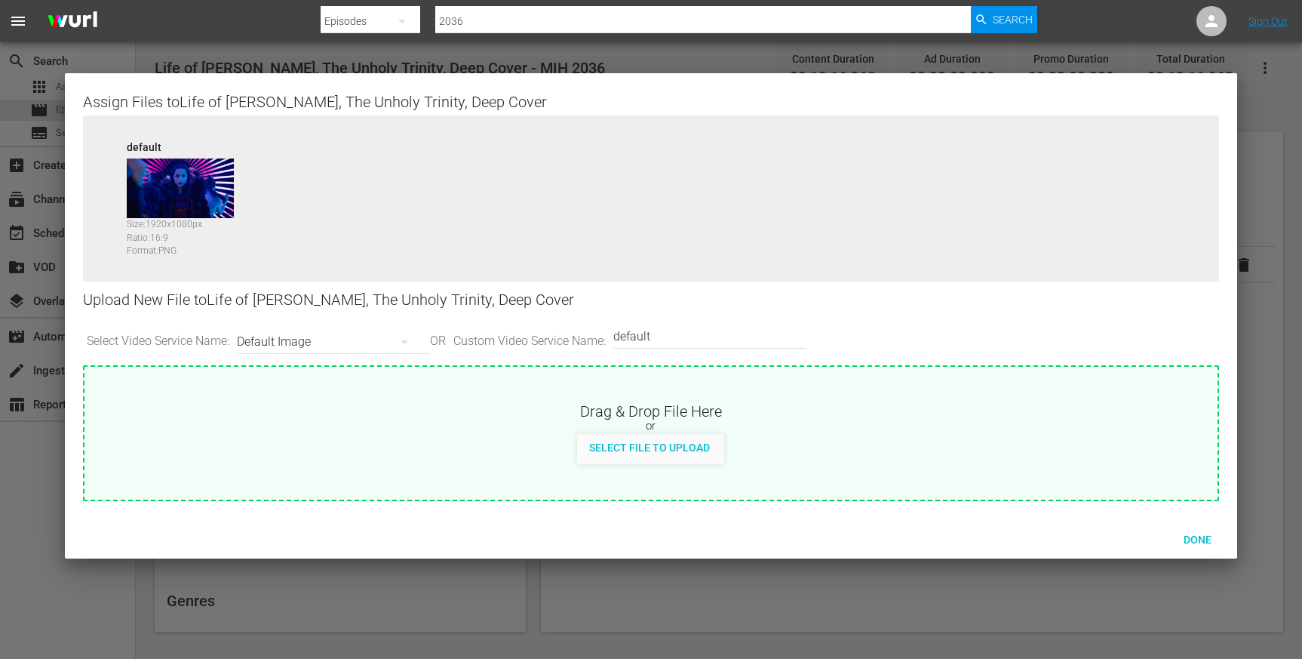
click at [219, 220] on div "Size: 1920 x 1080 px Ratio: 16:9 Format: PNG" at bounding box center [187, 234] width 121 height 32
click at [400, 342] on icon "button" at bounding box center [404, 342] width 18 height 18
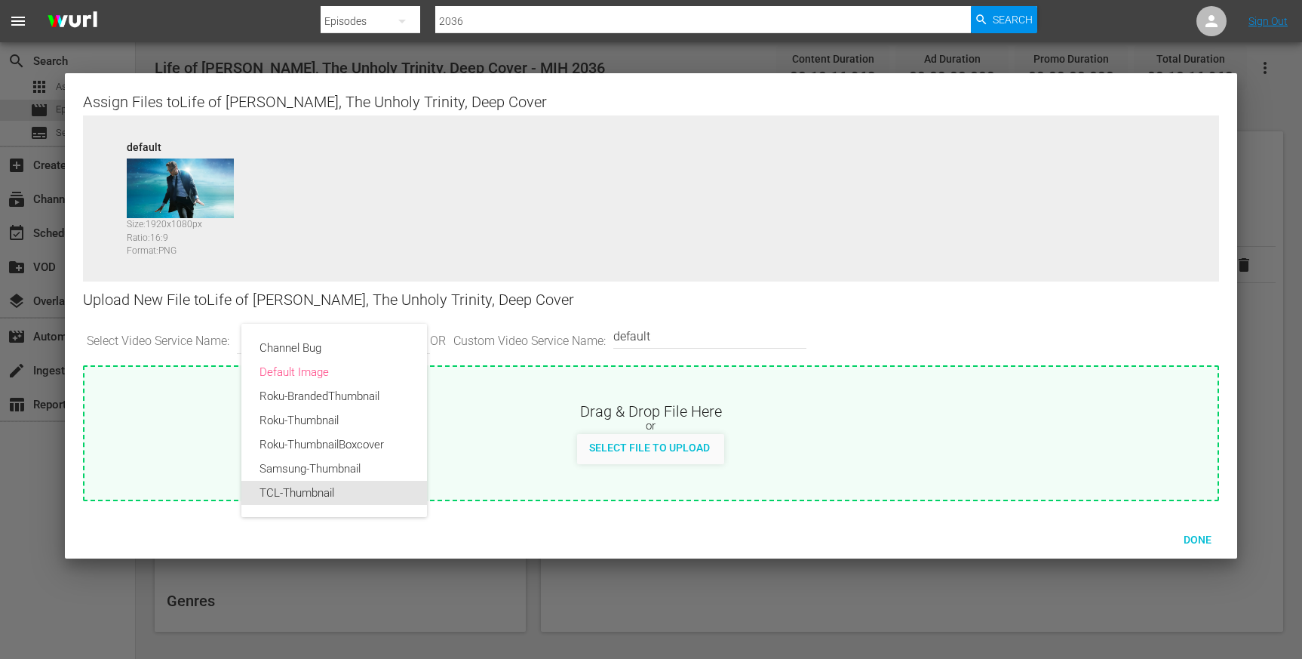
click at [315, 490] on div "TCL-Thumbnail" at bounding box center [334, 493] width 149 height 24
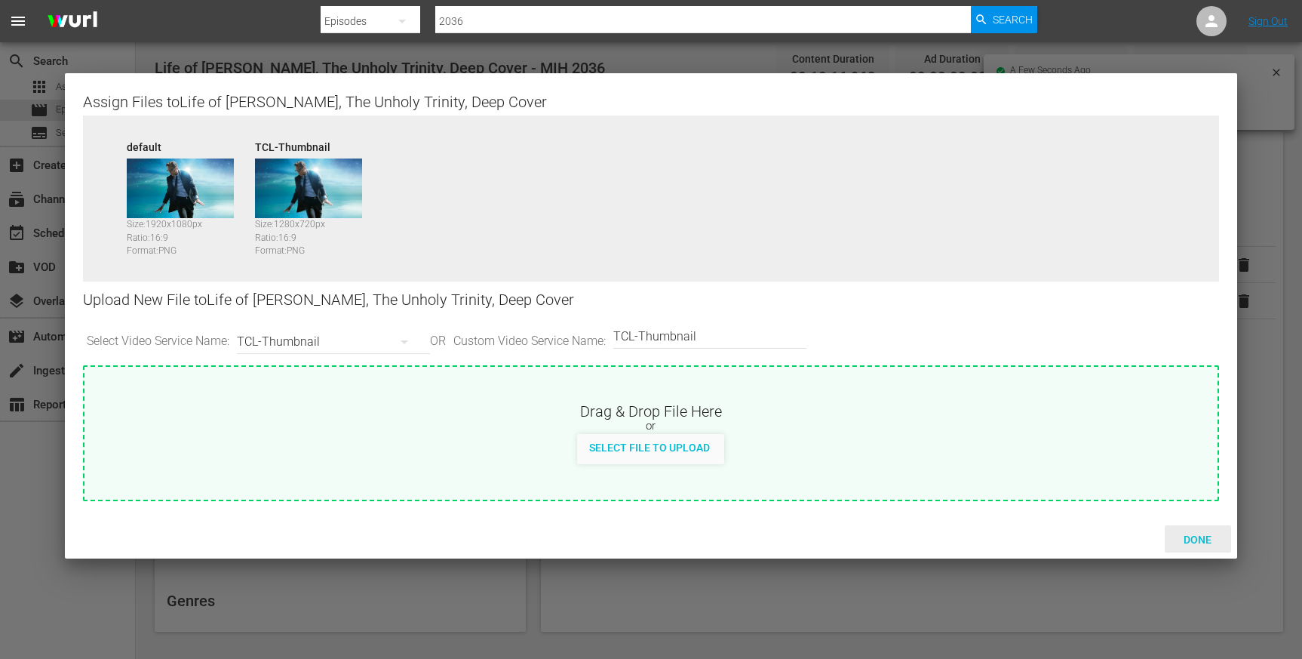
click at [1195, 536] on span "Done" at bounding box center [1198, 539] width 52 height 12
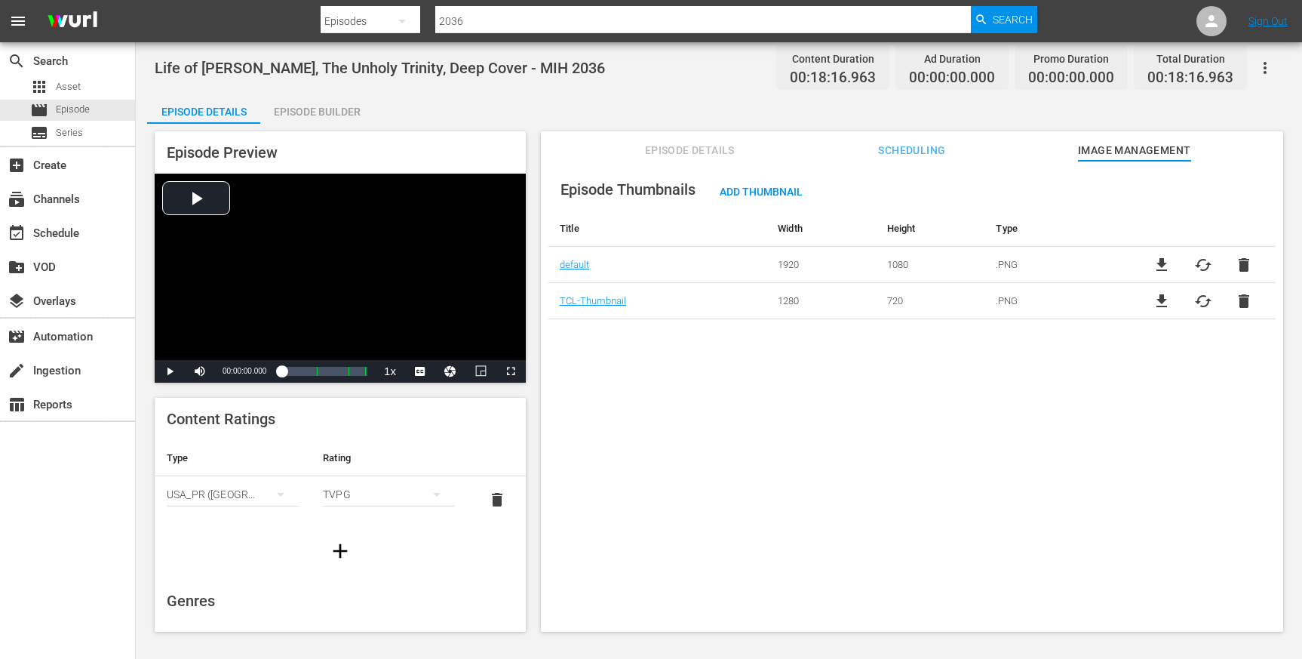
click at [704, 151] on span "Episode Details" at bounding box center [689, 150] width 113 height 19
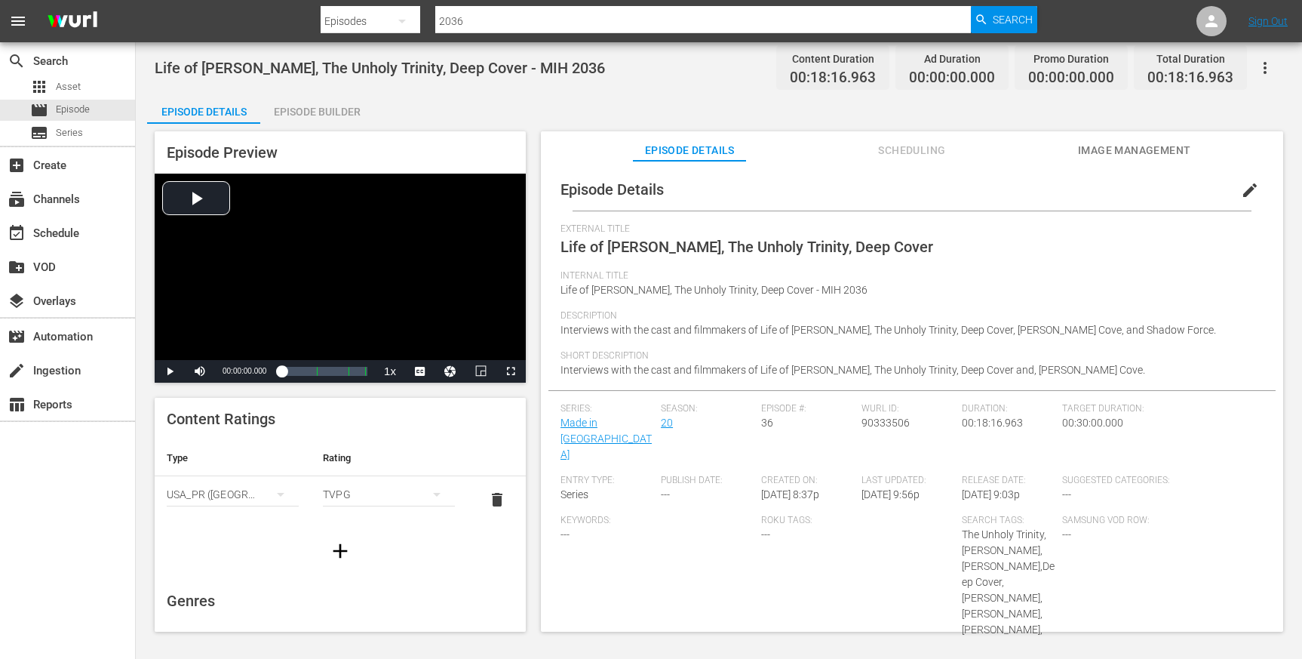
click at [475, 17] on input "2036" at bounding box center [703, 21] width 536 height 36
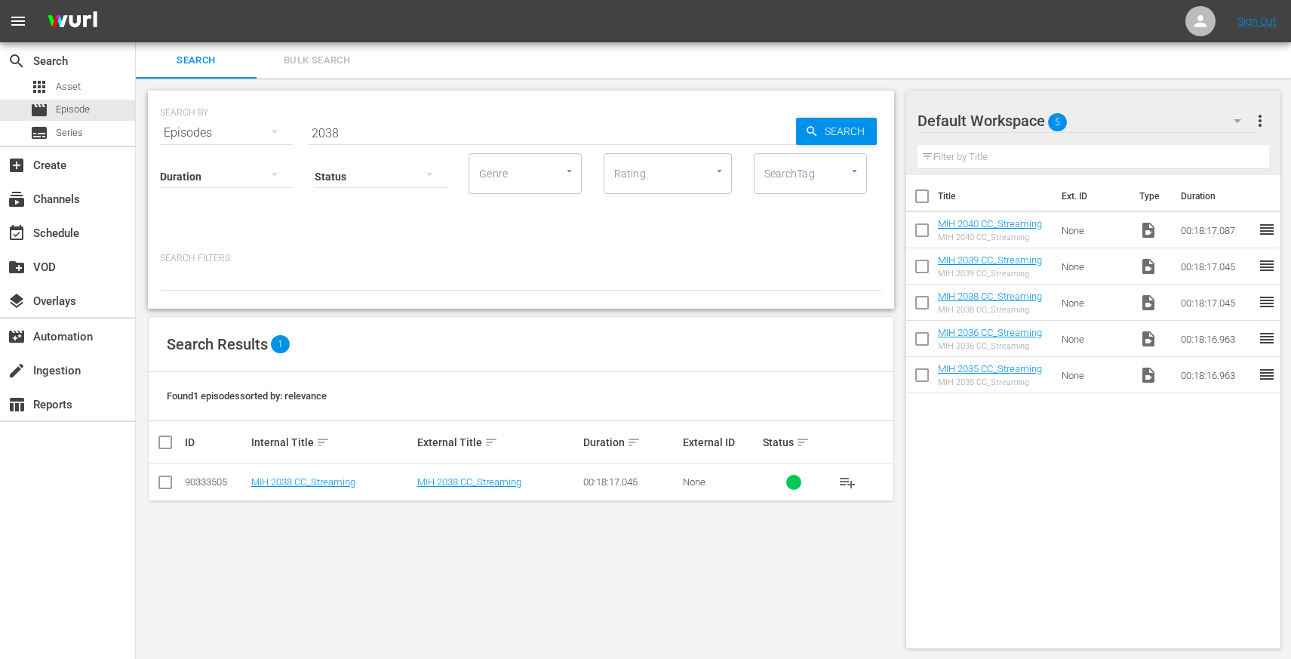
click at [294, 475] on td "MIH 2038 CC_Streaming" at bounding box center [332, 482] width 166 height 37
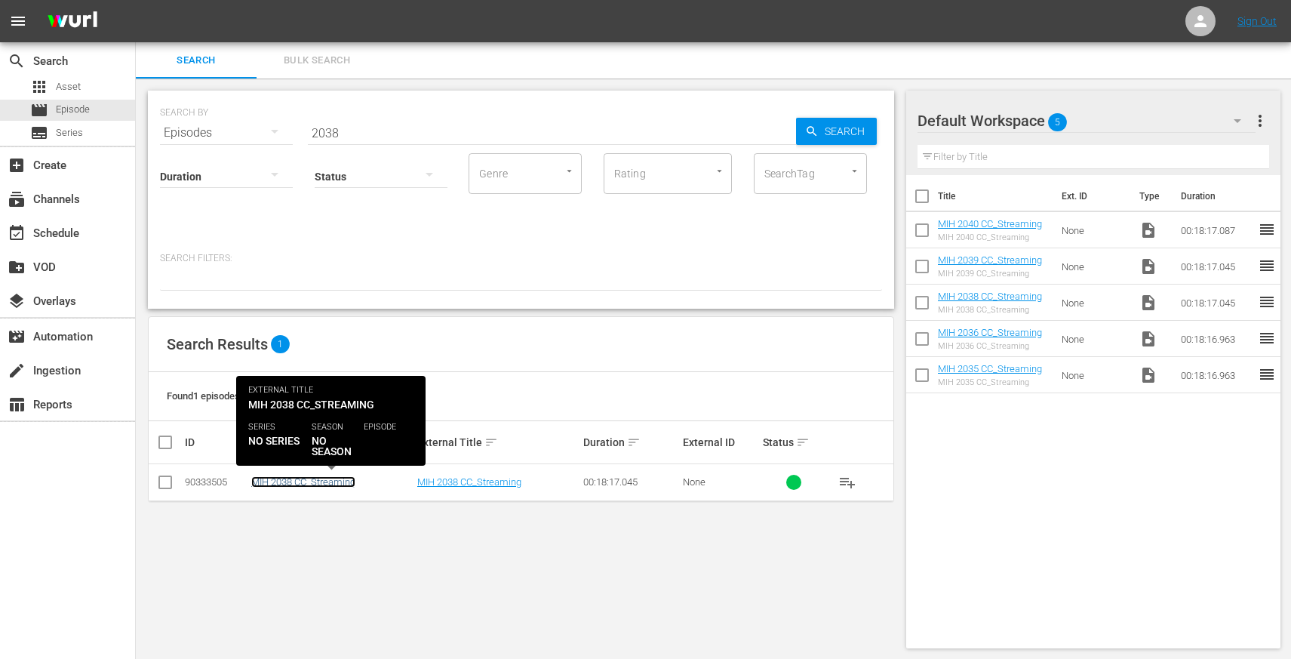
click at [311, 481] on link "MIH 2038 CC_Streaming" at bounding box center [303, 481] width 104 height 11
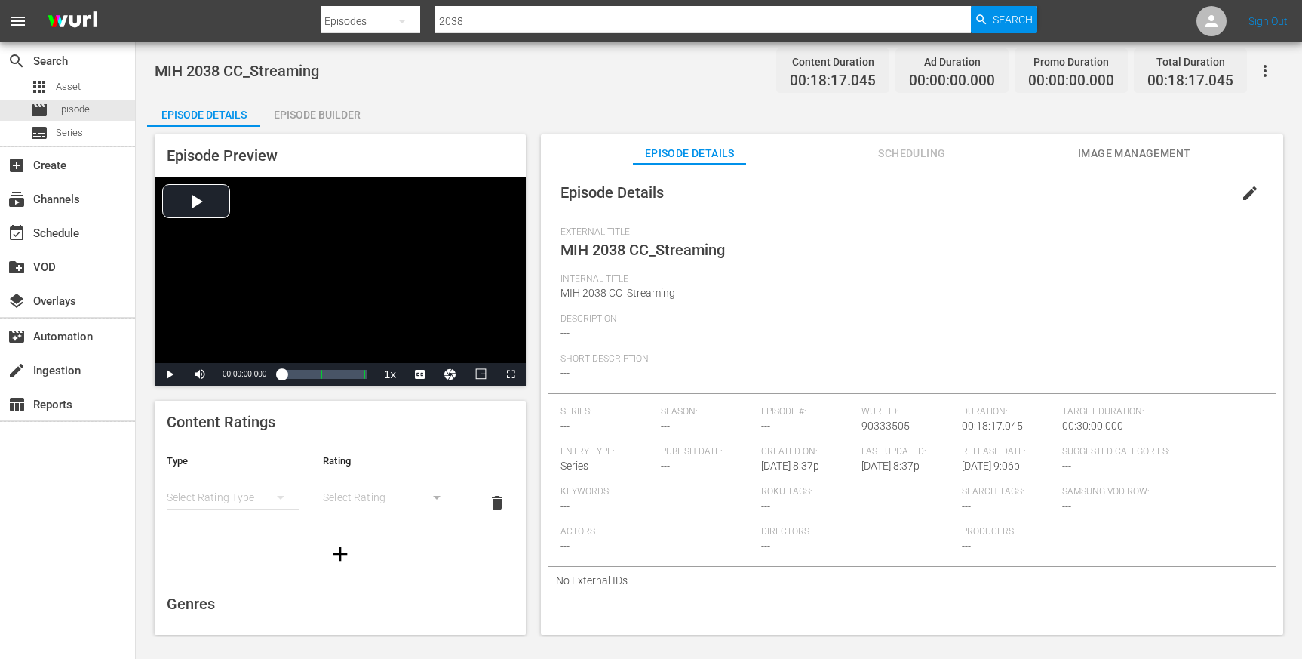
click at [1232, 192] on button "edit" at bounding box center [1250, 193] width 36 height 36
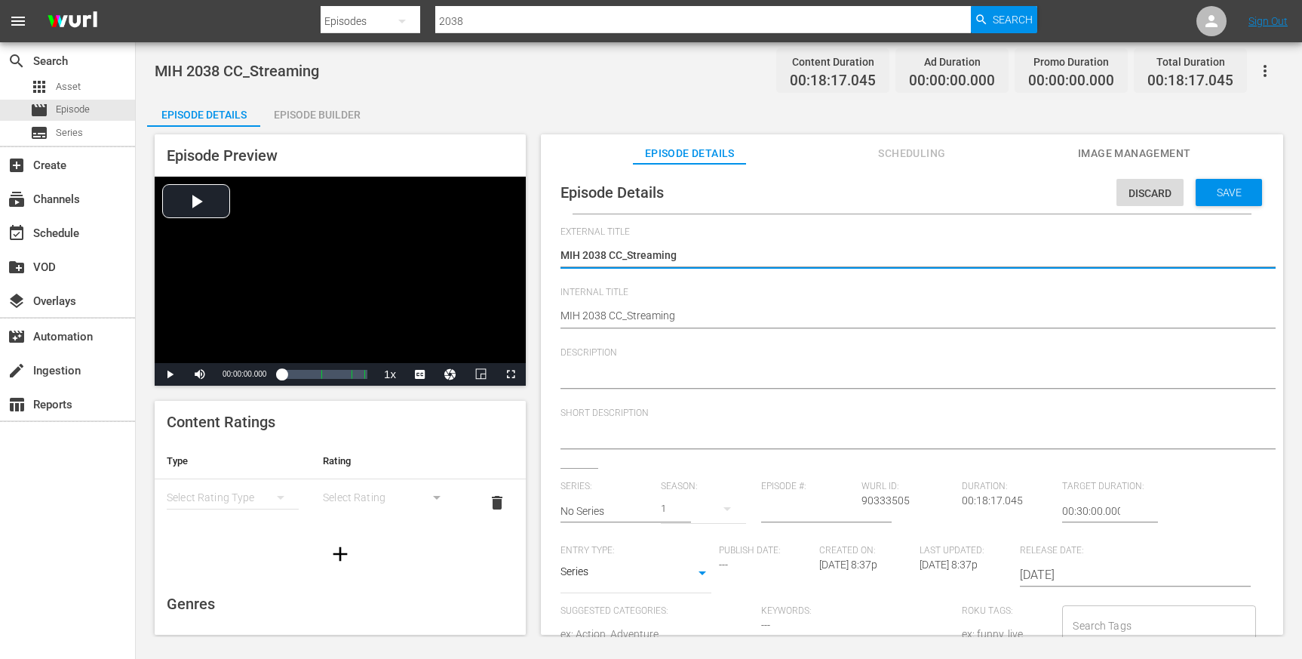
click at [721, 256] on textarea "MIH 2038 CC_Streaming" at bounding box center [909, 256] width 696 height 18
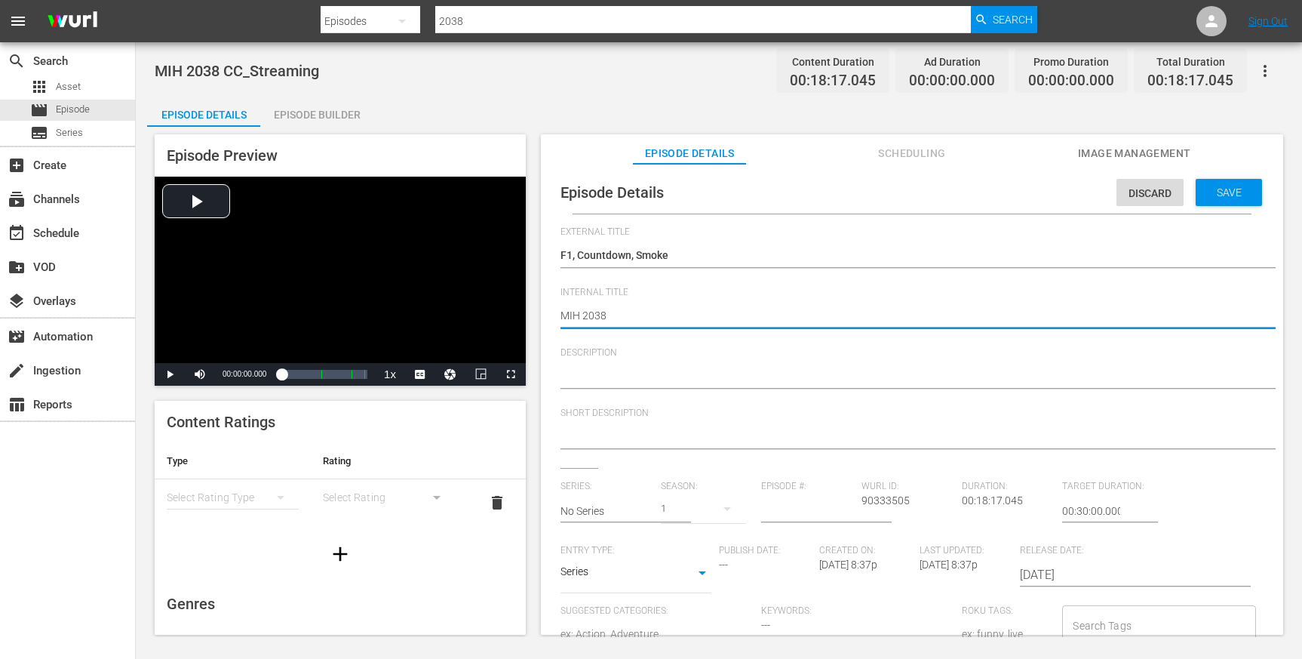
paste textarea "F1, Countdown, Smoke"
click at [727, 375] on textarea at bounding box center [909, 377] width 696 height 18
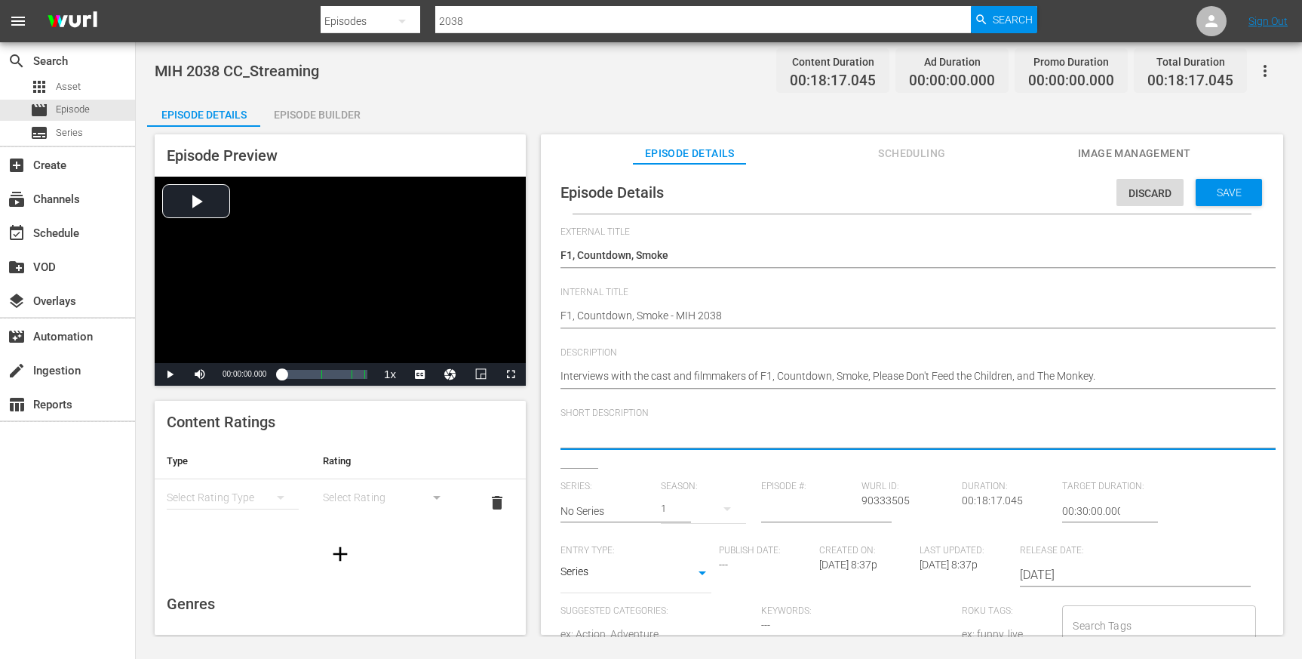
click at [737, 435] on textarea at bounding box center [909, 438] width 696 height 18
paste textarea "Interviews with the cast and filmmakers of F1, Countdown, Smoke, Please Don't F…"
click at [868, 434] on textarea "Interviews with the cast and filmmakers of F1, Countdown, Smoke, Please Don't F…" at bounding box center [909, 438] width 696 height 18
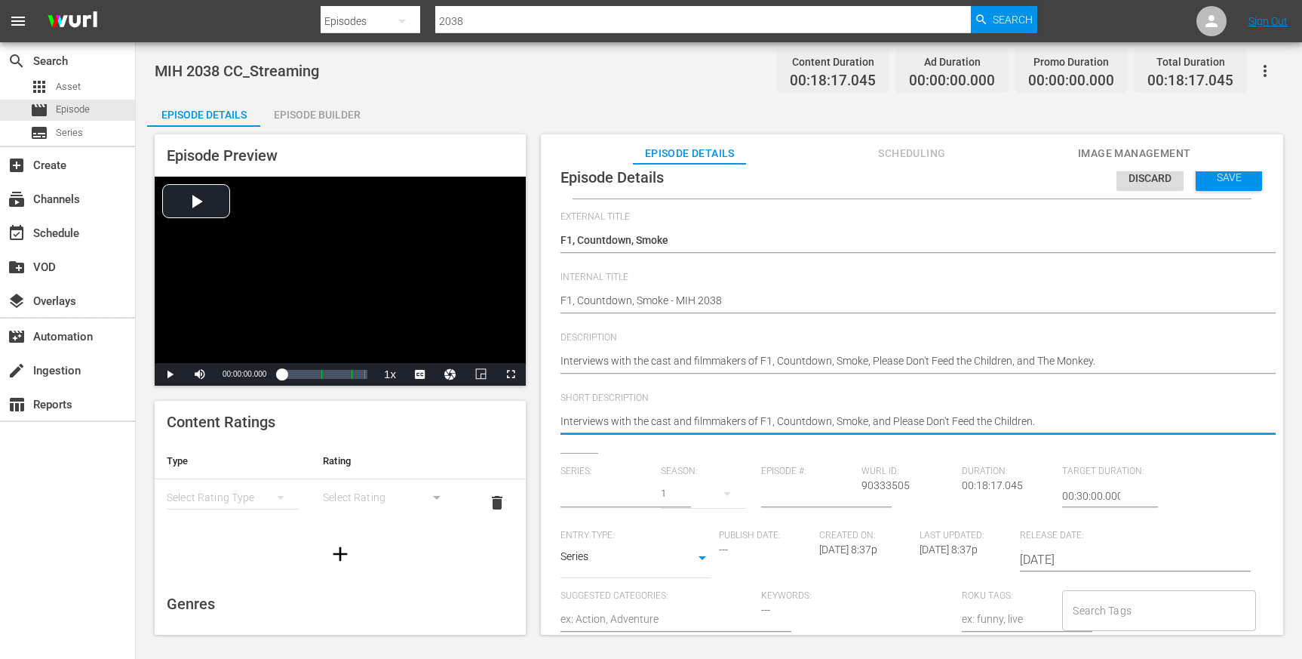
click at [634, 482] on input "text" at bounding box center [607, 496] width 93 height 36
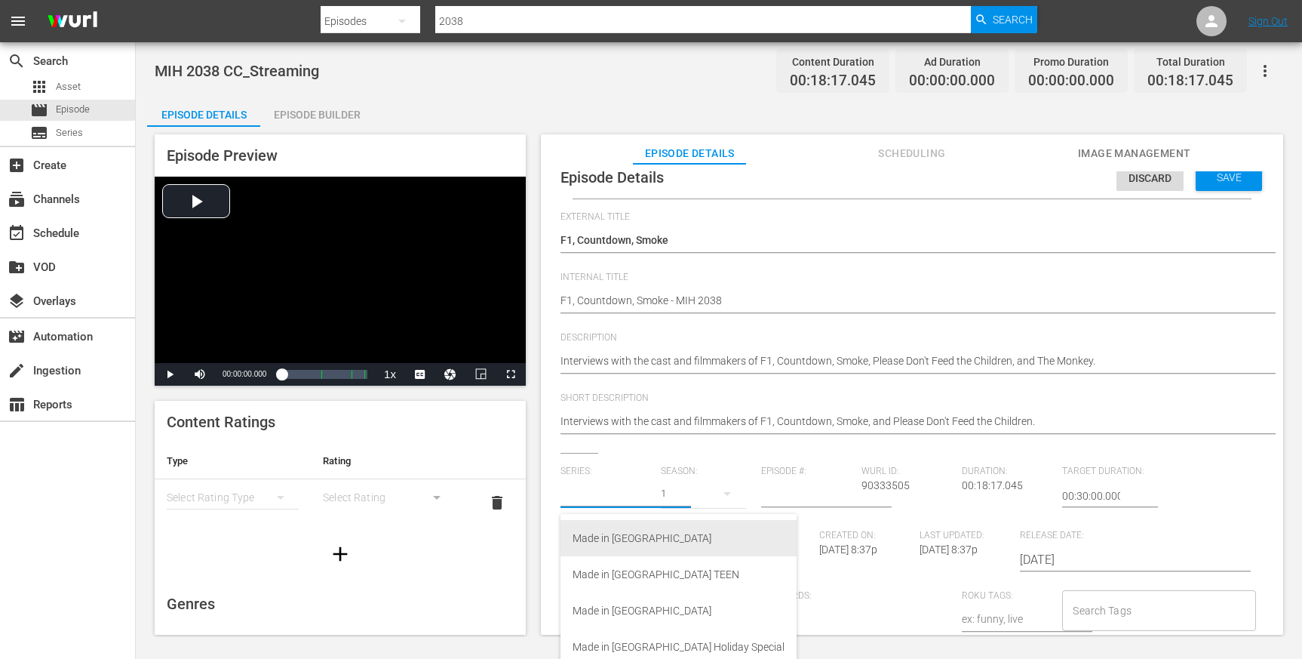
click at [627, 539] on div "Made in [GEOGRAPHIC_DATA]" at bounding box center [679, 538] width 212 height 36
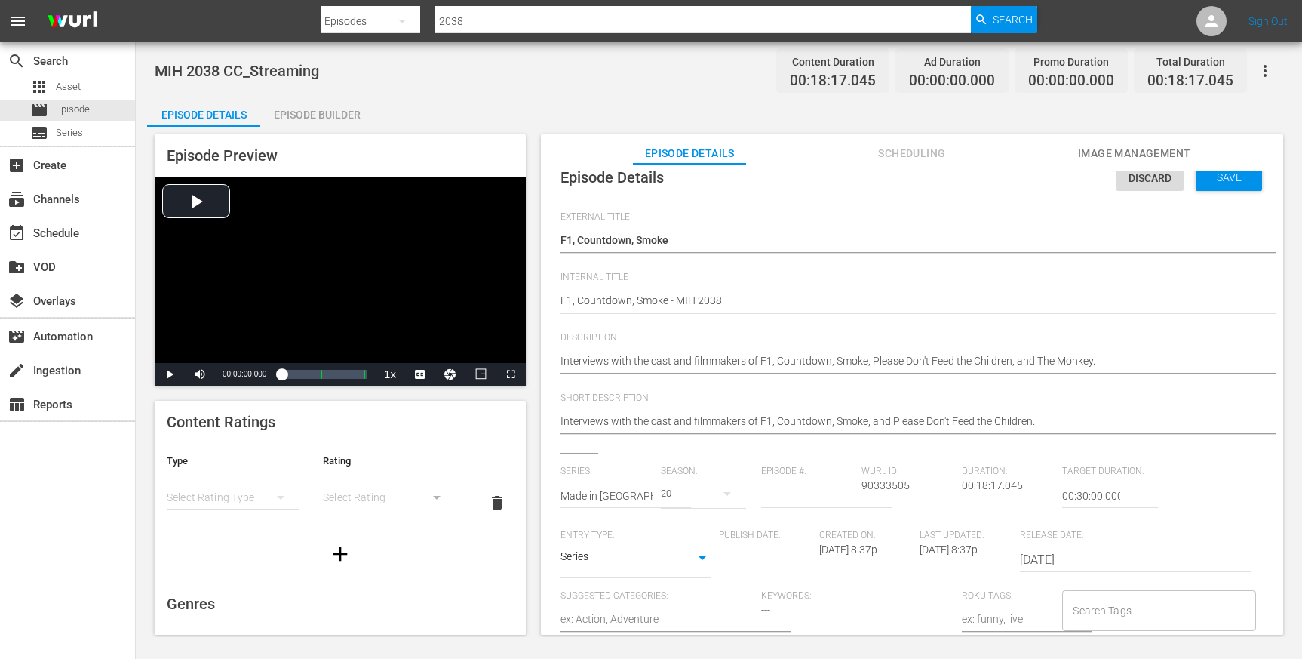
click at [783, 496] on input "number" at bounding box center [807, 496] width 93 height 36
click at [1202, 499] on div "Series: Made in [GEOGRAPHIC_DATA] Season: 20 Episode #: 38 [PERSON_NAME] ID: 90…" at bounding box center [912, 605] width 703 height 278
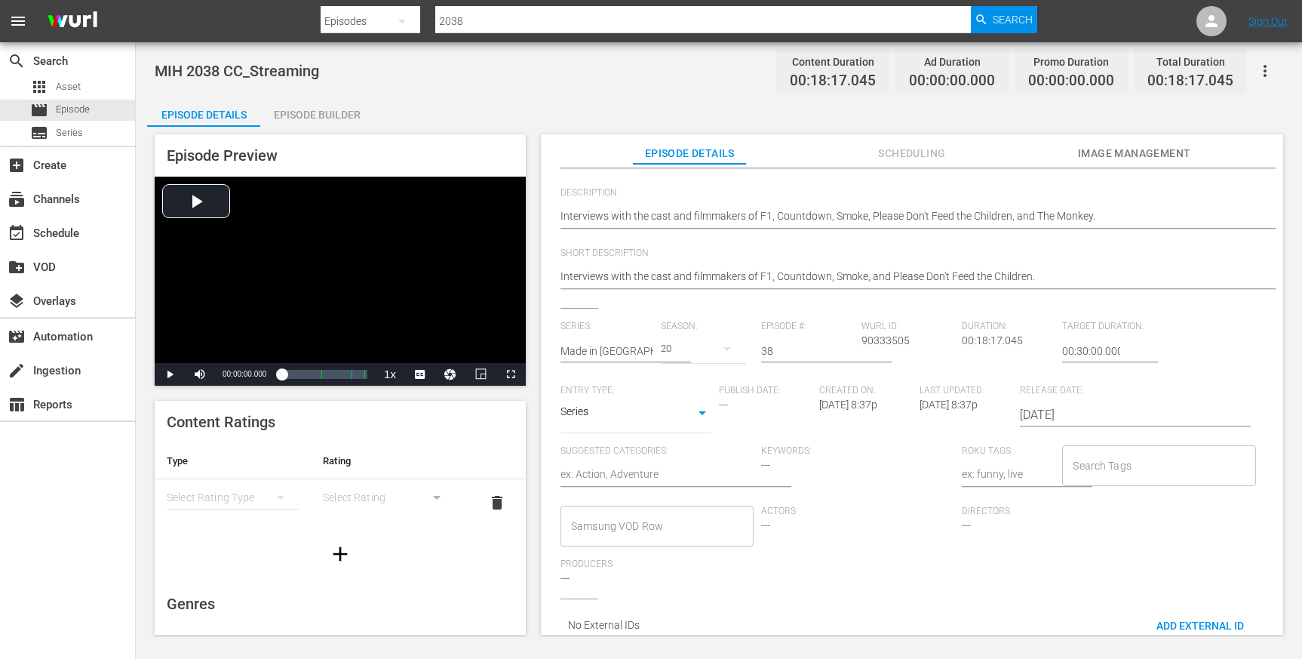
scroll to position [180, 0]
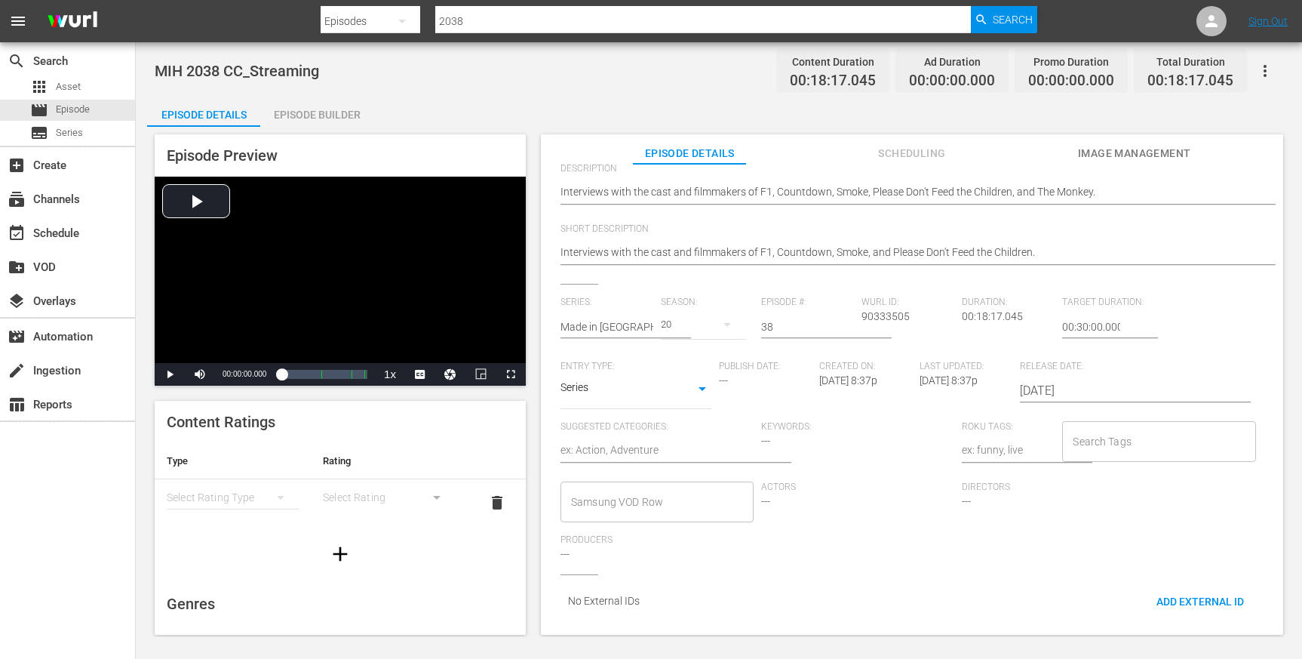
click at [1144, 436] on input "Search Tags" at bounding box center [1147, 441] width 157 height 27
click at [1158, 468] on li "[PERSON_NAME]" at bounding box center [1147, 471] width 189 height 25
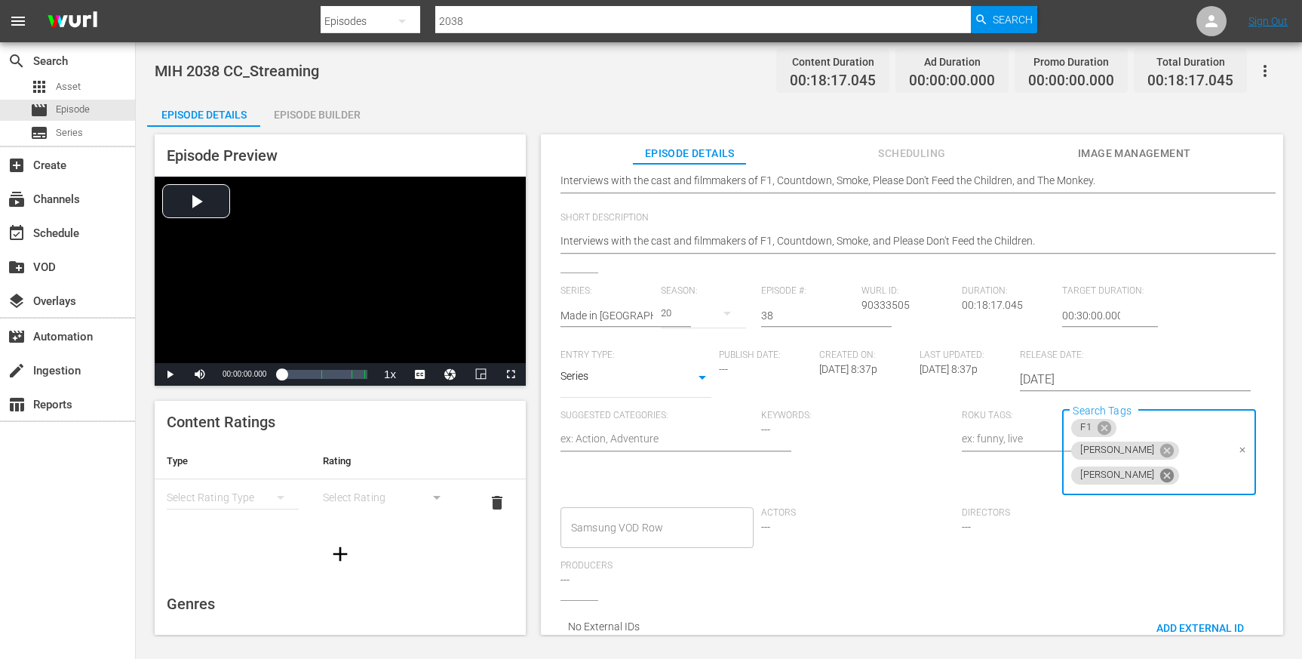
click at [1159, 467] on icon at bounding box center [1167, 475] width 17 height 17
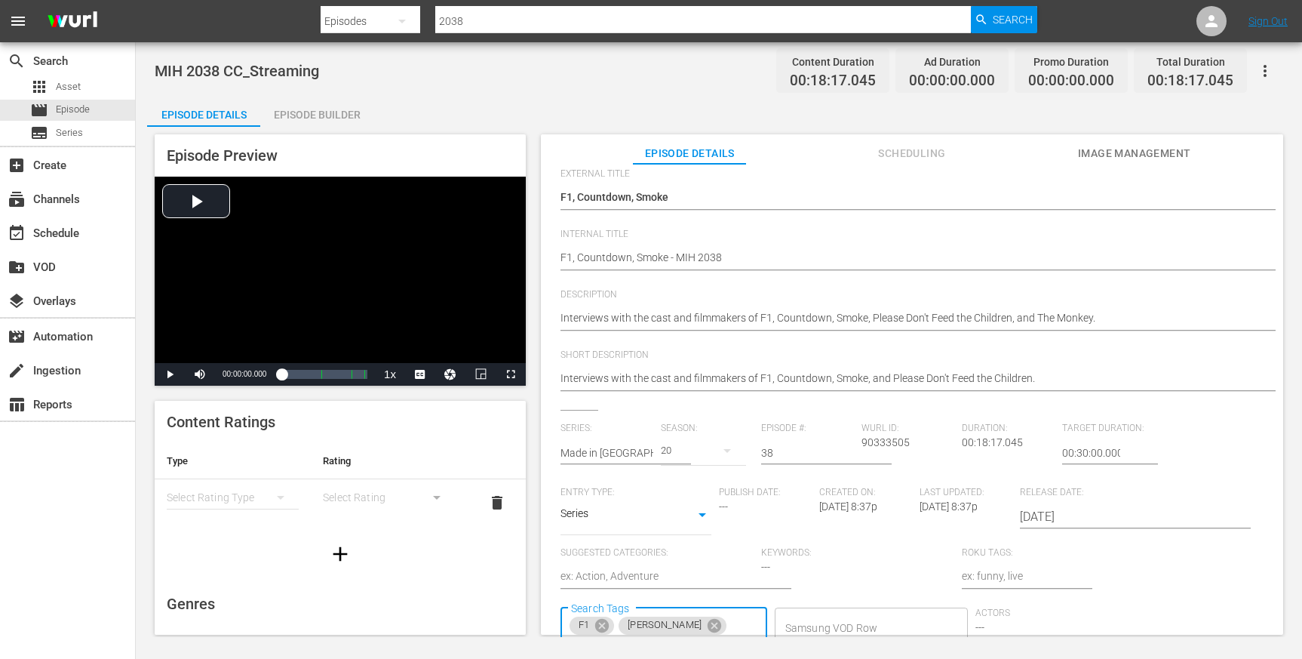
scroll to position [0, 0]
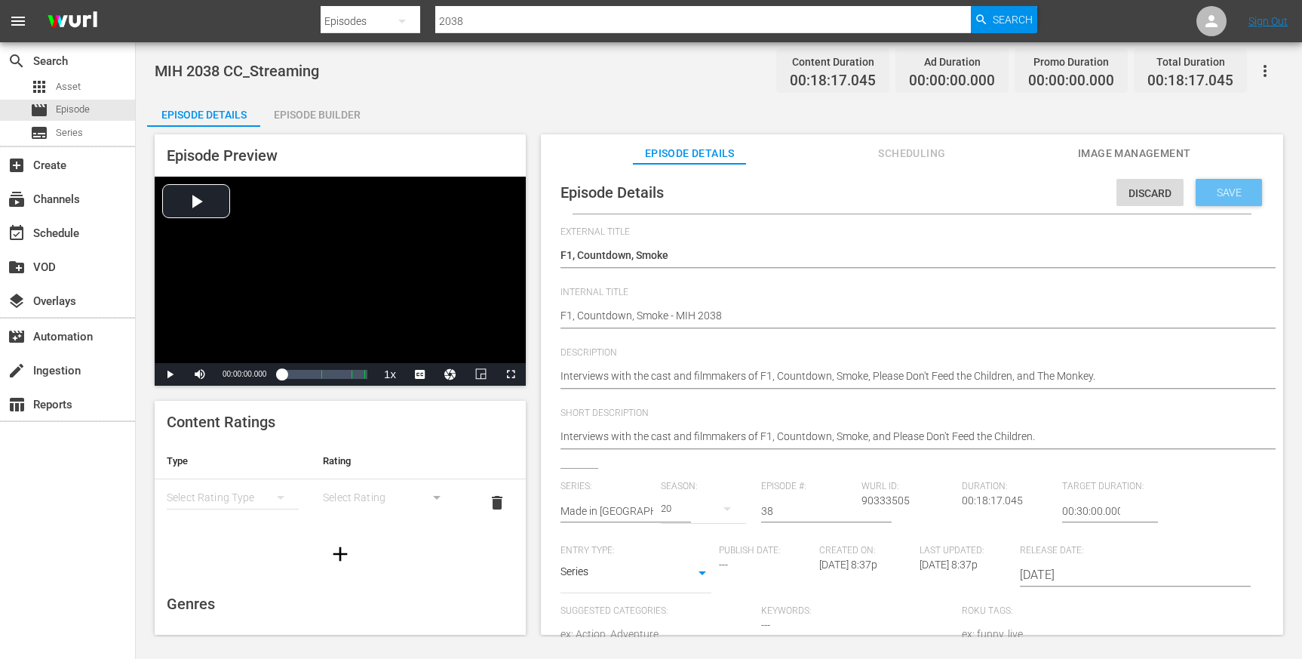
click at [1220, 186] on div "Save" at bounding box center [1229, 192] width 66 height 27
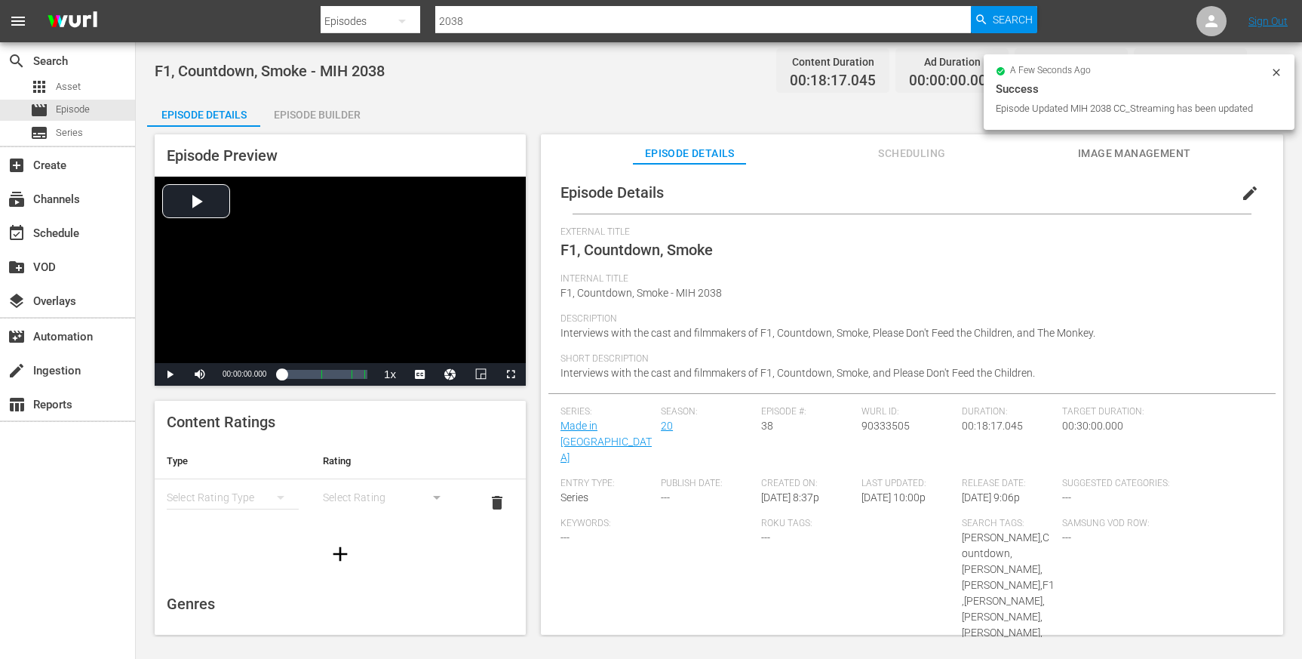
click at [240, 496] on div "simple table" at bounding box center [233, 497] width 132 height 42
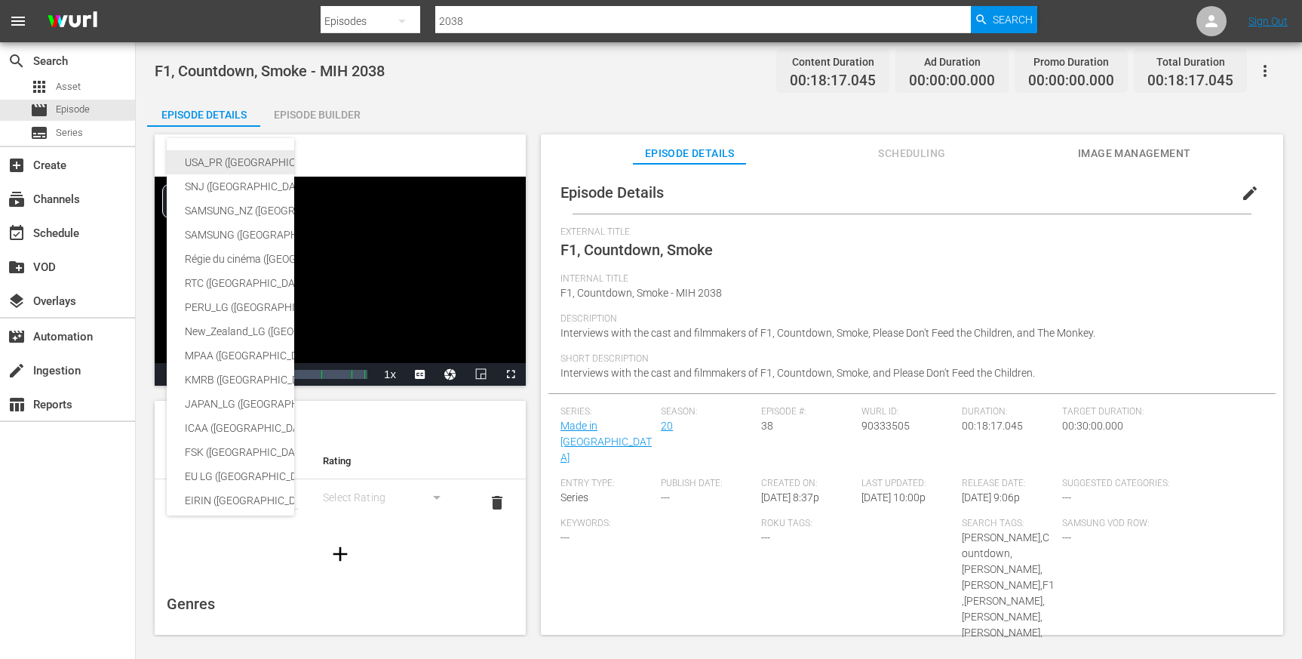
click at [247, 157] on div "USA_PR ([GEOGRAPHIC_DATA])" at bounding box center [358, 162] width 346 height 24
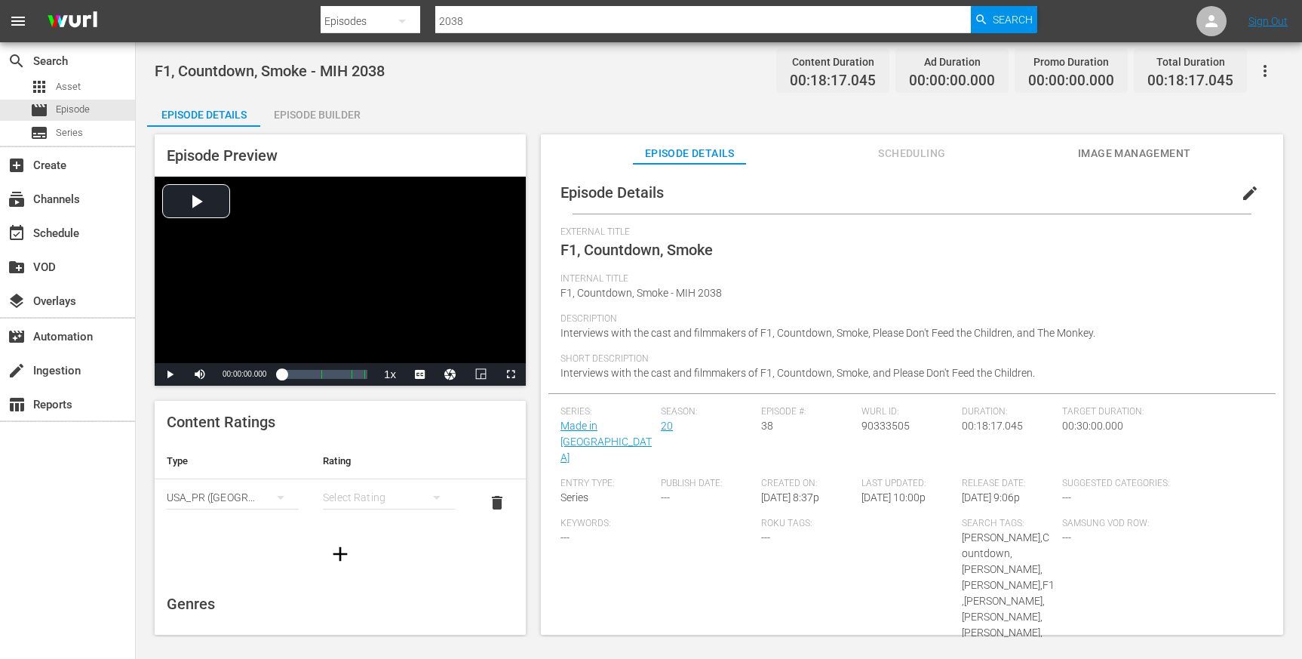
click at [380, 490] on div "simple table" at bounding box center [389, 497] width 132 height 42
click at [367, 572] on div "TVPG" at bounding box center [382, 576] width 91 height 24
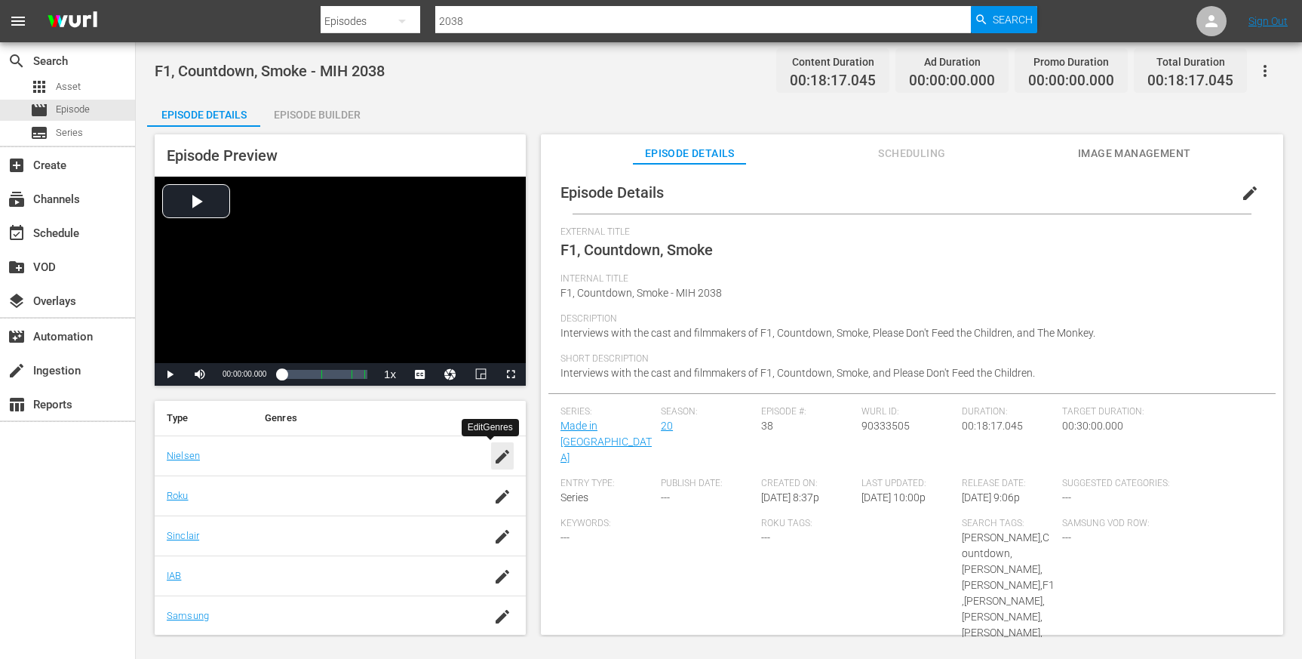
click at [496, 456] on icon "button" at bounding box center [502, 456] width 18 height 18
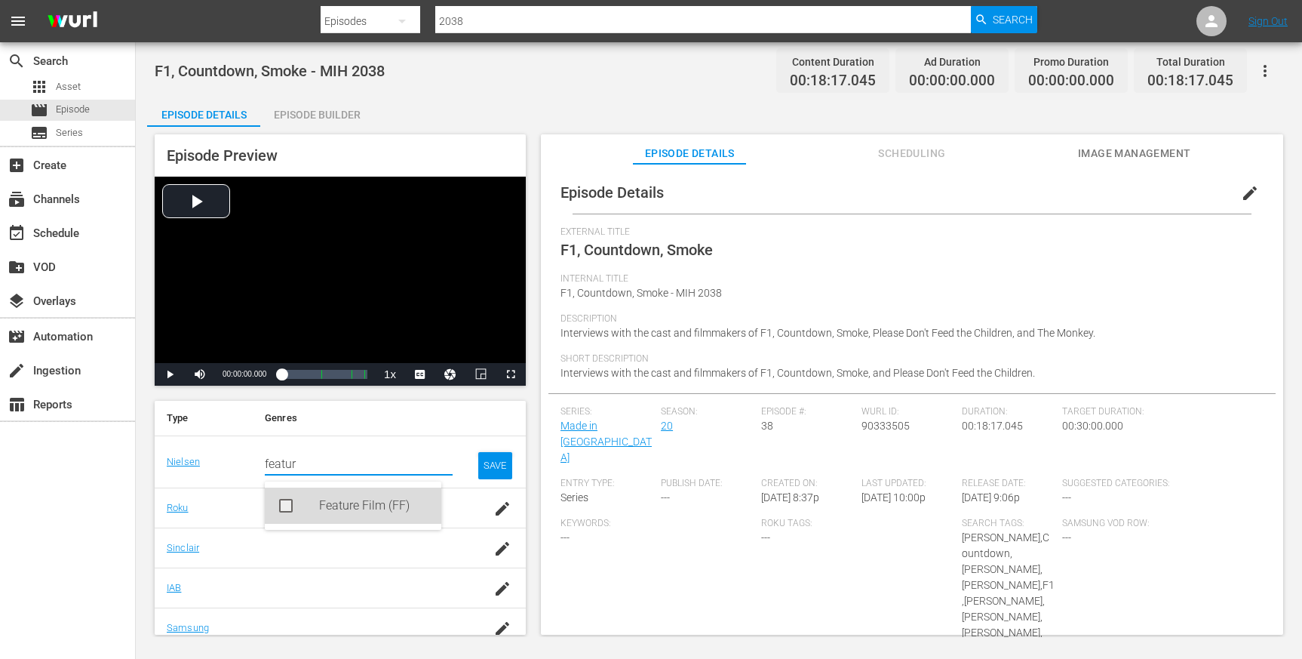
click at [382, 505] on div "Feature Film (FF)" at bounding box center [374, 505] width 110 height 36
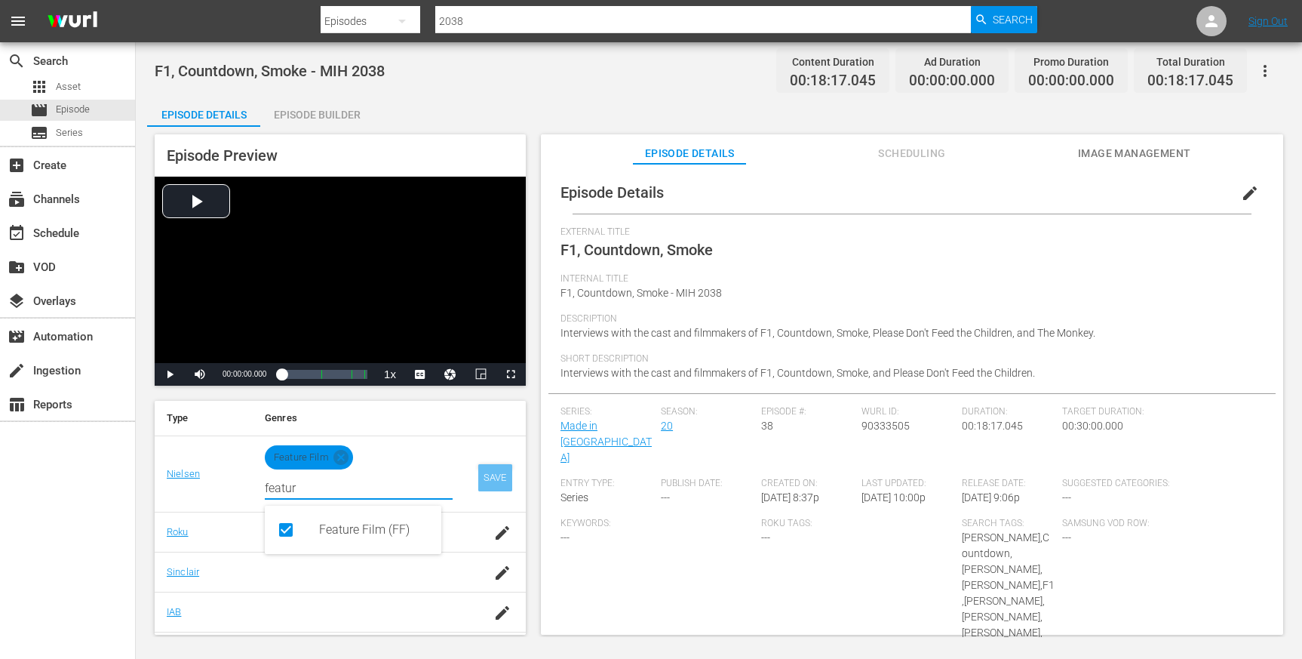
click at [478, 478] on div "SAVE" at bounding box center [495, 477] width 35 height 27
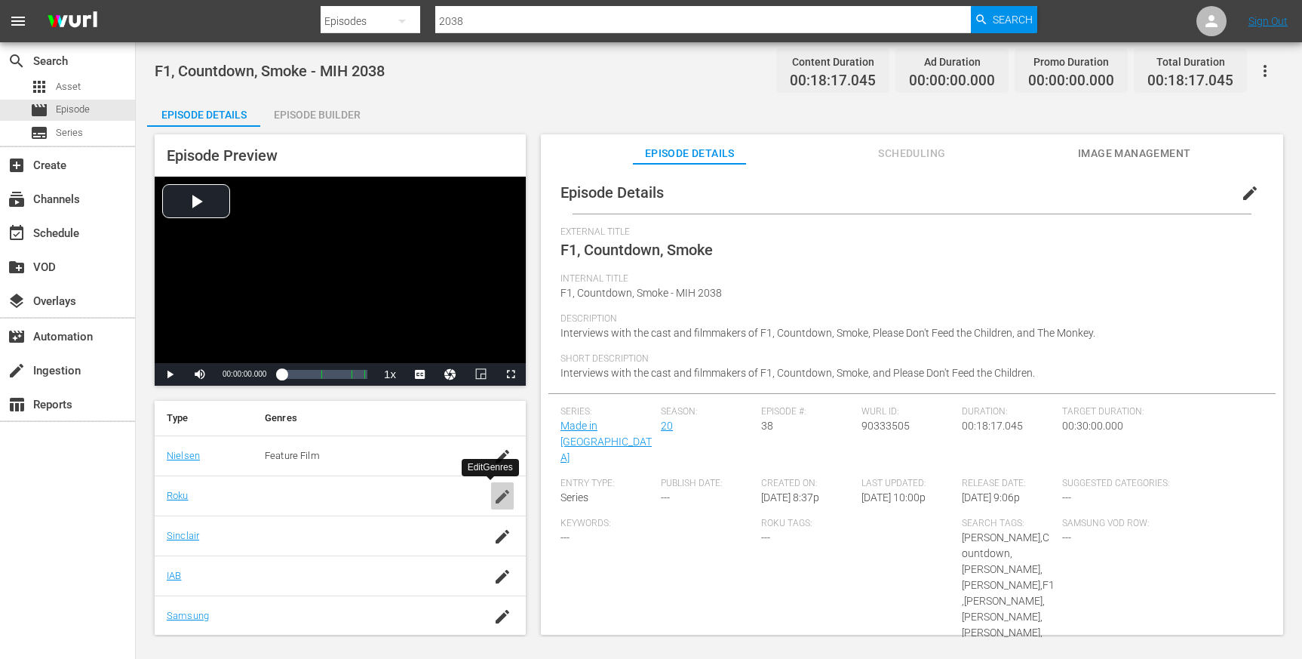
click at [496, 499] on icon "button" at bounding box center [503, 497] width 14 height 14
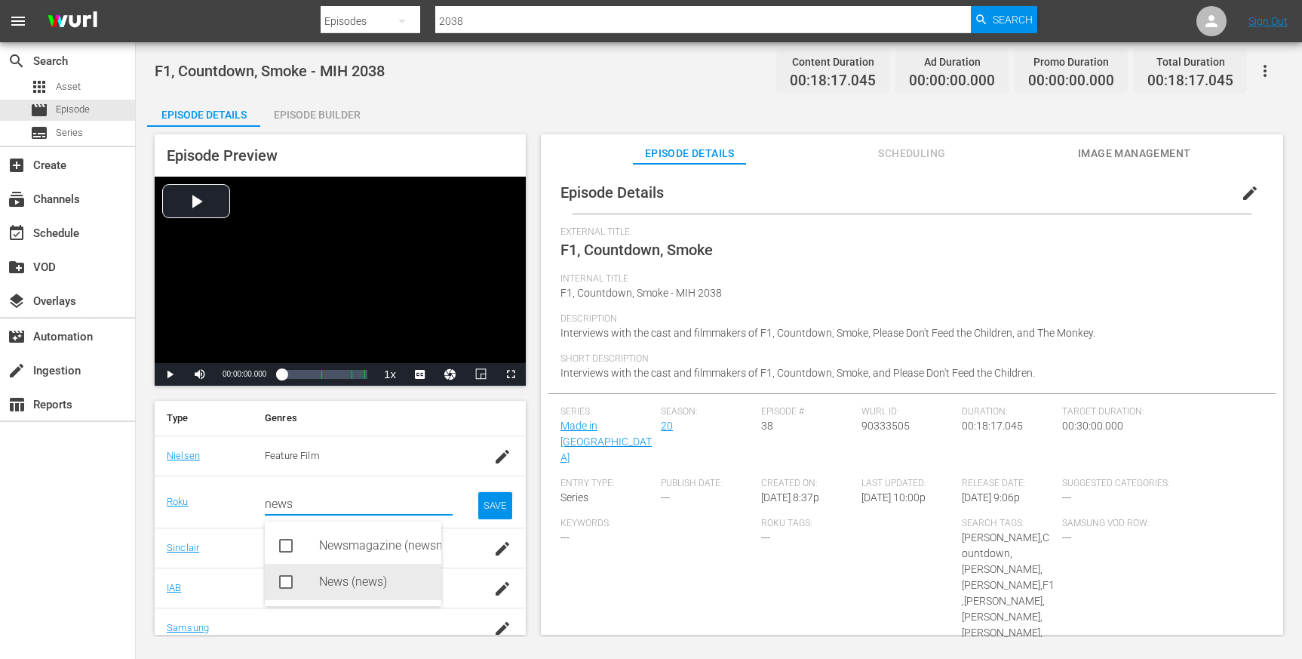
click at [374, 582] on div "News (news)" at bounding box center [374, 582] width 110 height 36
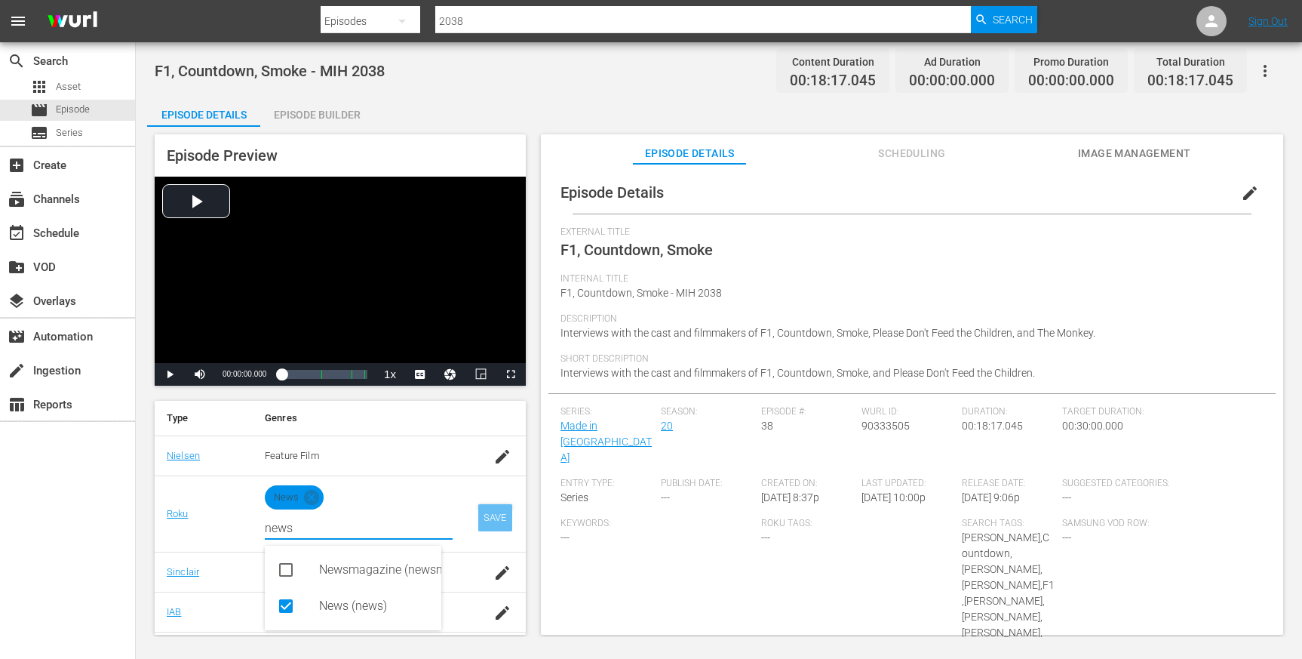
click at [478, 510] on div "SAVE" at bounding box center [495, 517] width 35 height 27
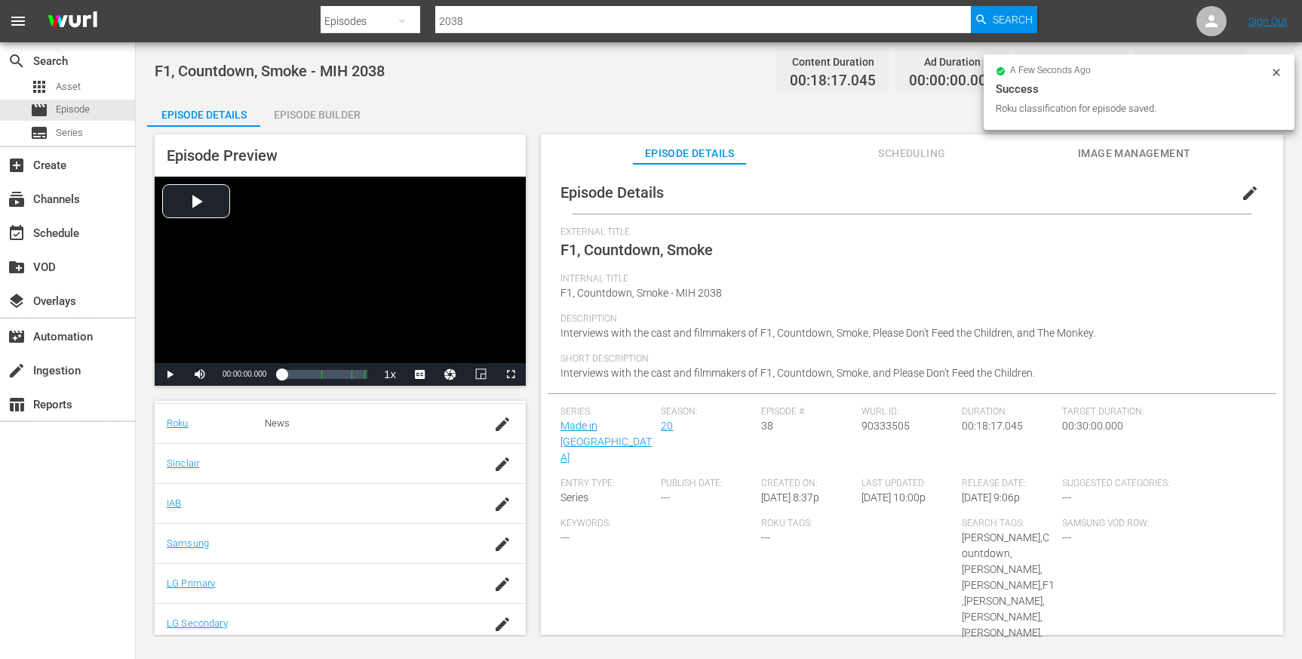
scroll to position [303, 0]
click at [496, 499] on icon "button" at bounding box center [503, 499] width 14 height 14
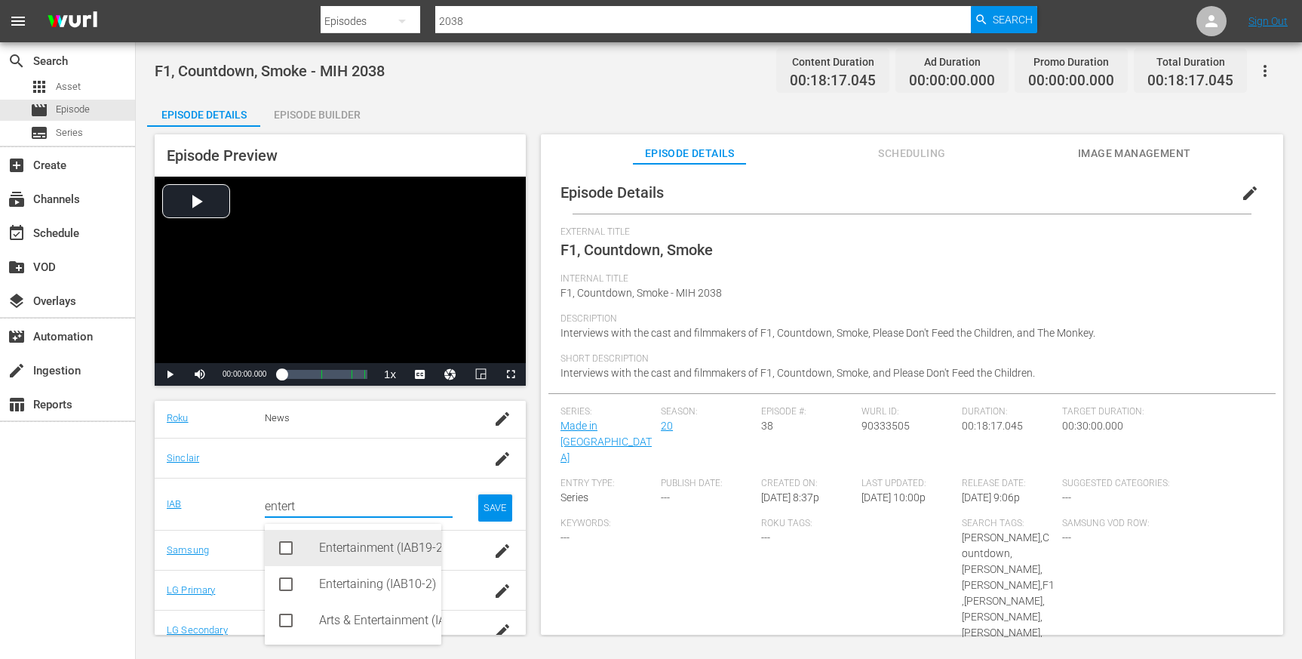
click at [388, 551] on div "Entertainment (IAB19-29)" at bounding box center [374, 548] width 110 height 36
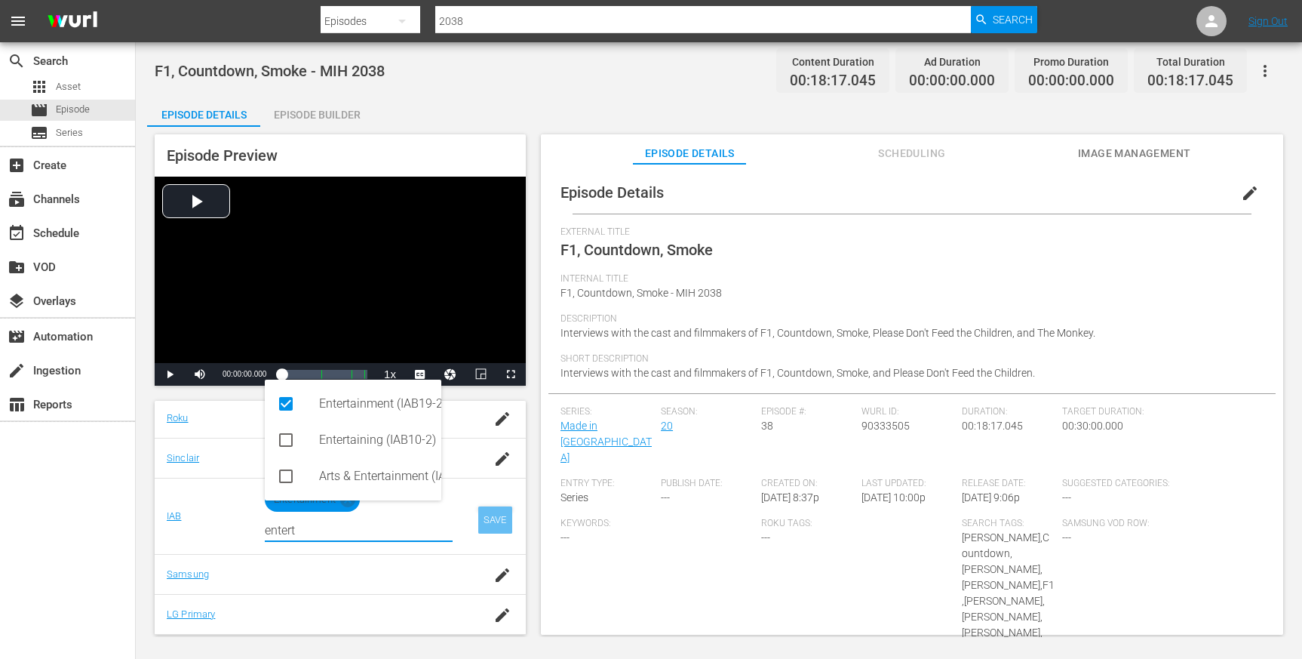
click at [478, 517] on div "SAVE" at bounding box center [495, 519] width 35 height 27
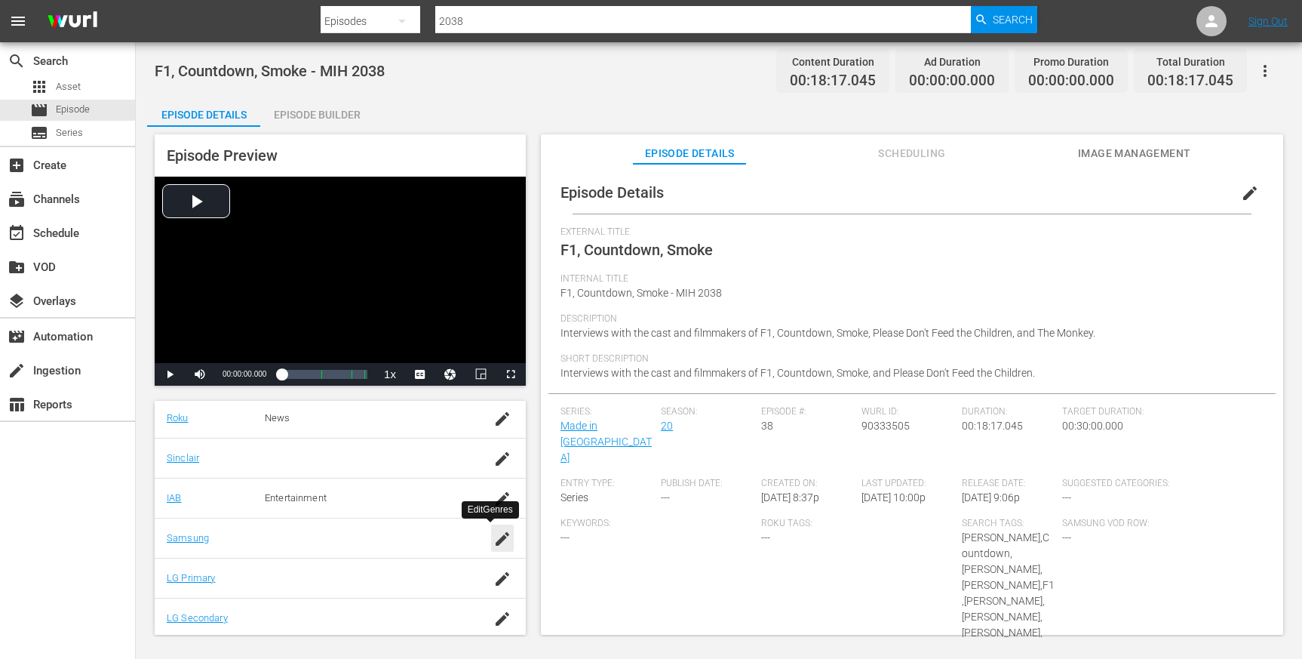
click at [493, 533] on icon "button" at bounding box center [502, 539] width 18 height 18
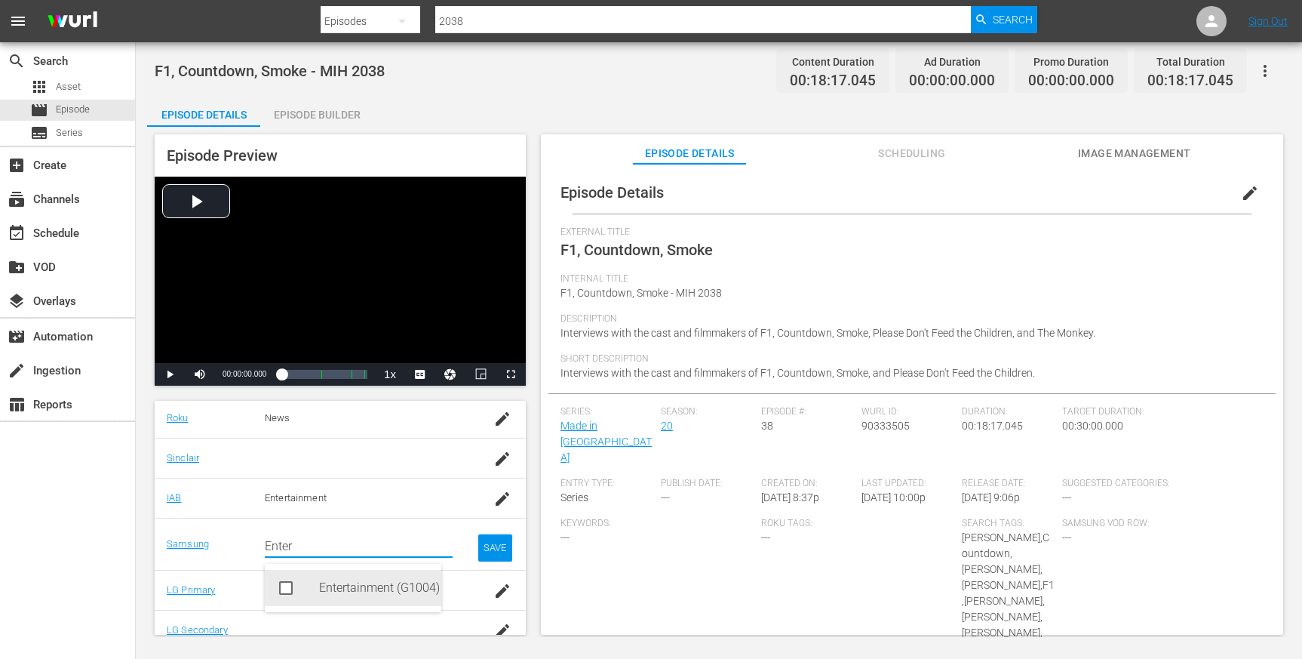
click at [401, 587] on div "Entertainment (G1004)" at bounding box center [374, 588] width 110 height 36
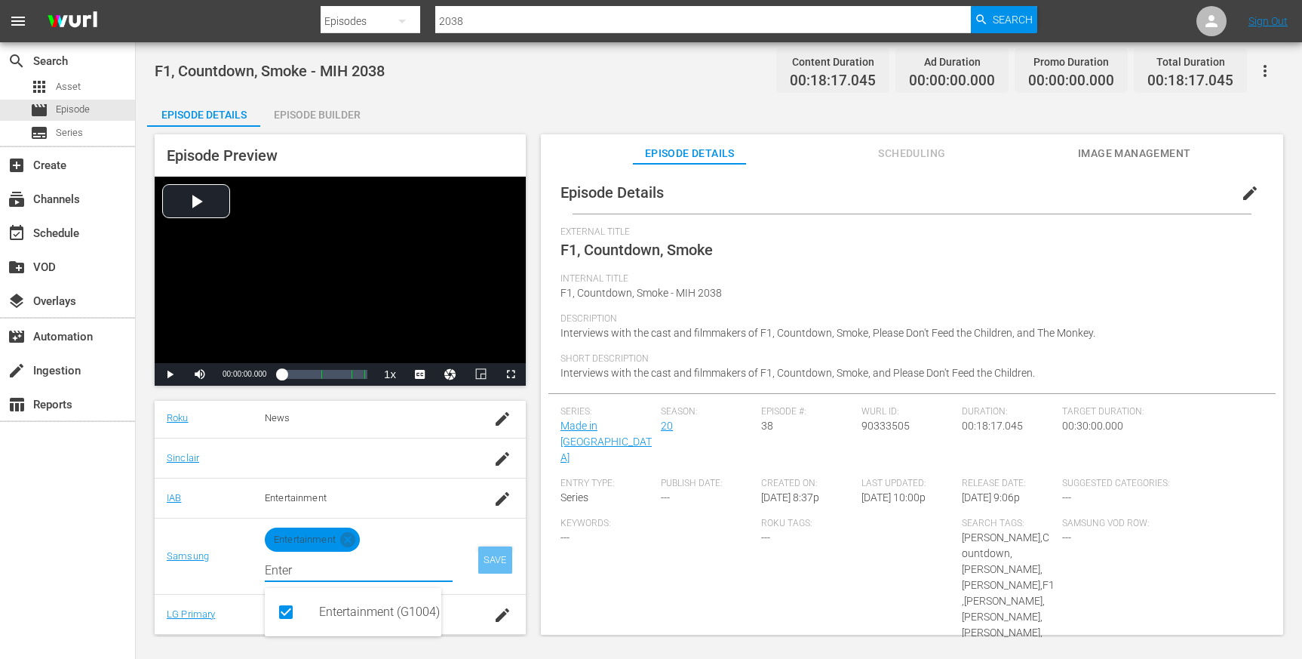
click at [478, 559] on div "SAVE" at bounding box center [495, 559] width 35 height 27
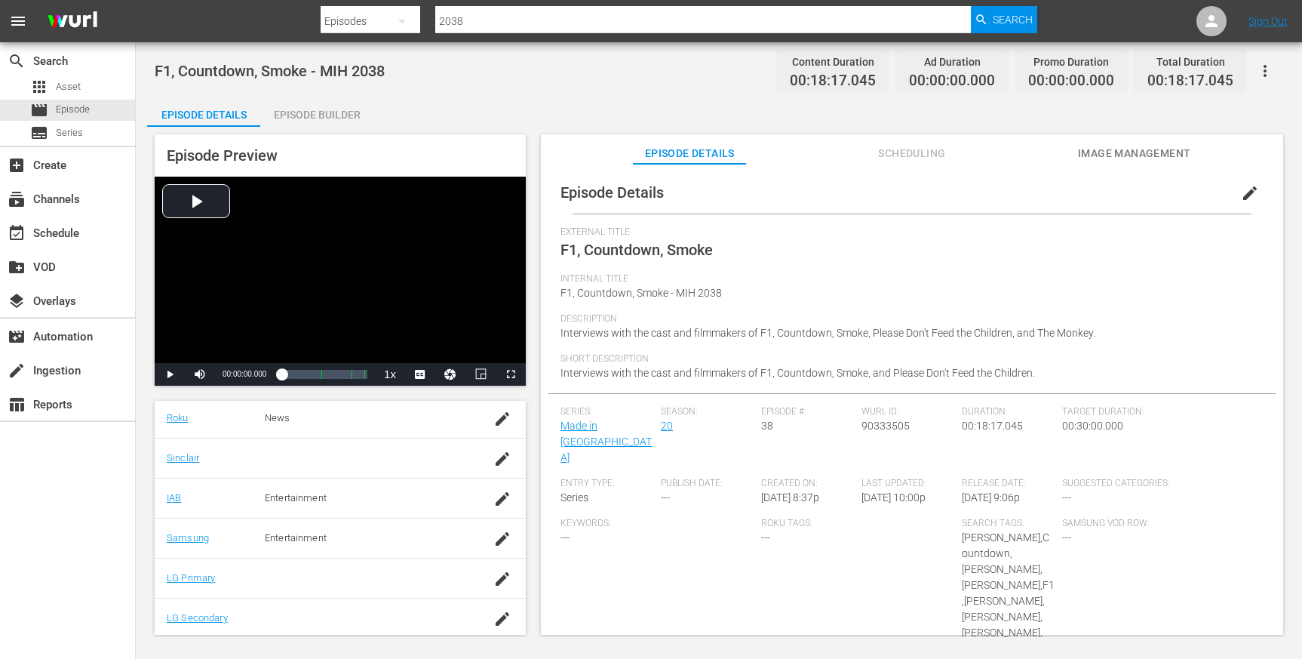
scroll to position [306, 0]
click at [493, 573] on icon "button" at bounding box center [502, 575] width 18 height 18
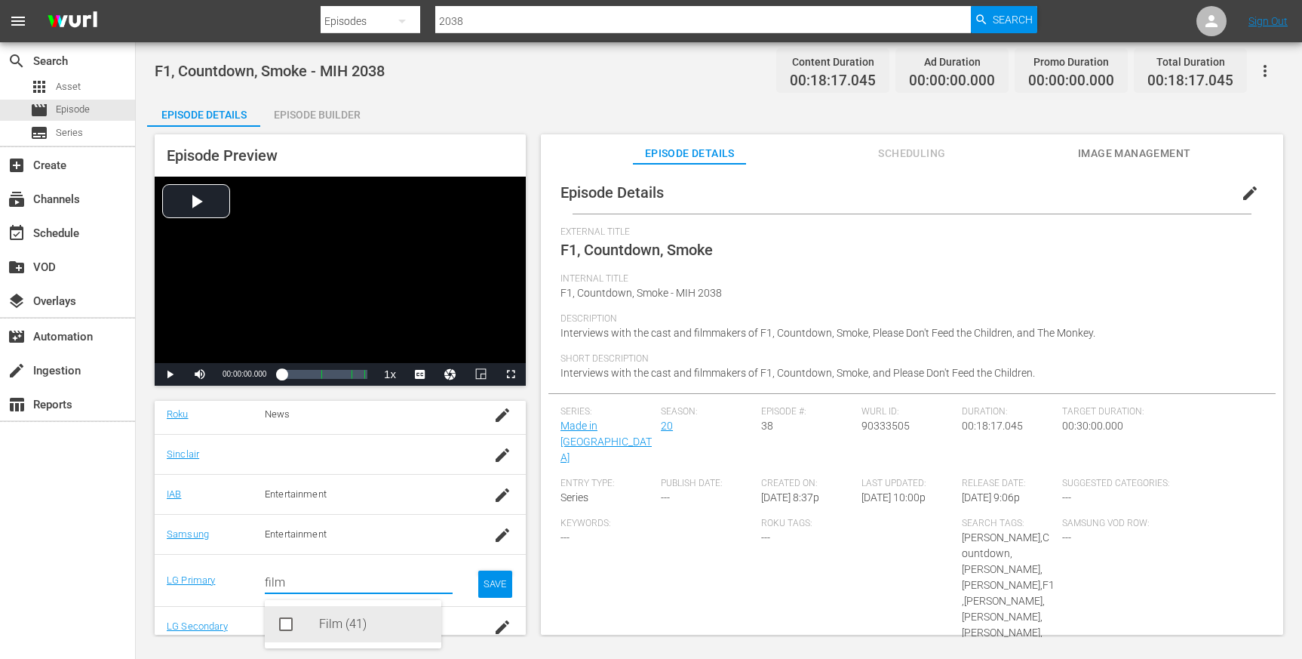
click at [325, 616] on div "Film (41)" at bounding box center [374, 624] width 110 height 36
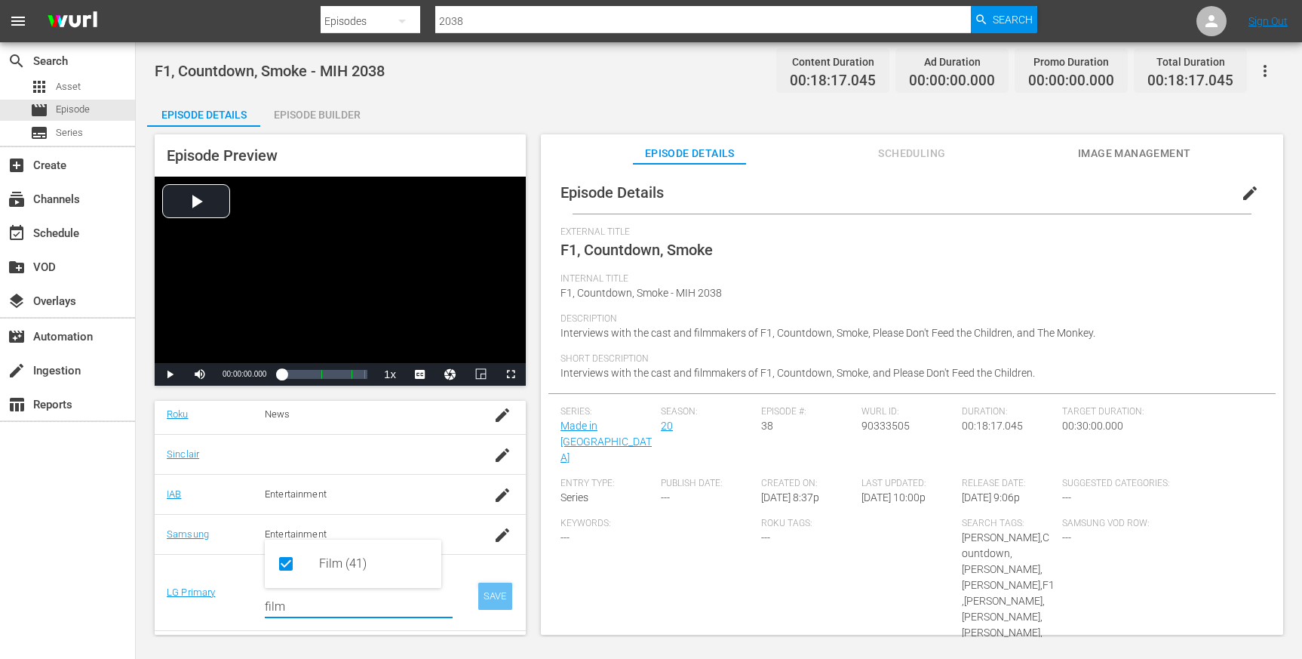
click at [484, 589] on div "SAVE" at bounding box center [495, 595] width 35 height 27
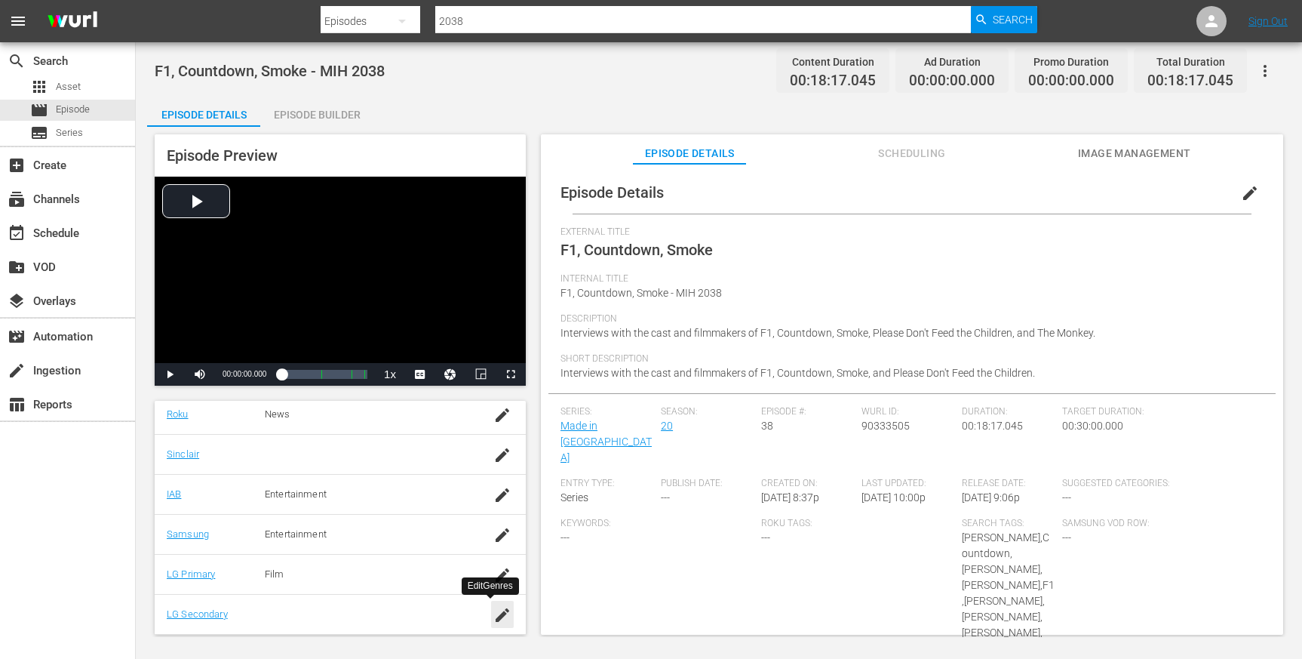
click at [491, 616] on div "button" at bounding box center [502, 614] width 23 height 27
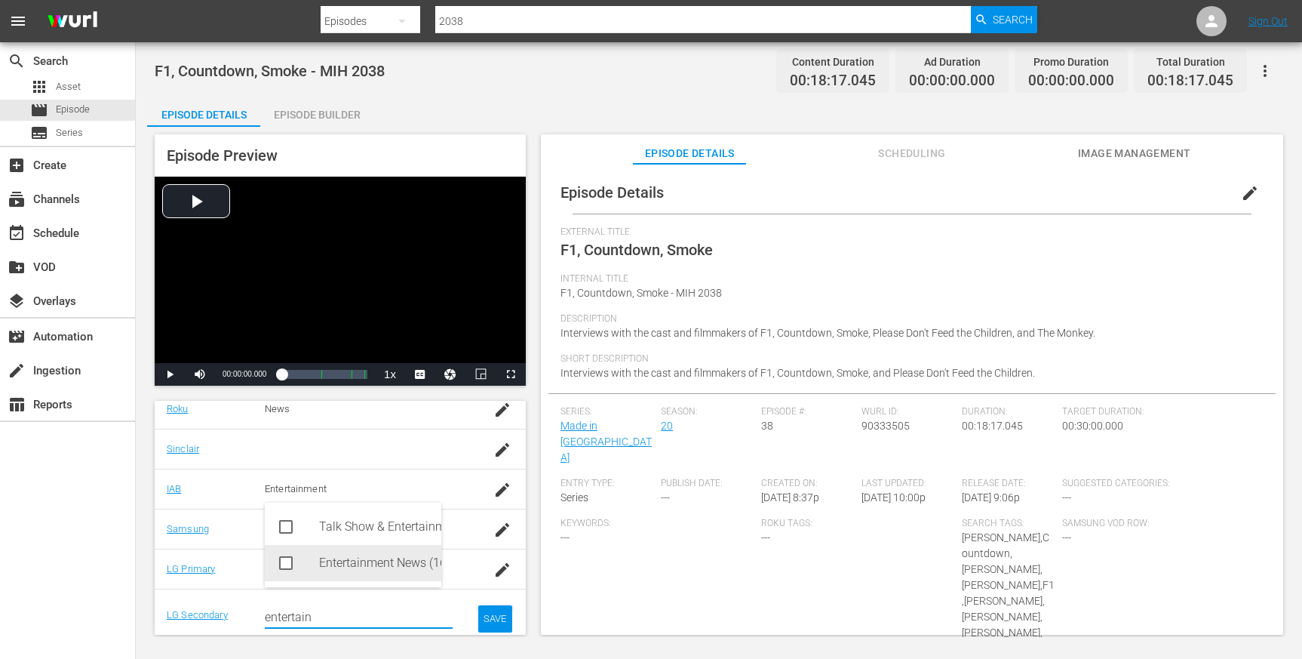
click at [392, 554] on div "Entertainment News (161)" at bounding box center [374, 563] width 110 height 36
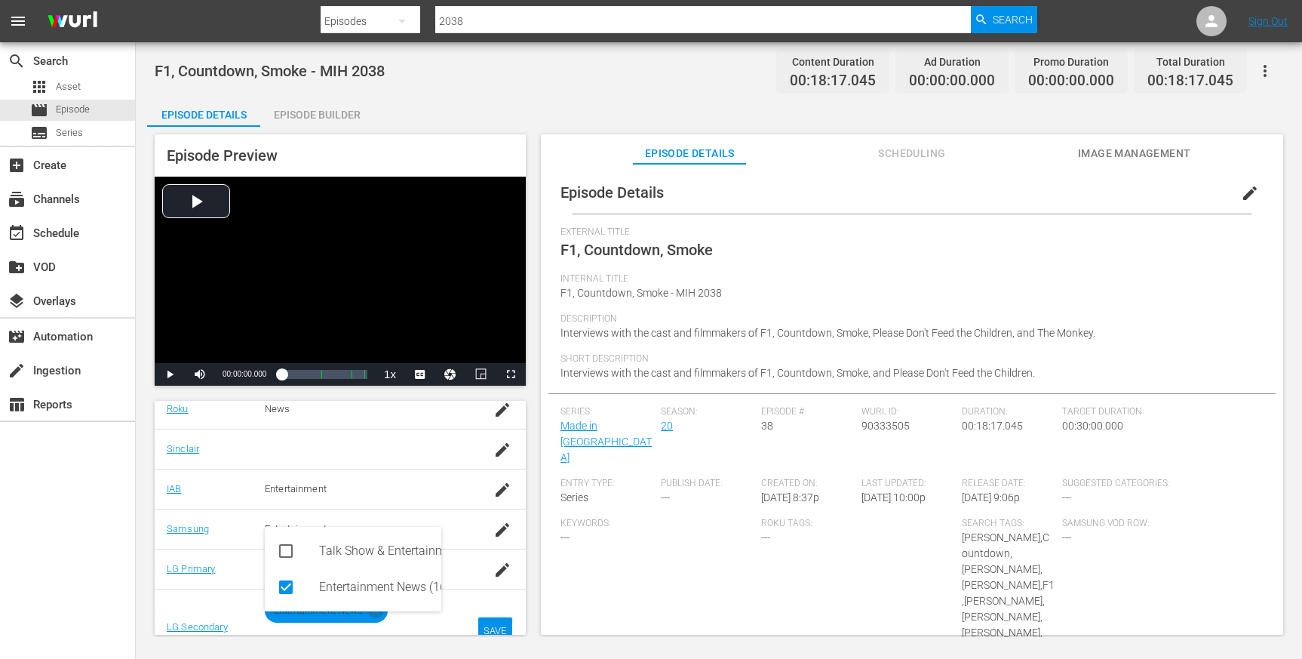
click at [481, 625] on div "SAVE" at bounding box center [495, 630] width 35 height 27
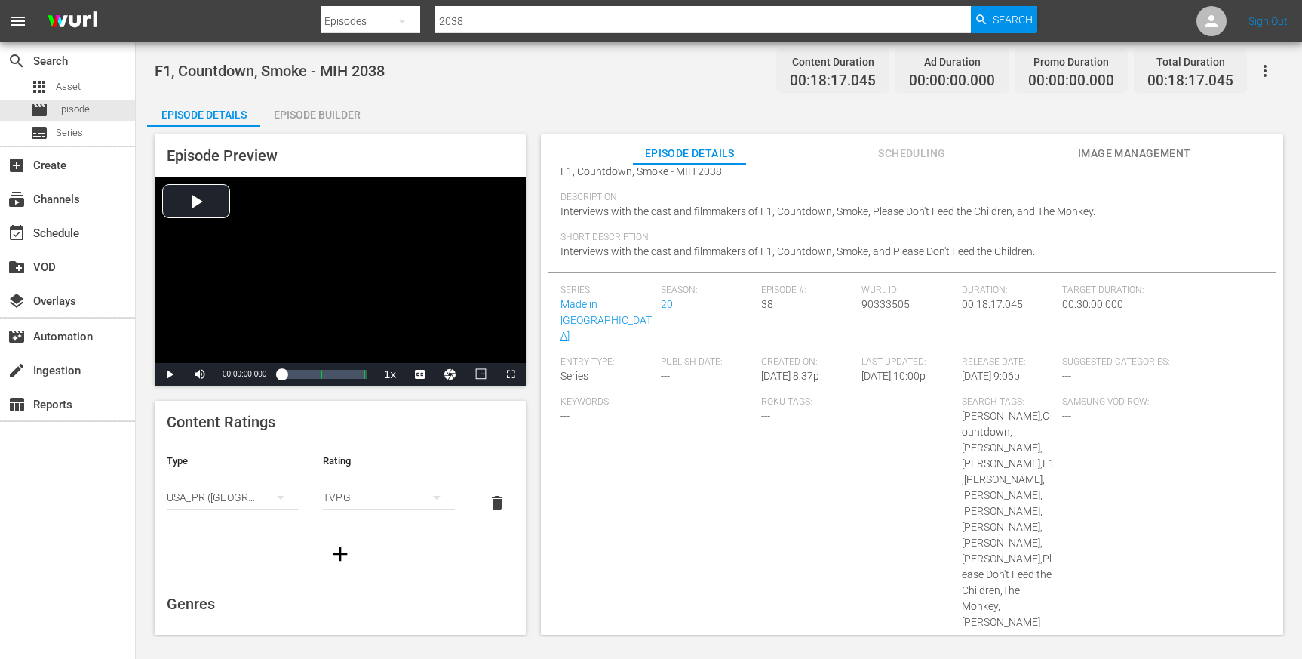
scroll to position [0, 0]
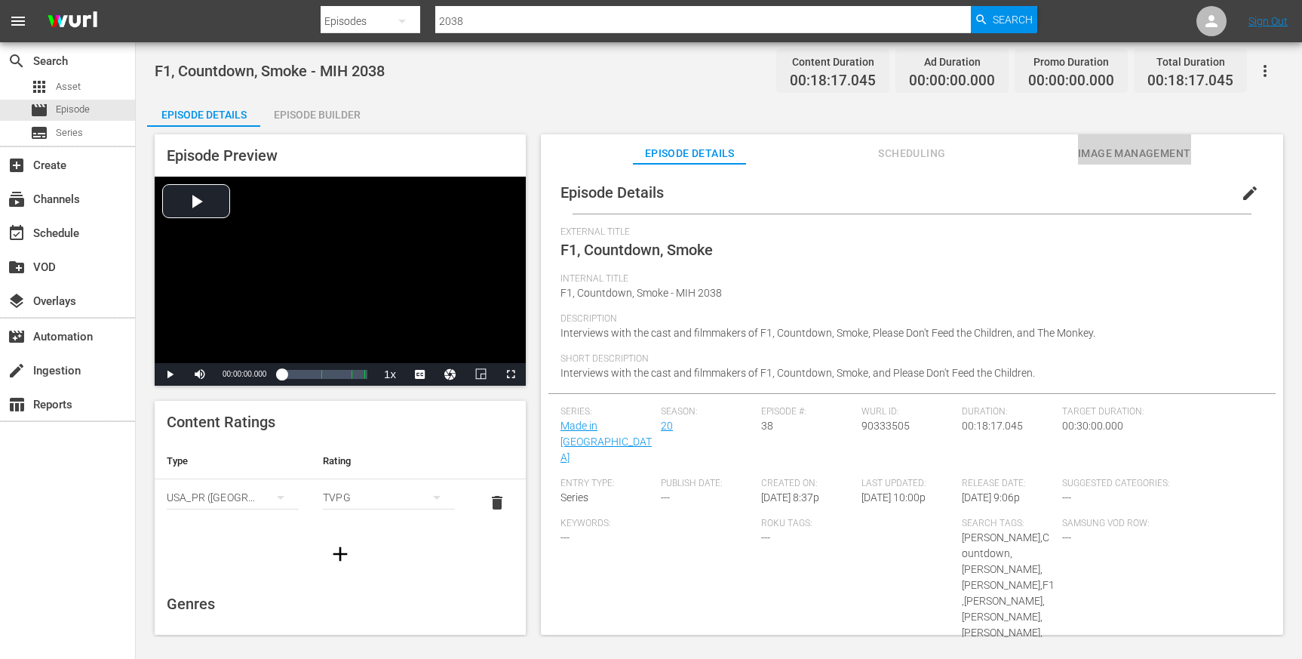
click at [1109, 143] on button "Image Management" at bounding box center [1134, 149] width 113 height 30
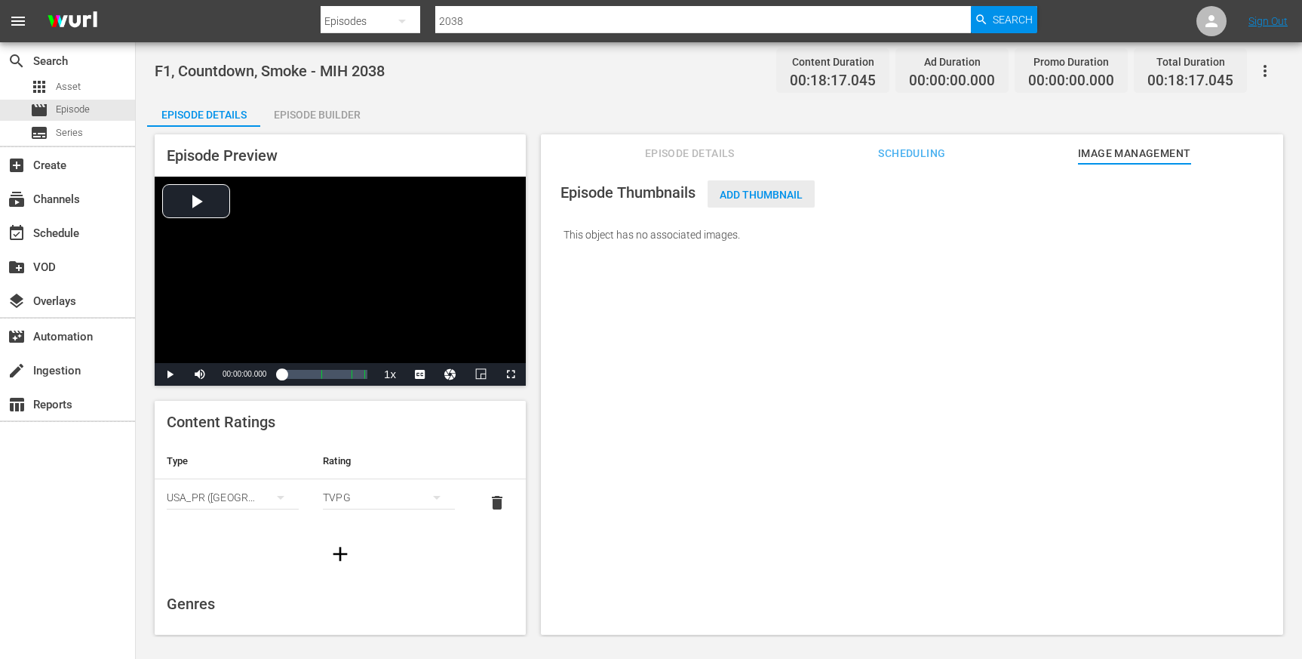
click at [784, 190] on span "Add Thumbnail" at bounding box center [761, 195] width 107 height 12
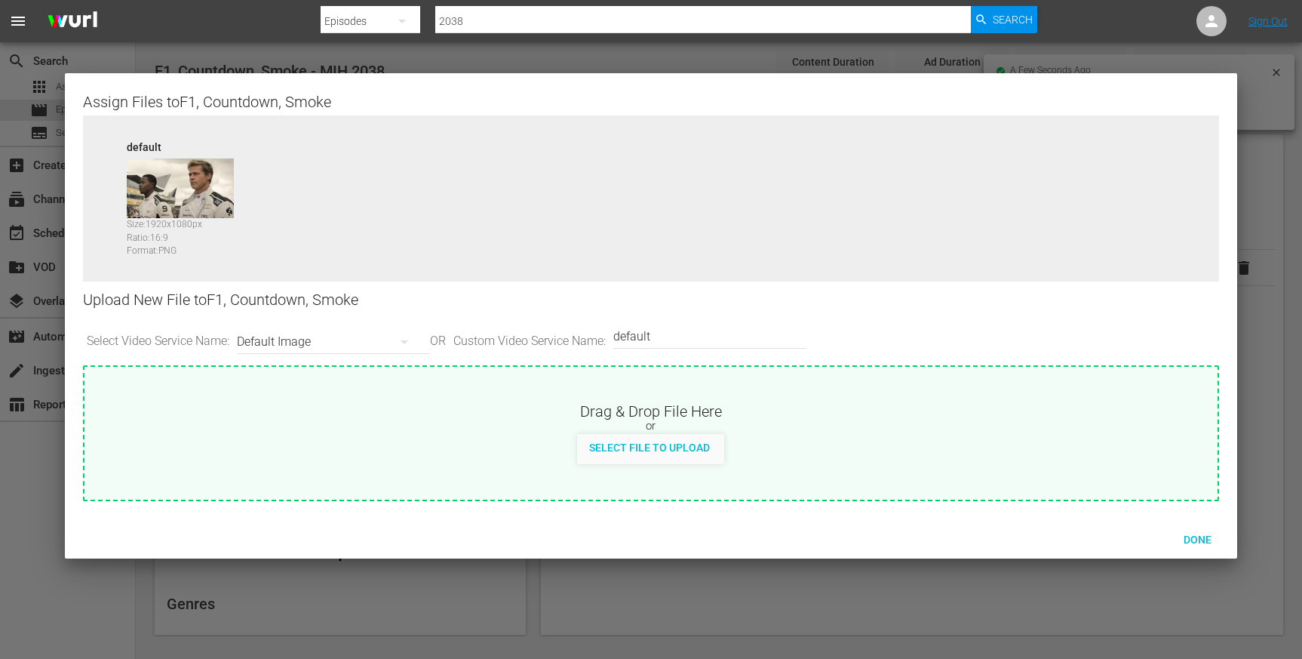
click at [364, 346] on div "Default Image" at bounding box center [330, 342] width 186 height 42
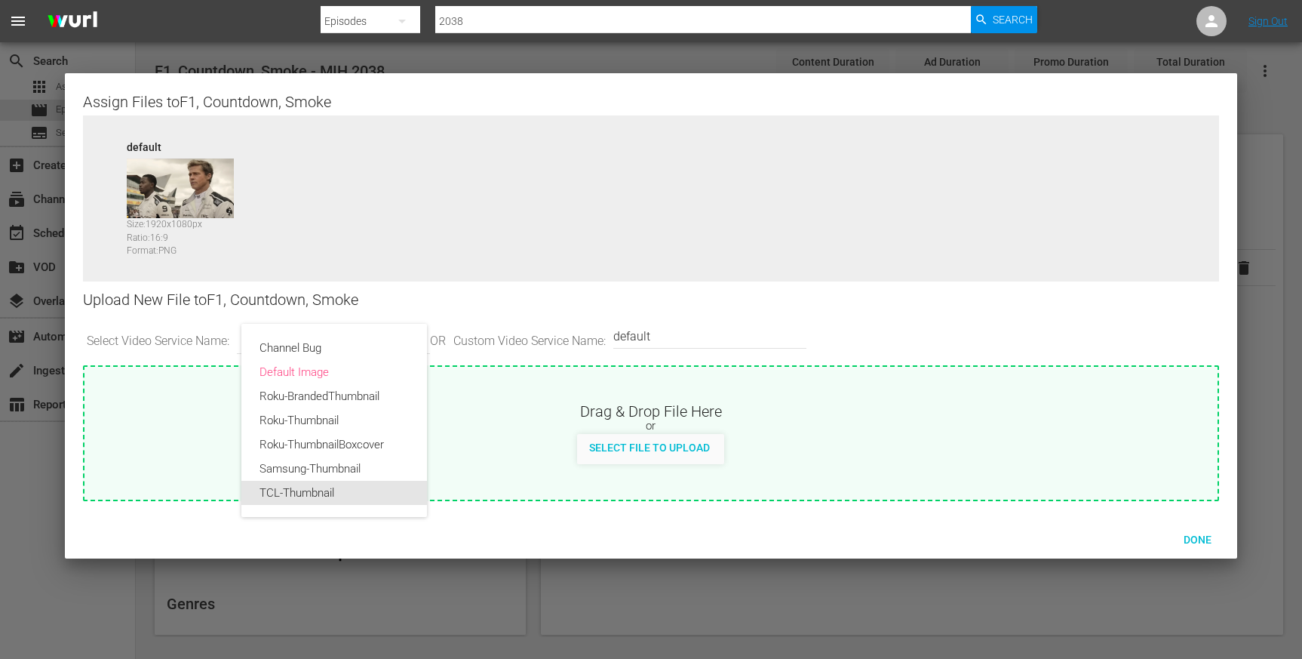
click at [312, 488] on div "TCL-Thumbnail" at bounding box center [334, 493] width 149 height 24
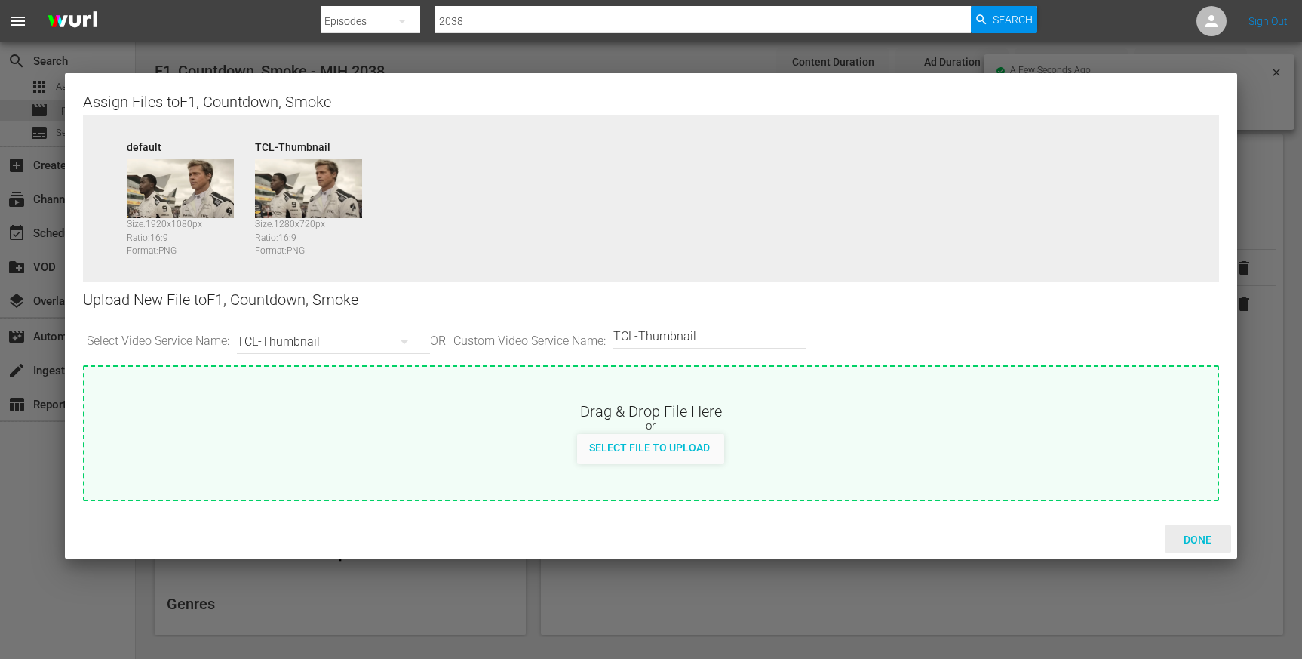
click at [1191, 533] on div "Done" at bounding box center [1198, 539] width 66 height 28
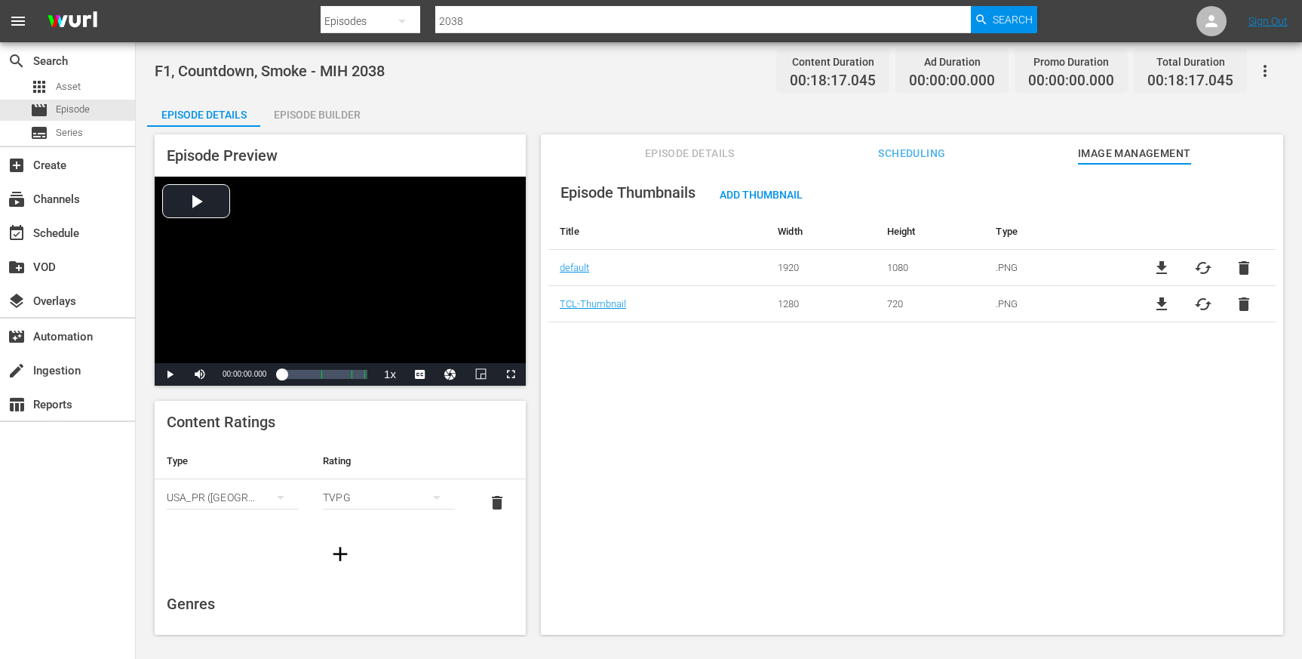
click at [564, 26] on input "2038" at bounding box center [703, 21] width 536 height 36
click at [678, 147] on span "Episode Details" at bounding box center [689, 153] width 113 height 19
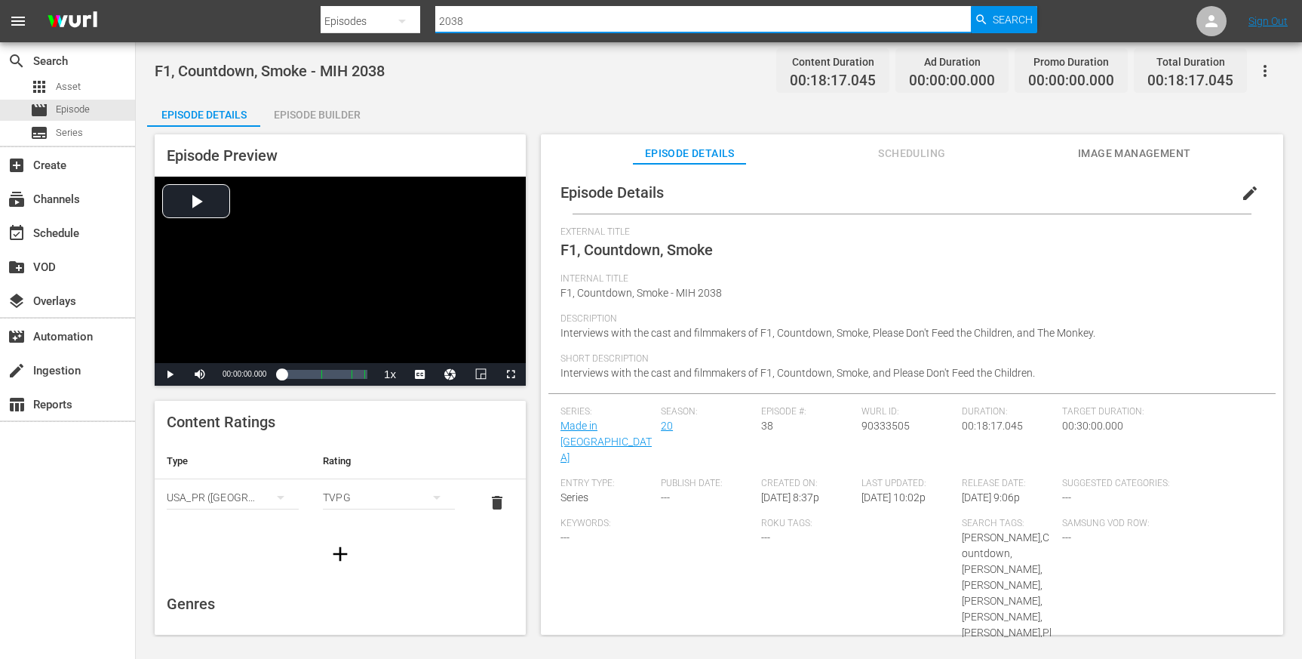
click at [569, 14] on input "2038" at bounding box center [703, 21] width 536 height 36
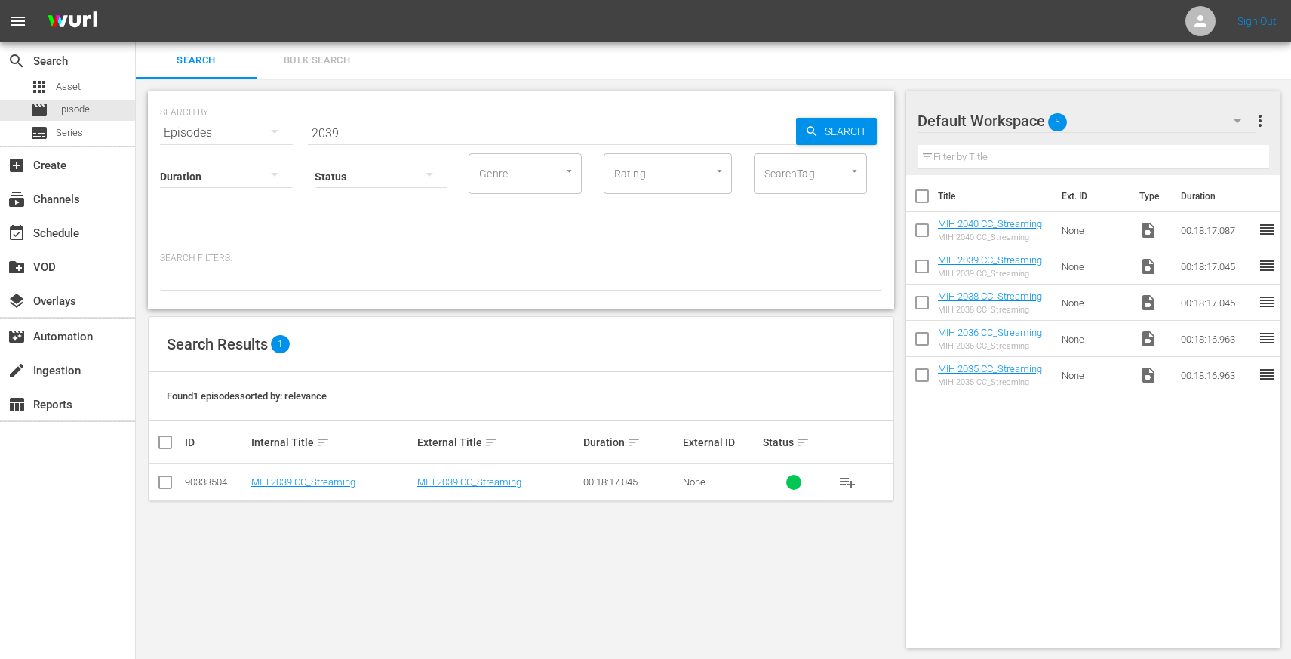
click at [306, 488] on td "MIH 2039 CC_Streaming" at bounding box center [332, 482] width 166 height 37
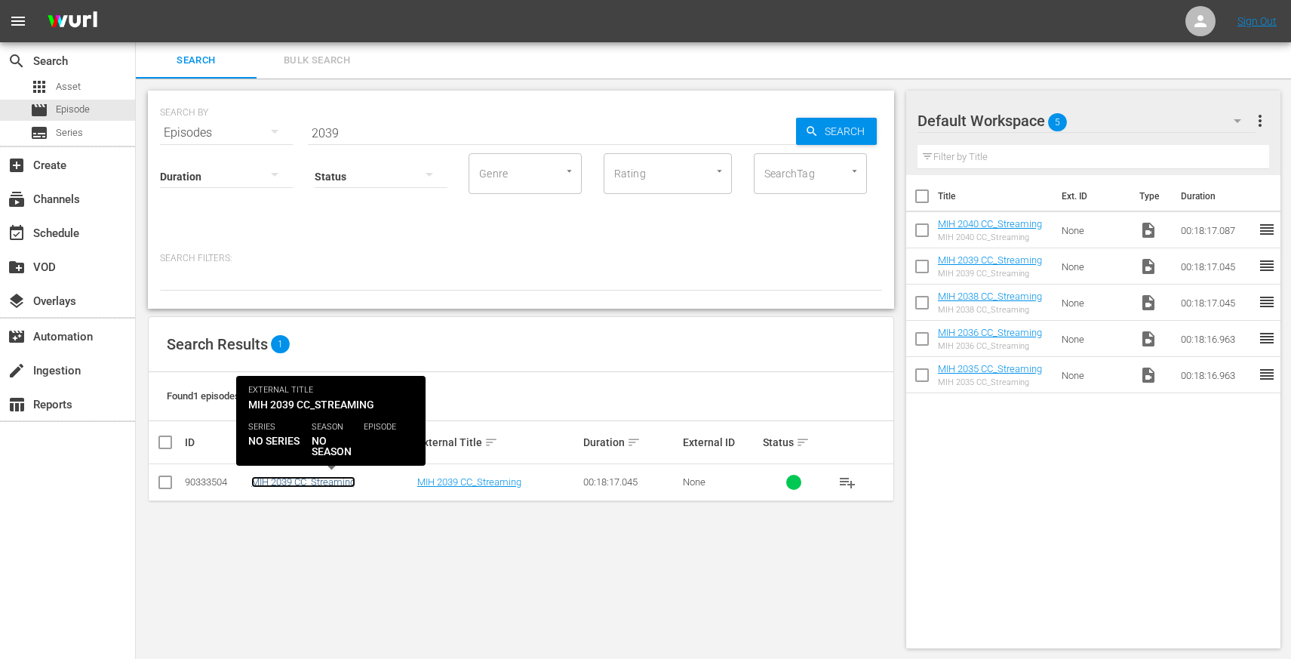
click at [306, 483] on link "MIH 2039 CC_Streaming" at bounding box center [303, 481] width 104 height 11
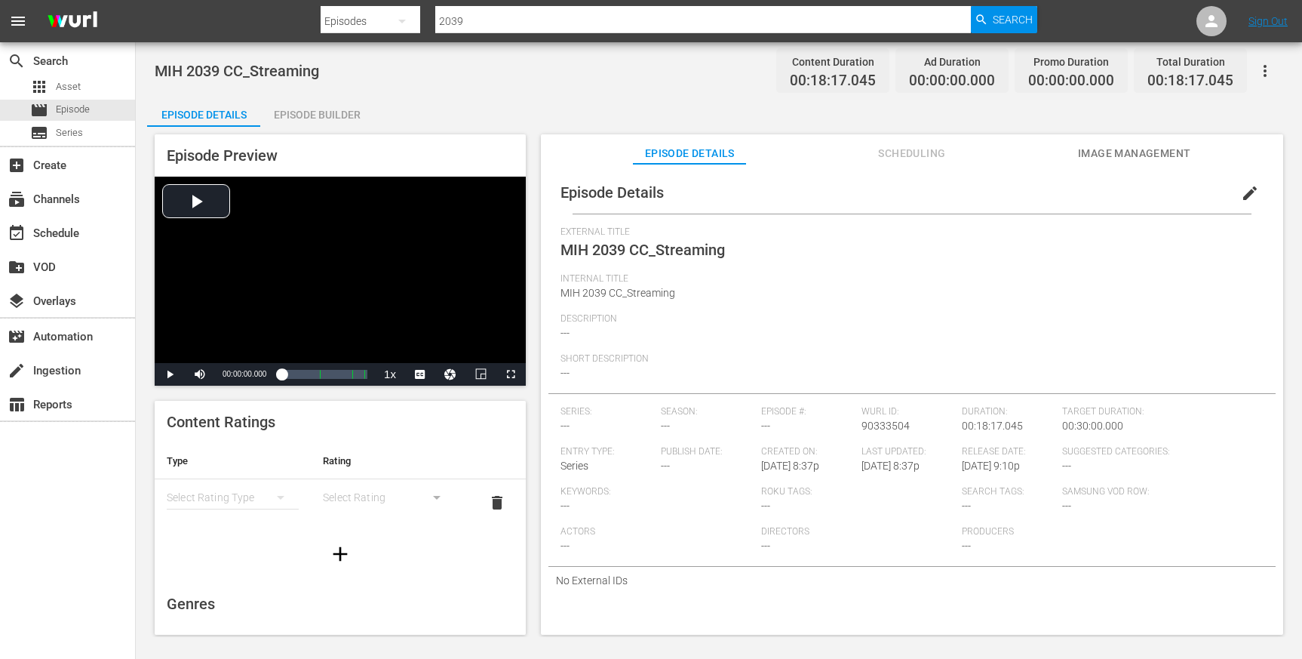
click at [1232, 195] on button "edit" at bounding box center [1250, 193] width 36 height 36
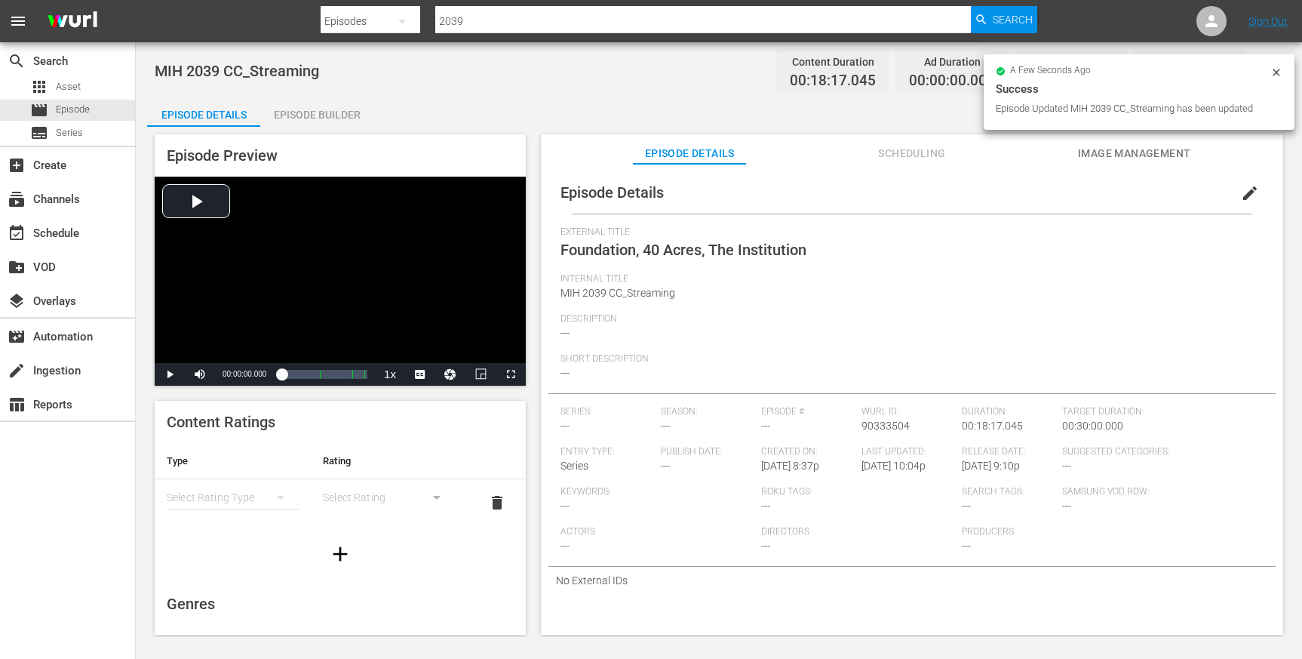
click at [1241, 193] on span "edit" at bounding box center [1250, 193] width 18 height 18
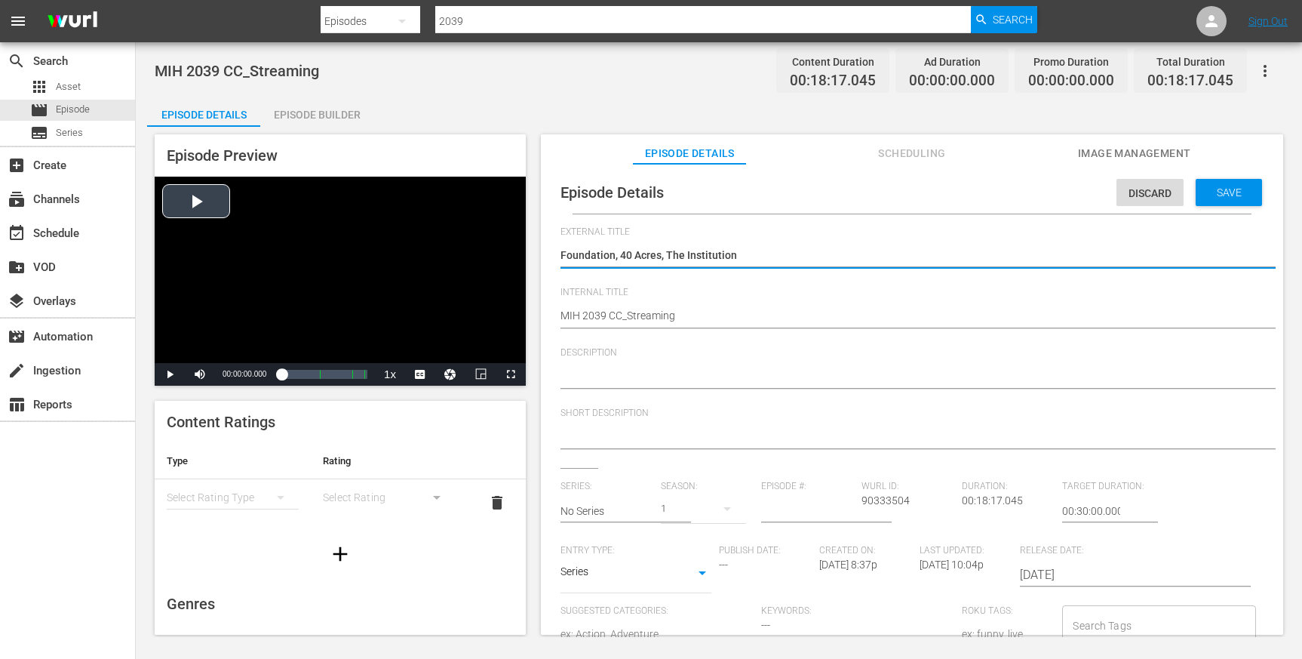
drag, startPoint x: 751, startPoint y: 253, endPoint x: 447, endPoint y: 260, distance: 304.9
click at [445, 260] on div "Episode Preview Video Player is loading. Play Video Play Mute Current Time 00:0…" at bounding box center [719, 387] width 1144 height 520
click at [689, 305] on div "MIH 2039 CC_Streaming MIH 2039 CC_Streaming" at bounding box center [909, 317] width 696 height 36
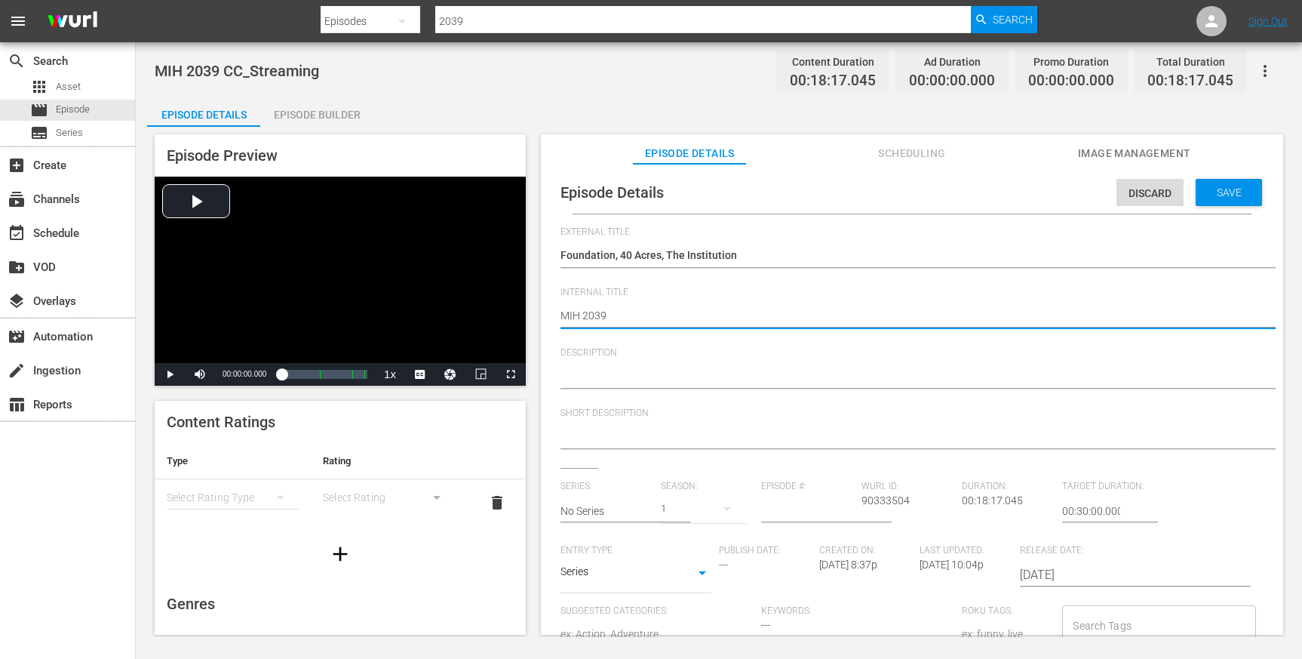
paste textarea "Foundation, 40 Acres, The Institution"
click at [709, 370] on textarea at bounding box center [909, 377] width 696 height 18
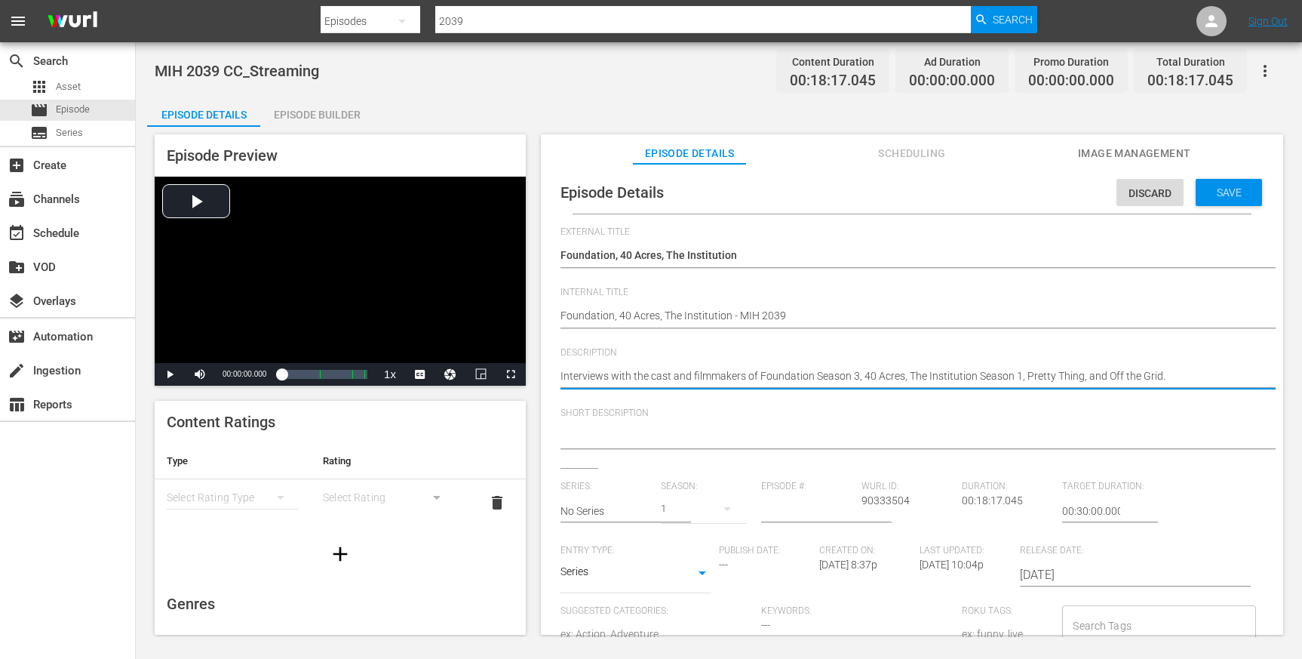
click at [711, 433] on textarea at bounding box center [909, 438] width 696 height 18
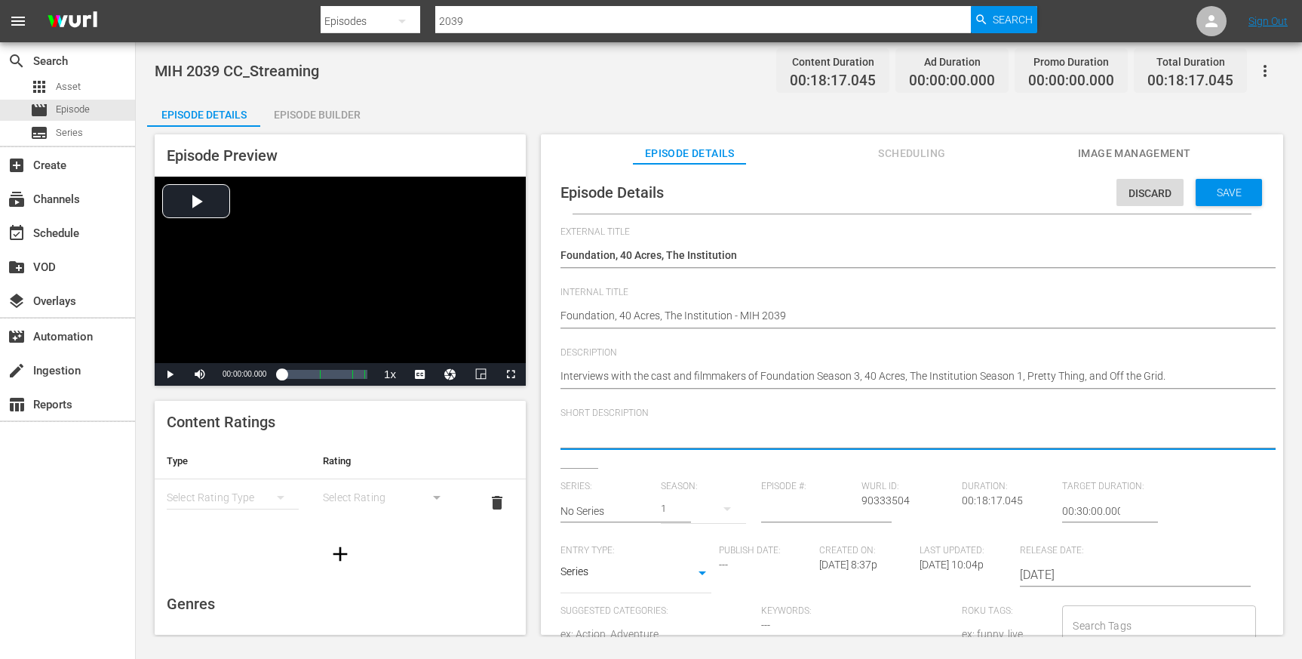
paste textarea "Interviews with the cast and filmmakers of Foundation Season 3, 40 Acres, The I…"
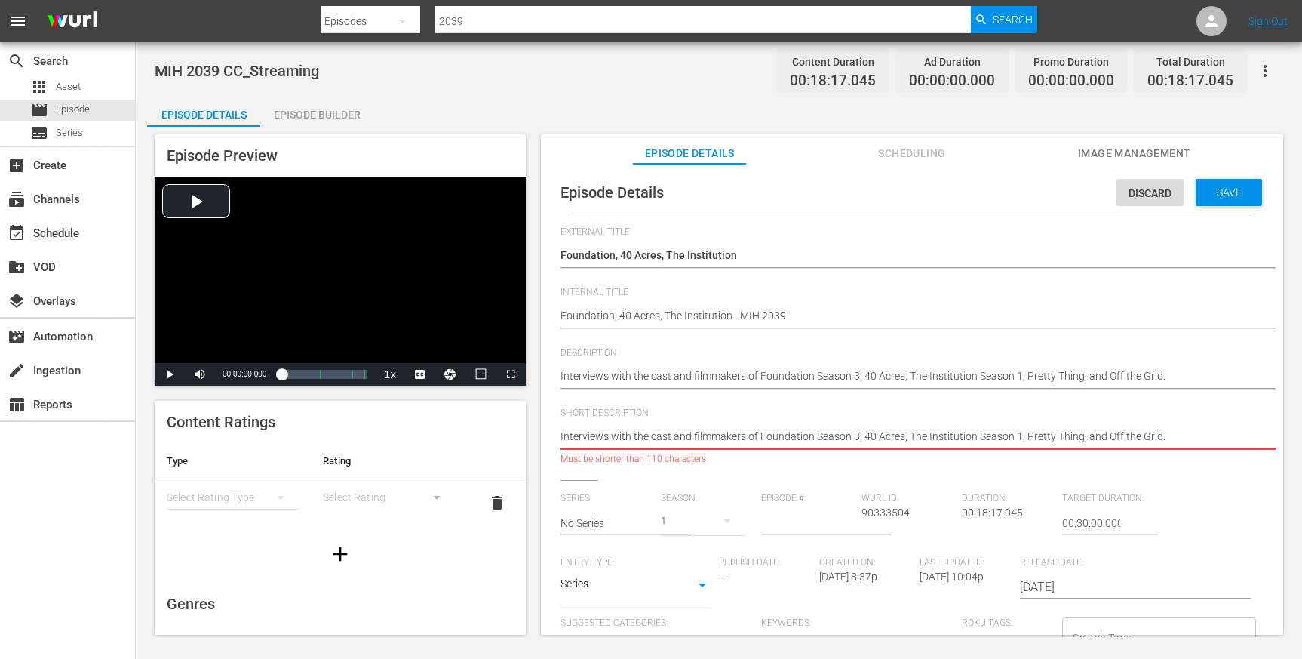
click at [850, 433] on textarea "Interviews with the cast and filmmakers of Foundation Season 3, 40 Acres, The I…" at bounding box center [909, 438] width 696 height 18
click at [969, 430] on textarea "Interviews with the cast and filmmakers of Foundation, 40 Acres, The Institutio…" at bounding box center [909, 438] width 696 height 18
click at [1089, 433] on textarea "Interviews with the cast and filmmakers of Foundation, 40 Acres, The Institutio…" at bounding box center [909, 438] width 696 height 18
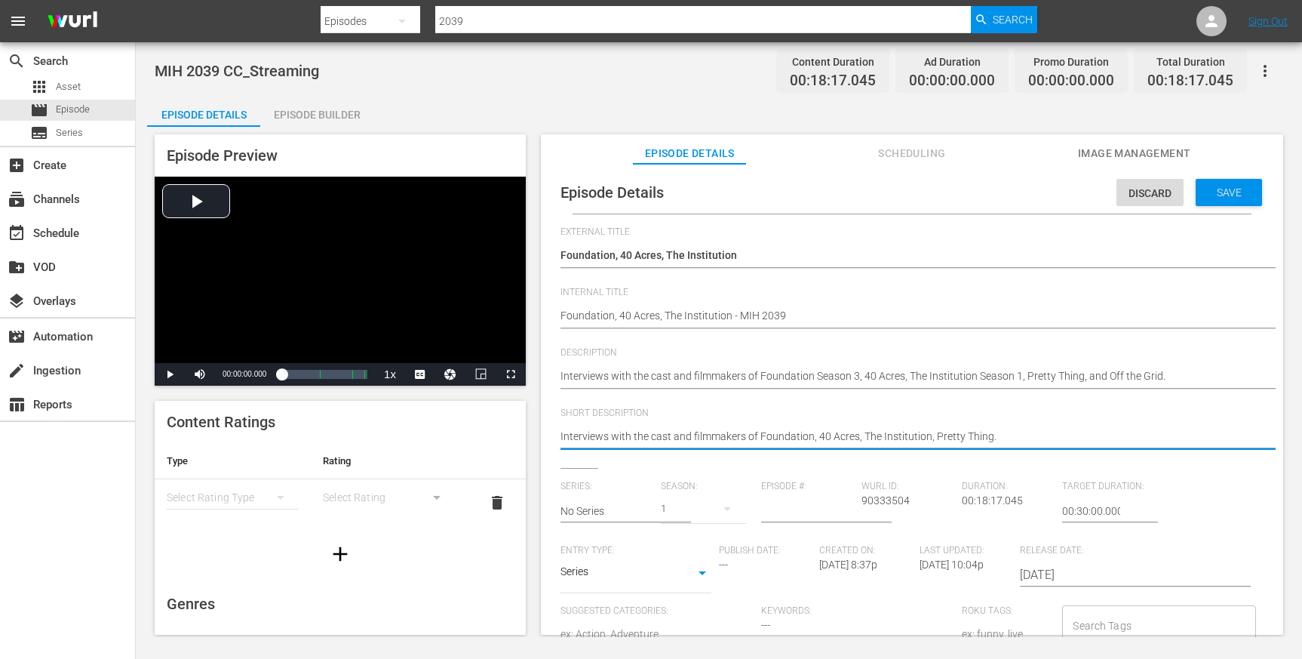
click at [928, 432] on textarea "Interviews with the cast and filmmakers of Foundation, 40 Acres, The Institutio…" at bounding box center [909, 438] width 696 height 18
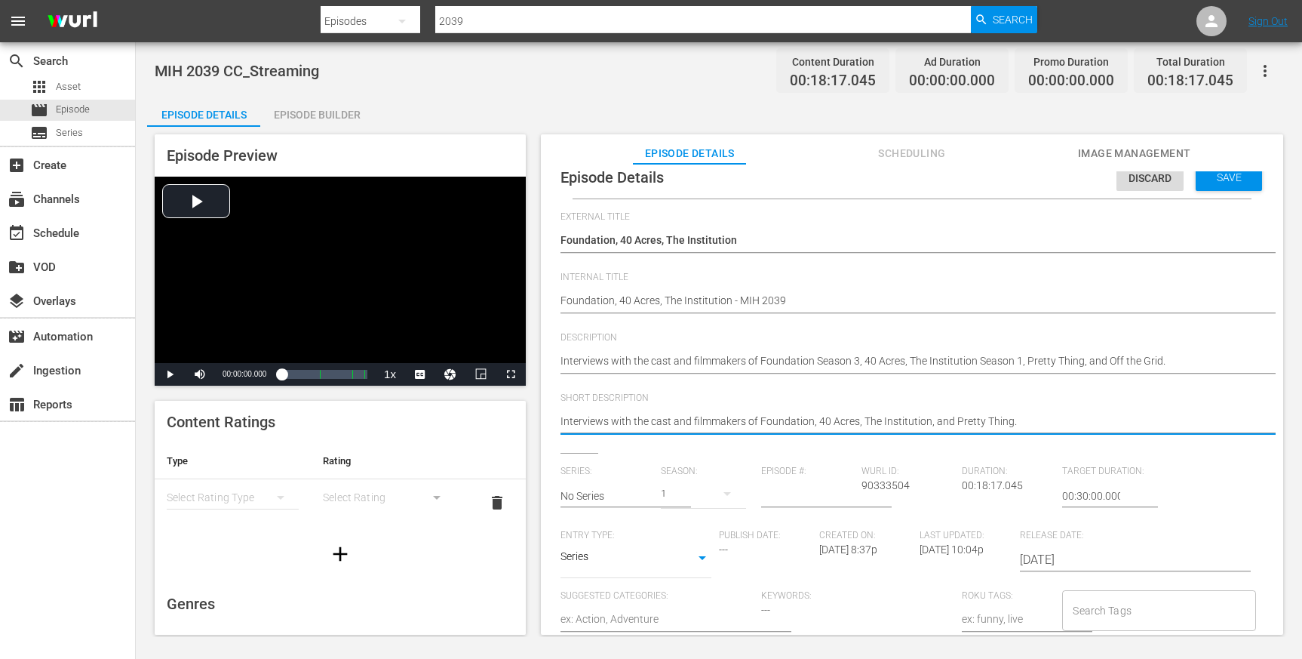
click at [595, 504] on input "No Series" at bounding box center [607, 496] width 93 height 36
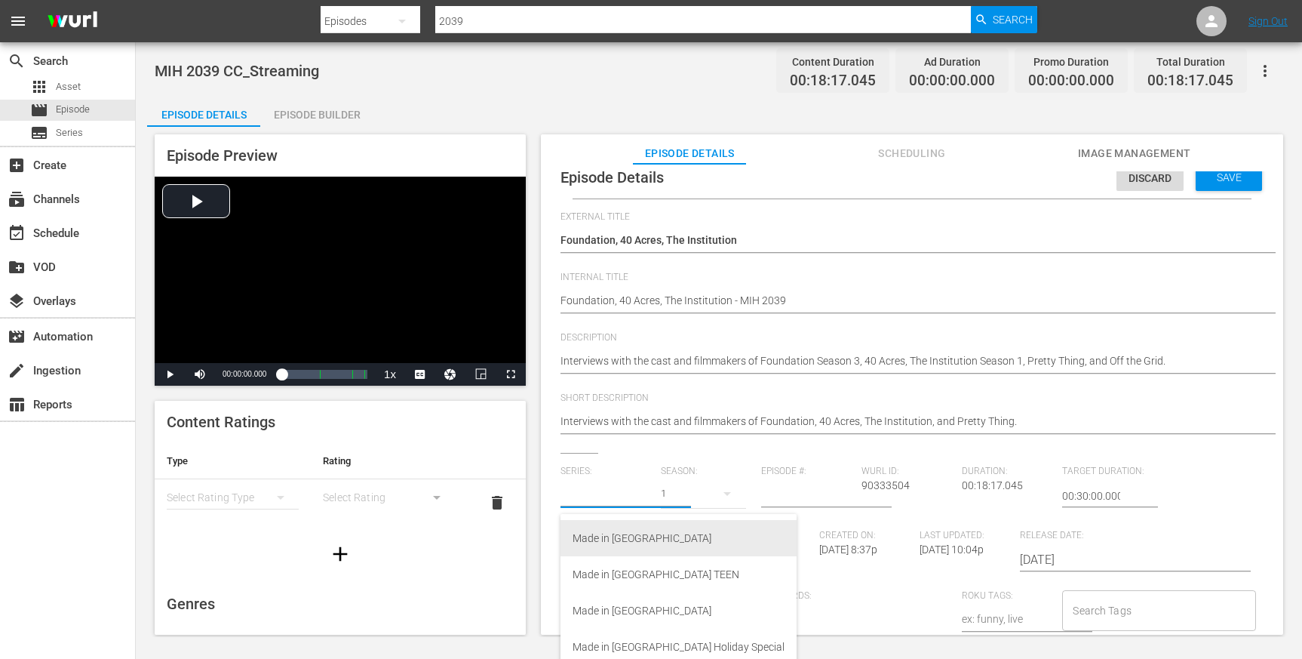
click at [604, 527] on div "Made in [GEOGRAPHIC_DATA]" at bounding box center [679, 538] width 212 height 36
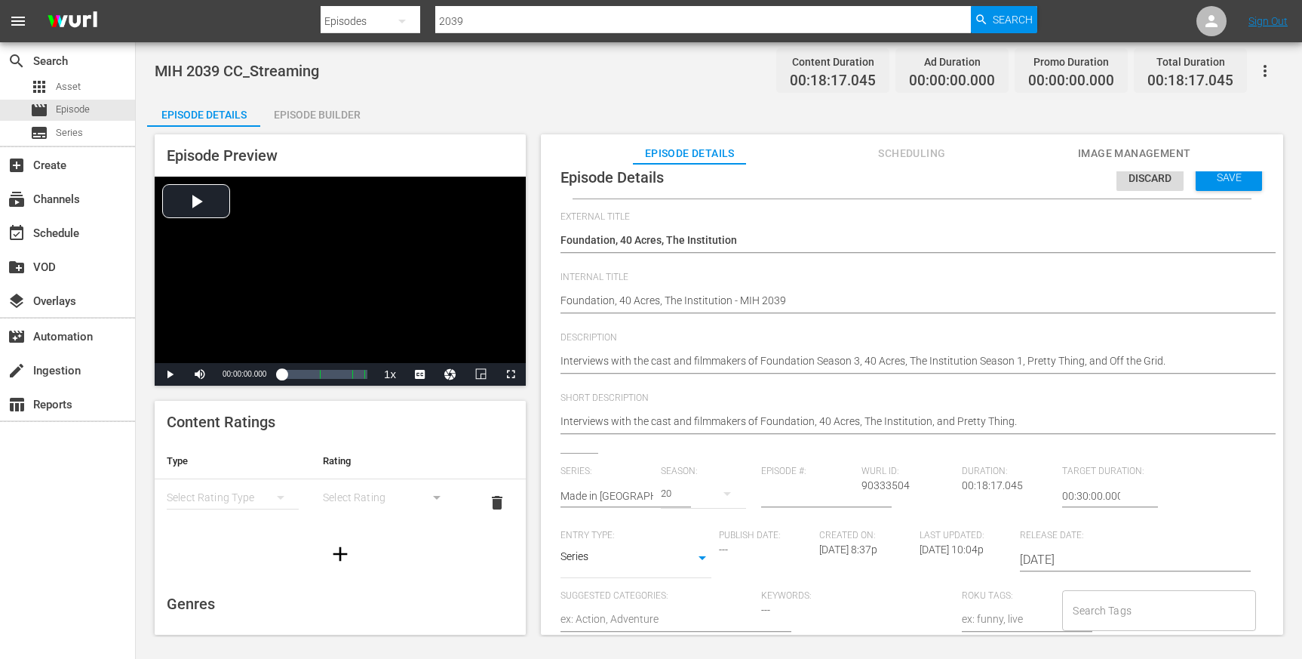
click at [784, 493] on input "number" at bounding box center [807, 496] width 93 height 36
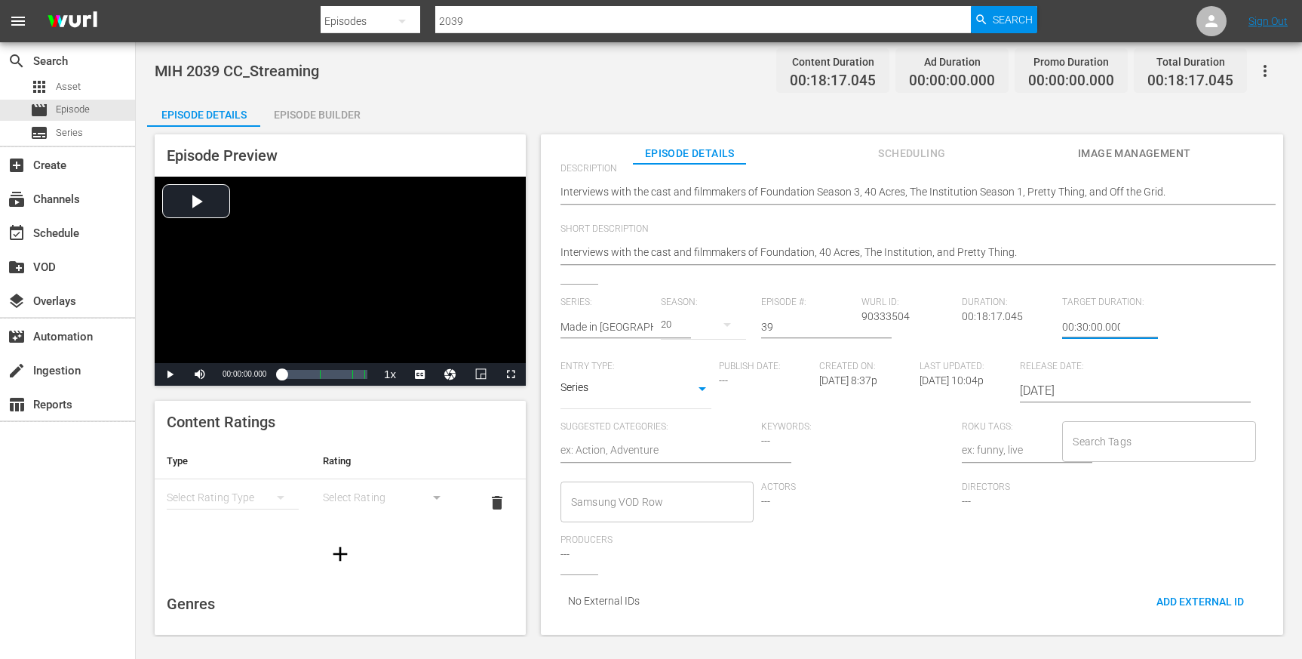
click at [1103, 428] on input "Search Tags" at bounding box center [1147, 441] width 157 height 27
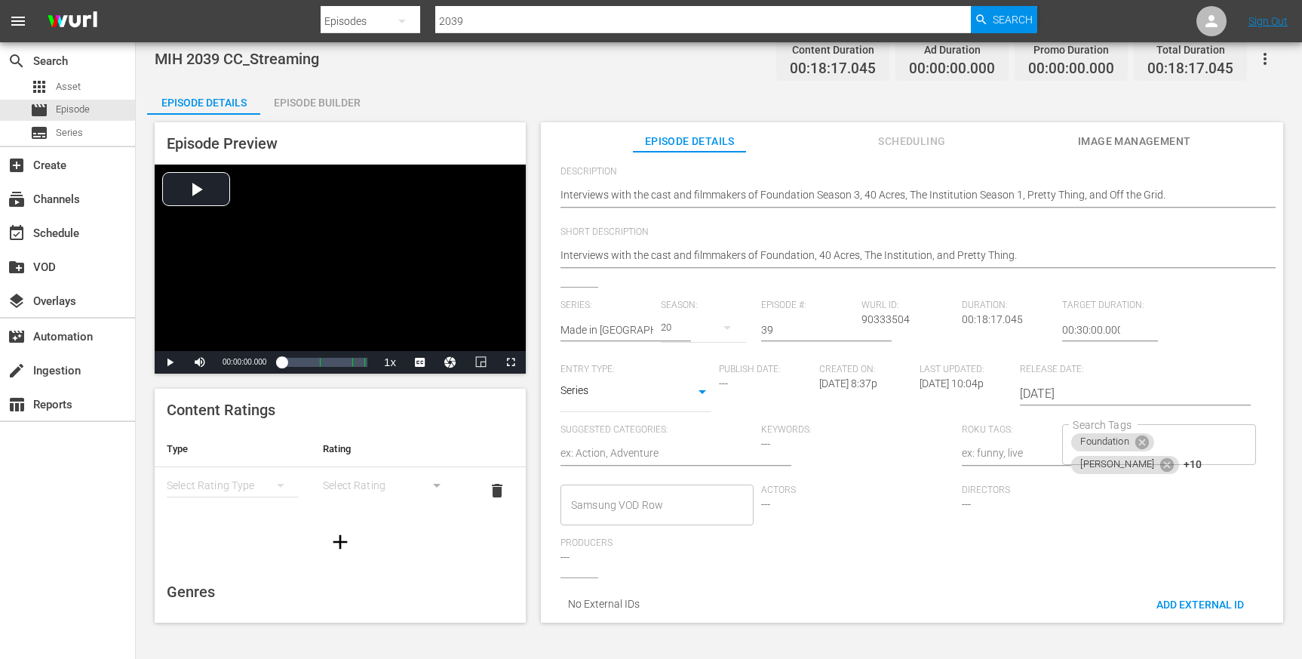
scroll to position [0, 0]
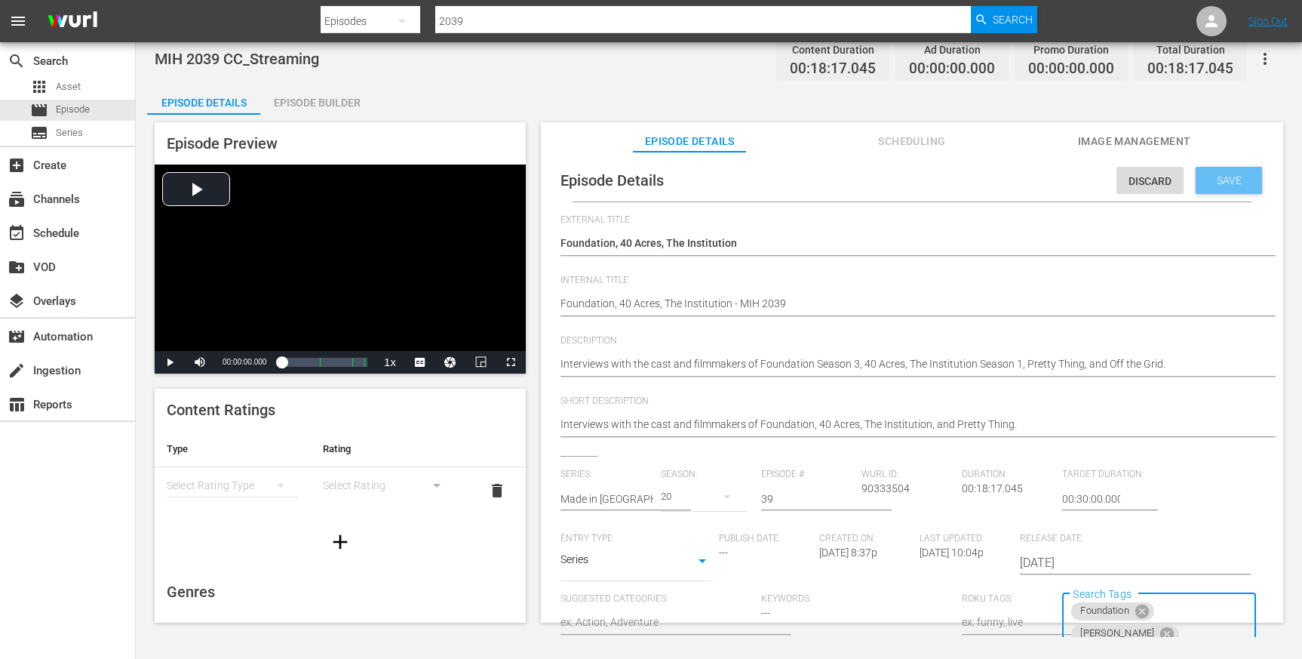
click at [1221, 178] on span "Save" at bounding box center [1229, 180] width 49 height 12
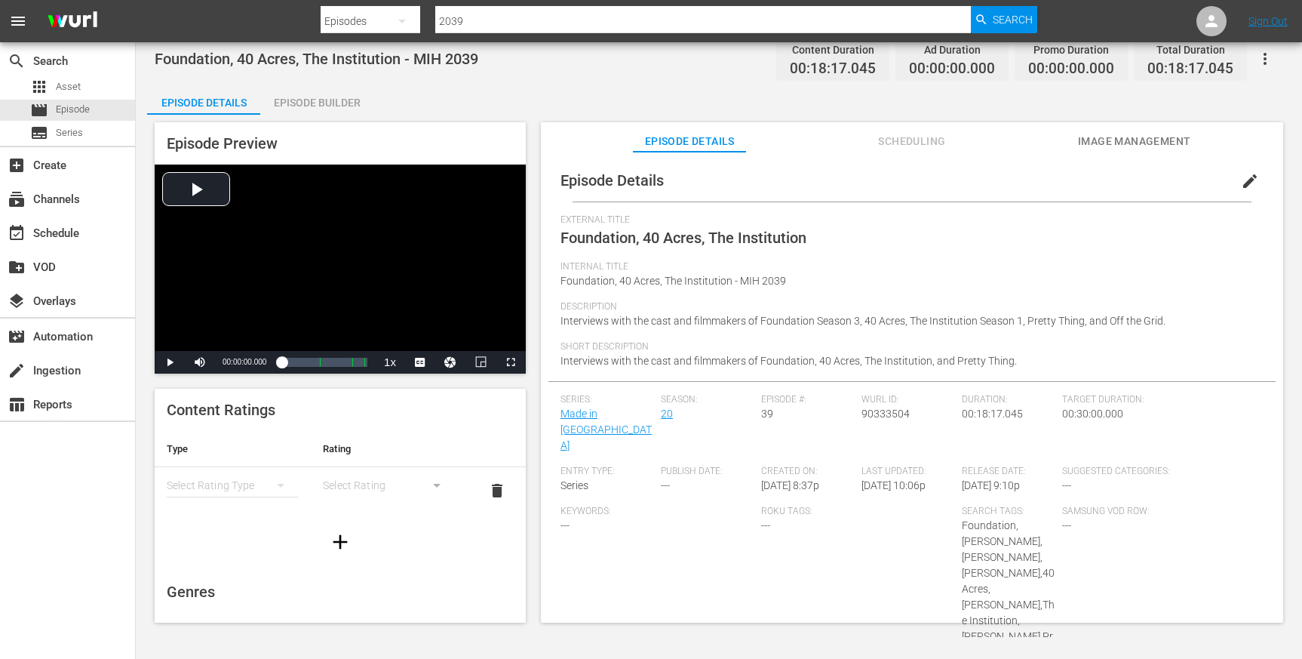
click at [233, 490] on div "simple table" at bounding box center [233, 485] width 132 height 42
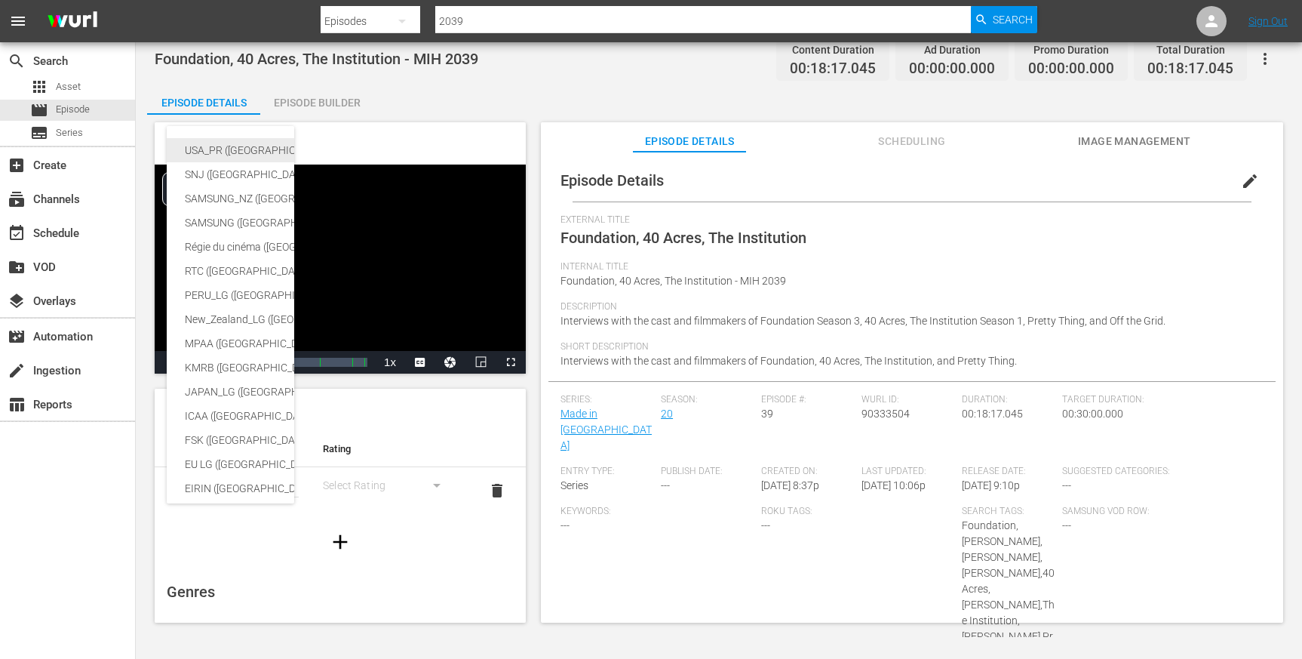
click at [233, 141] on div "USA_PR ([GEOGRAPHIC_DATA])" at bounding box center [358, 150] width 346 height 24
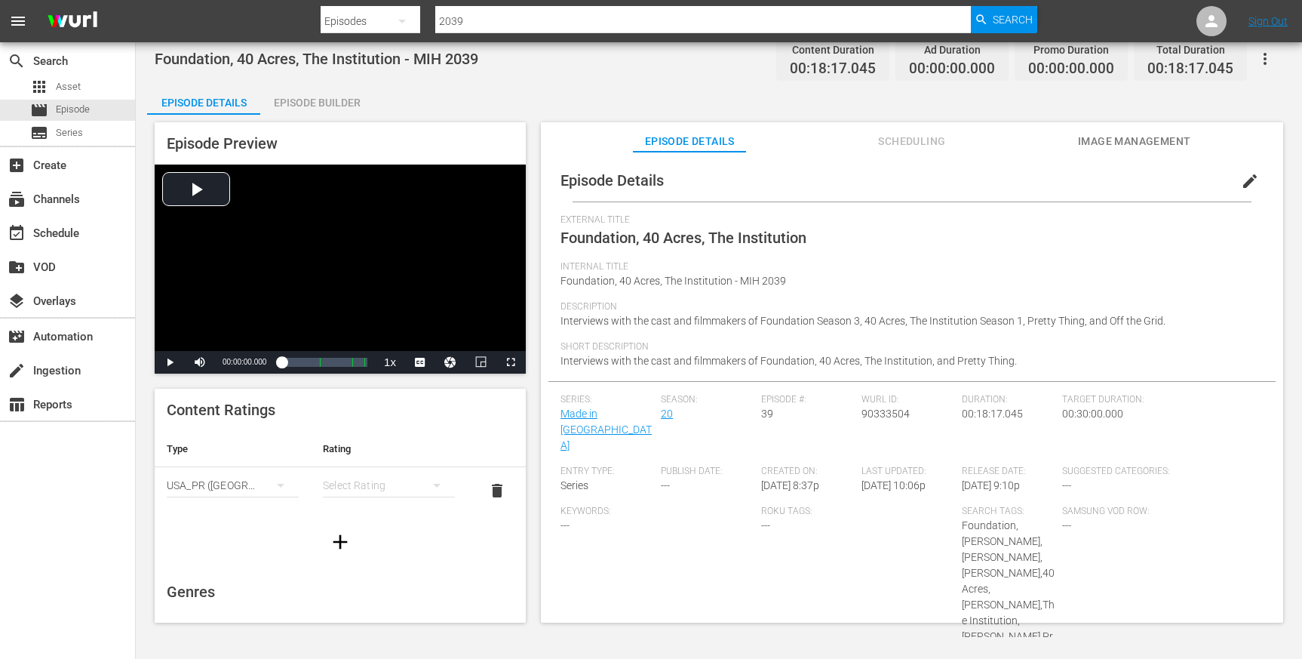
click at [365, 481] on div "simple table" at bounding box center [389, 485] width 132 height 42
click at [354, 561] on div "TVPG" at bounding box center [382, 564] width 91 height 24
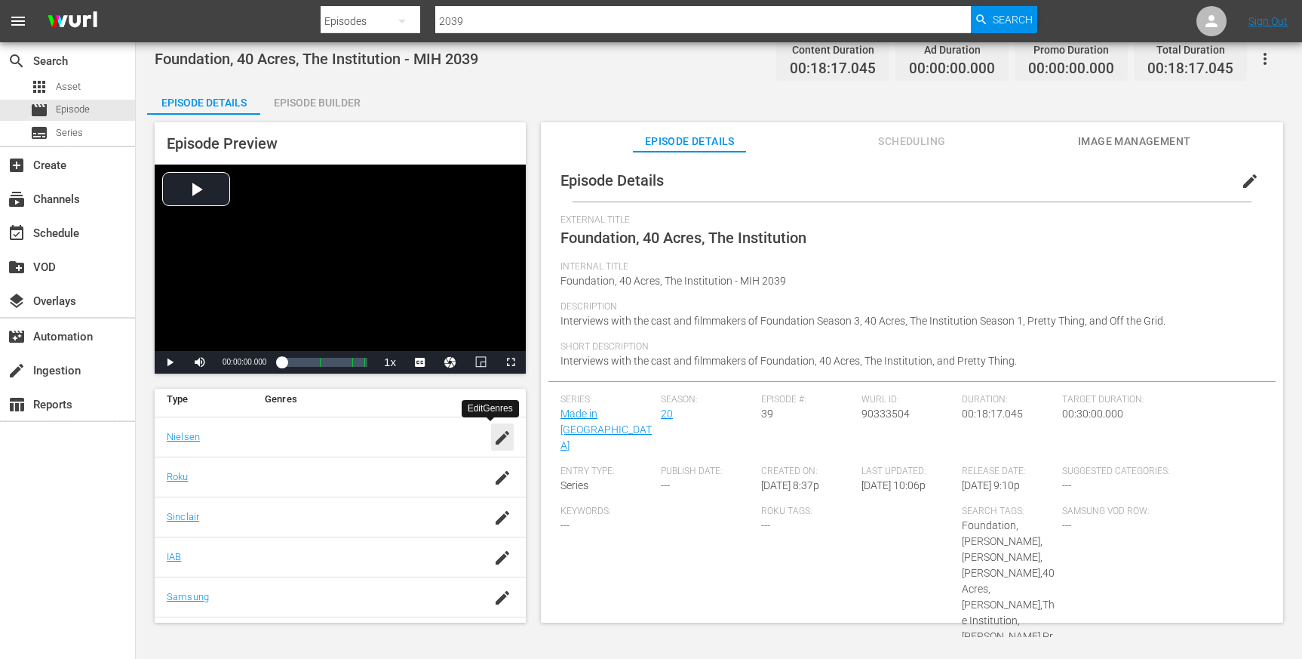
click at [496, 438] on icon "button" at bounding box center [503, 438] width 14 height 14
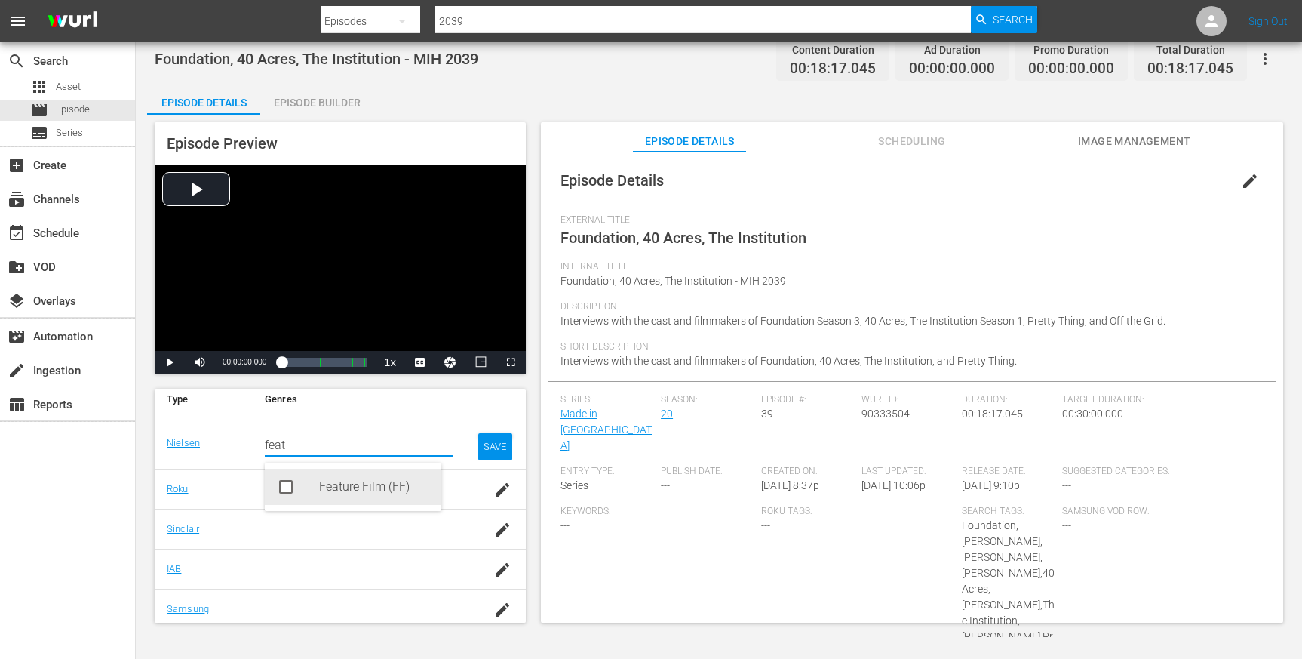
click at [272, 478] on div "Feature Film (FF)" at bounding box center [353, 487] width 177 height 36
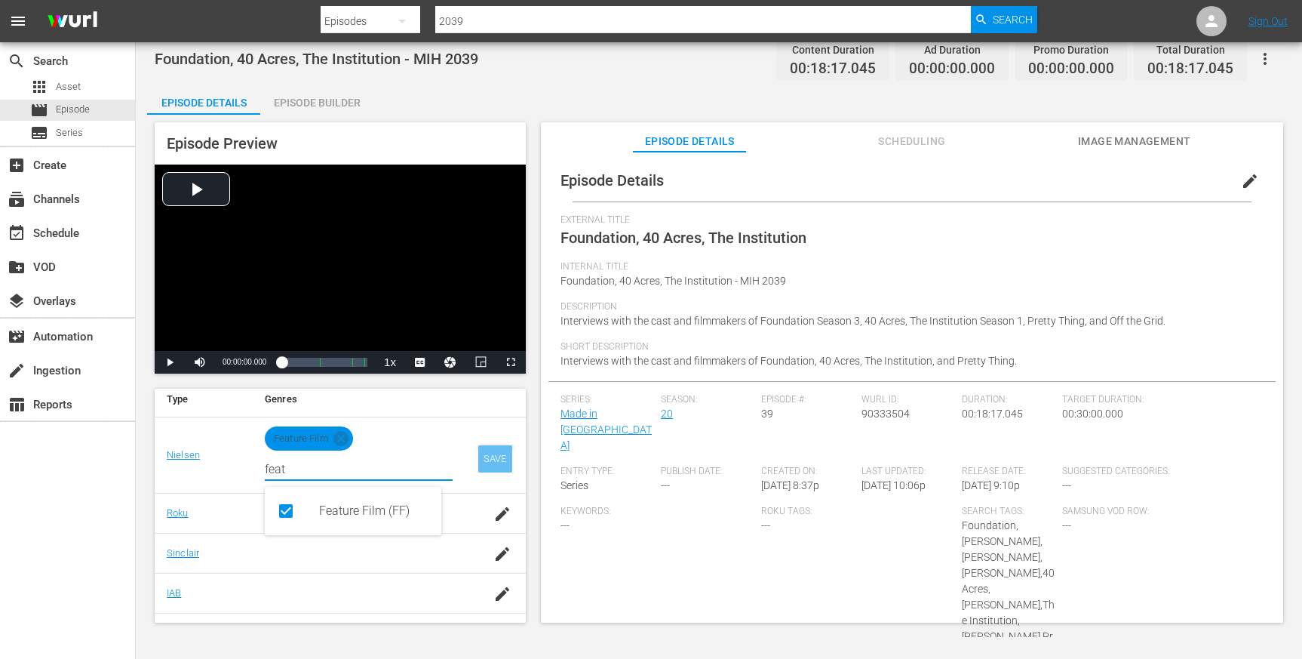
click at [478, 455] on div "SAVE" at bounding box center [495, 458] width 35 height 27
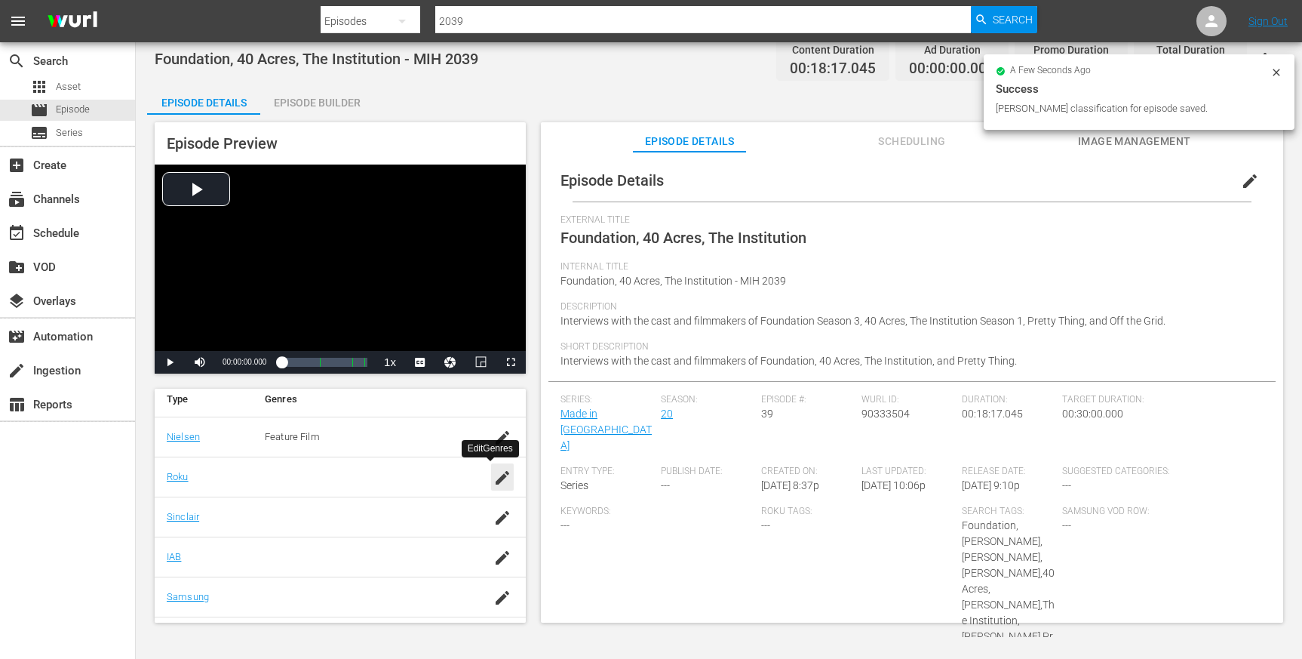
click at [493, 472] on icon "button" at bounding box center [502, 478] width 18 height 18
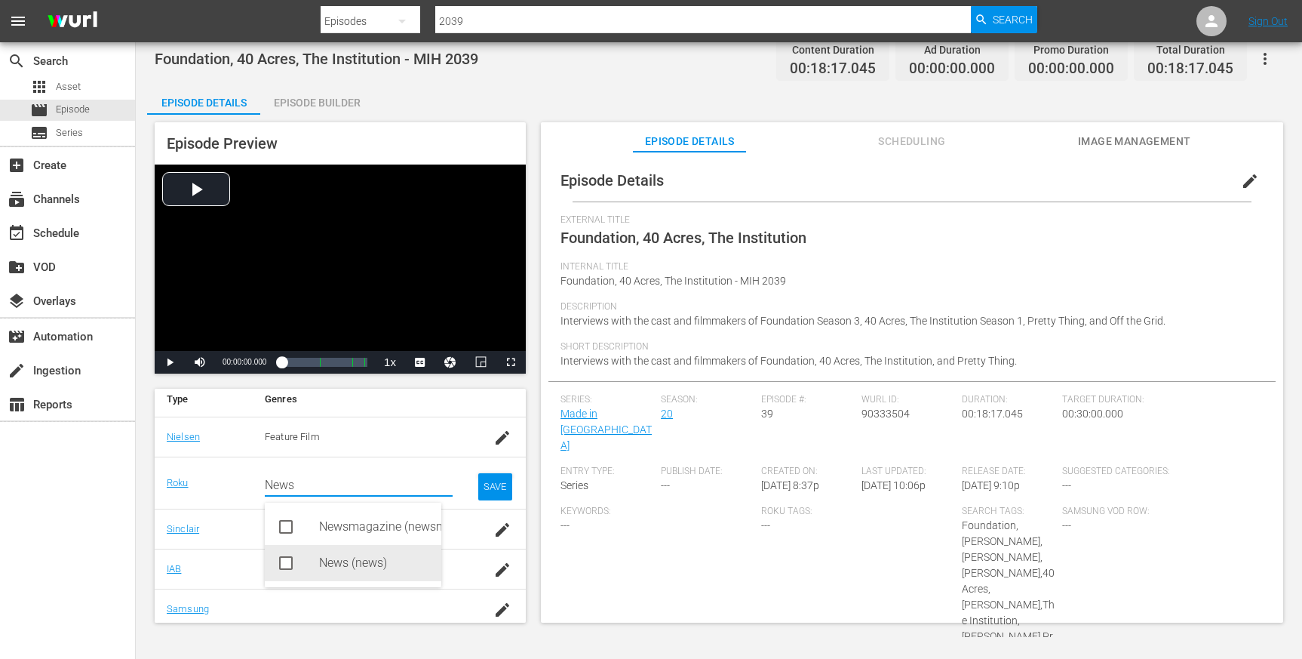
click at [316, 558] on div "News (news)" at bounding box center [353, 563] width 177 height 36
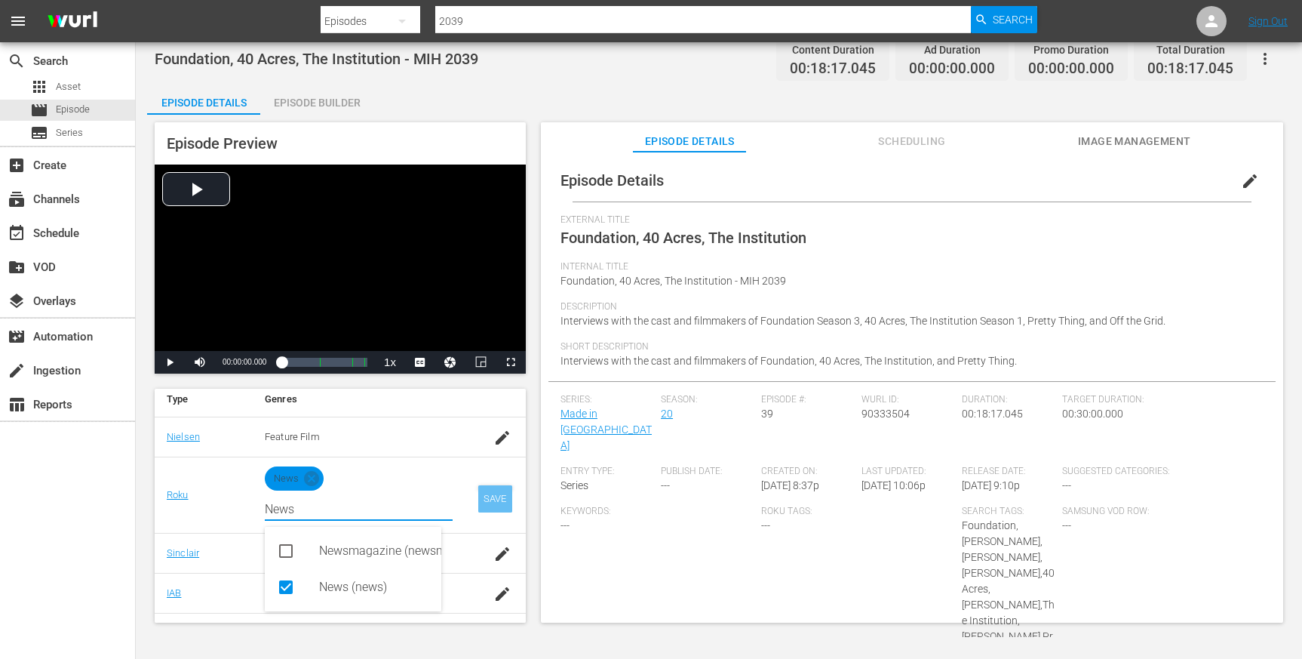
click at [482, 498] on div "SAVE" at bounding box center [495, 498] width 35 height 27
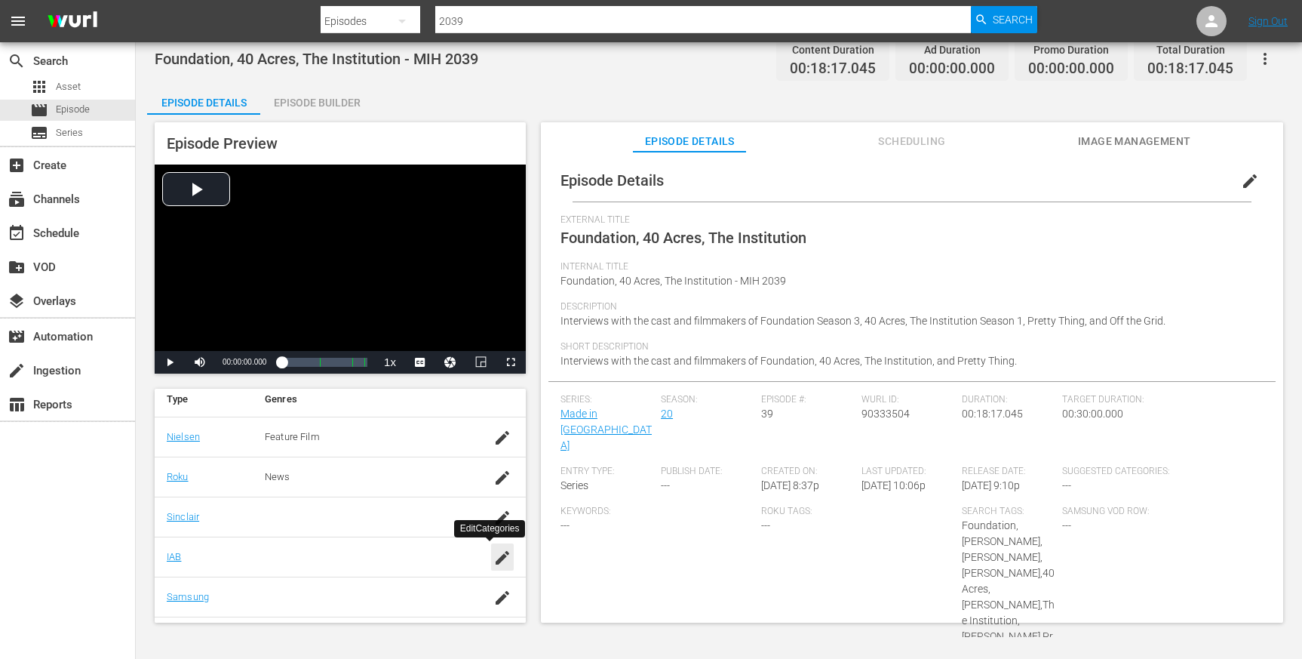
click at [493, 549] on icon "button" at bounding box center [502, 558] width 18 height 18
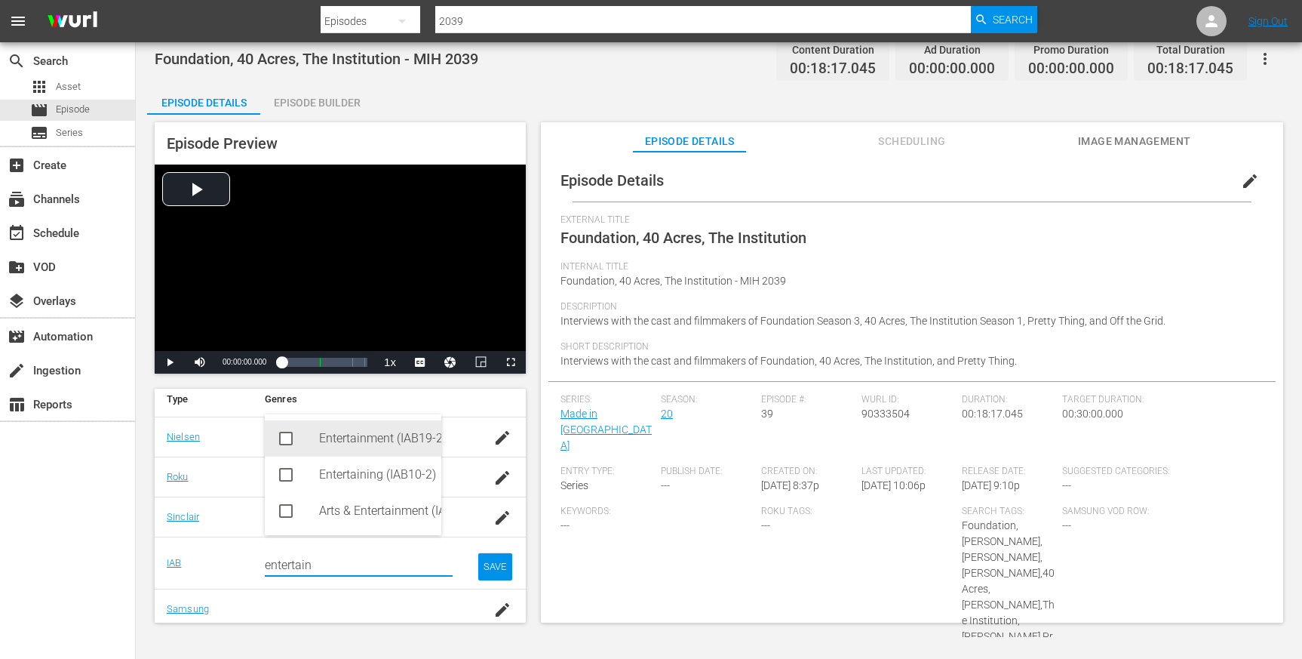
click at [363, 437] on div "Entertainment (IAB19-29)" at bounding box center [374, 438] width 110 height 36
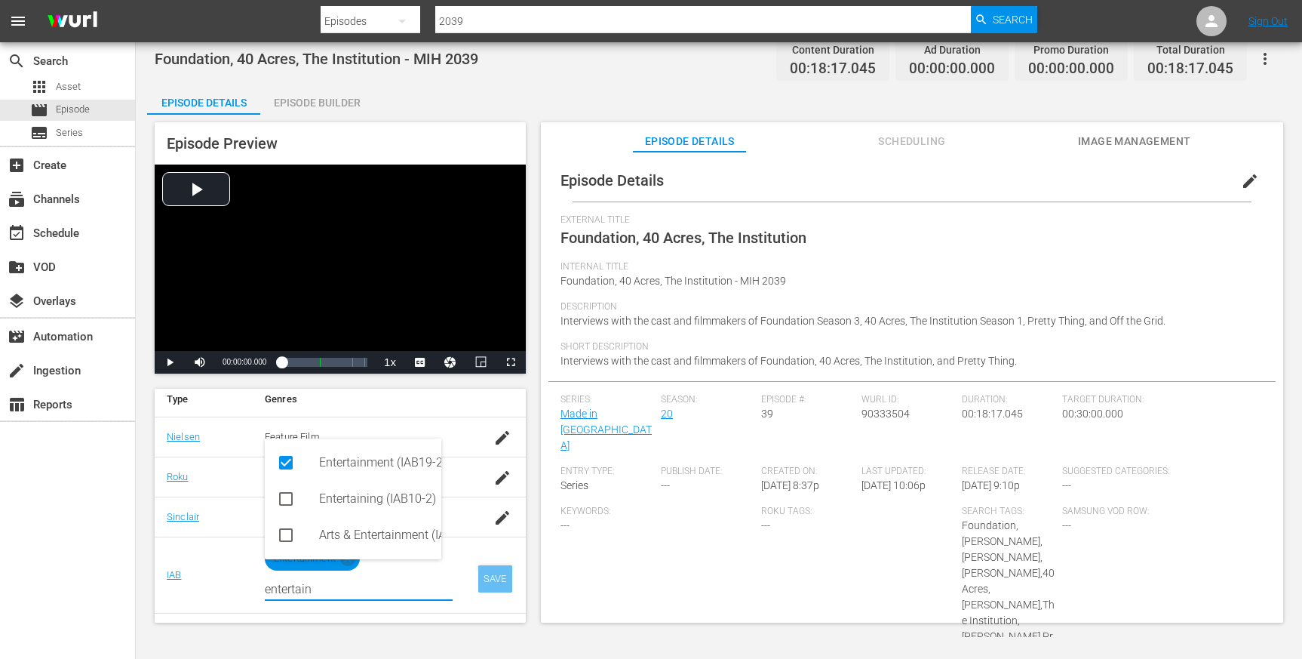
click at [478, 573] on div "SAVE" at bounding box center [495, 578] width 35 height 27
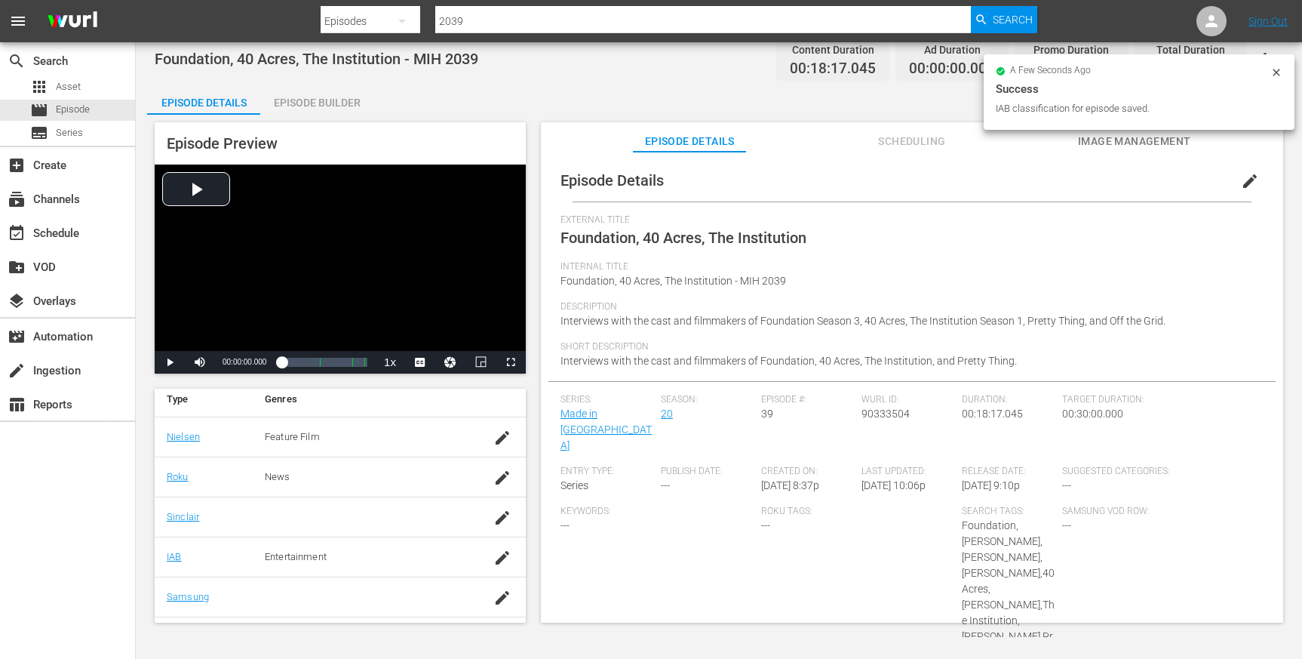
scroll to position [306, 0]
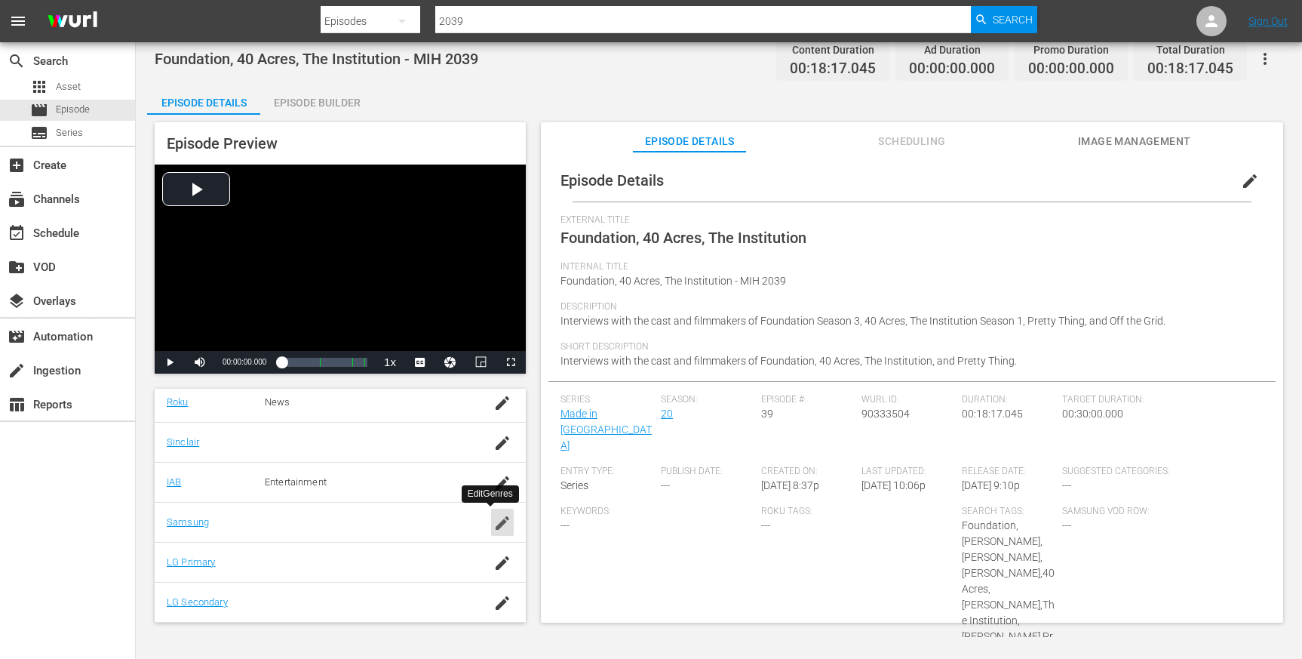
click at [496, 523] on icon "button" at bounding box center [503, 523] width 14 height 14
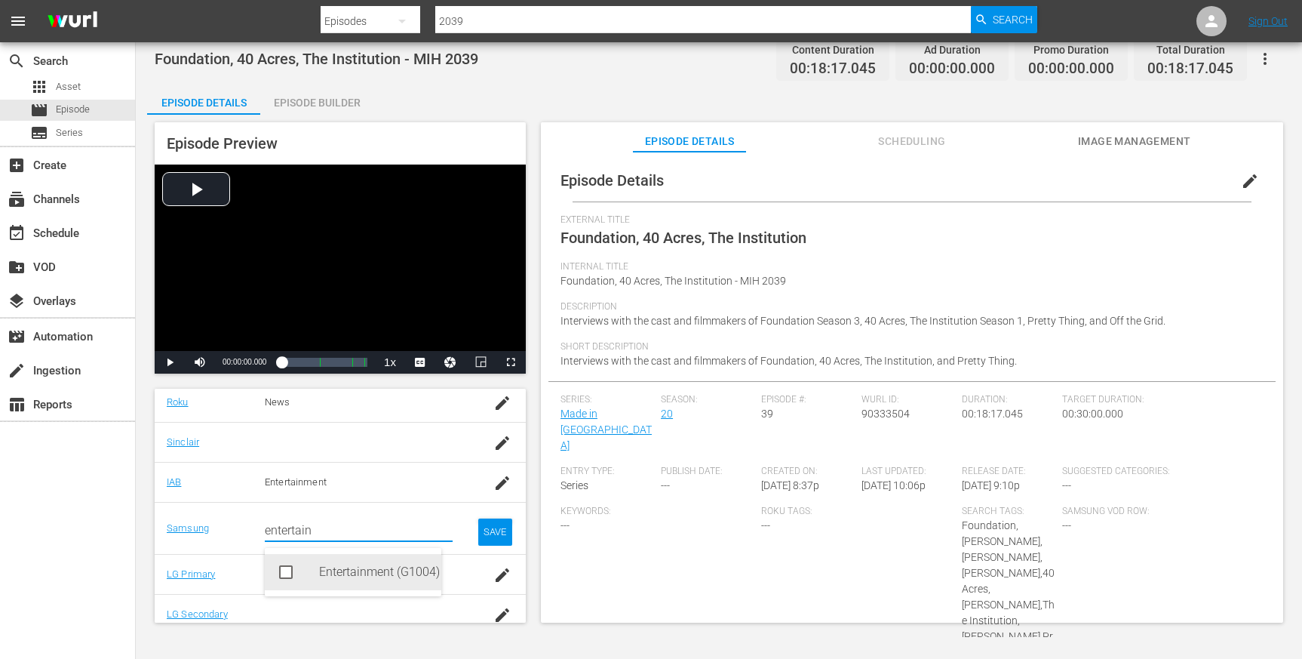
click at [370, 567] on div "Entertainment (G1004)" at bounding box center [374, 572] width 110 height 36
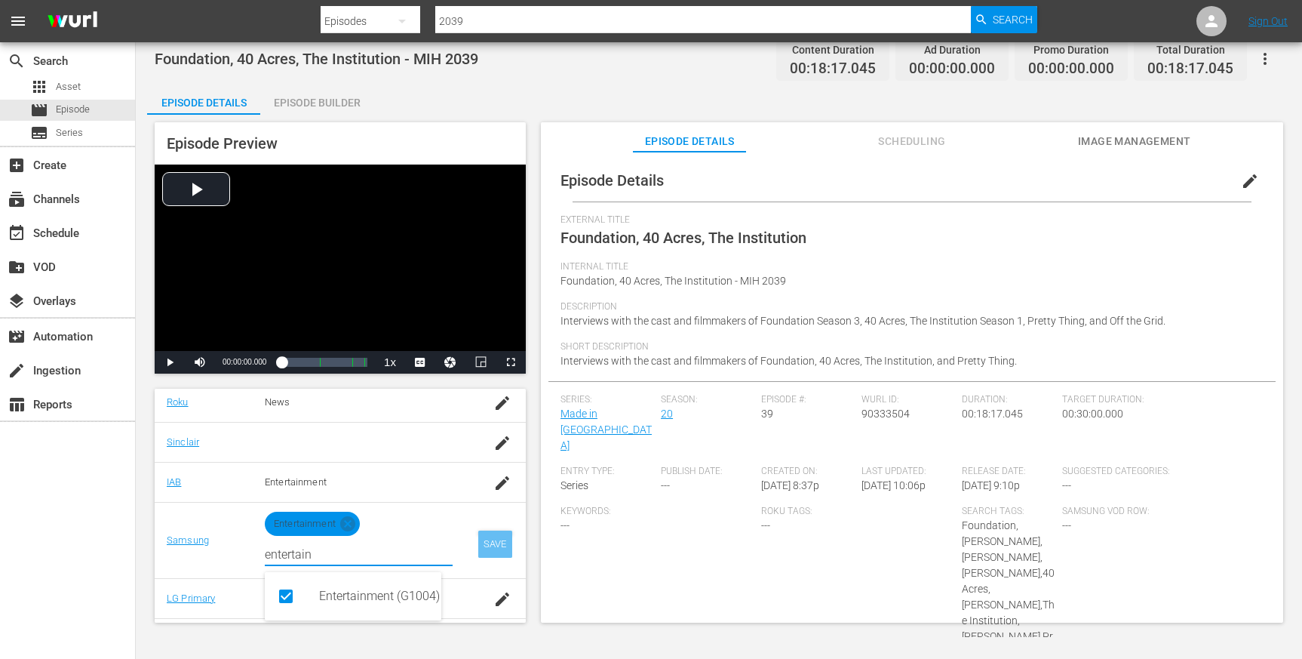
click at [481, 540] on div "SAVE" at bounding box center [495, 543] width 35 height 27
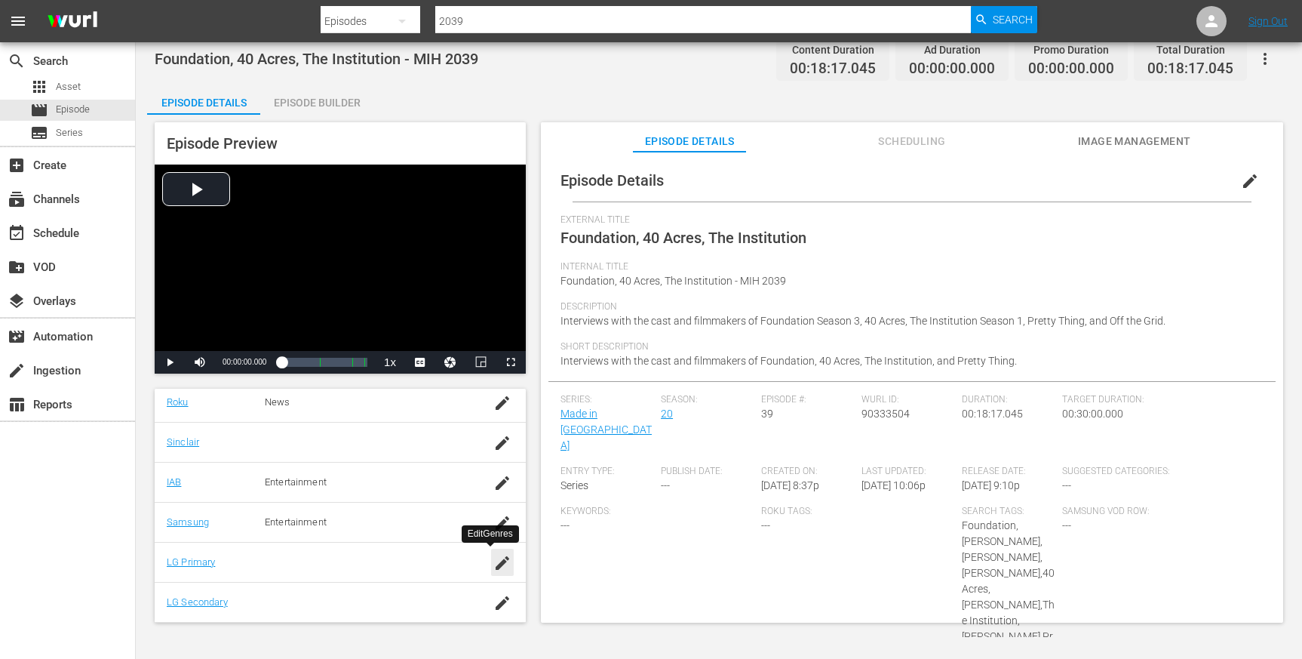
click at [493, 561] on icon "button" at bounding box center [502, 563] width 18 height 18
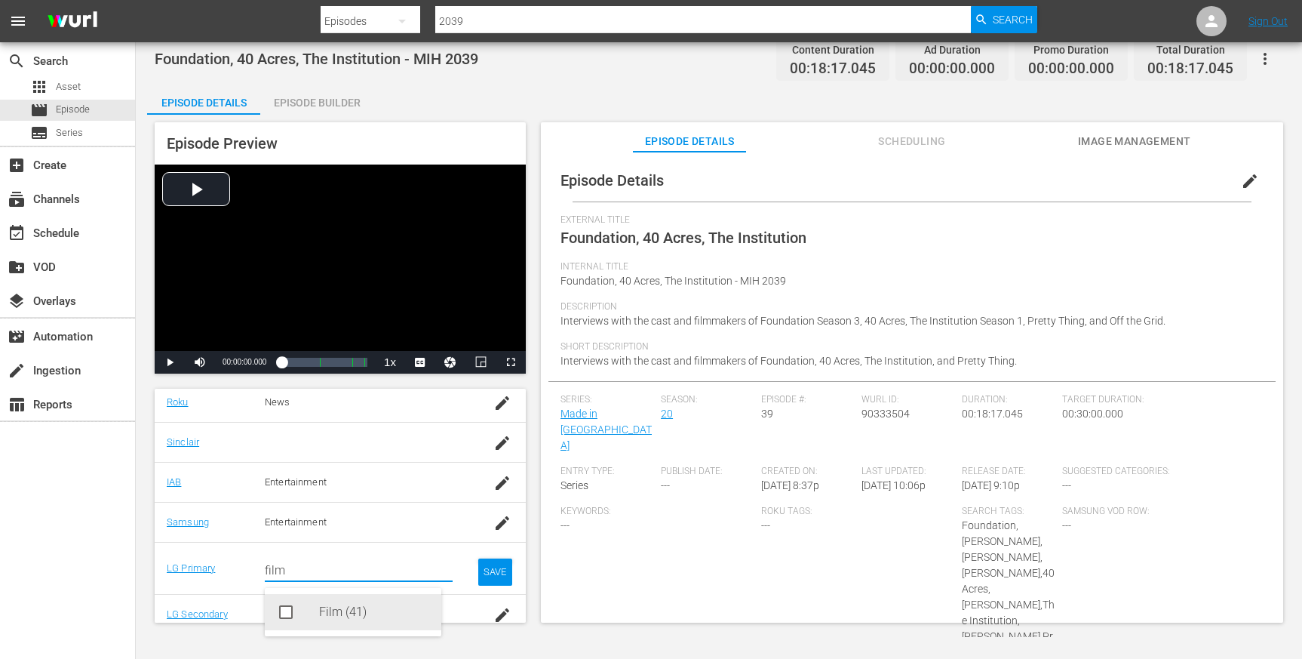
click at [321, 610] on div "Film (41)" at bounding box center [374, 612] width 110 height 36
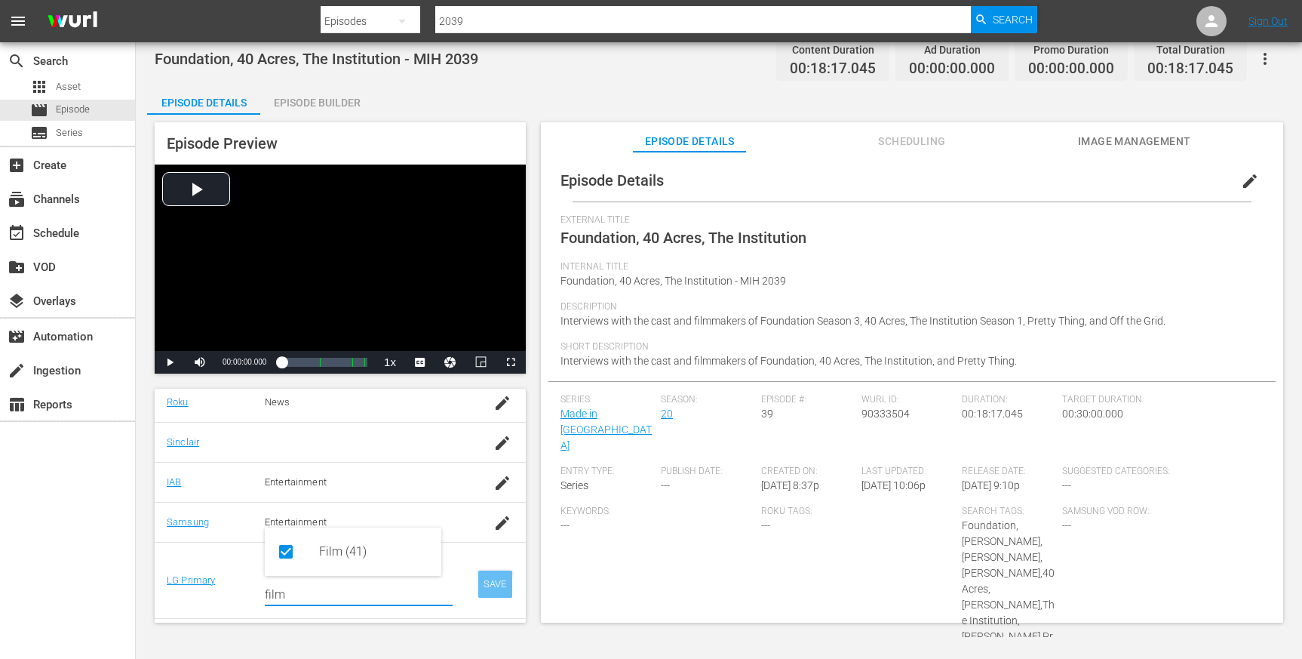
click at [478, 585] on div "SAVE" at bounding box center [495, 583] width 35 height 27
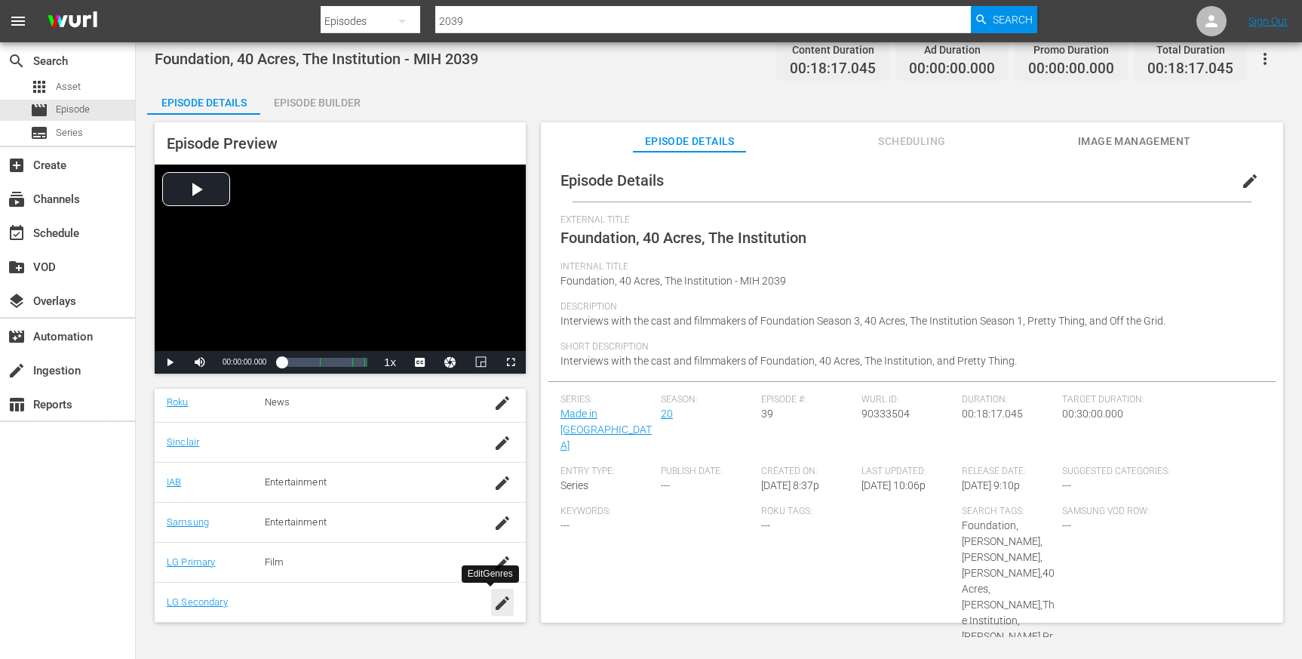
click at [493, 600] on icon "button" at bounding box center [502, 603] width 18 height 18
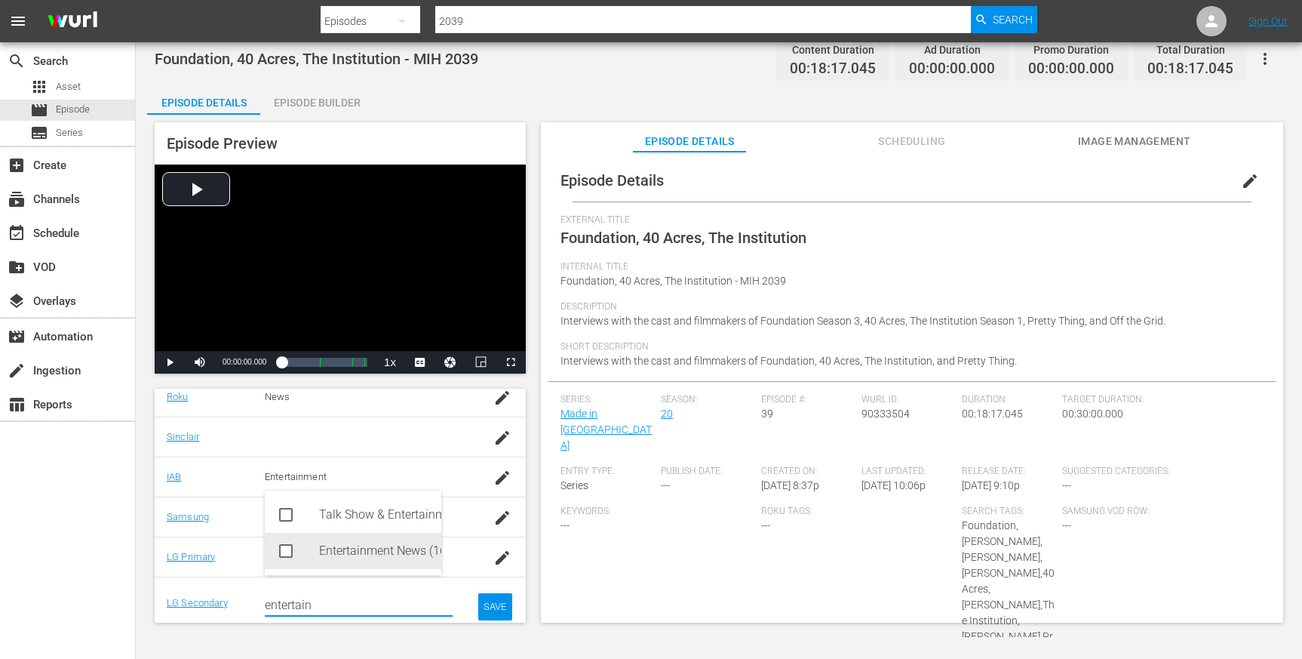
click at [398, 548] on div "Entertainment News (161)" at bounding box center [374, 551] width 110 height 36
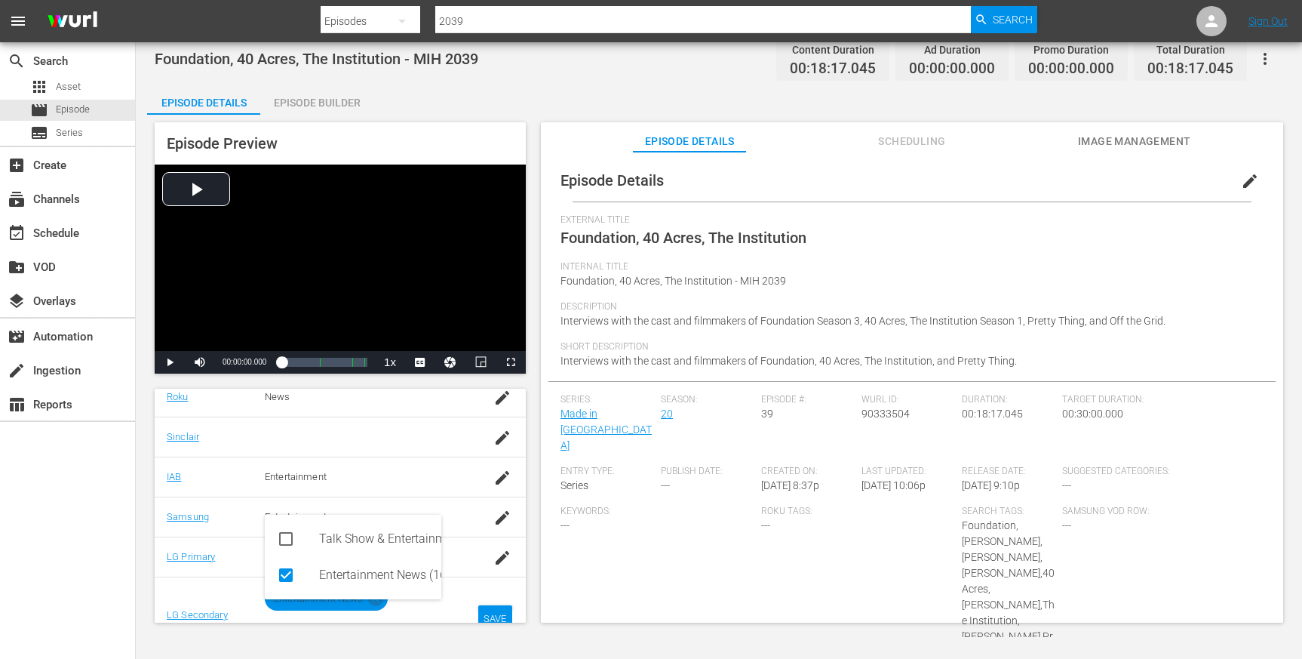
scroll to position [343, 0]
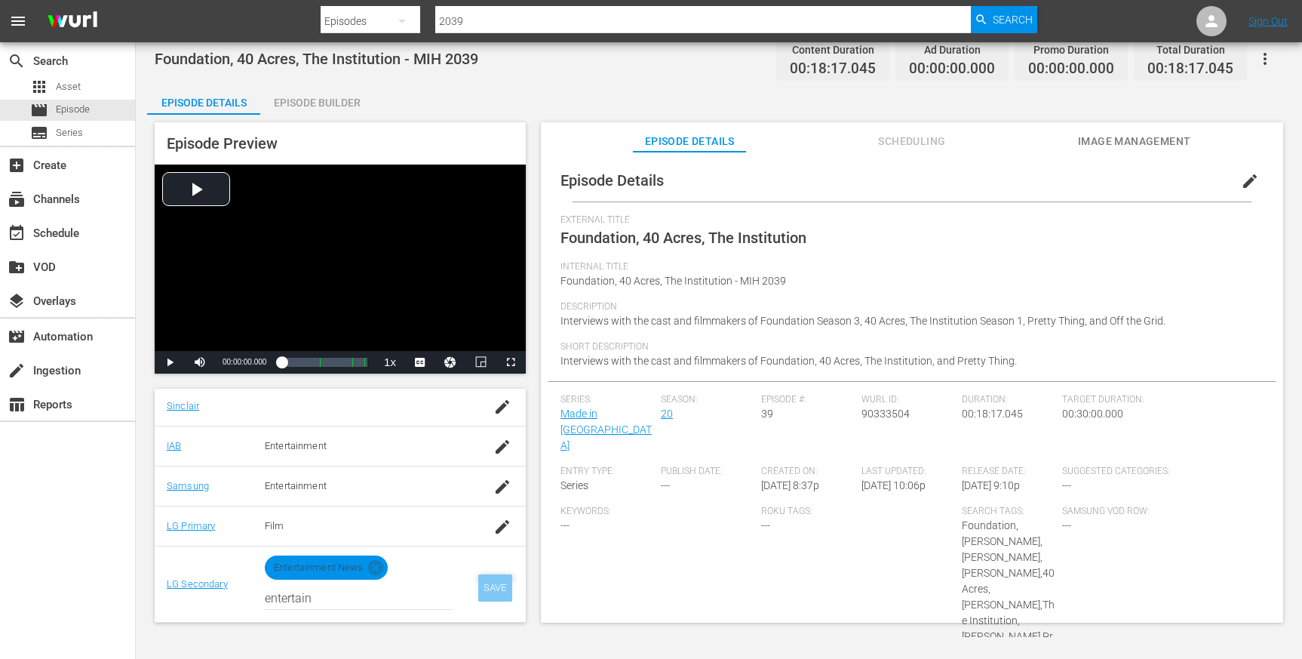
click at [482, 587] on div "SAVE" at bounding box center [495, 587] width 35 height 27
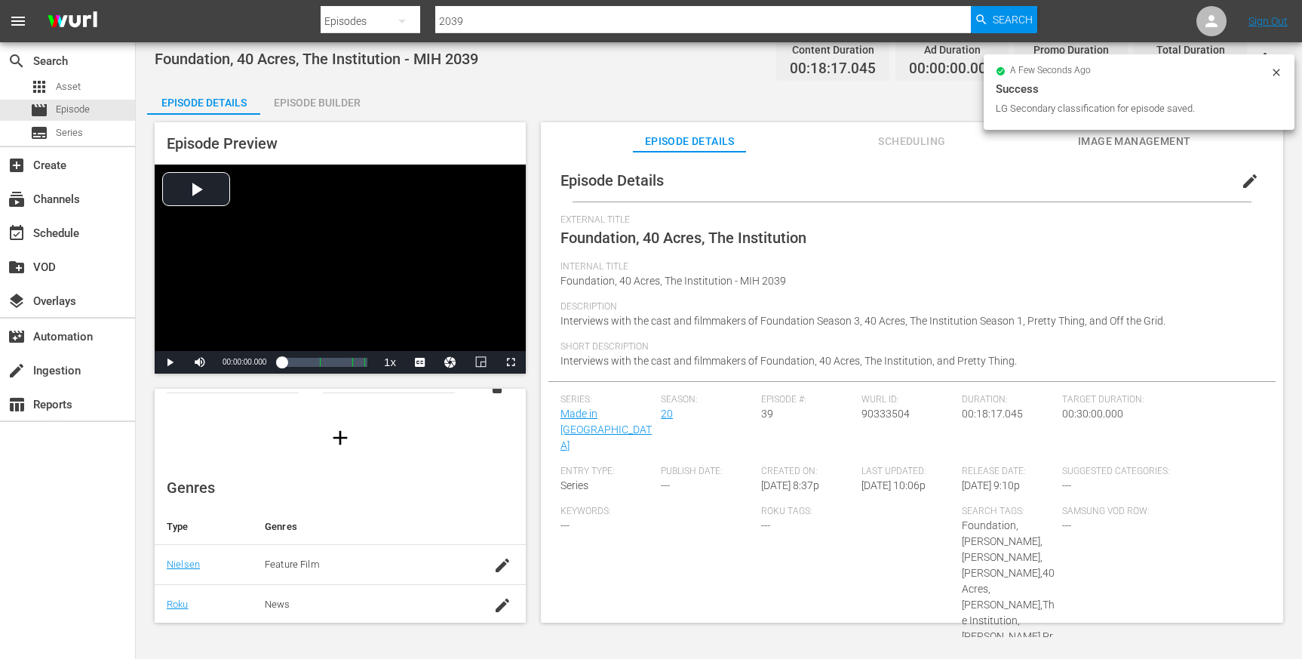
scroll to position [0, 0]
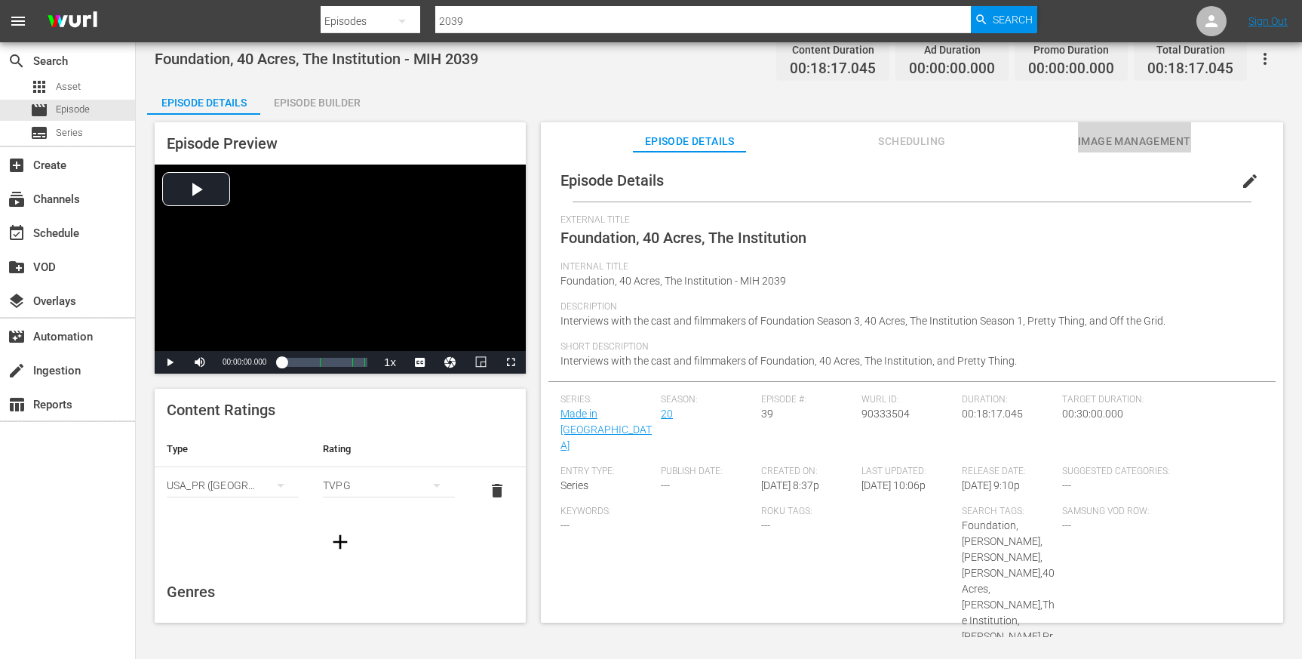
click at [1094, 137] on span "Image Management" at bounding box center [1134, 141] width 113 height 19
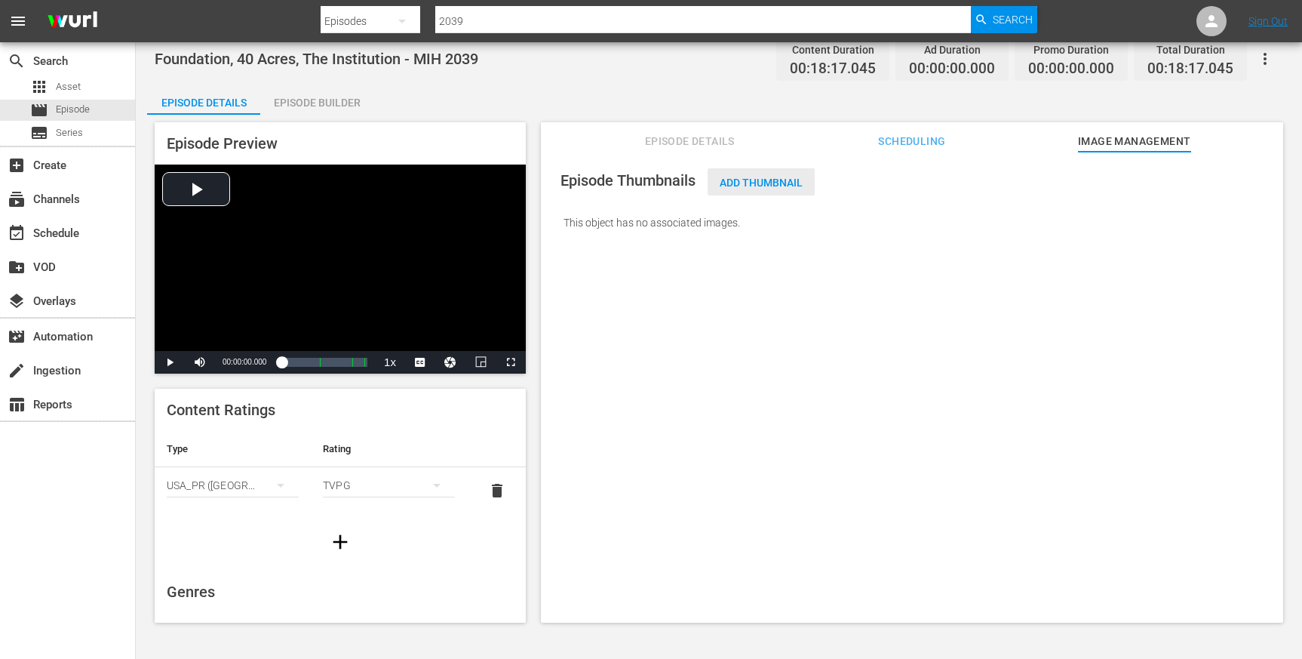
click at [756, 178] on span "Add Thumbnail" at bounding box center [761, 183] width 107 height 12
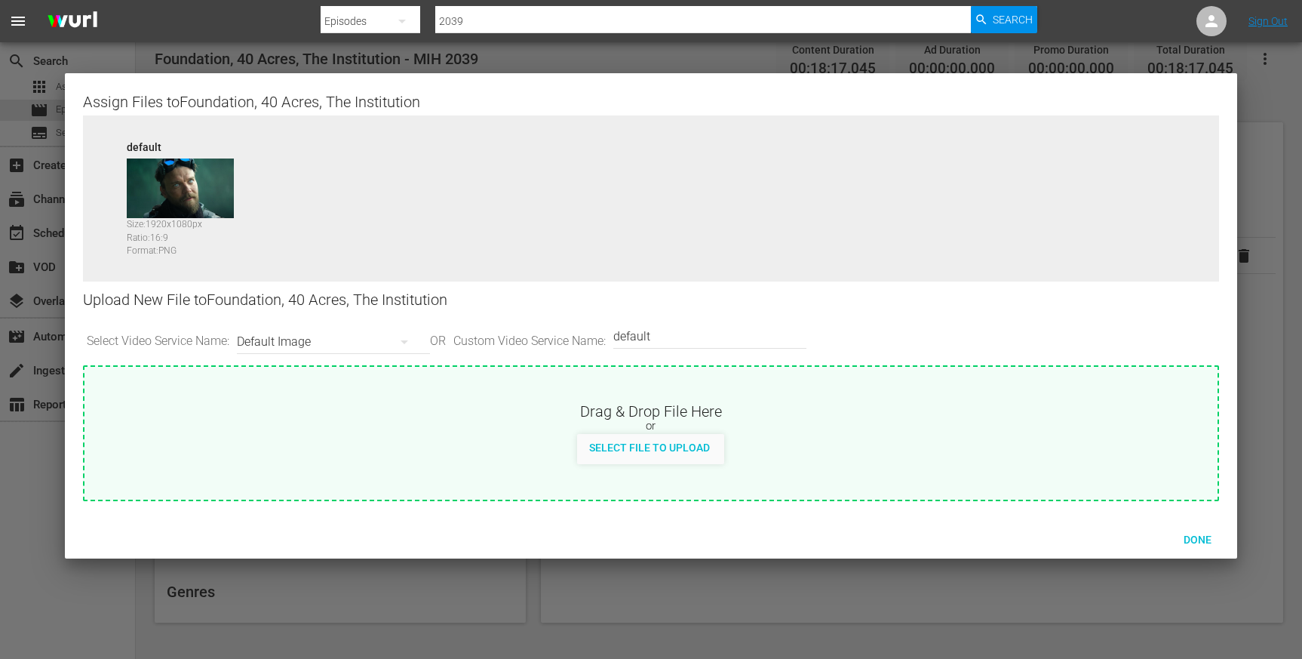
click at [369, 330] on div "Default Image" at bounding box center [330, 342] width 186 height 42
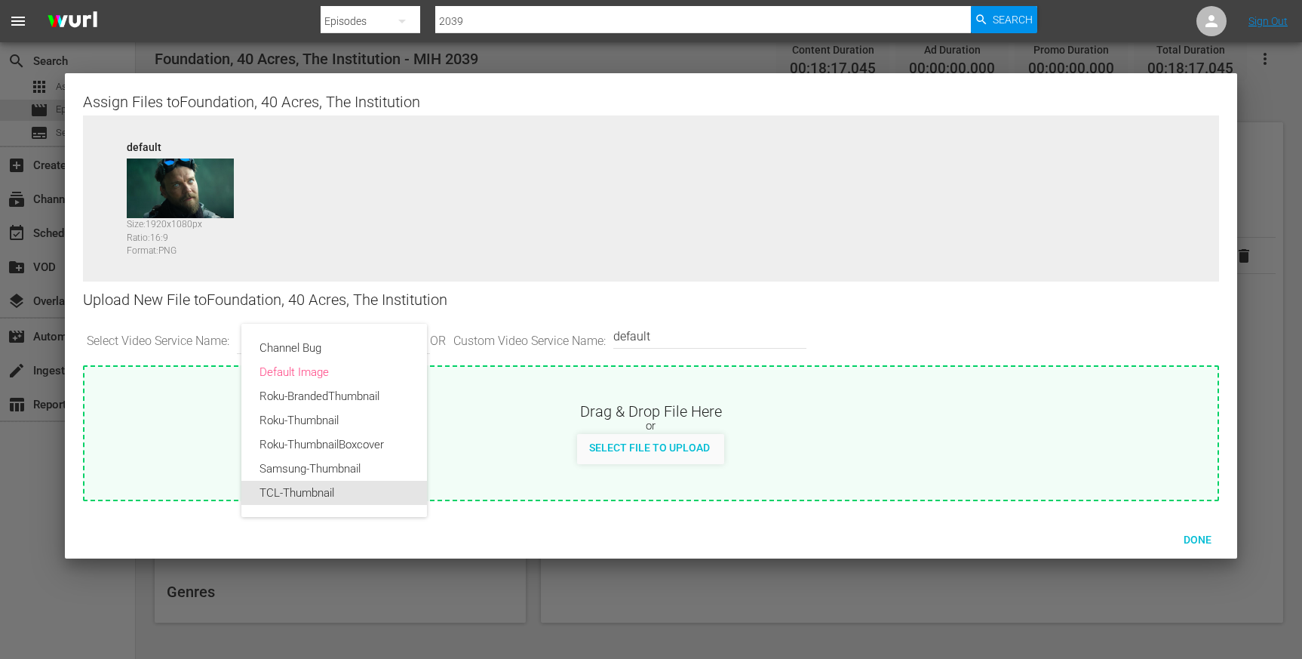
click at [304, 484] on div "TCL-Thumbnail" at bounding box center [334, 493] width 149 height 24
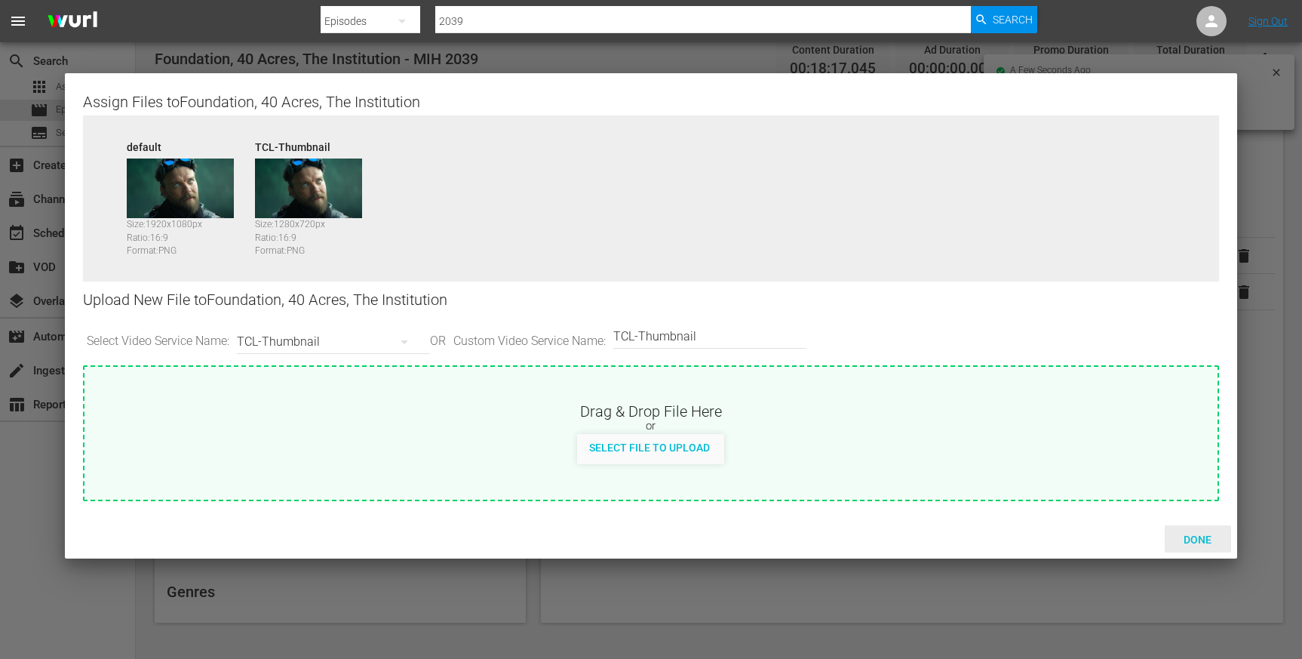
click at [1193, 536] on span "Done" at bounding box center [1198, 539] width 52 height 12
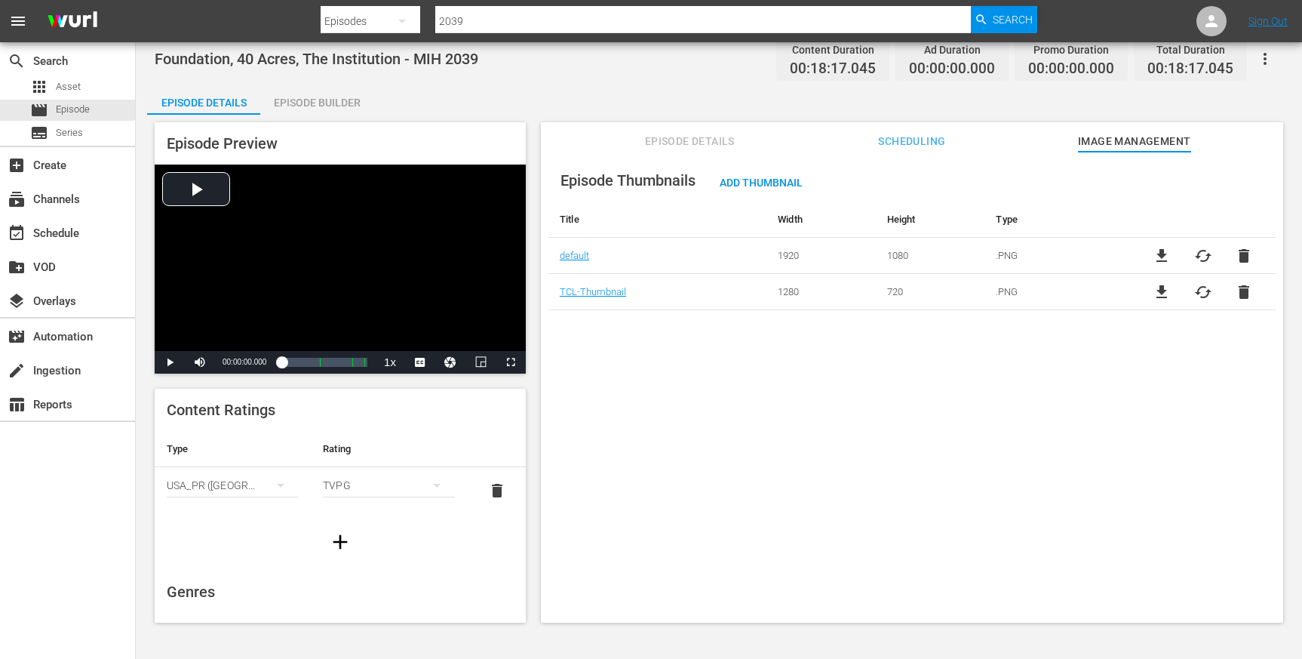
click at [723, 139] on span "Episode Details" at bounding box center [689, 141] width 113 height 19
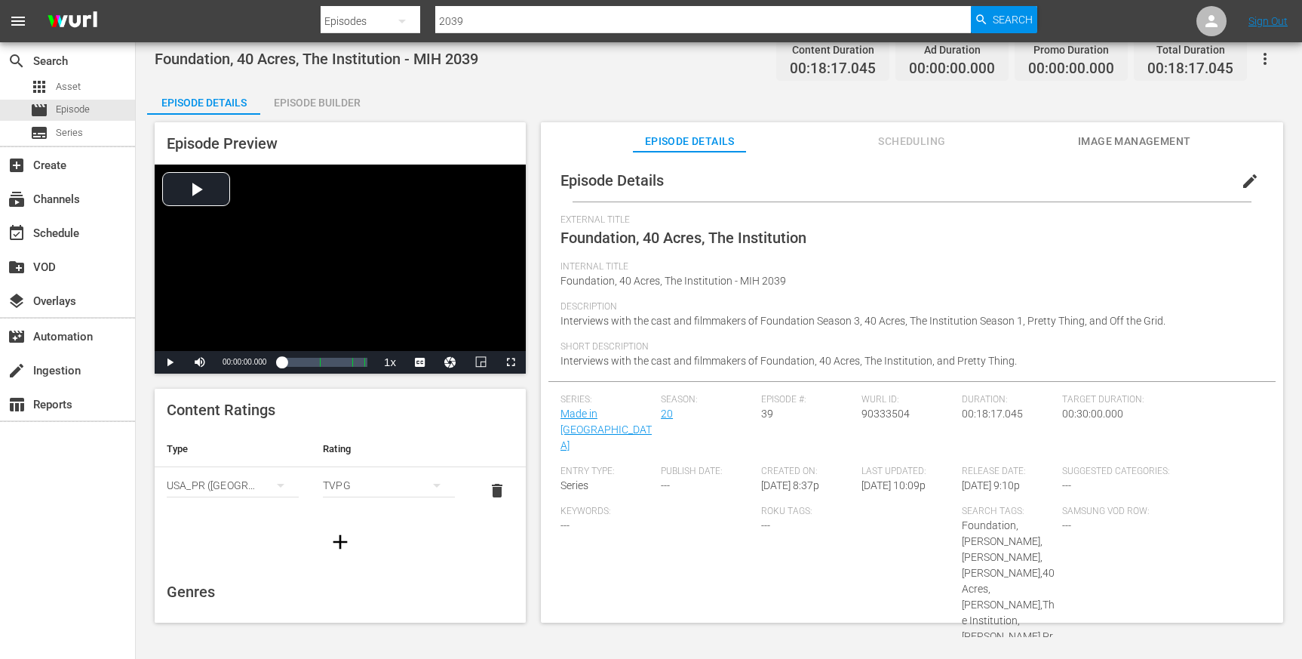
click at [499, 27] on input "2039" at bounding box center [703, 21] width 536 height 36
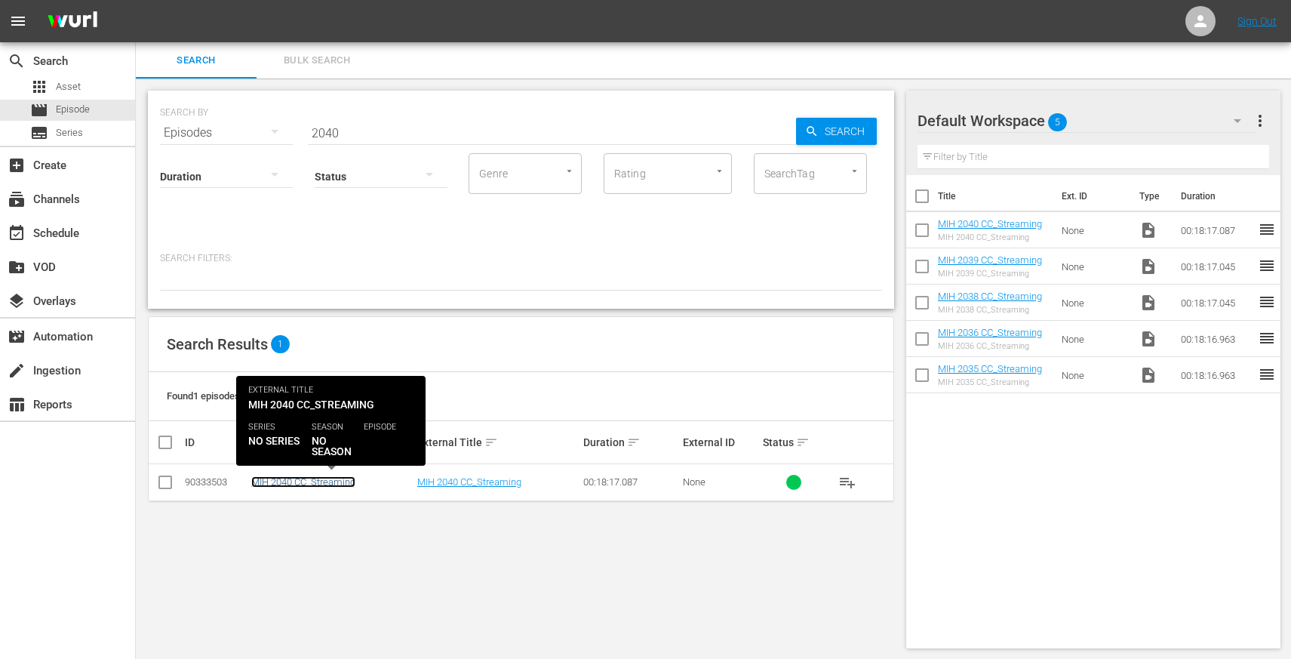
click at [333, 481] on link "MIH 2040 CC_Streaming" at bounding box center [303, 481] width 104 height 11
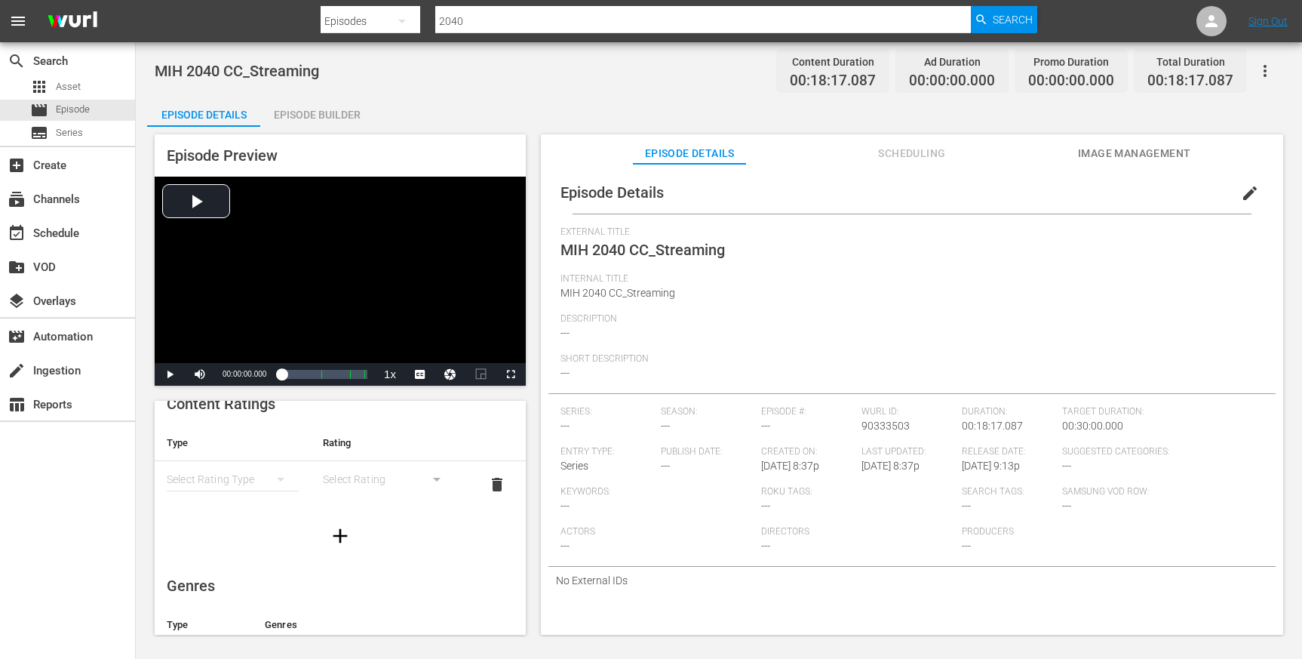
scroll to position [54, 0]
click at [272, 446] on icon "simple table" at bounding box center [281, 444] width 18 height 18
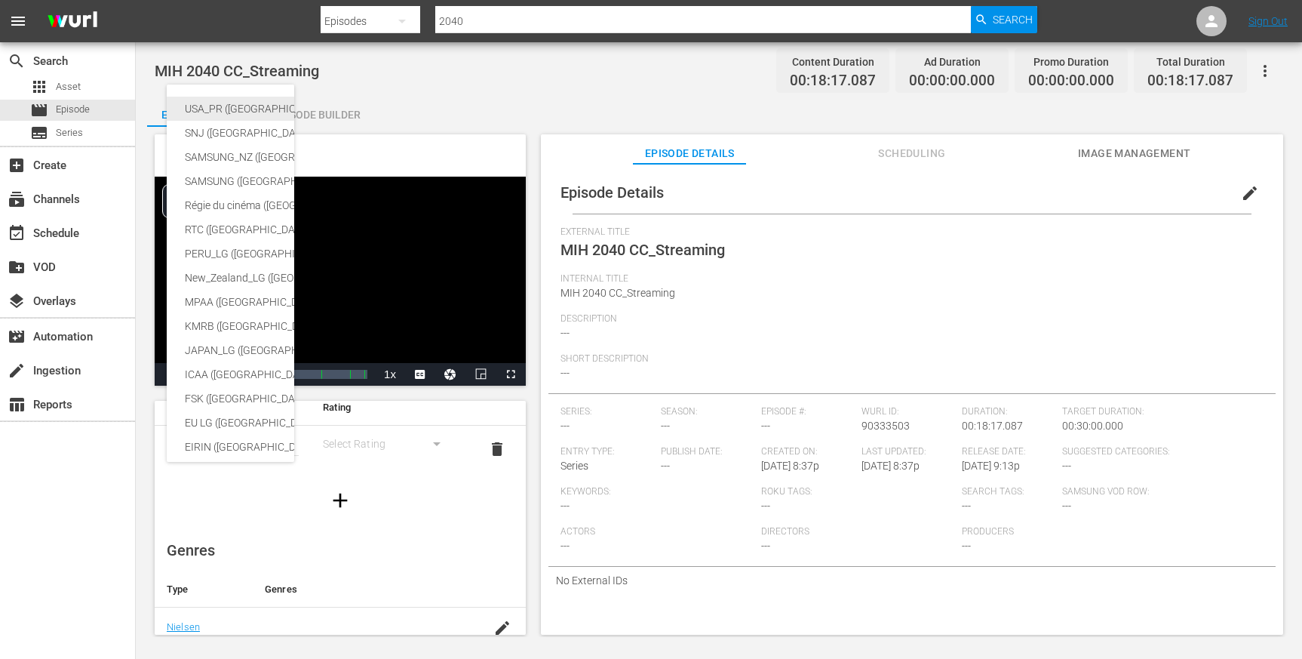
click at [244, 100] on div "USA_PR ([GEOGRAPHIC_DATA])" at bounding box center [358, 109] width 346 height 24
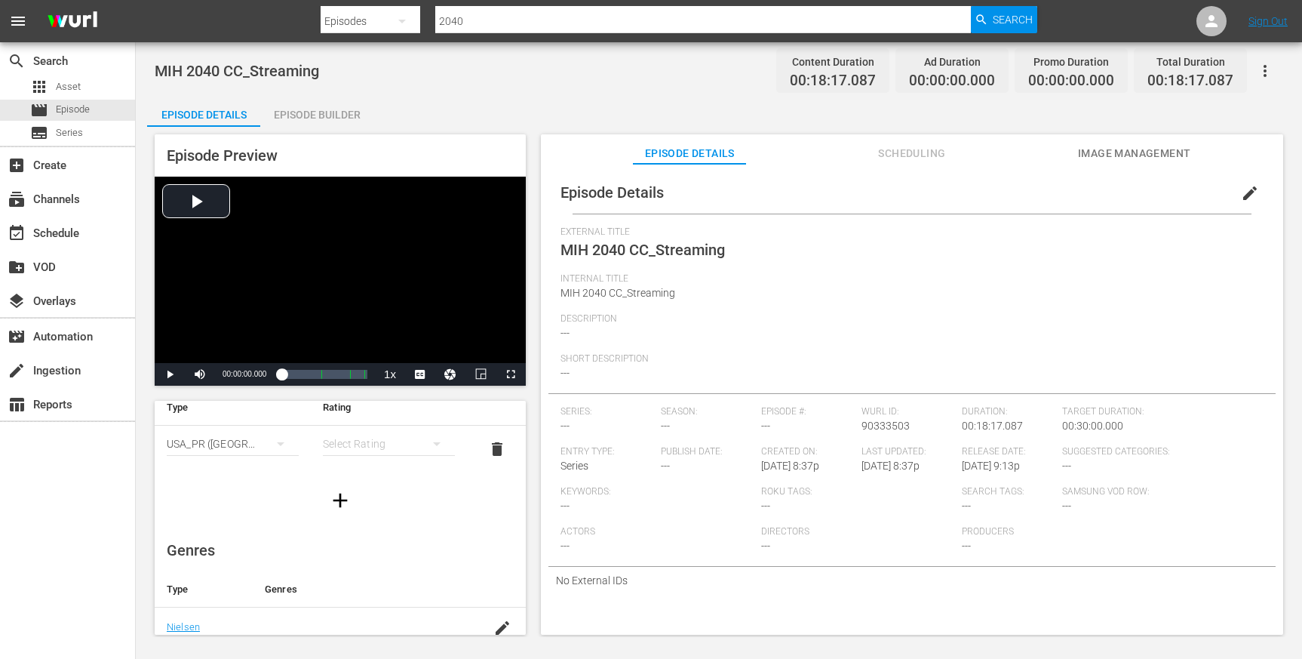
click at [341, 444] on div "simple table" at bounding box center [389, 444] width 132 height 42
click at [357, 515] on div "TVPG" at bounding box center [382, 522] width 91 height 24
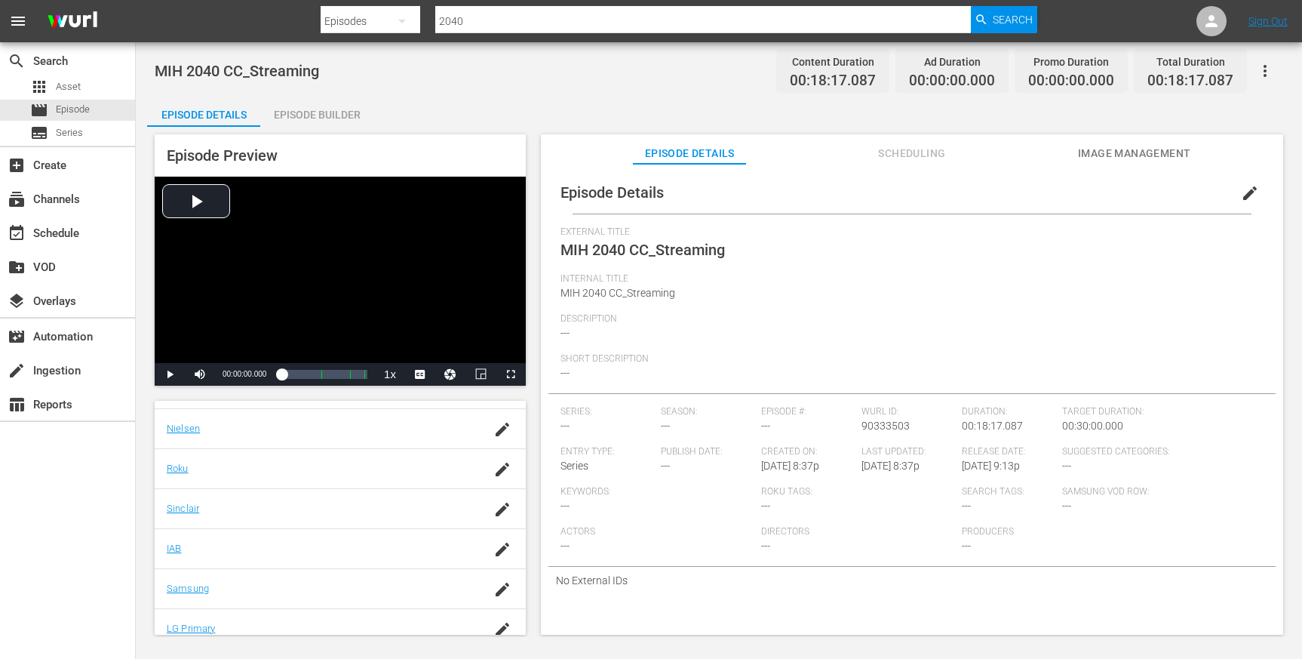
scroll to position [257, 0]
click at [493, 421] on icon "button" at bounding box center [502, 425] width 18 height 18
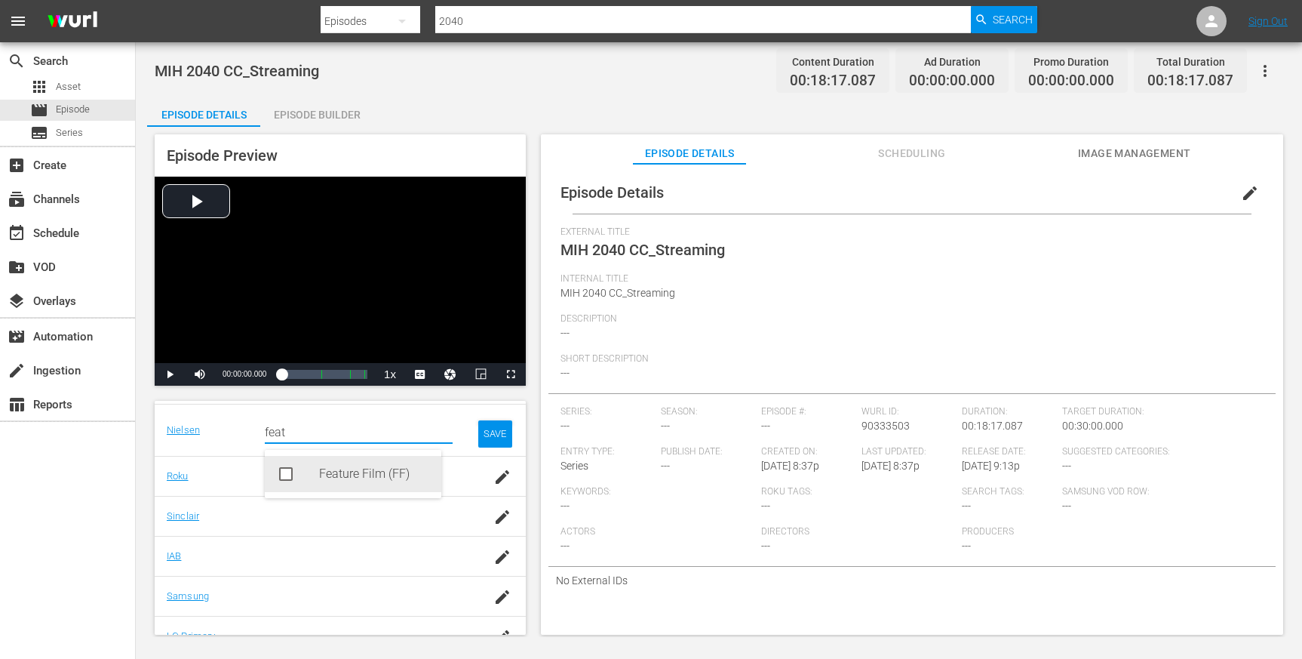
click at [389, 472] on div "Feature Film (FF)" at bounding box center [374, 474] width 110 height 36
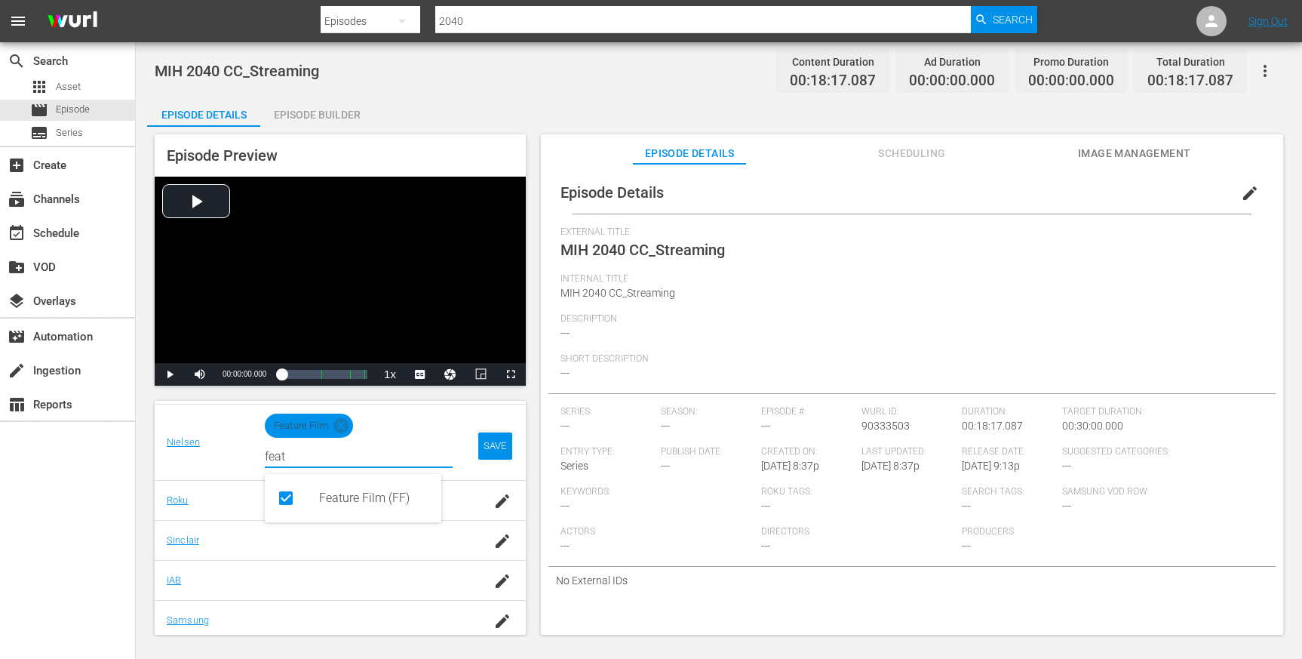
click at [478, 447] on div "SAVE" at bounding box center [495, 445] width 35 height 27
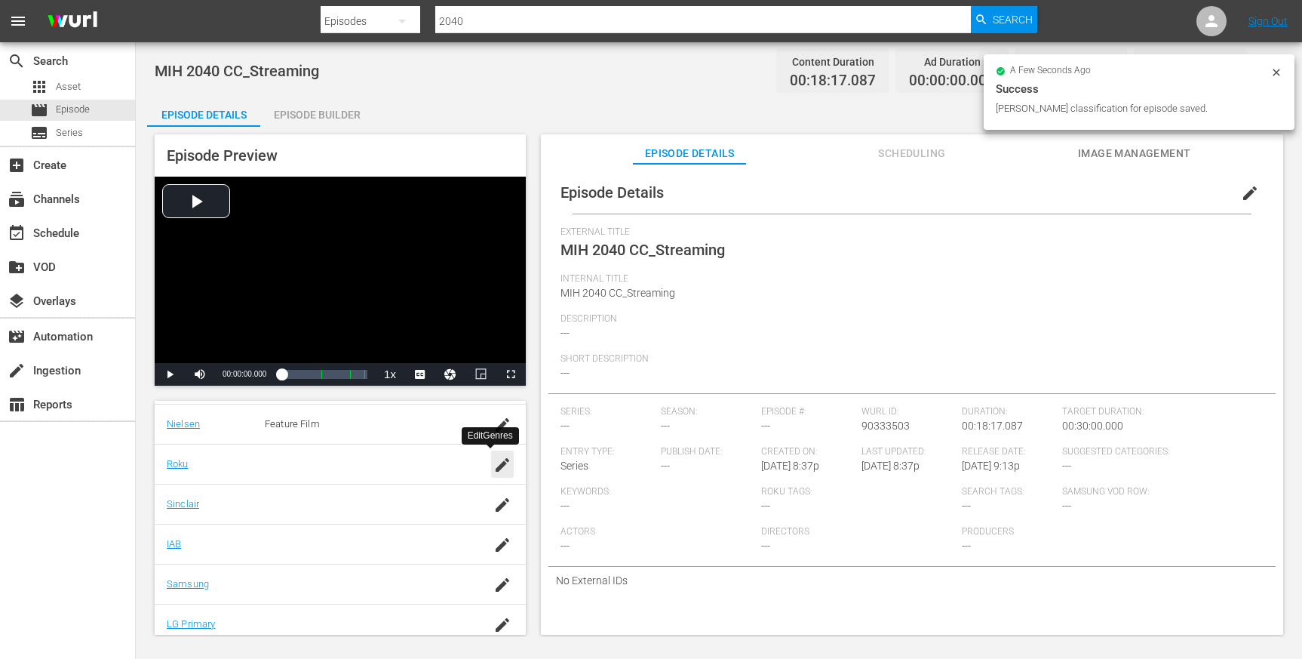
click at [496, 469] on icon "button" at bounding box center [503, 465] width 14 height 14
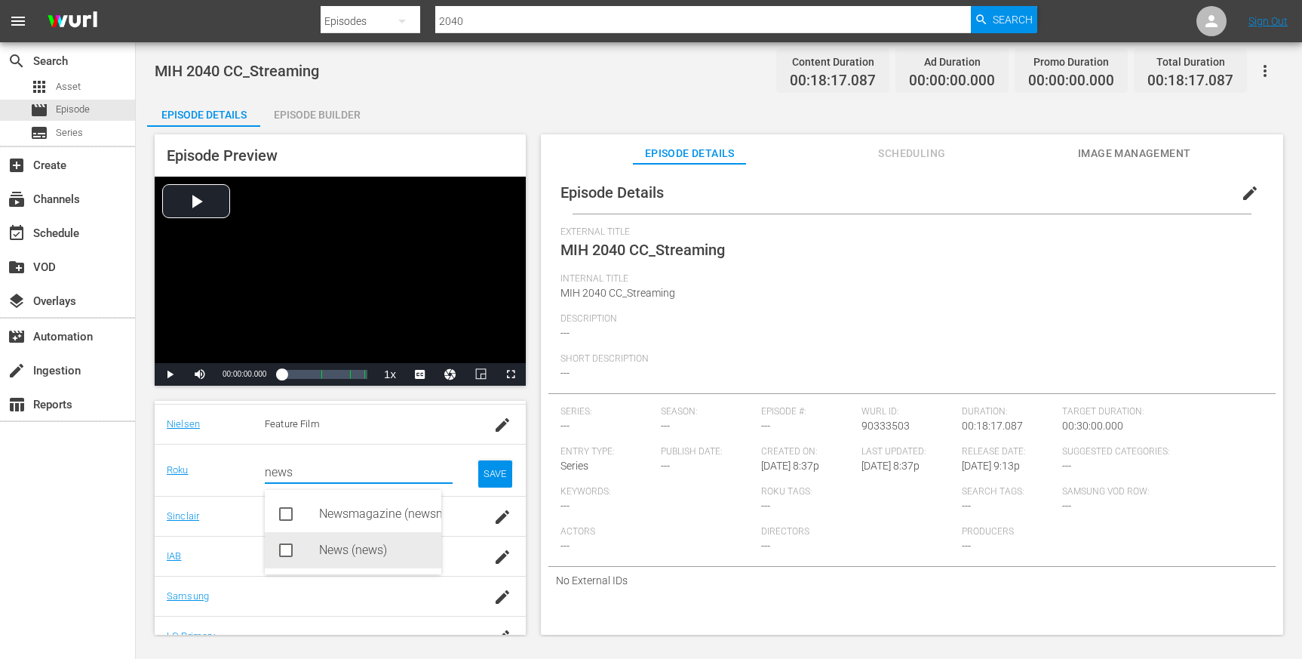
click at [337, 544] on div "News (news)" at bounding box center [374, 550] width 110 height 36
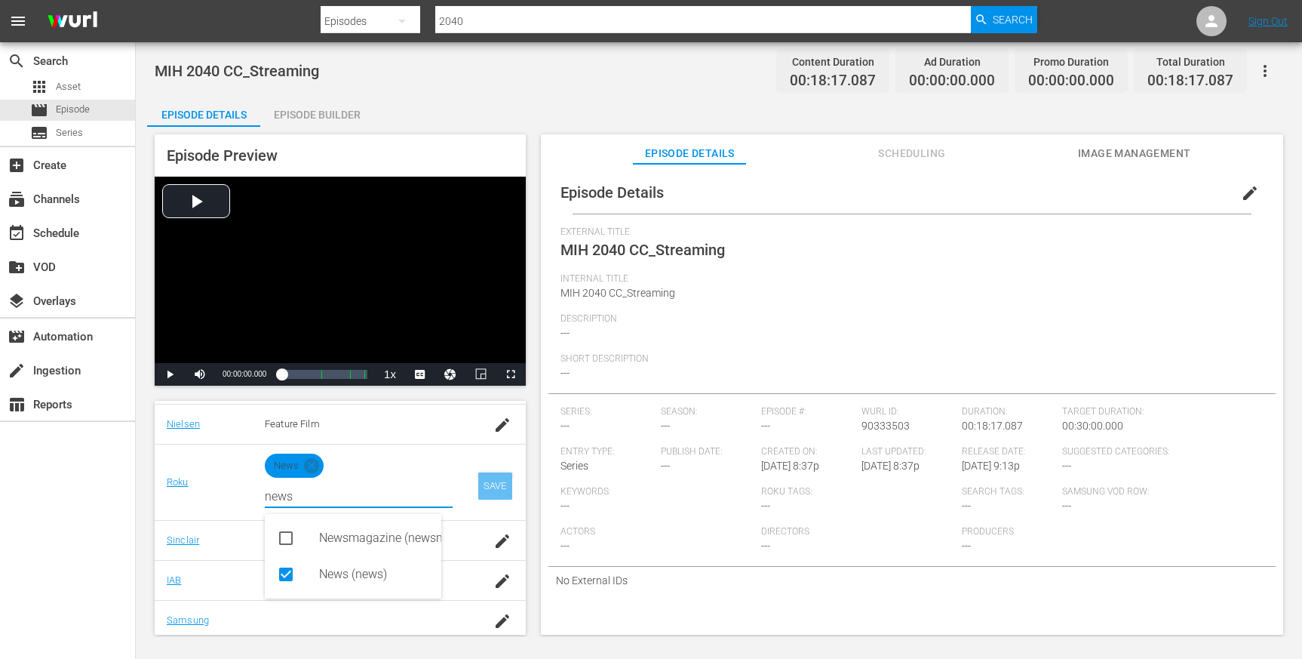
click at [478, 484] on div "SAVE" at bounding box center [495, 485] width 35 height 27
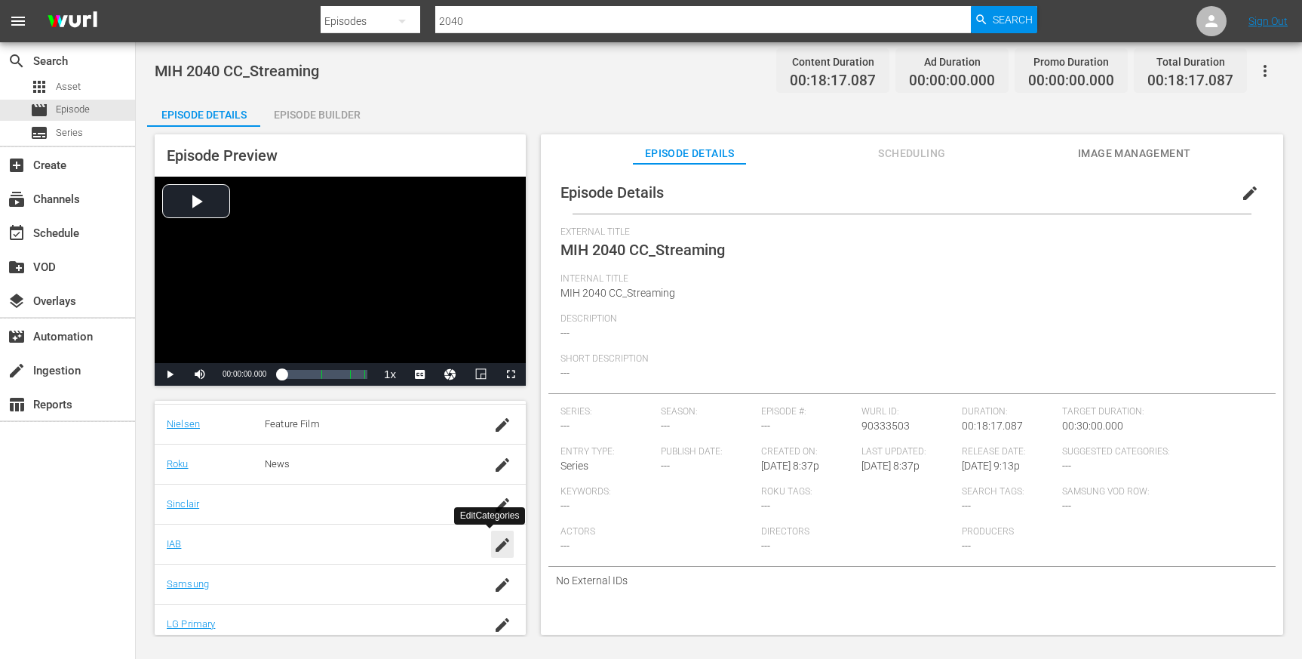
click at [493, 539] on icon "button" at bounding box center [502, 545] width 18 height 18
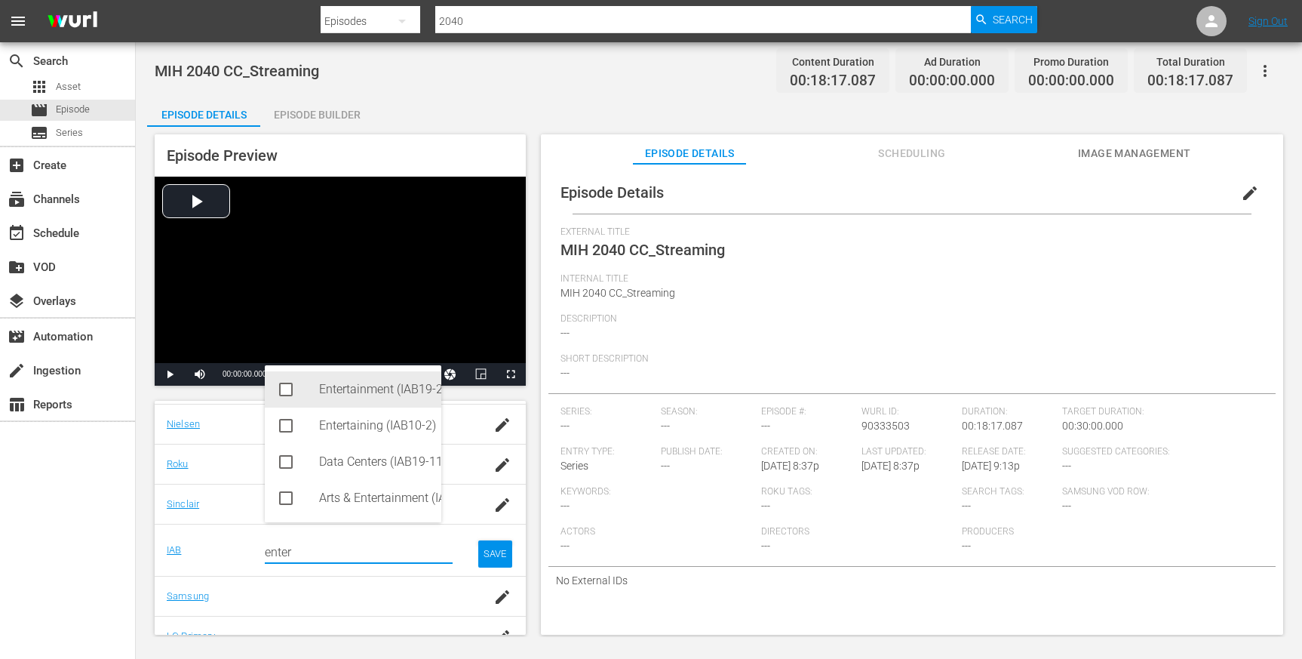
click at [356, 383] on div "Entertainment (IAB19-29)" at bounding box center [374, 389] width 110 height 36
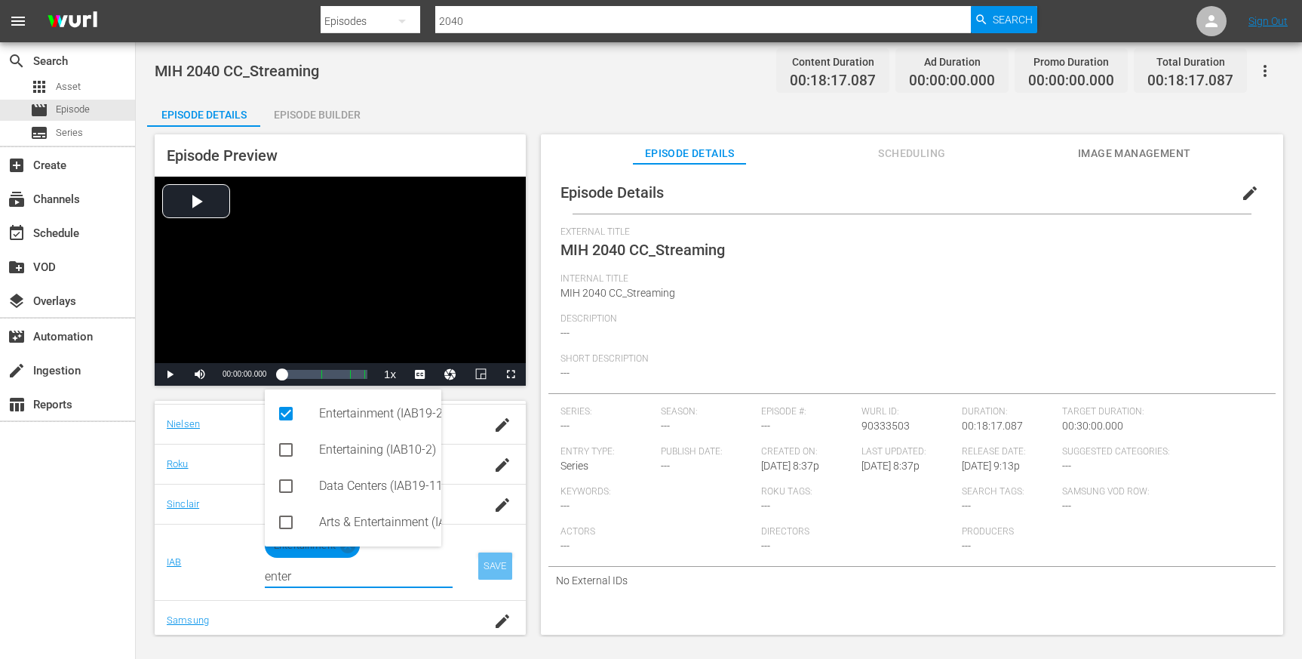
click at [478, 565] on div "SAVE" at bounding box center [495, 565] width 35 height 27
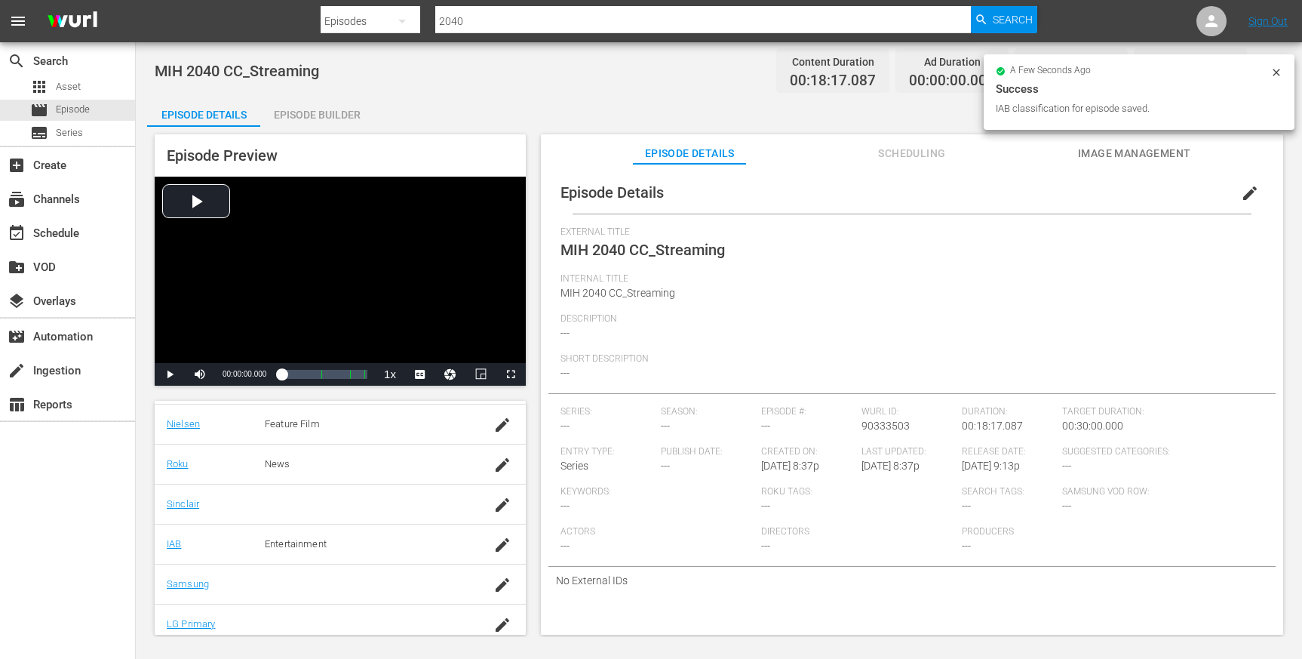
scroll to position [306, 0]
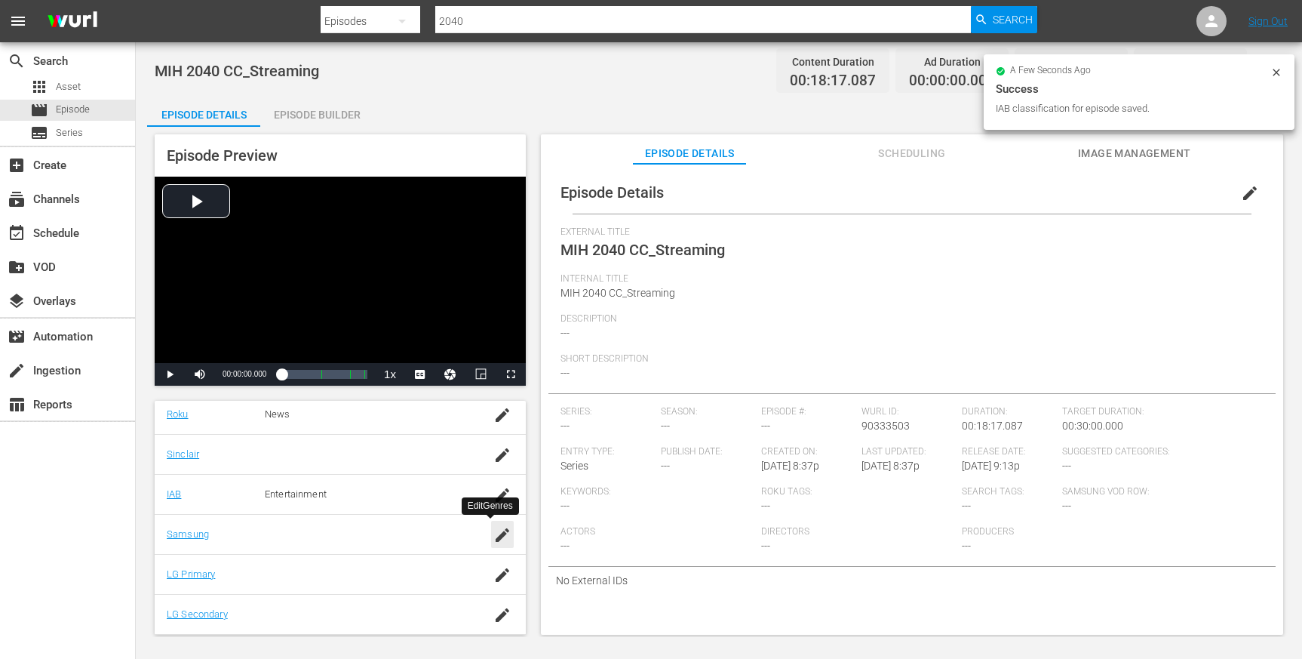
click at [493, 531] on icon "button" at bounding box center [502, 535] width 18 height 18
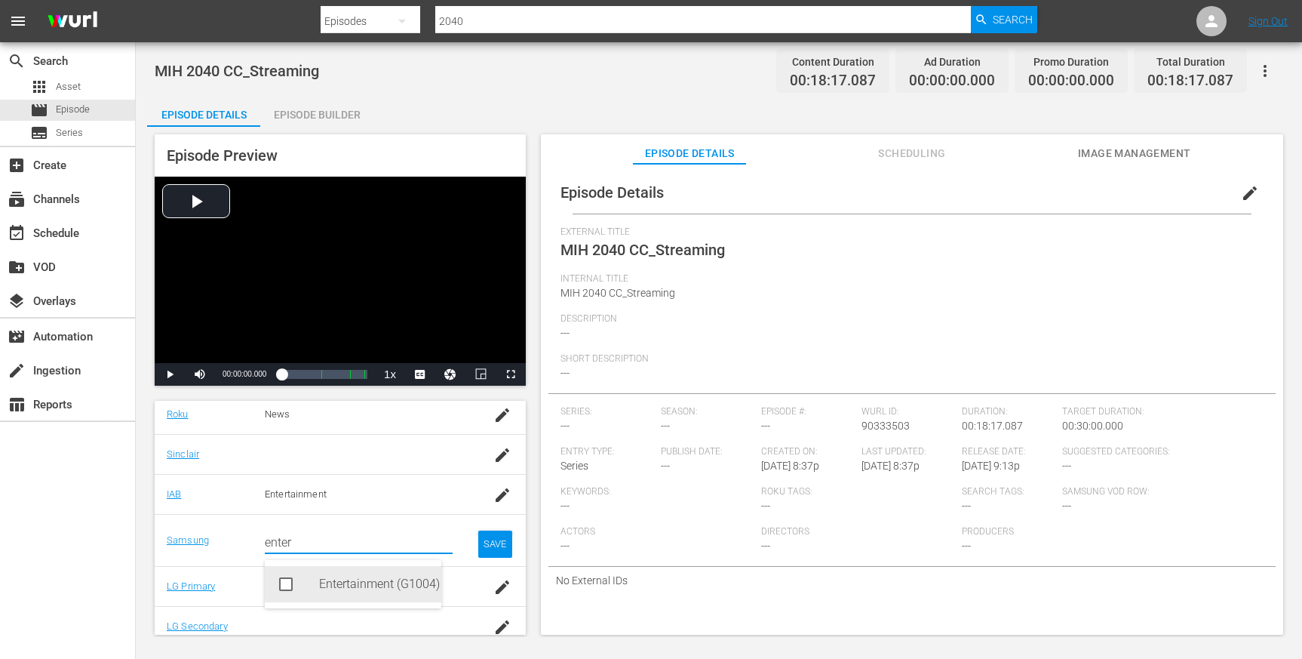
click at [404, 585] on div "Entertainment (G1004)" at bounding box center [374, 584] width 110 height 36
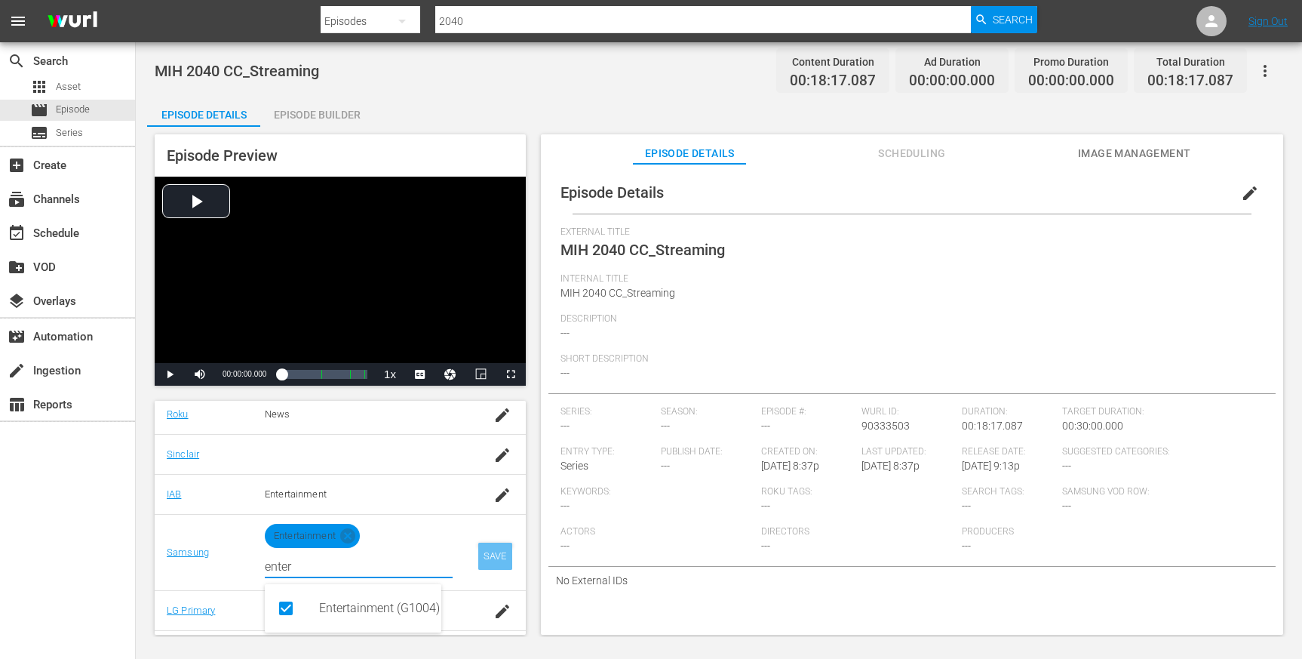
click at [479, 561] on div "SAVE" at bounding box center [495, 555] width 35 height 27
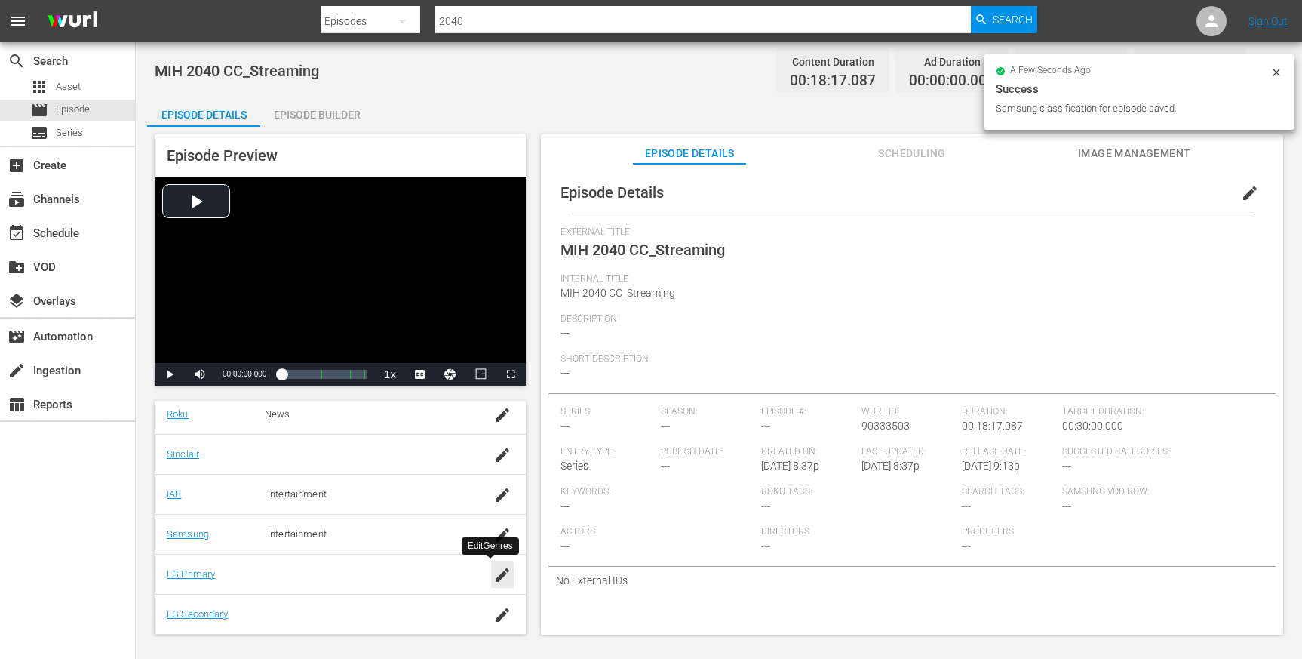
click at [493, 578] on icon "button" at bounding box center [502, 575] width 18 height 18
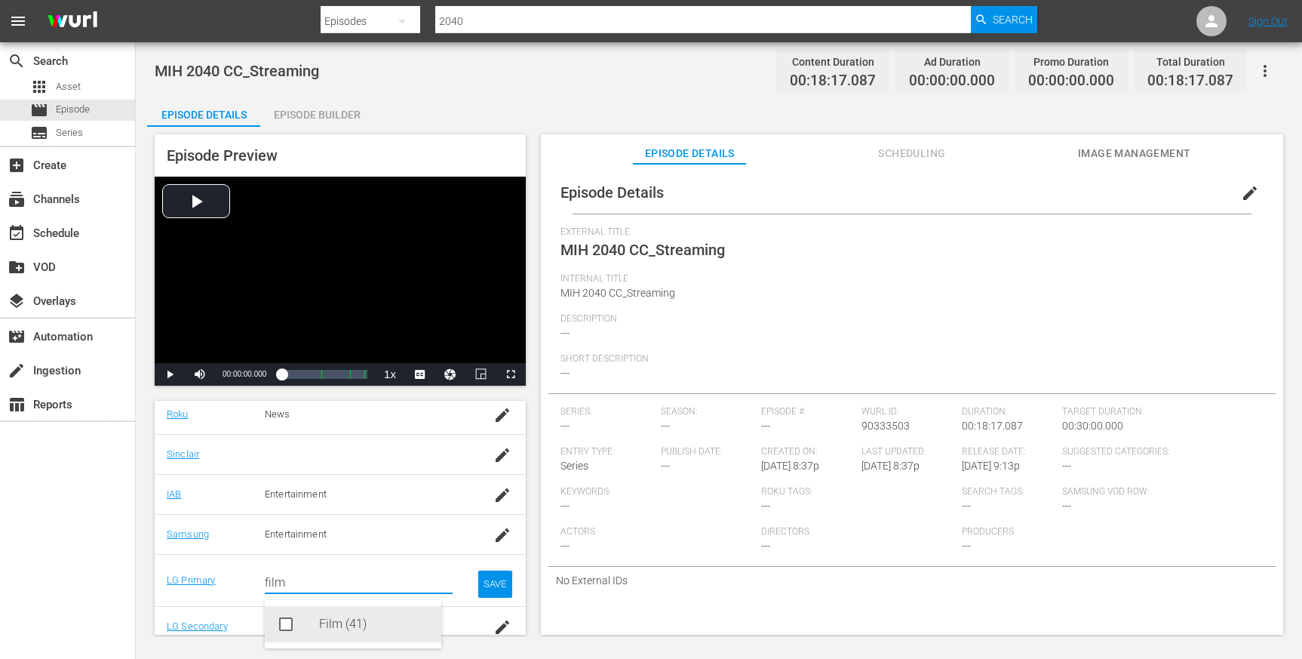
click at [341, 621] on div "Film (41)" at bounding box center [374, 624] width 110 height 36
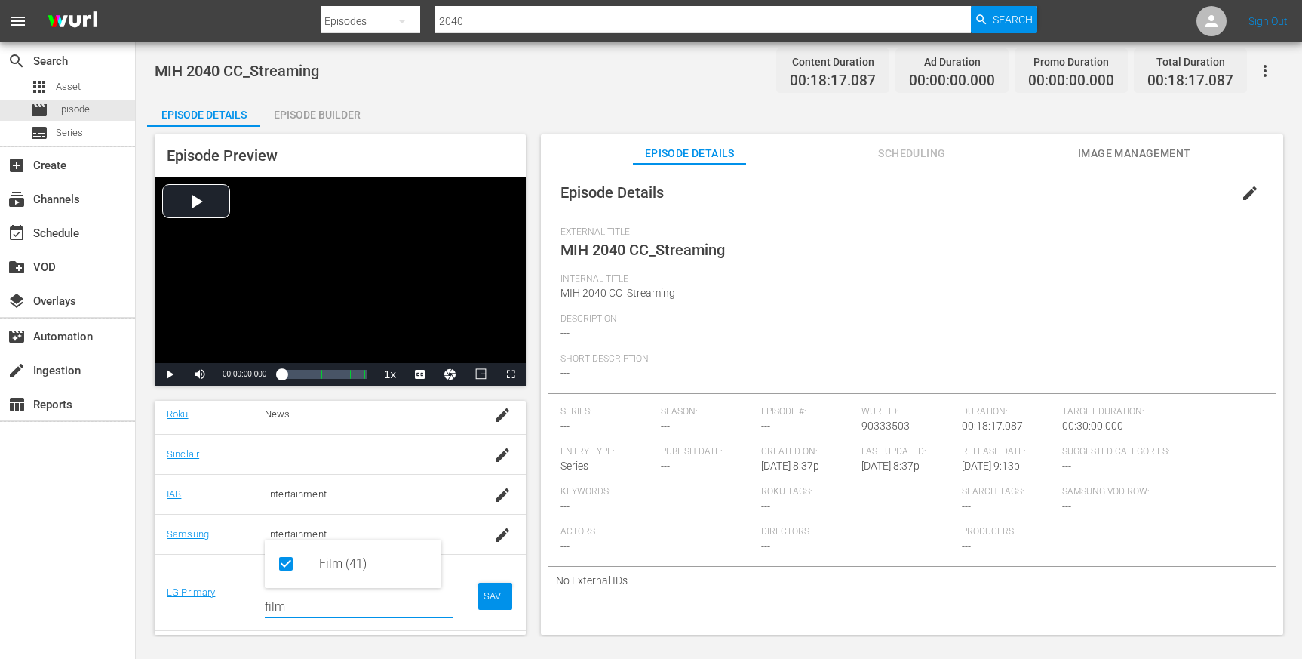
scroll to position [343, 0]
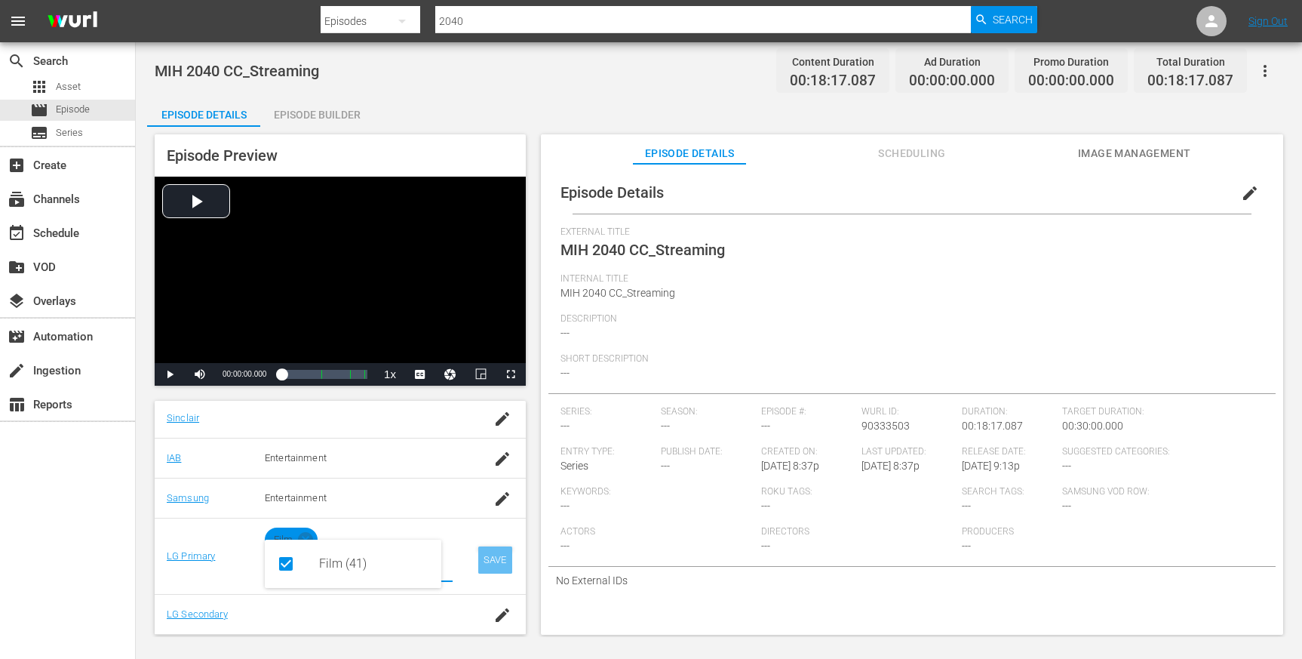
click at [481, 561] on div "SAVE" at bounding box center [495, 559] width 35 height 27
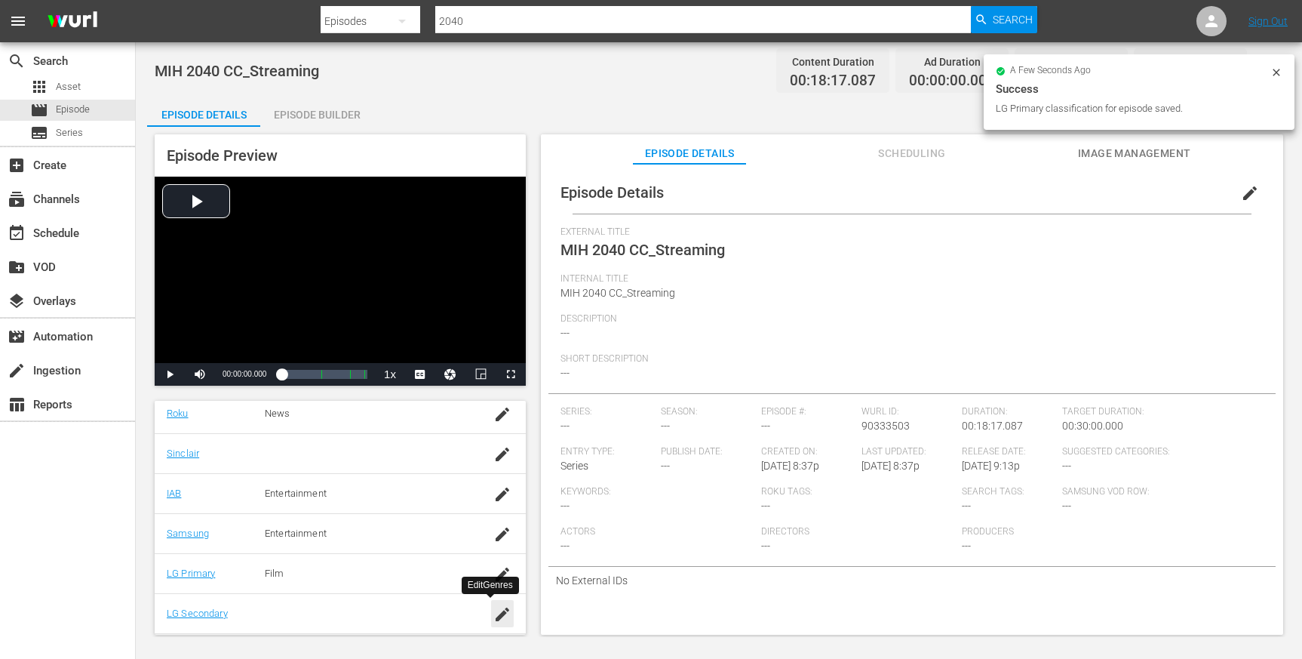
click at [493, 610] on icon "button" at bounding box center [502, 614] width 18 height 18
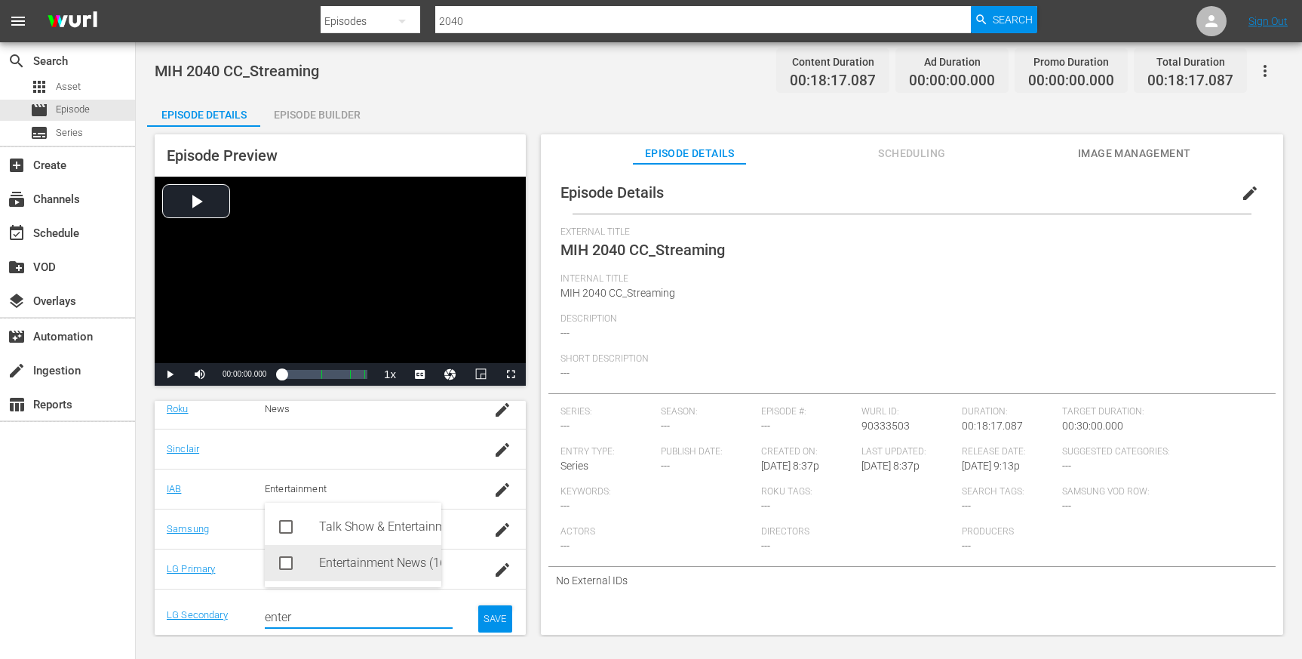
click at [413, 555] on div "Entertainment News (161)" at bounding box center [374, 563] width 110 height 36
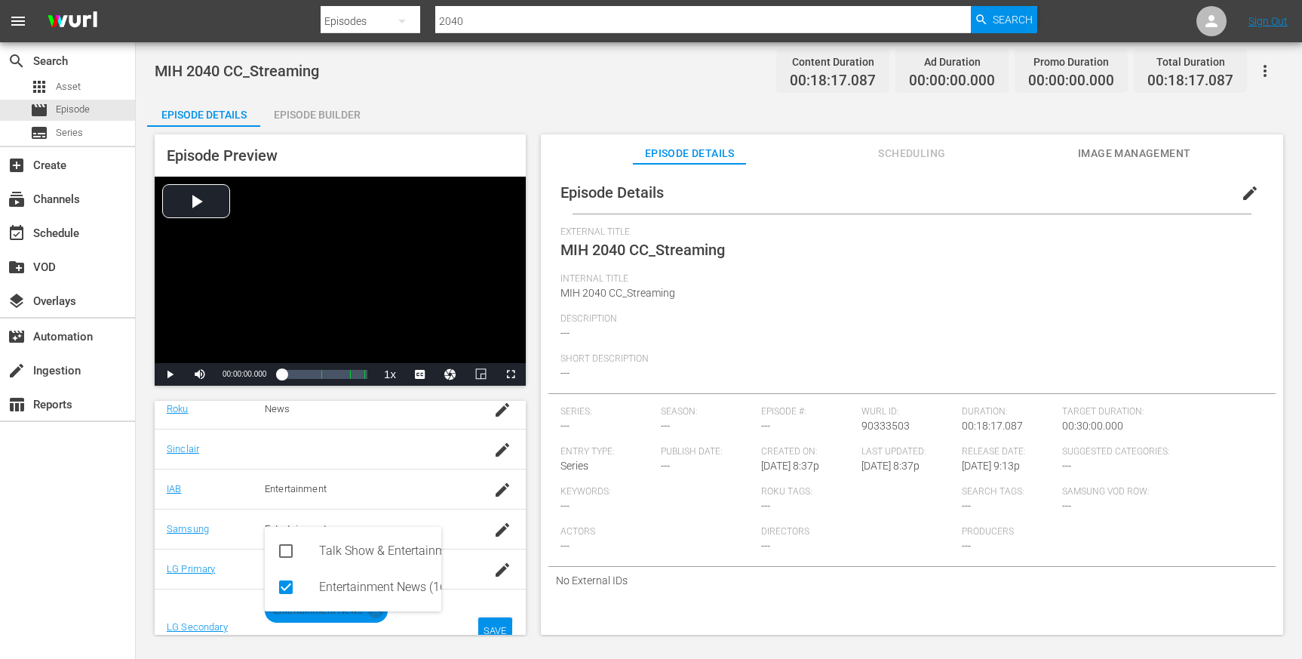
scroll to position [343, 0]
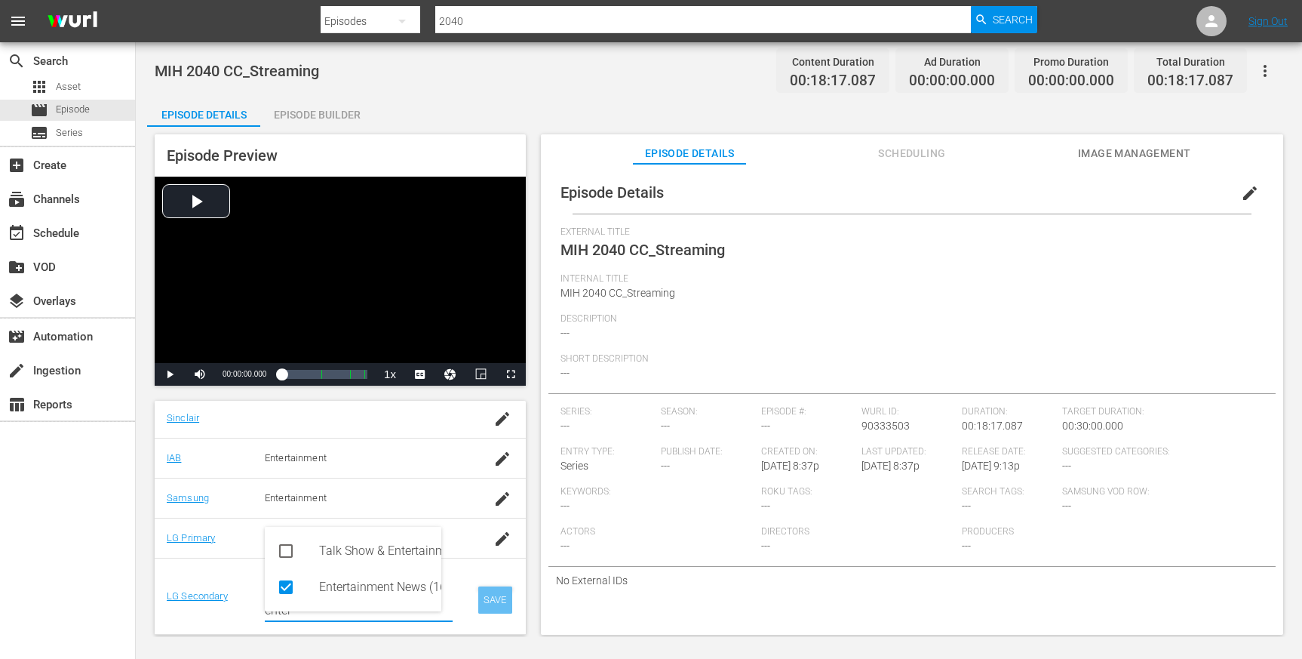
click at [481, 596] on div "SAVE" at bounding box center [495, 599] width 35 height 27
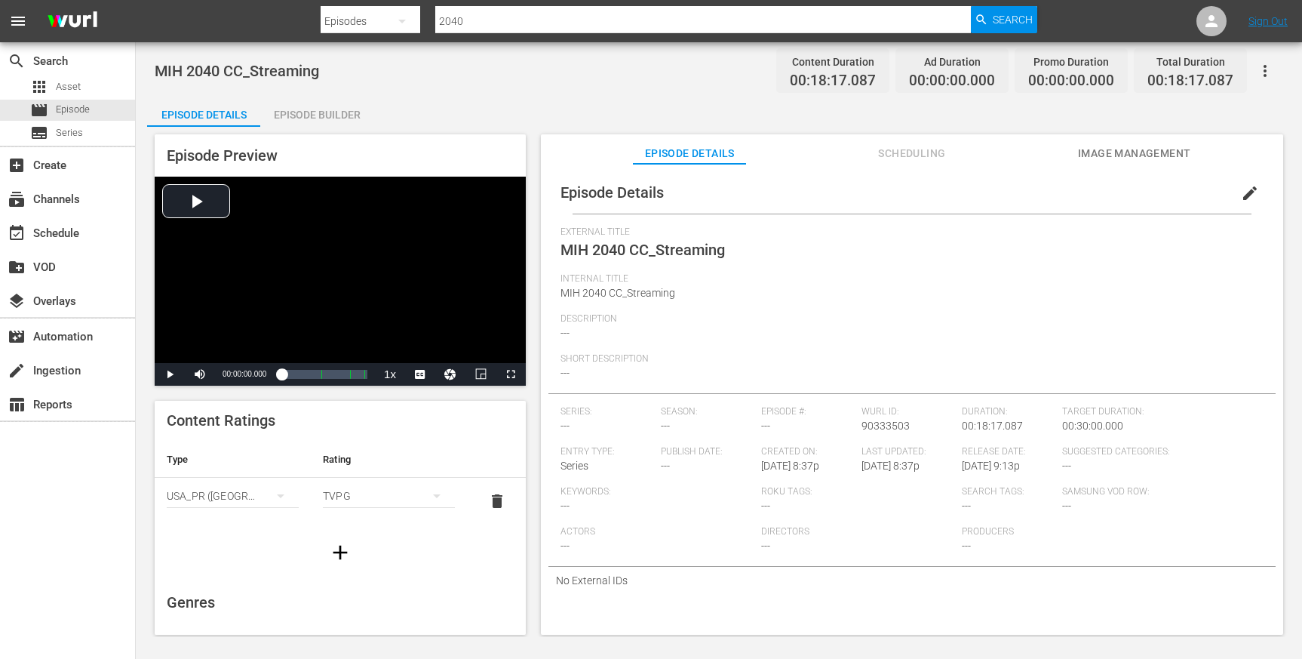
scroll to position [0, 0]
click at [1241, 192] on span "edit" at bounding box center [1250, 193] width 18 height 18
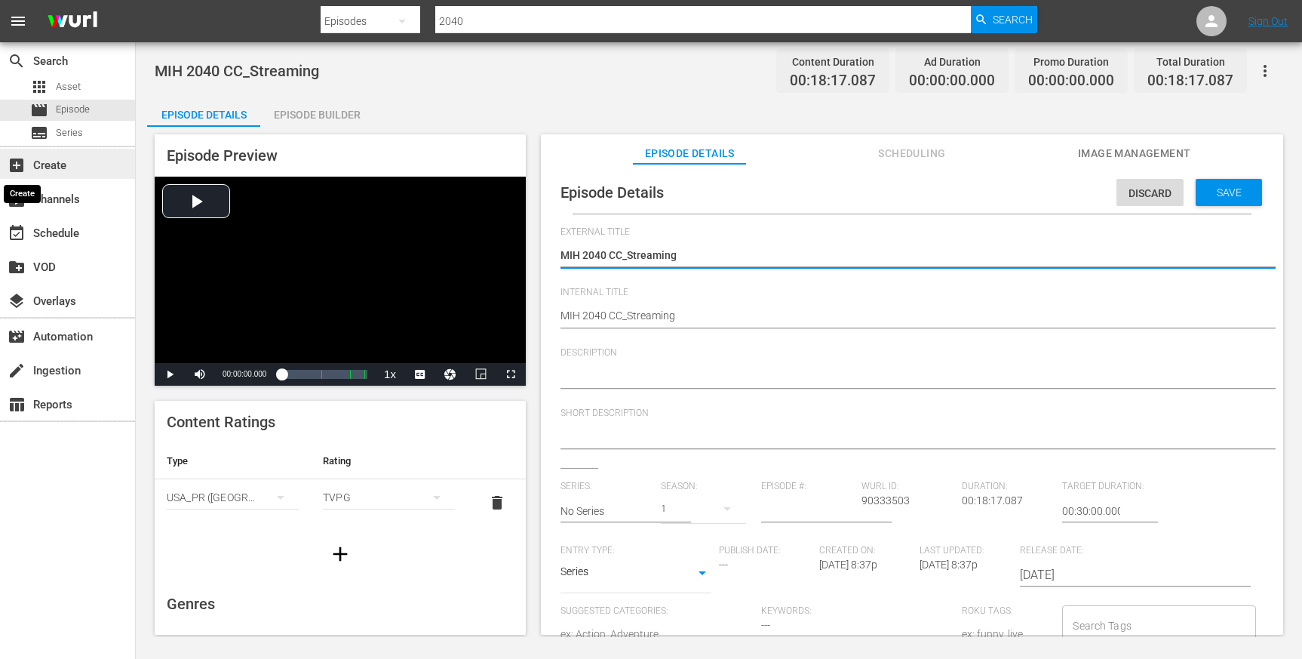
click at [14, 157] on span "add_box" at bounding box center [17, 165] width 18 height 18
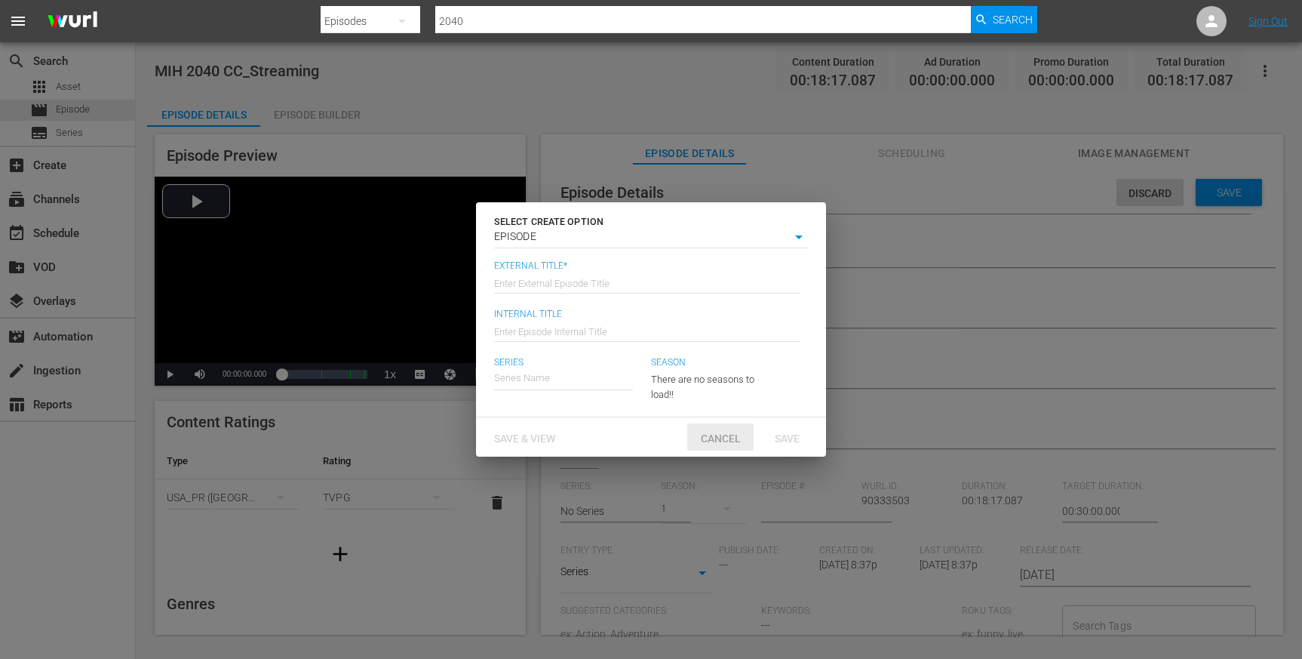
click at [713, 441] on span "Cancel" at bounding box center [721, 438] width 64 height 12
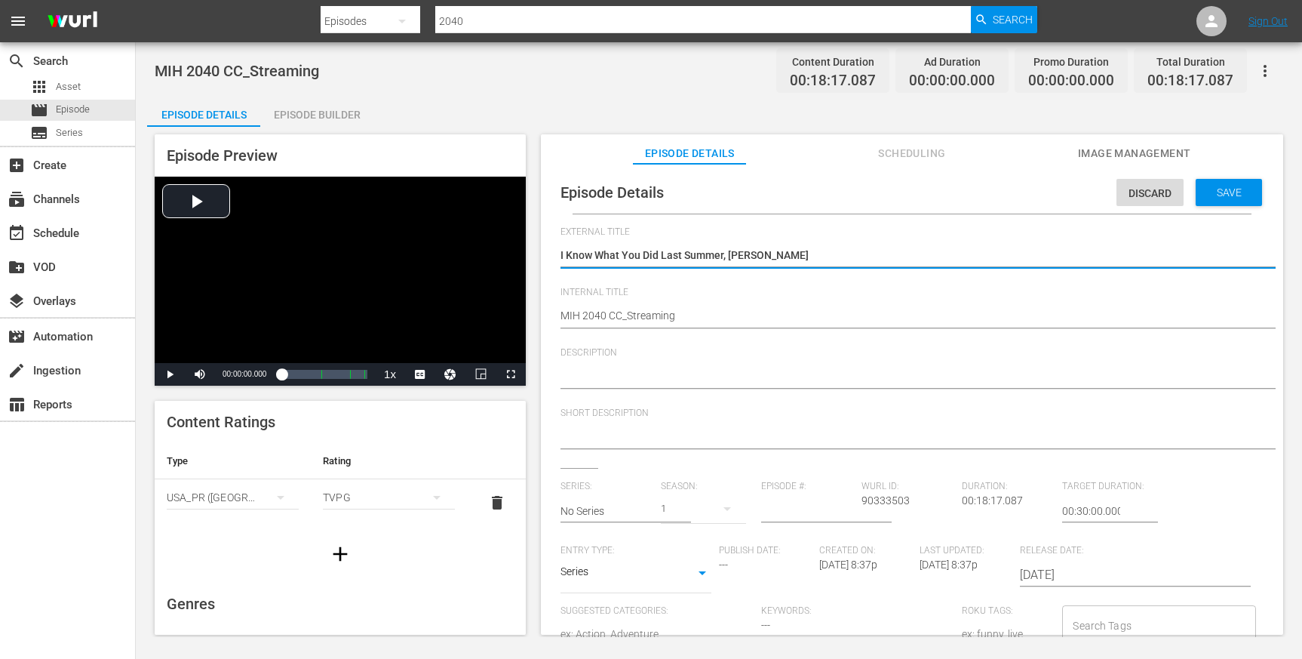
click at [718, 300] on div "MIH 2040 CC_Streaming MIH 2040 CC_Streaming" at bounding box center [909, 317] width 696 height 36
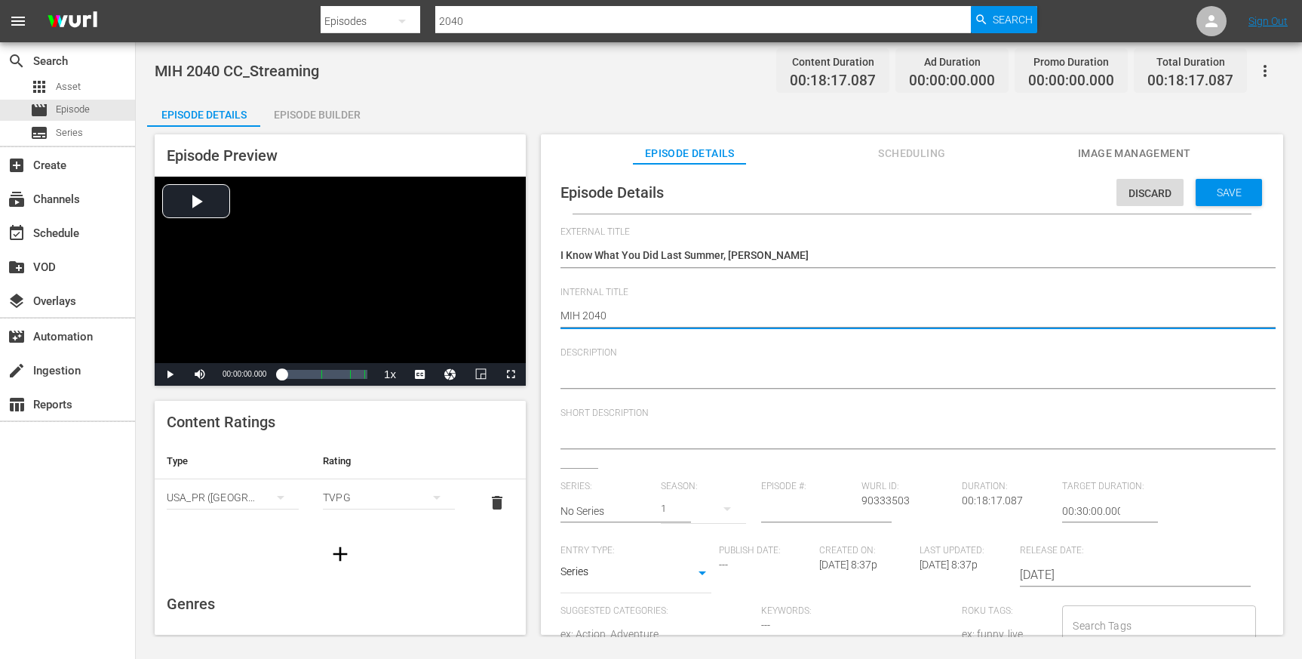
paste textarea "I Know What You Did Last Summer, [PERSON_NAME]"
click at [653, 364] on div at bounding box center [909, 377] width 696 height 36
click at [656, 380] on textarea at bounding box center [909, 377] width 696 height 18
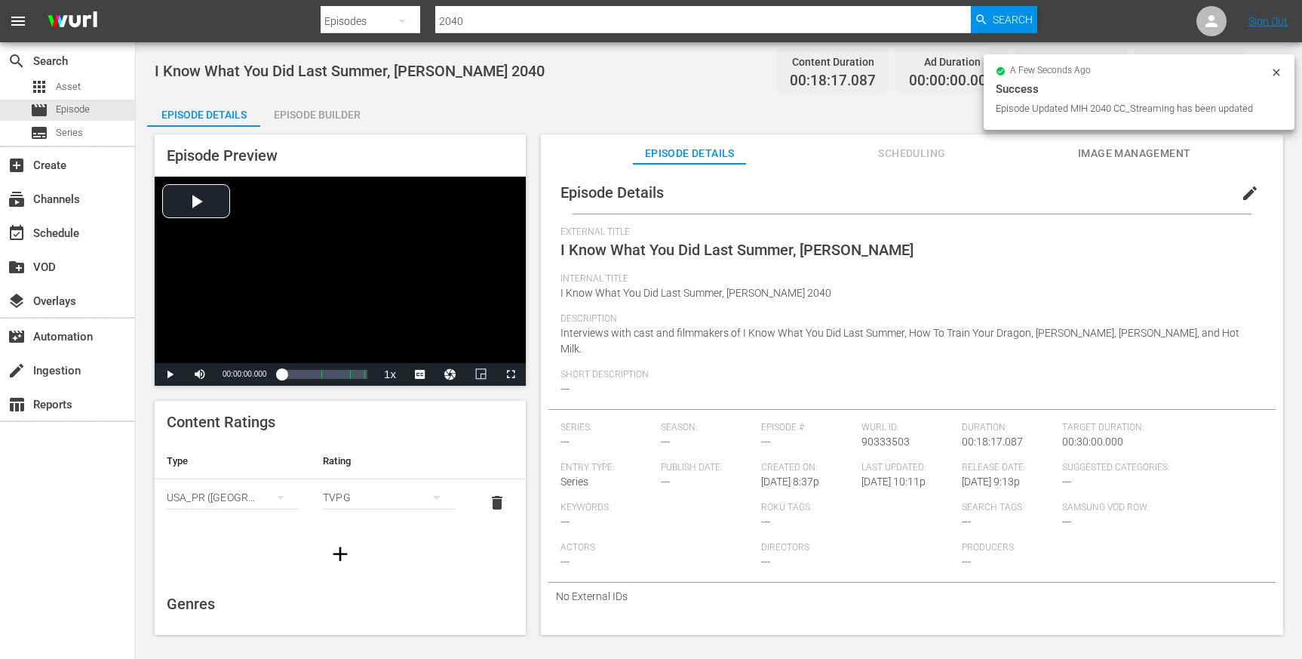
click at [1241, 194] on span "edit" at bounding box center [1250, 193] width 18 height 18
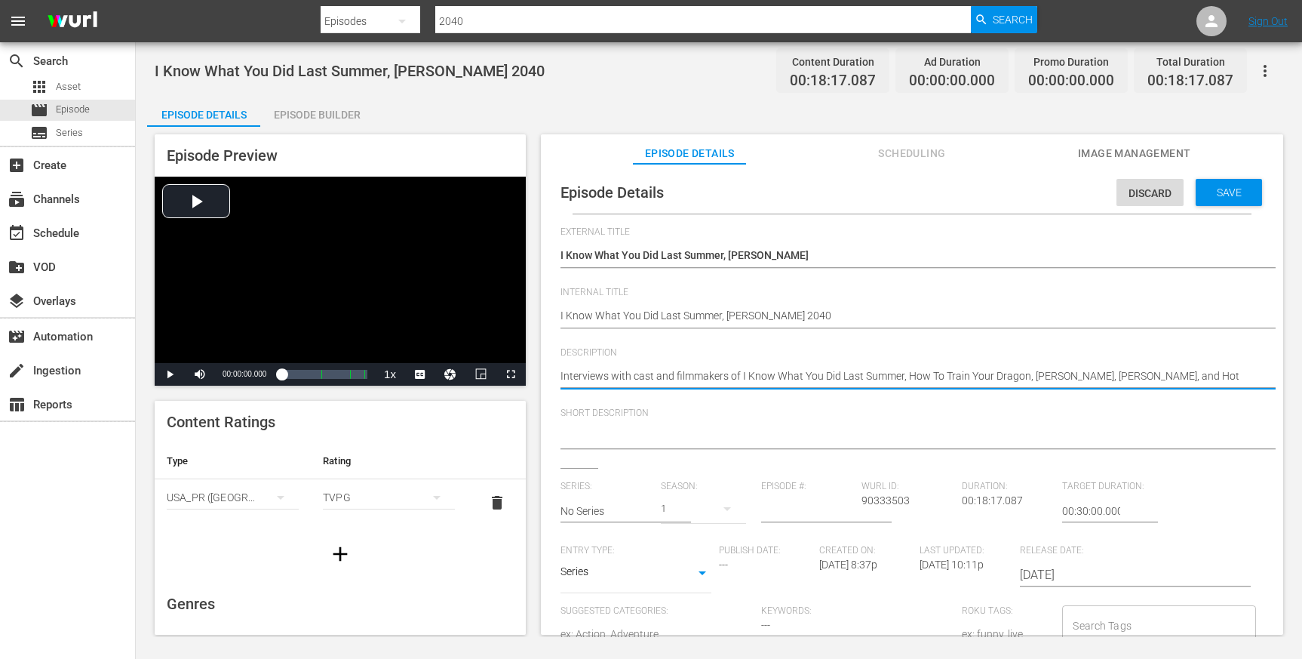
click at [860, 436] on textarea at bounding box center [909, 438] width 696 height 18
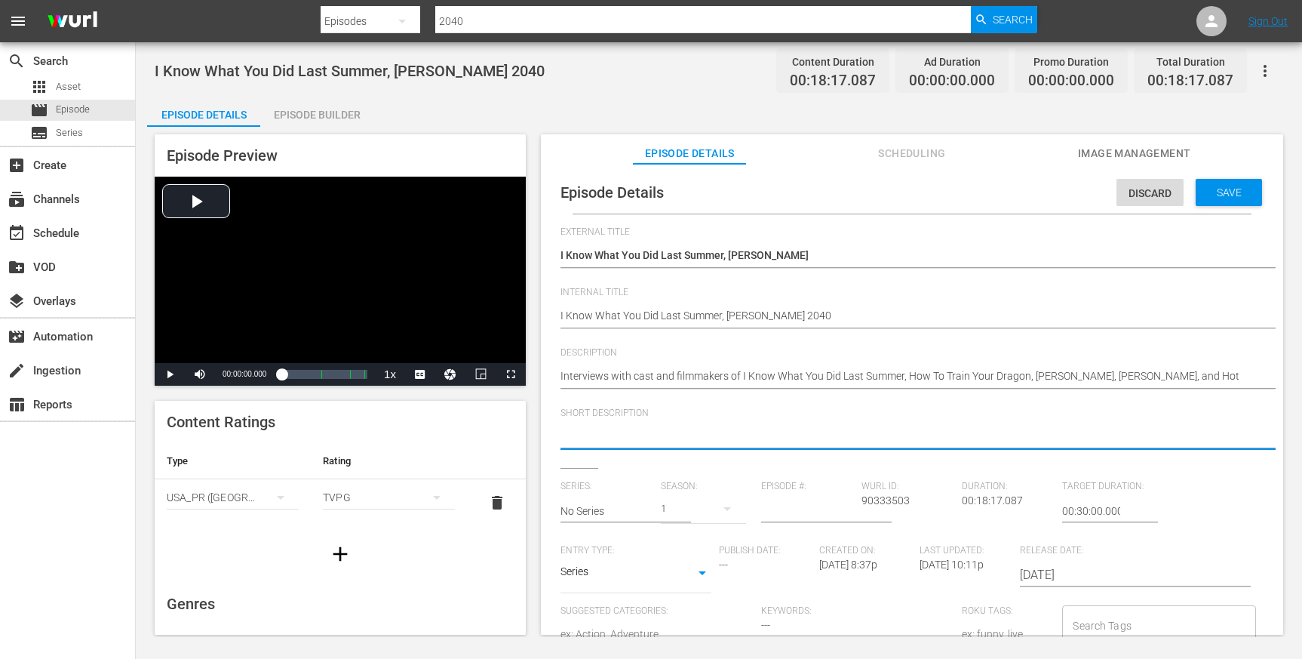
paste textarea "Interviews with cast and filmmakers of I Know What You Did Last Summer, How To …"
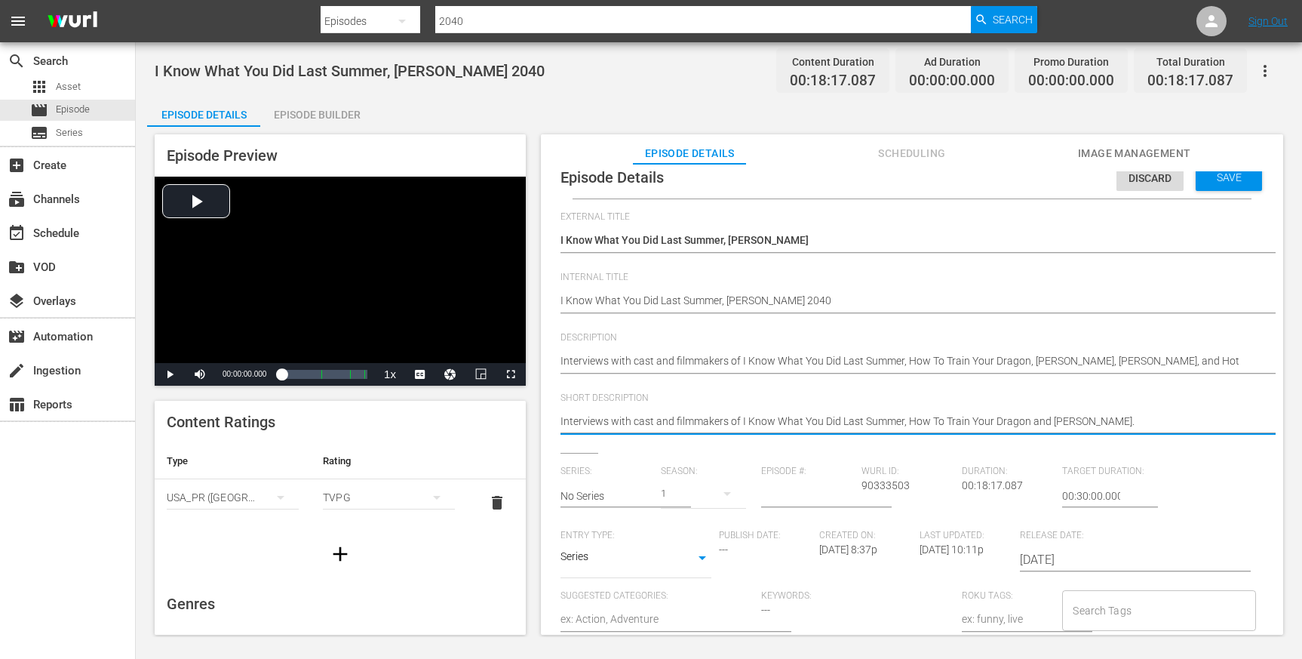
type textarea "Interviews with cast and filmmakers of I Know What You Did Last Summer, How To …"
click at [627, 491] on input "No Series" at bounding box center [607, 496] width 93 height 36
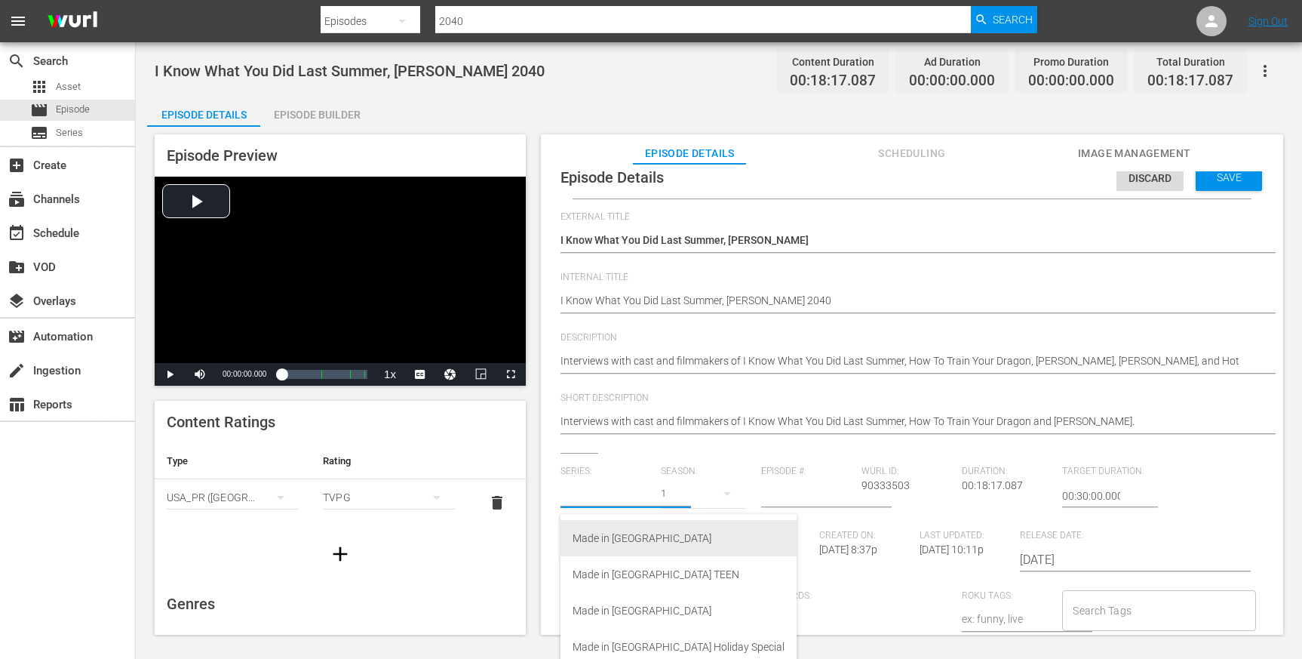
click at [628, 530] on div "Made in [GEOGRAPHIC_DATA]" at bounding box center [679, 538] width 212 height 36
type input "Made in [GEOGRAPHIC_DATA]"
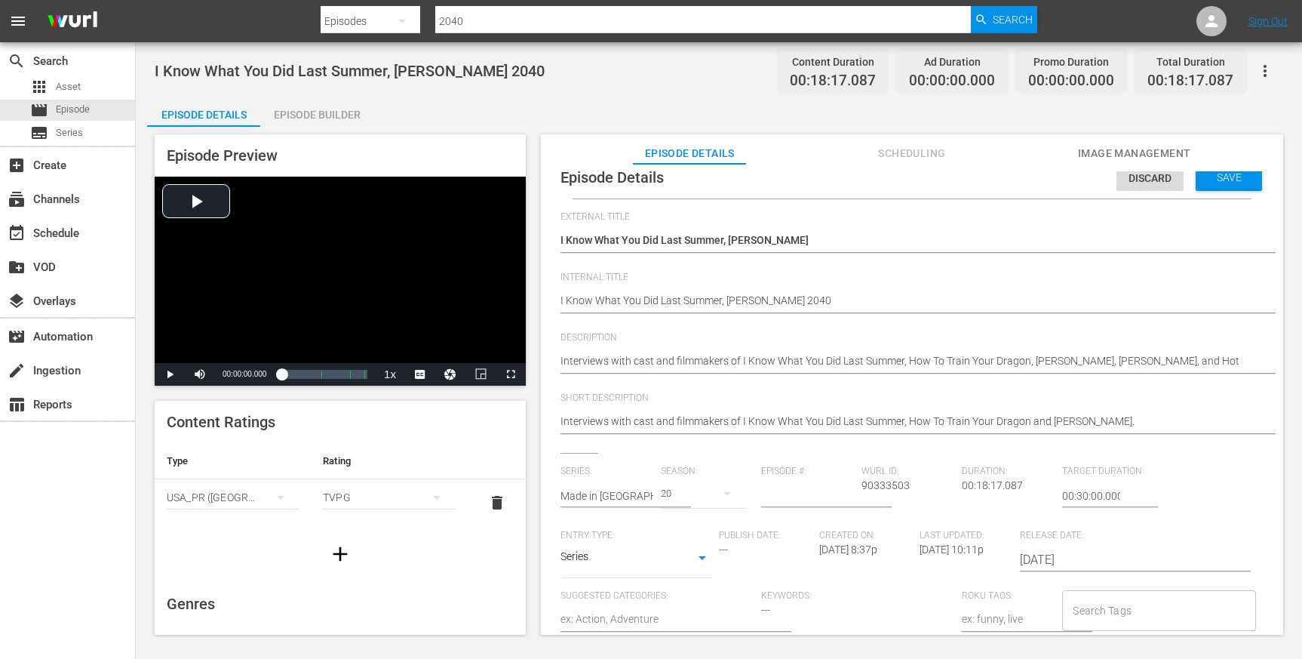
click at [784, 493] on input "number" at bounding box center [807, 496] width 93 height 36
type input "40"
click at [893, 530] on span "Created On:" at bounding box center [865, 536] width 93 height 12
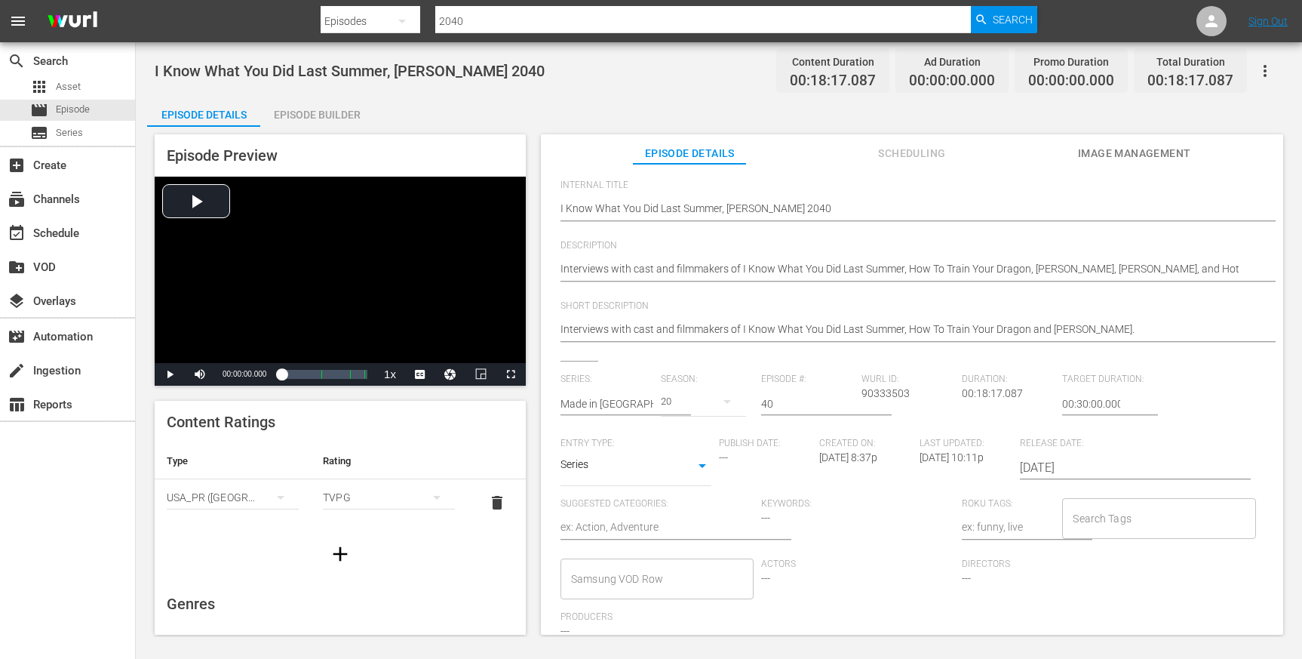
scroll to position [180, 0]
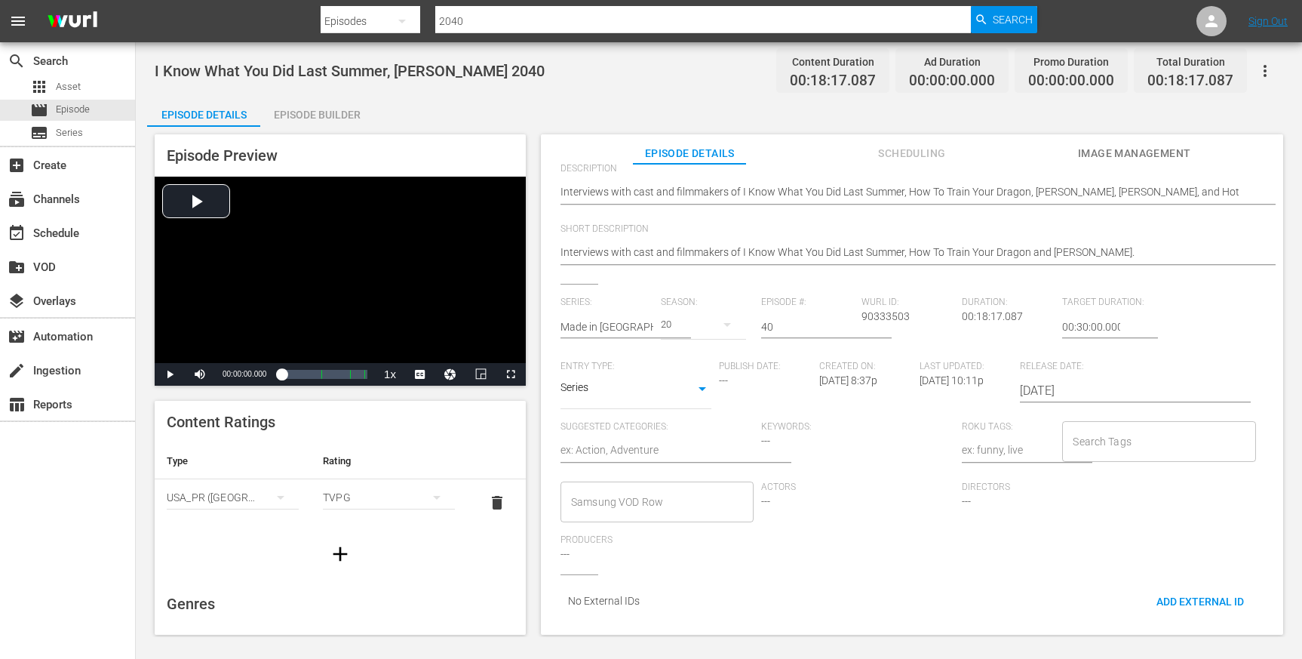
click at [1100, 433] on input "Search Tags" at bounding box center [1147, 441] width 157 height 27
type input "I Know What You Did Last Summer"
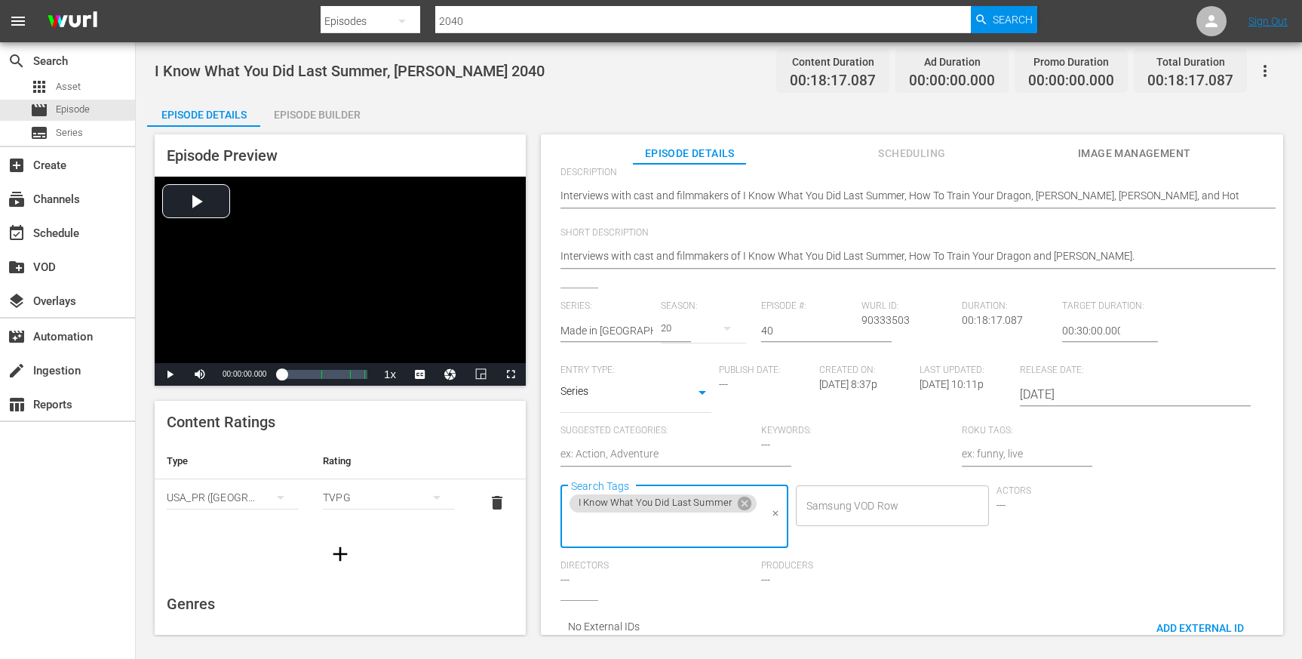
scroll to position [195, 0]
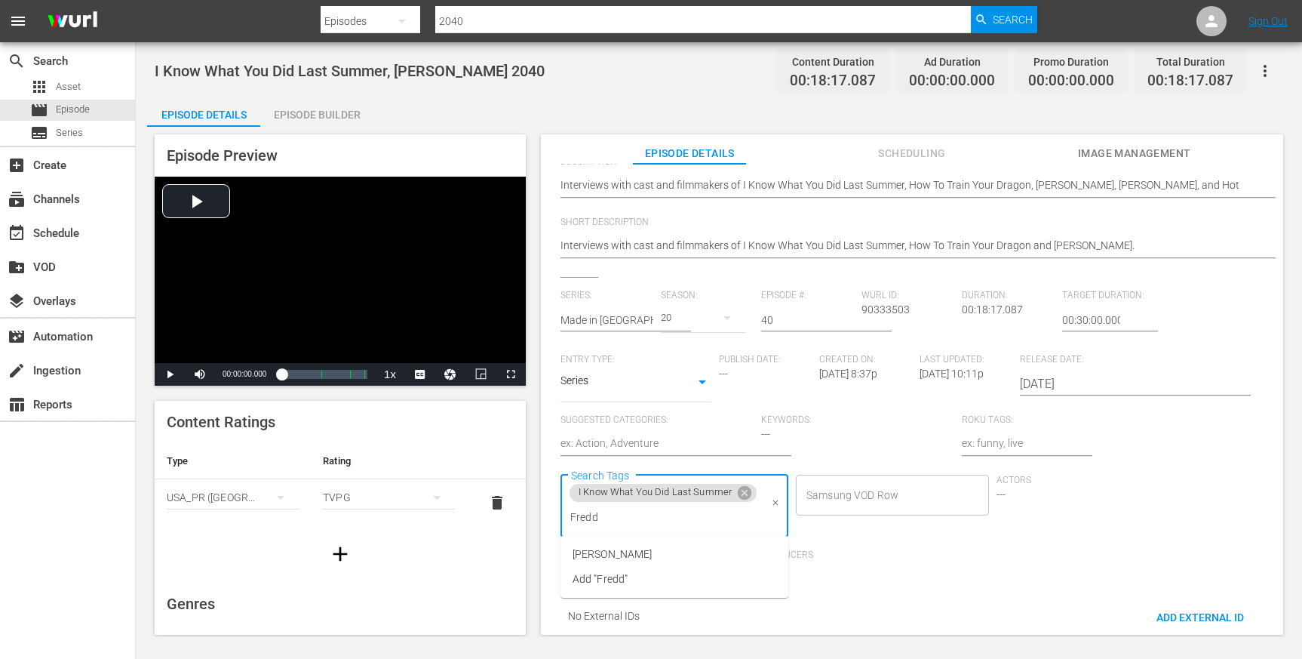
type input "Freddi"
click at [744, 555] on li "[PERSON_NAME]" at bounding box center [675, 554] width 228 height 25
type input "Madelyn Cline"
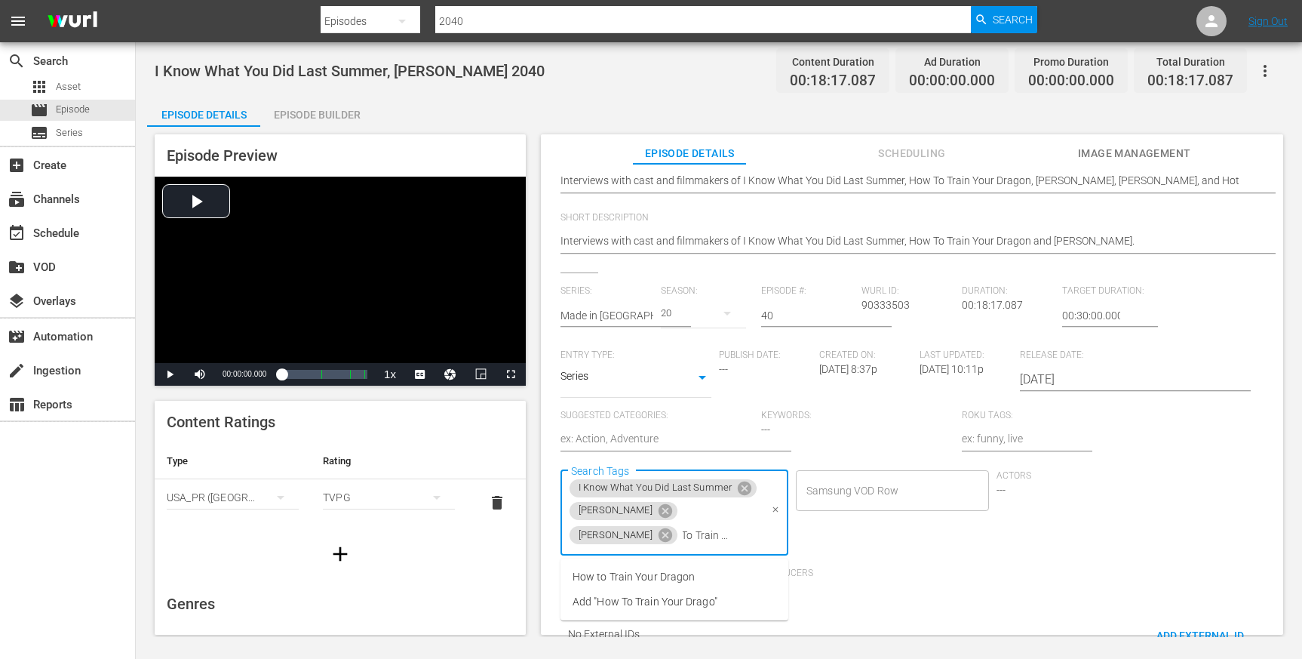
scroll to position [0, 38]
type input "How To Train Your Dragon"
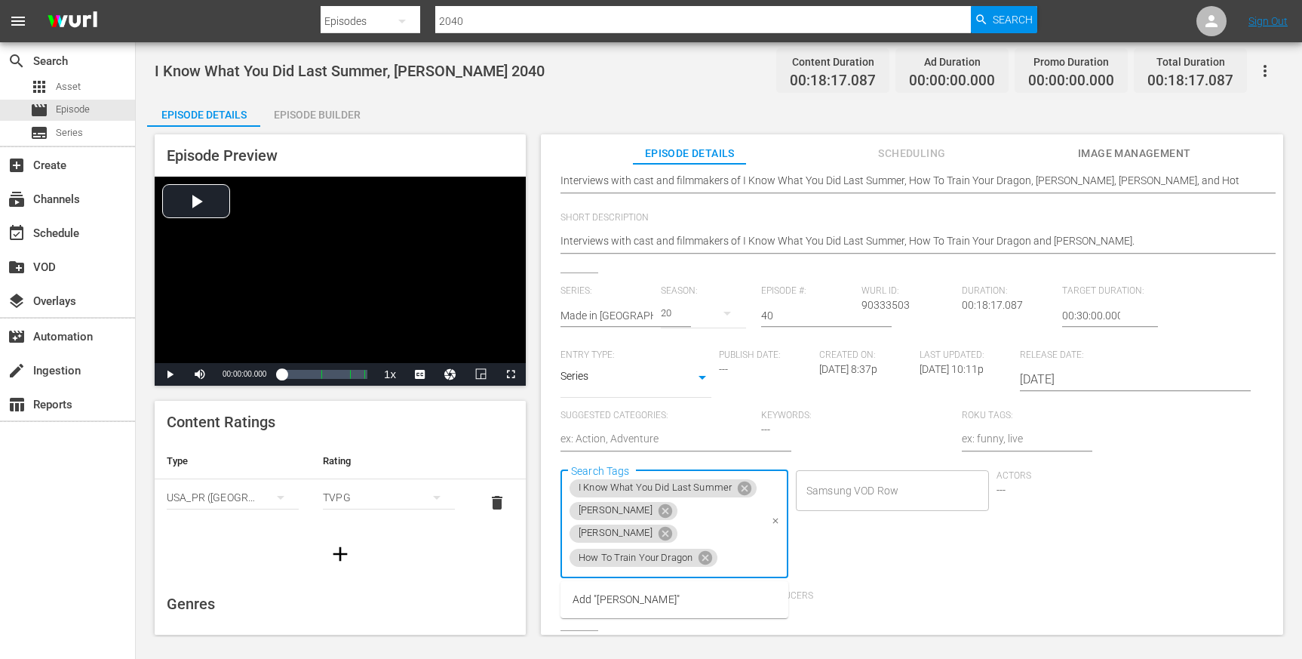
type input "Mason Thames"
type input "Nico Parker"
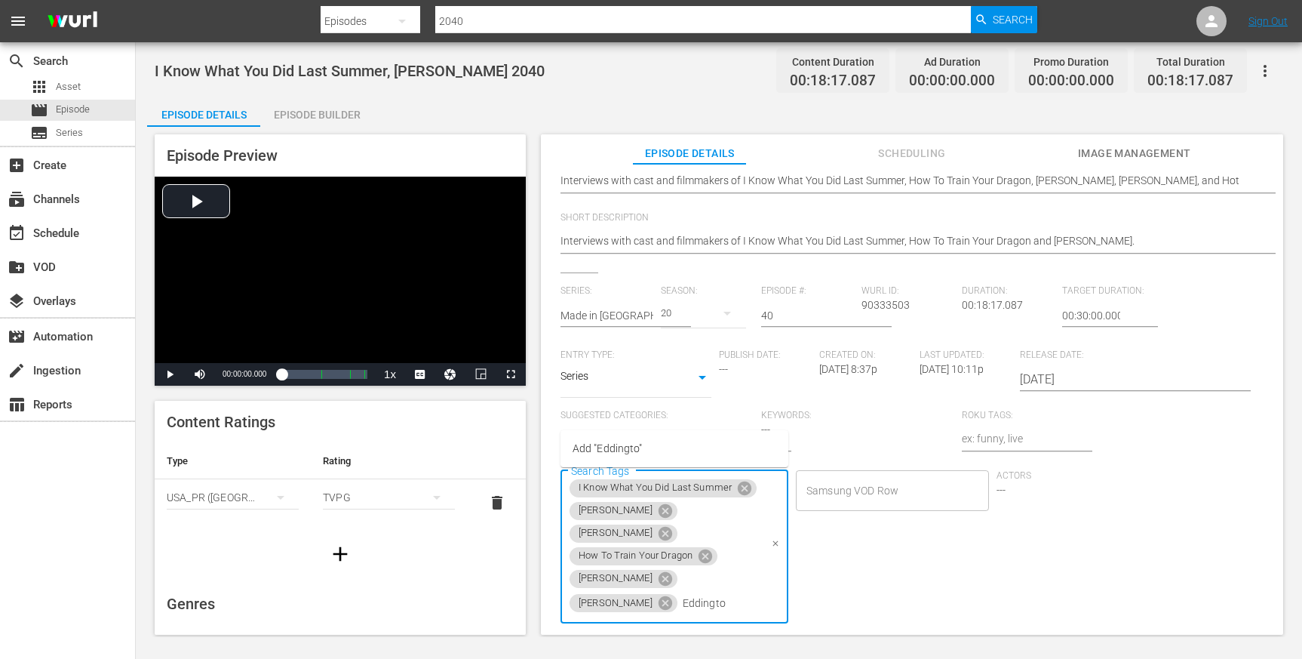
type input "Eddington"
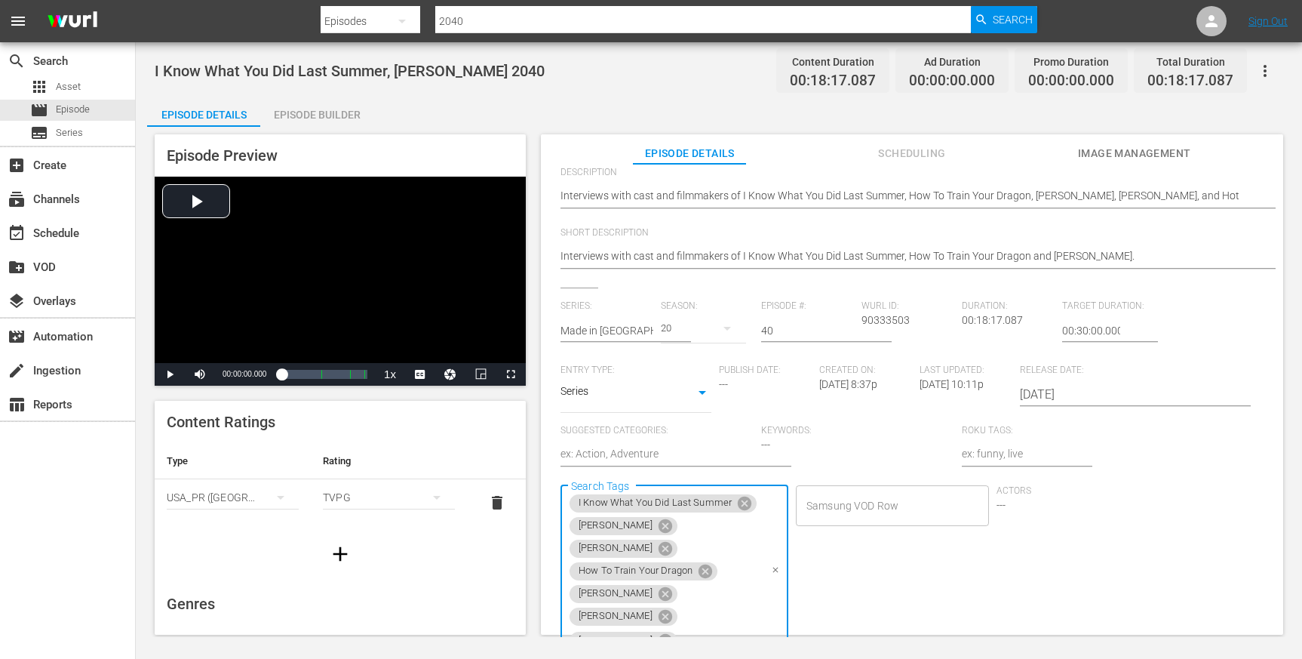
scroll to position [195, 0]
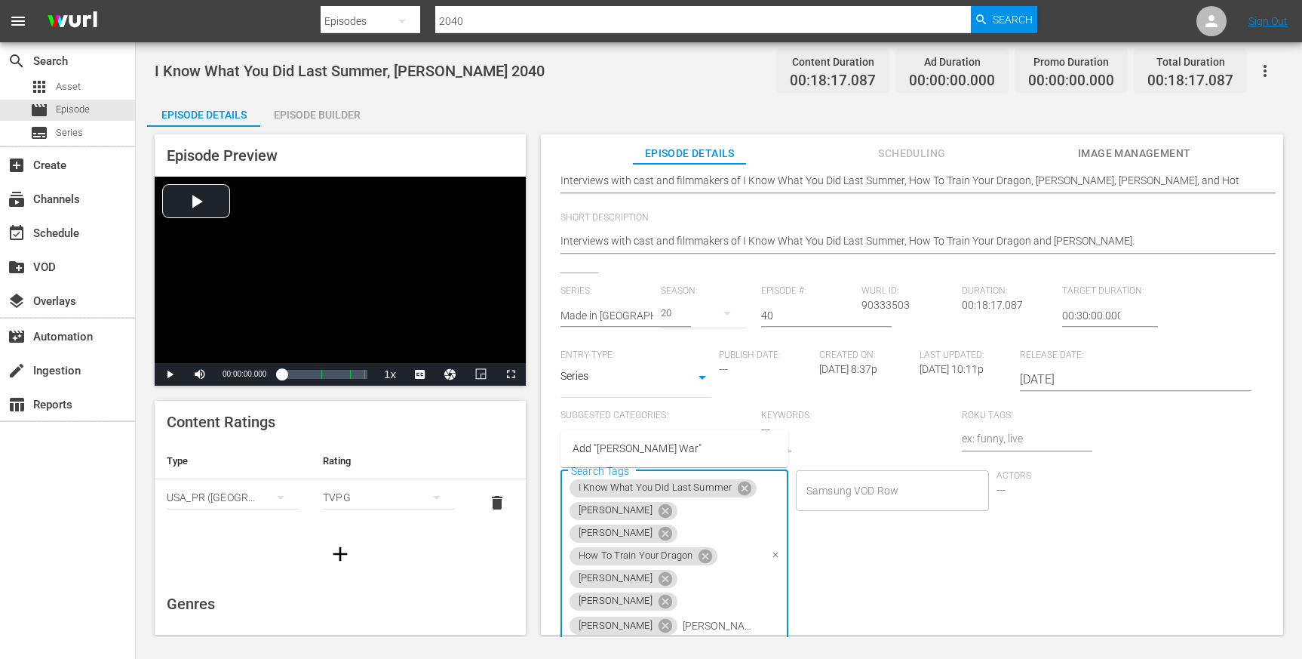
type input "Micheal Ward"
type input "Luke Grimes"
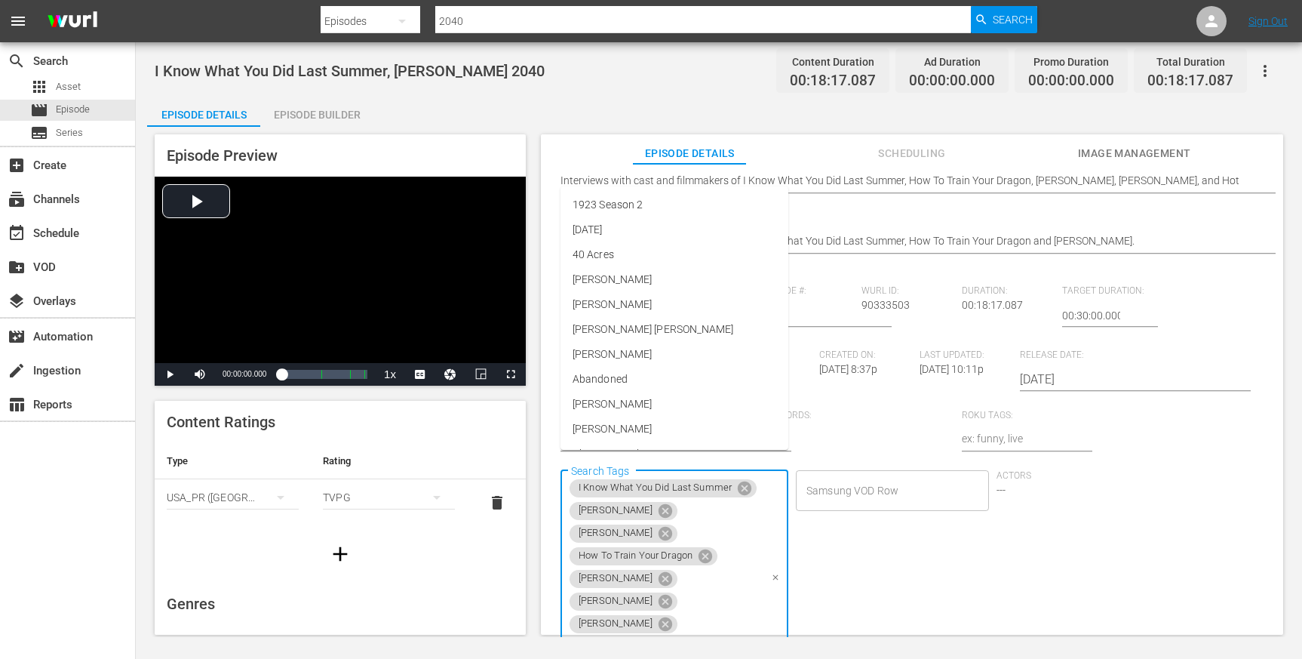
scroll to position [12, 0]
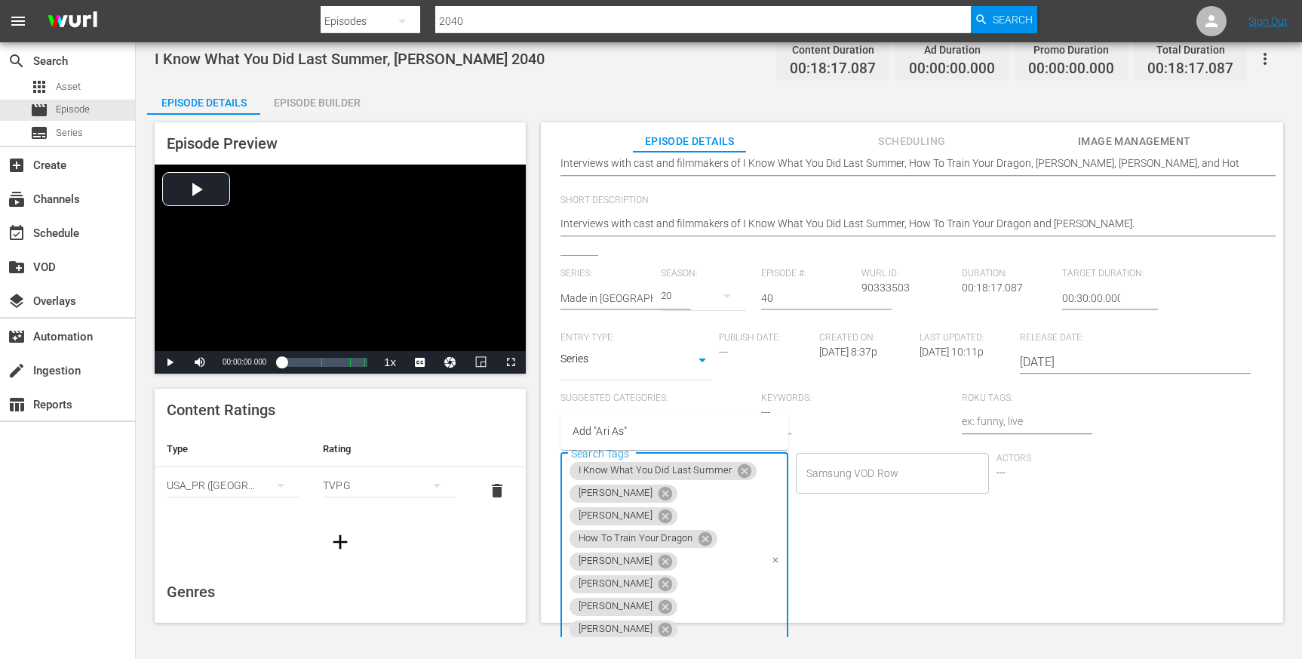
type input "Ari Aster"
type input "Ballard"
type input "[PERSON_NAME]"
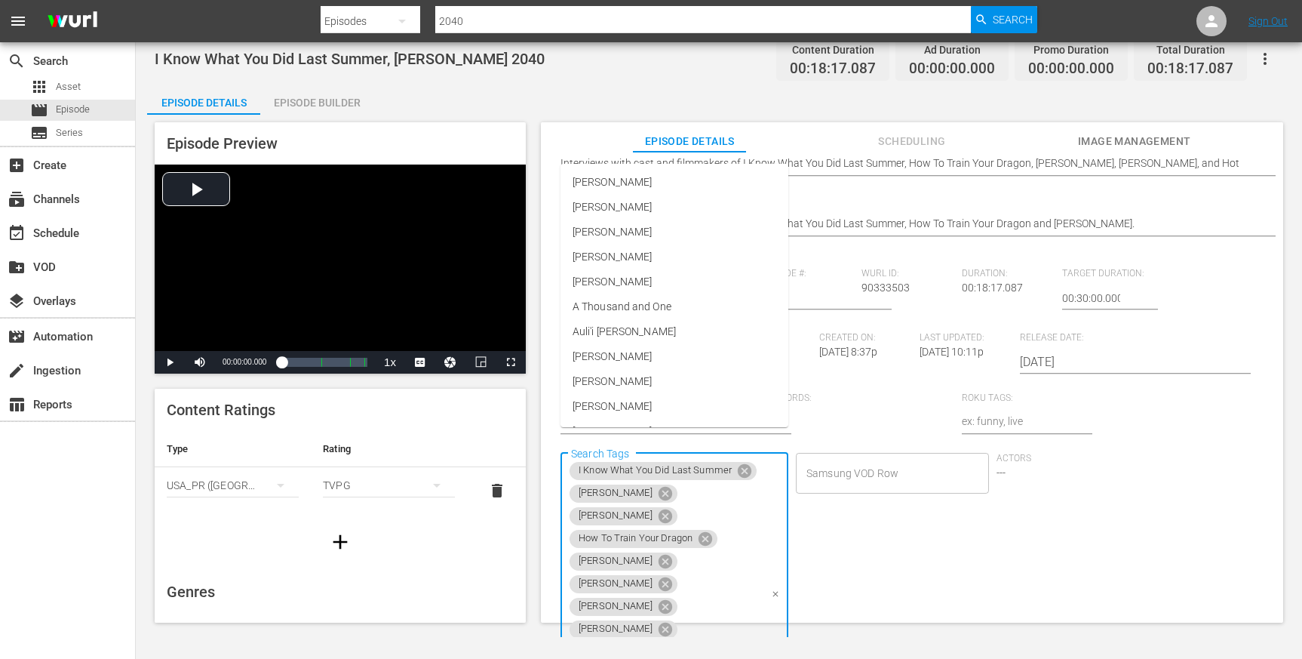
scroll to position [223, 0]
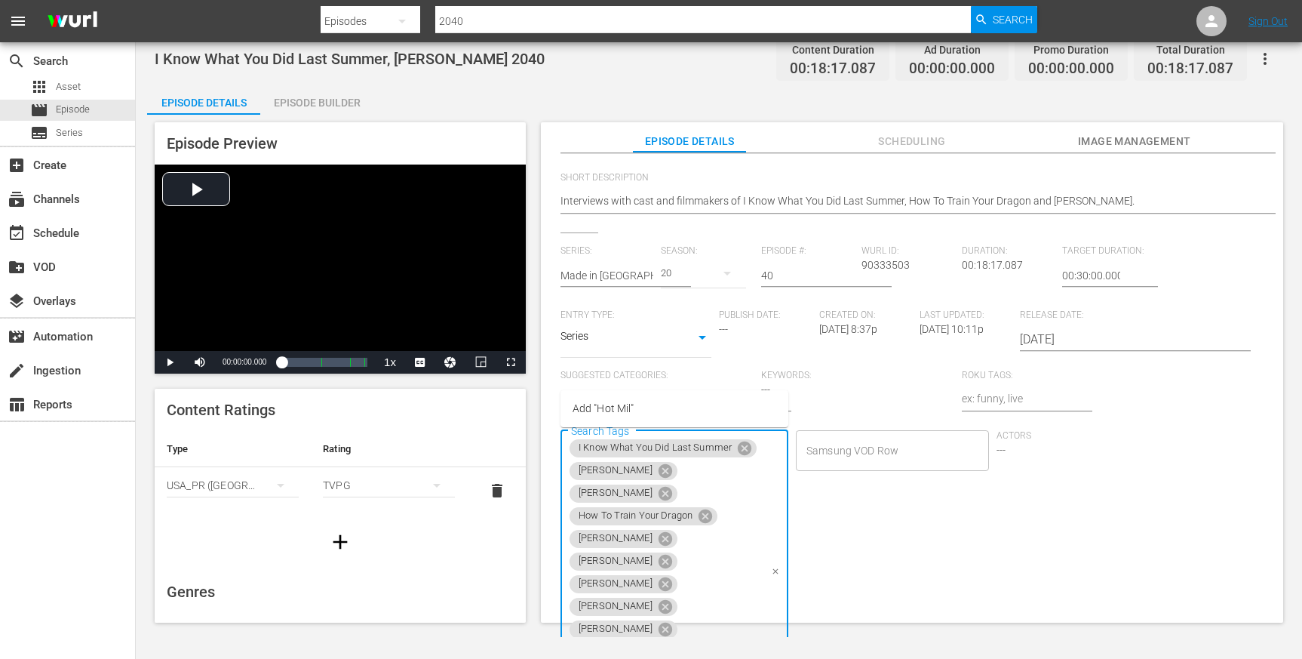
type input "Hot Milk"
type input "Emma Mackey"
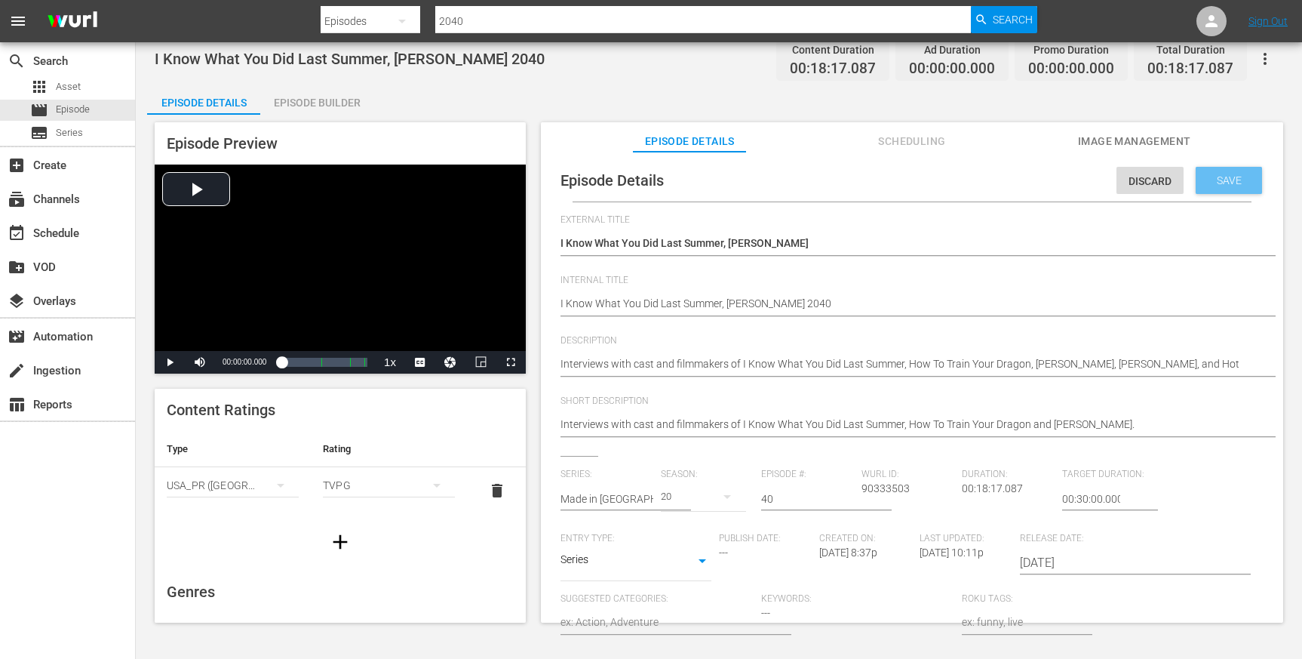
click at [1217, 183] on span "Save" at bounding box center [1229, 180] width 49 height 12
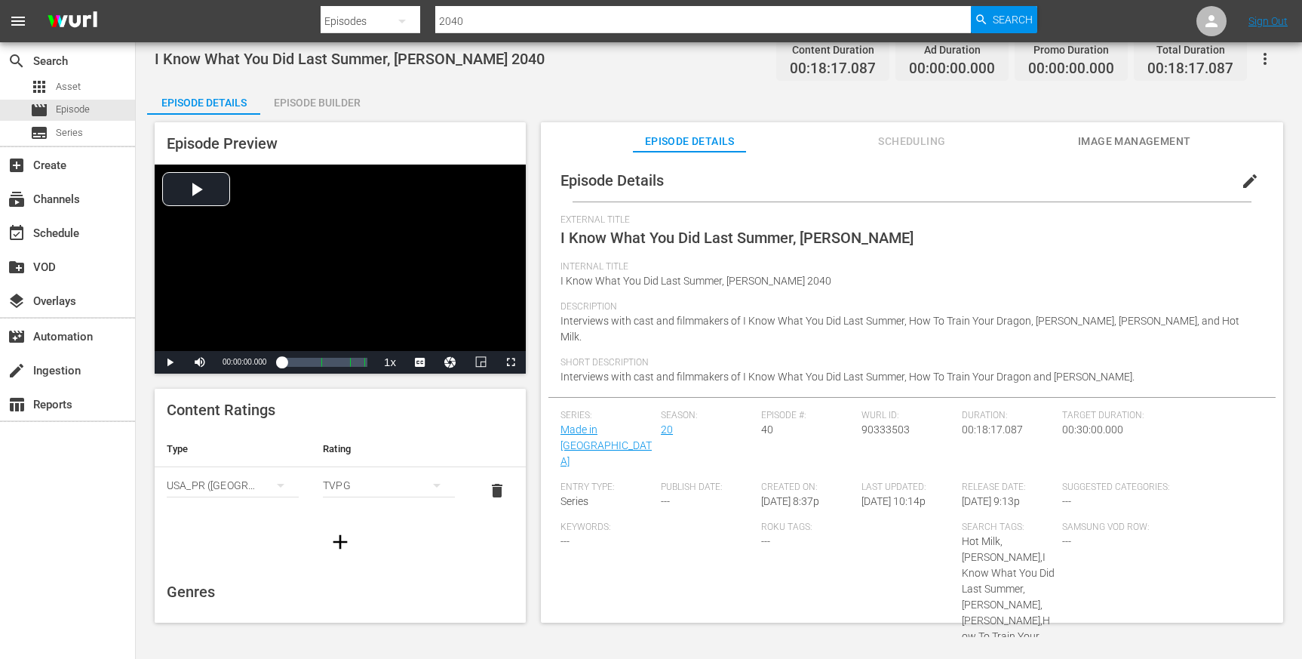
click at [1098, 134] on span "Image Management" at bounding box center [1134, 141] width 113 height 19
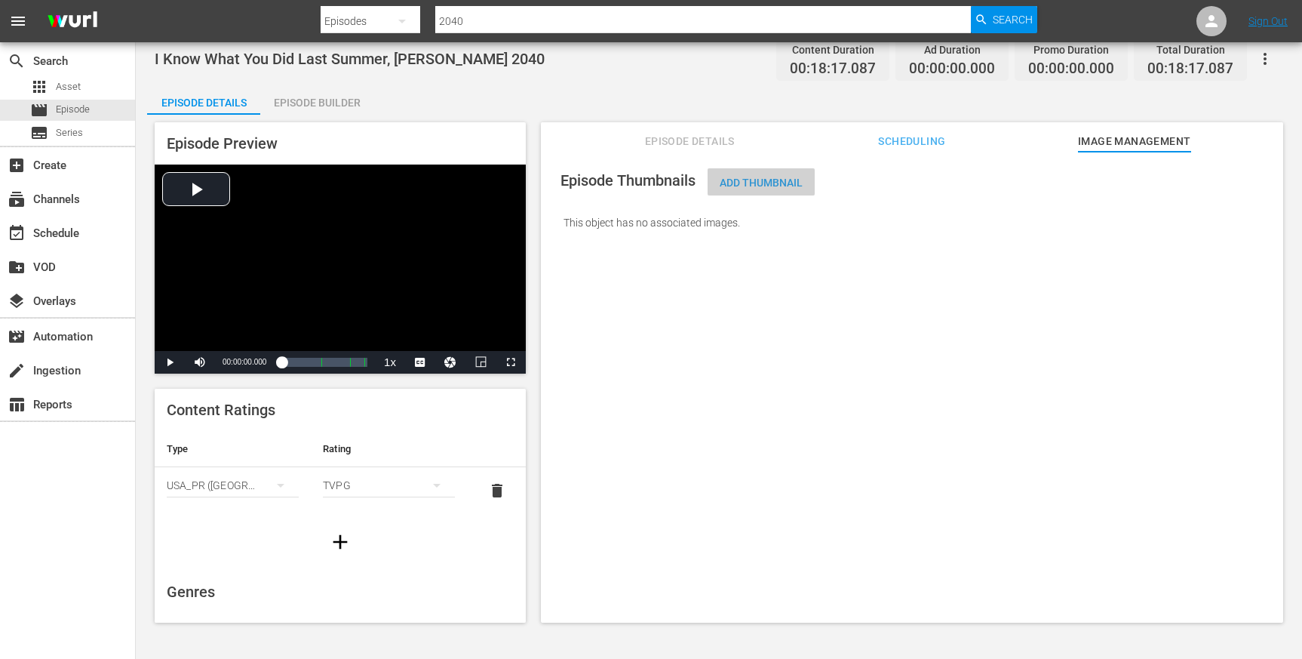
click at [766, 181] on span "Add Thumbnail" at bounding box center [761, 183] width 107 height 12
click at [747, 187] on span "Add Thumbnail" at bounding box center [761, 183] width 107 height 12
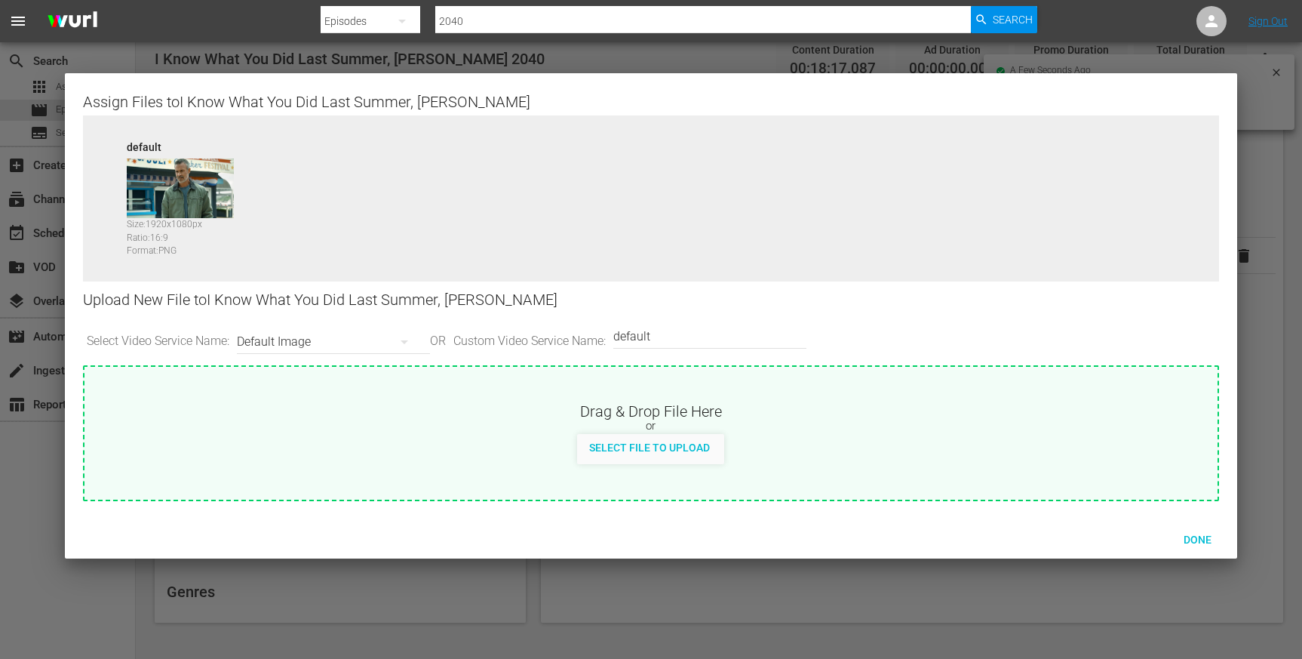
click at [264, 336] on div "Default Image" at bounding box center [330, 342] width 186 height 42
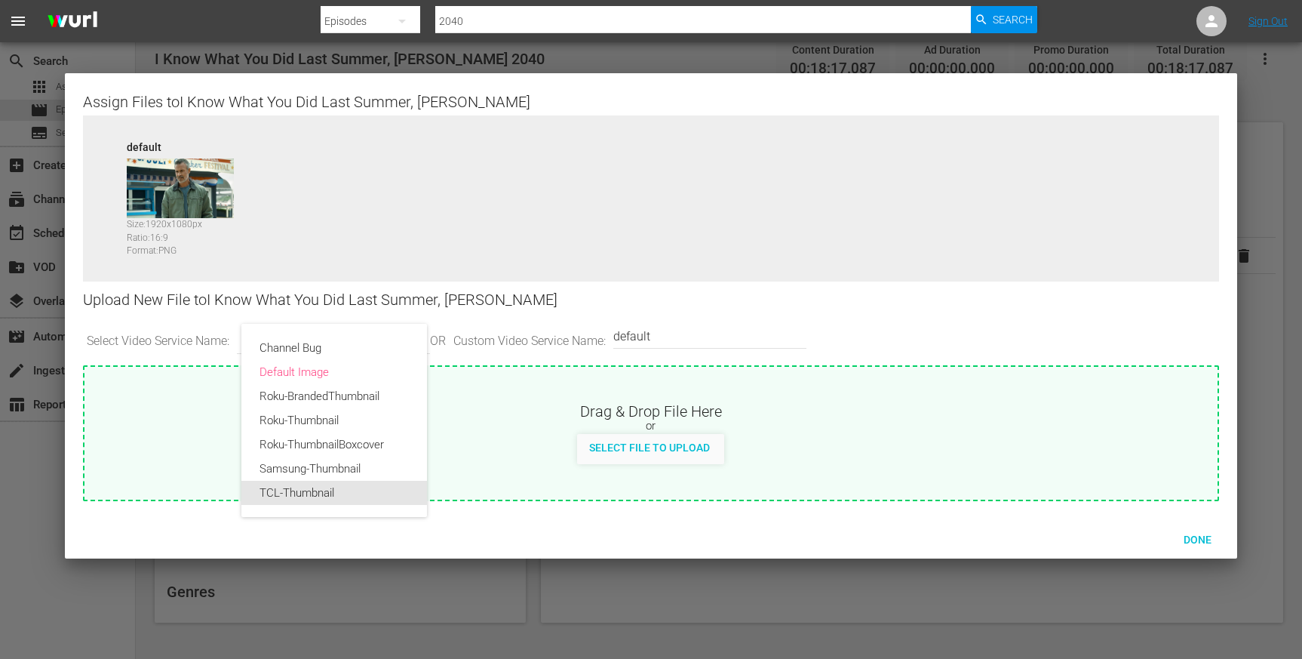
click at [291, 488] on div "TCL-Thumbnail" at bounding box center [334, 493] width 149 height 24
type input "TCL-Thumbnail"
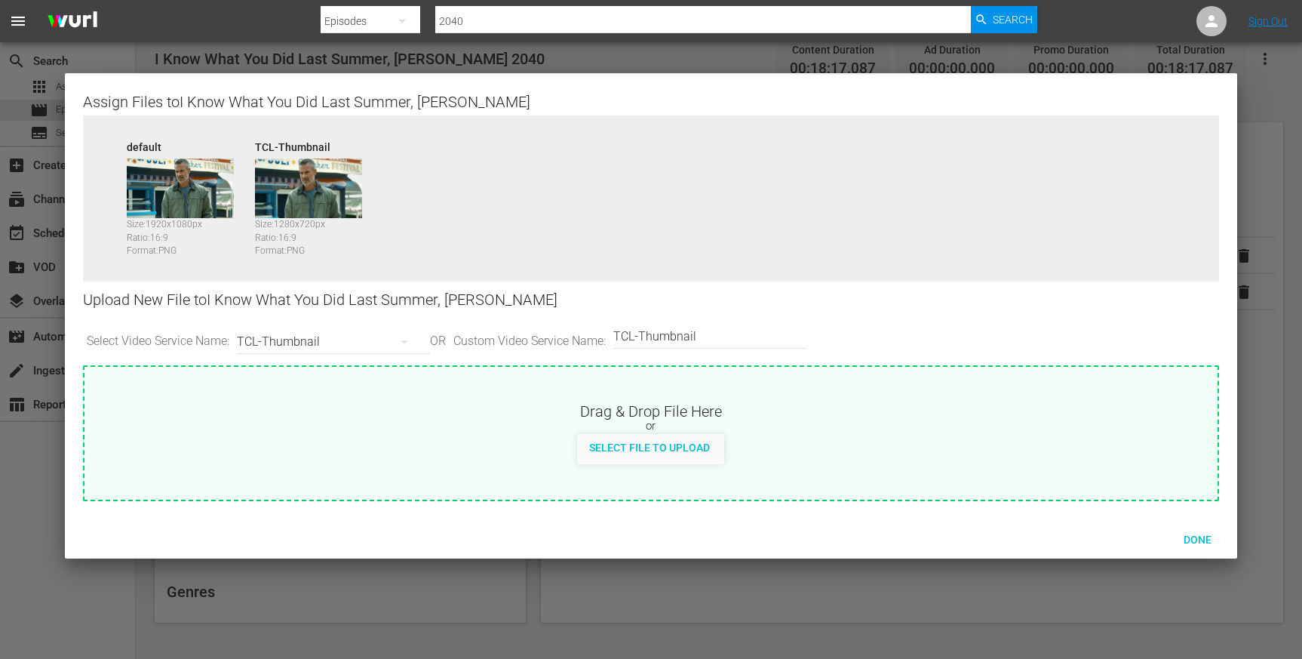
click at [1217, 585] on div at bounding box center [651, 329] width 1302 height 659
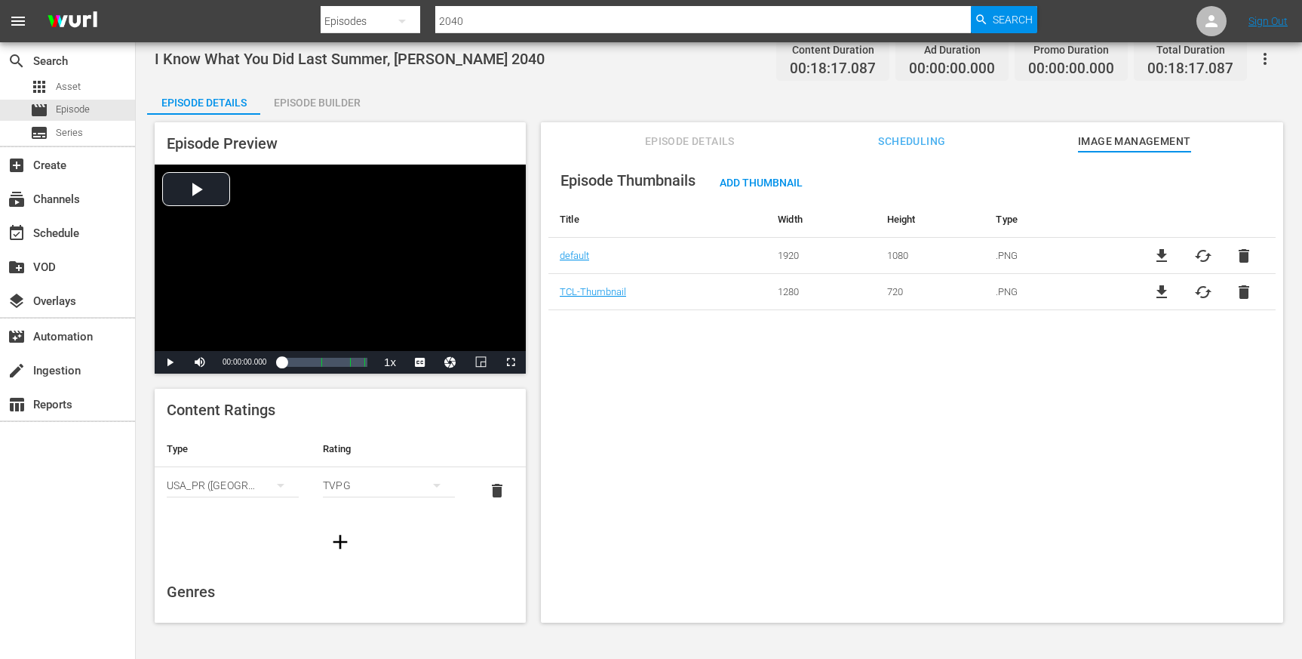
click at [703, 140] on span "Episode Details" at bounding box center [689, 141] width 113 height 19
